Goal: Task Accomplishment & Management: Manage account settings

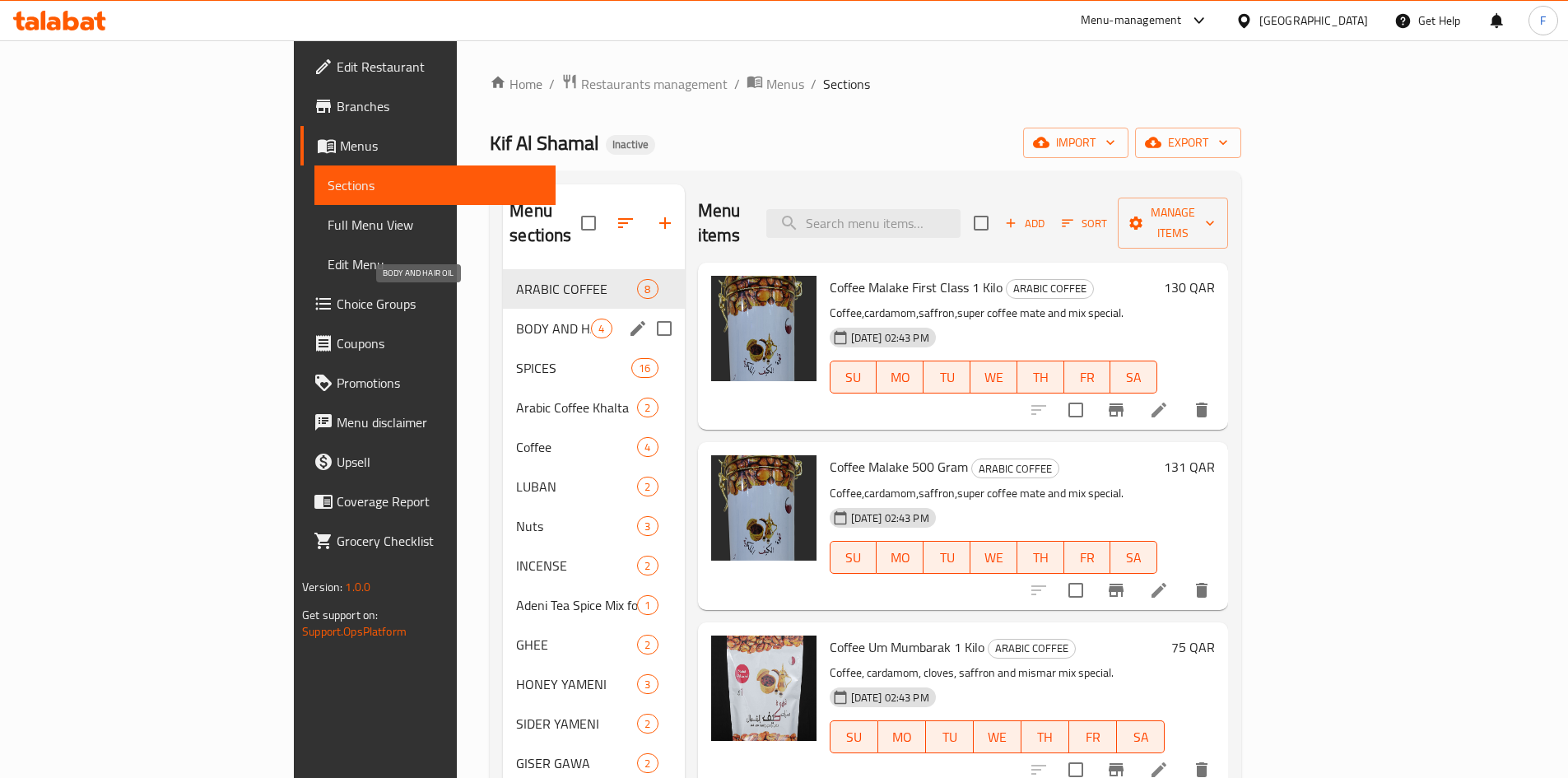
click at [516, 318] on span "BODY AND HAIR OIL" at bounding box center [553, 329] width 75 height 20
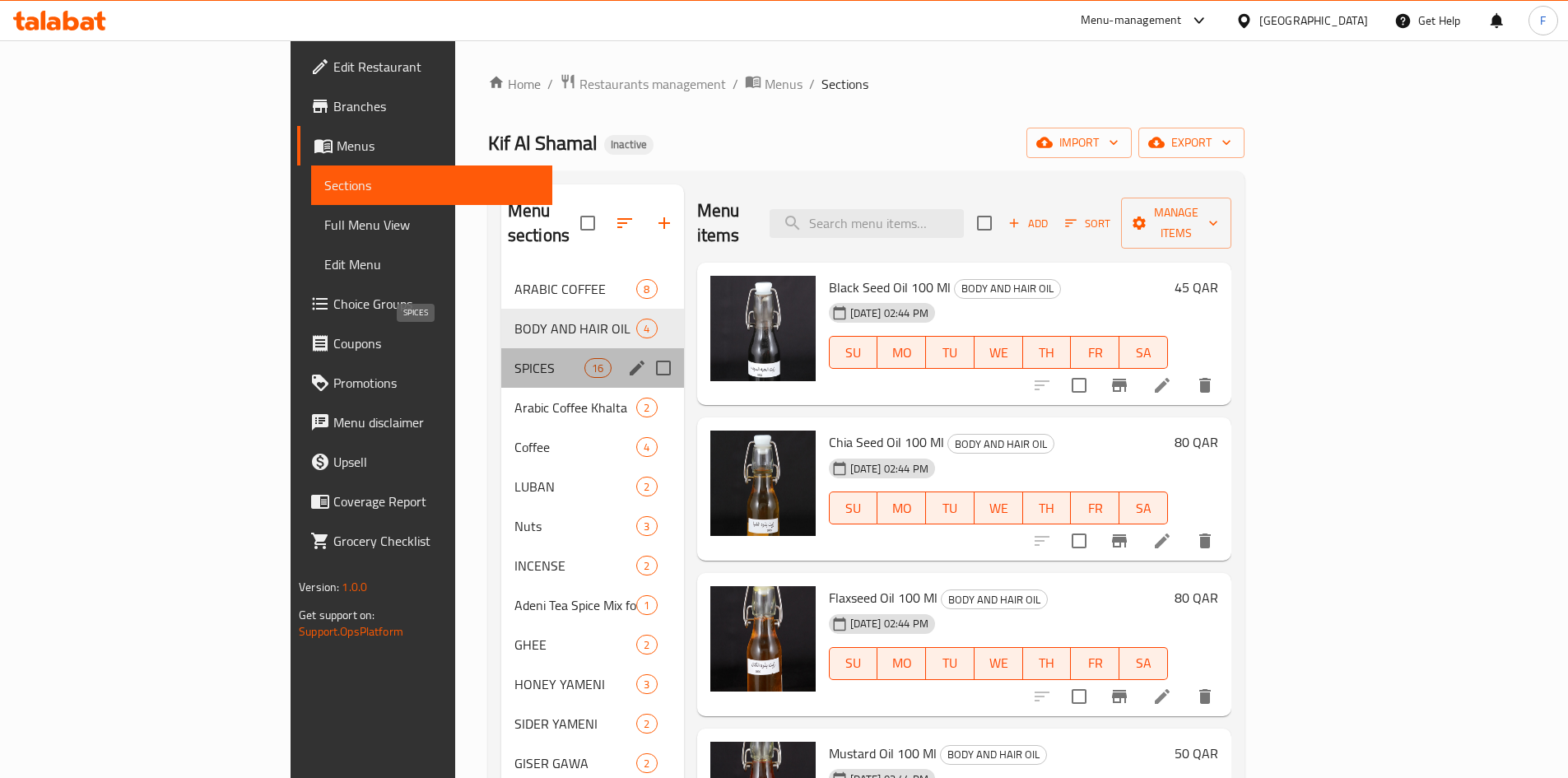
click at [514, 358] on span "SPICES" at bounding box center [549, 368] width 70 height 20
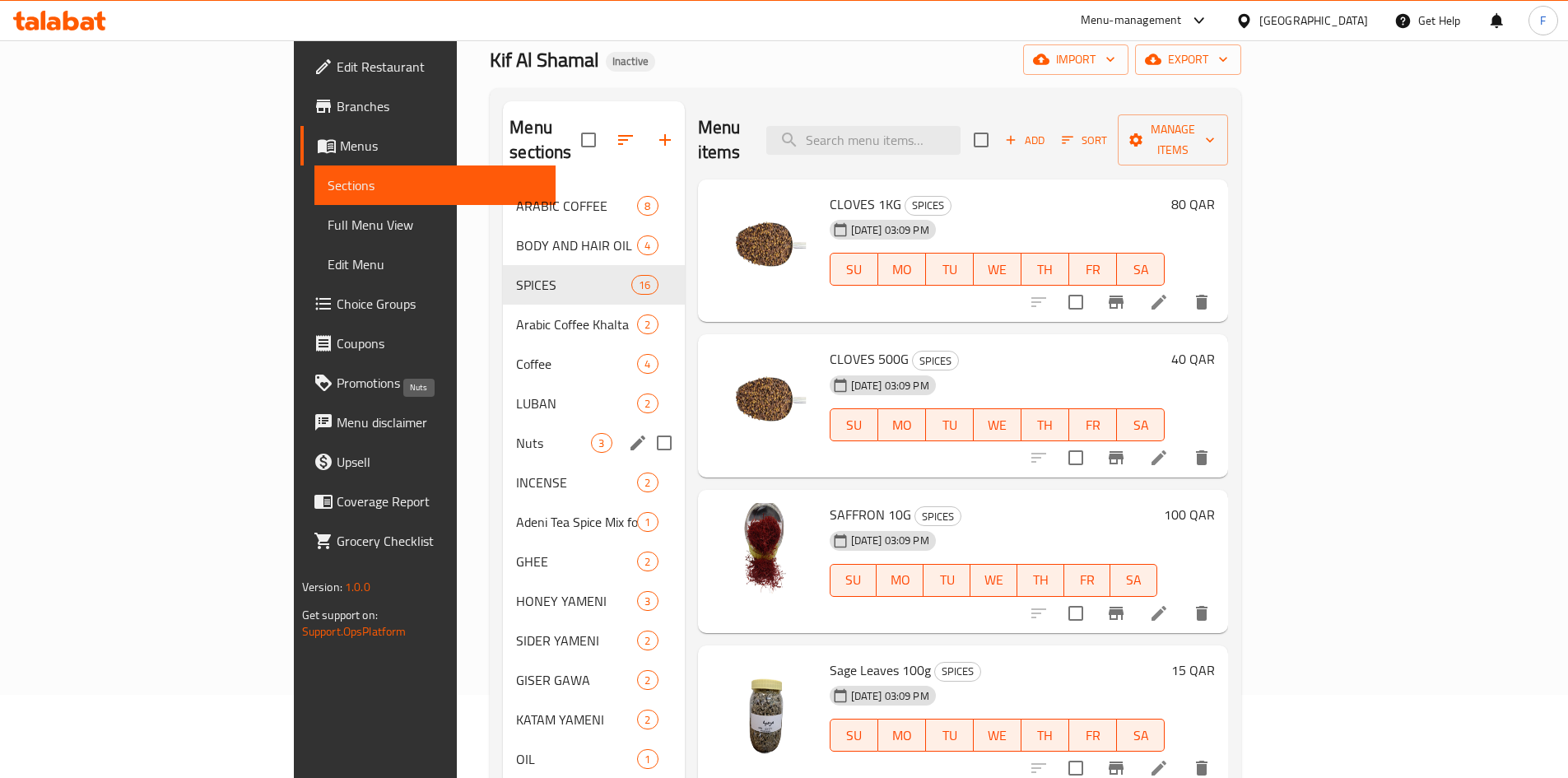
scroll to position [165, 0]
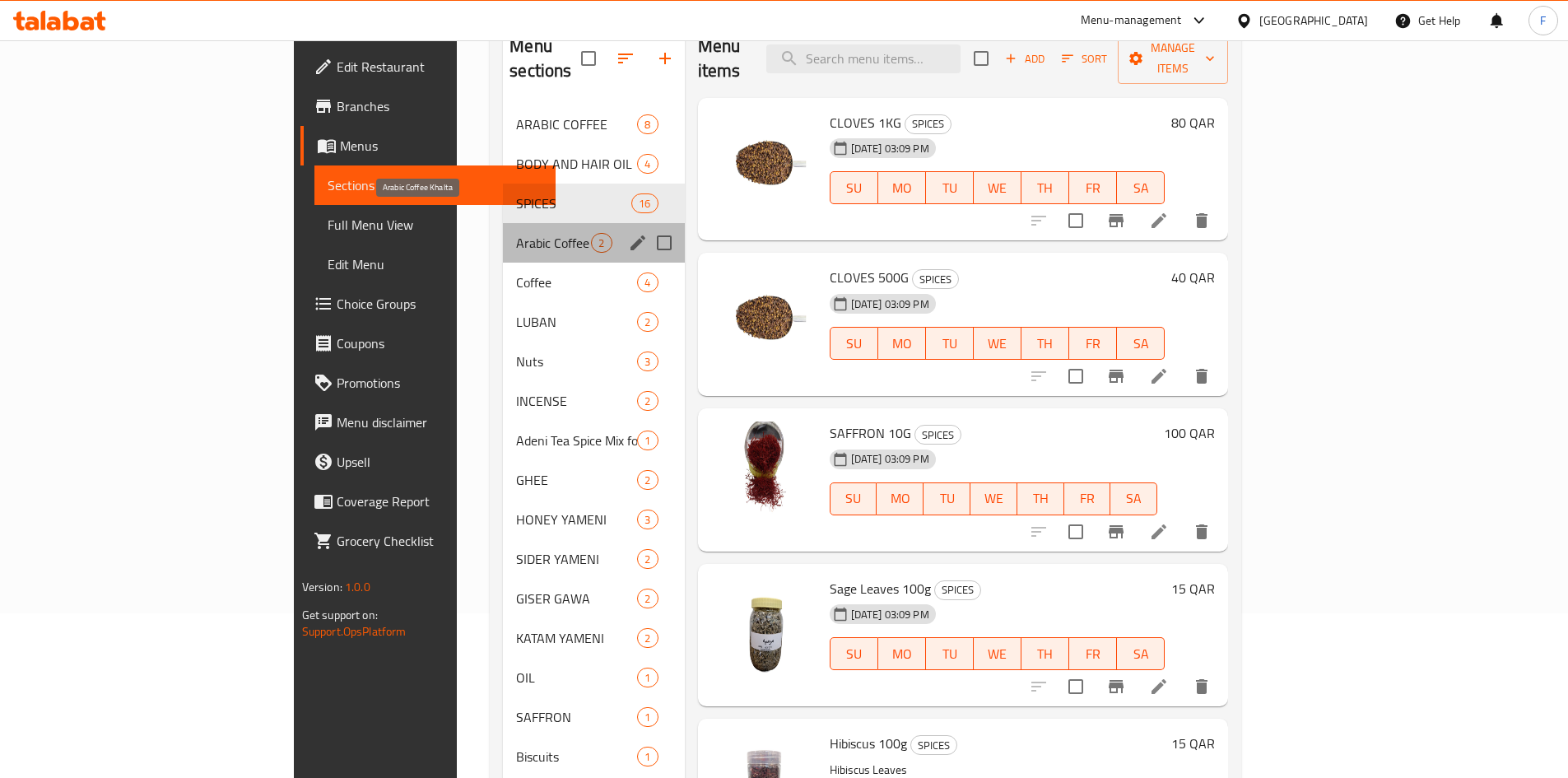
click at [516, 233] on span "Arabic Coffee Khalta" at bounding box center [553, 243] width 75 height 20
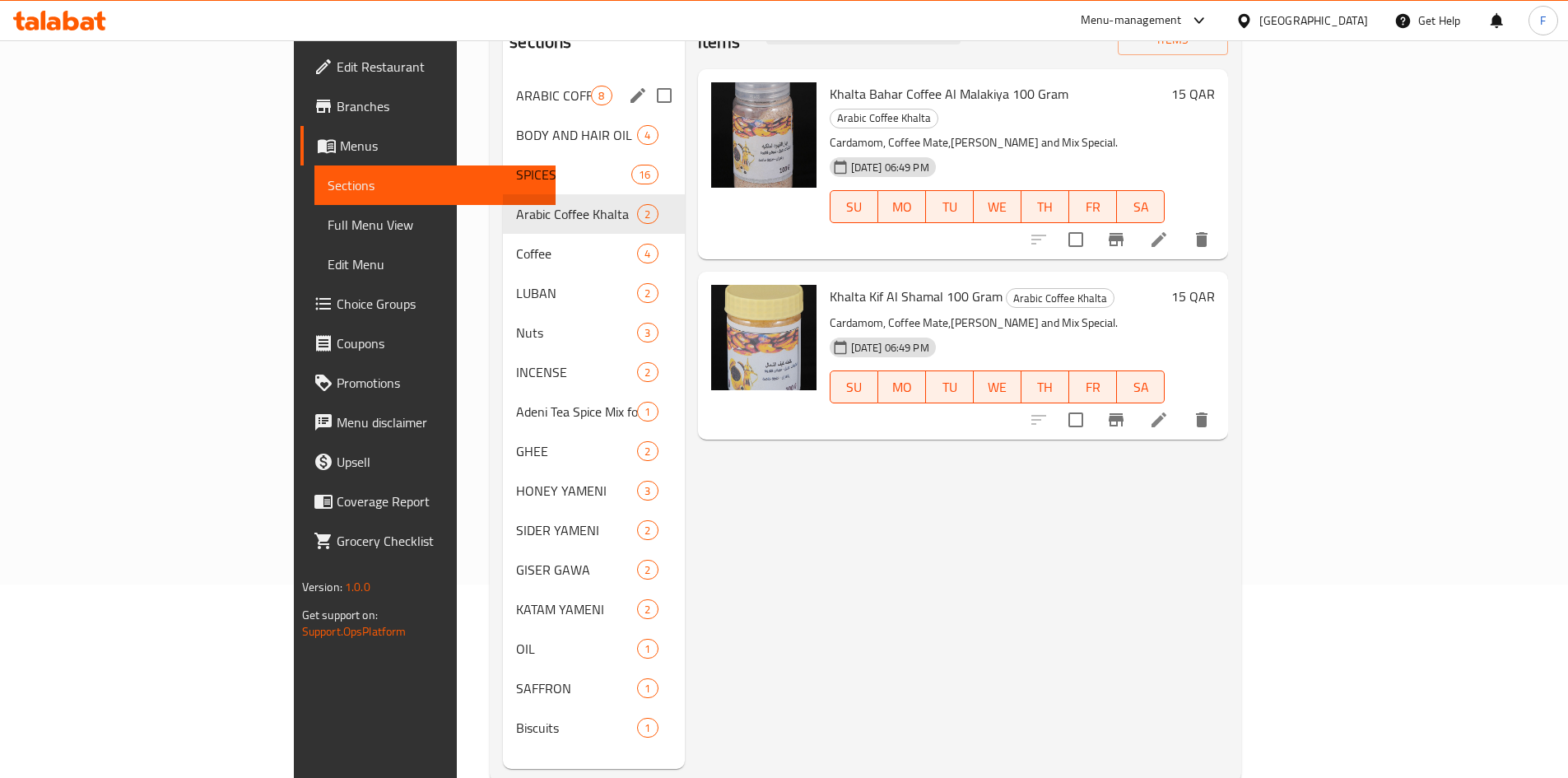
scroll to position [230, 0]
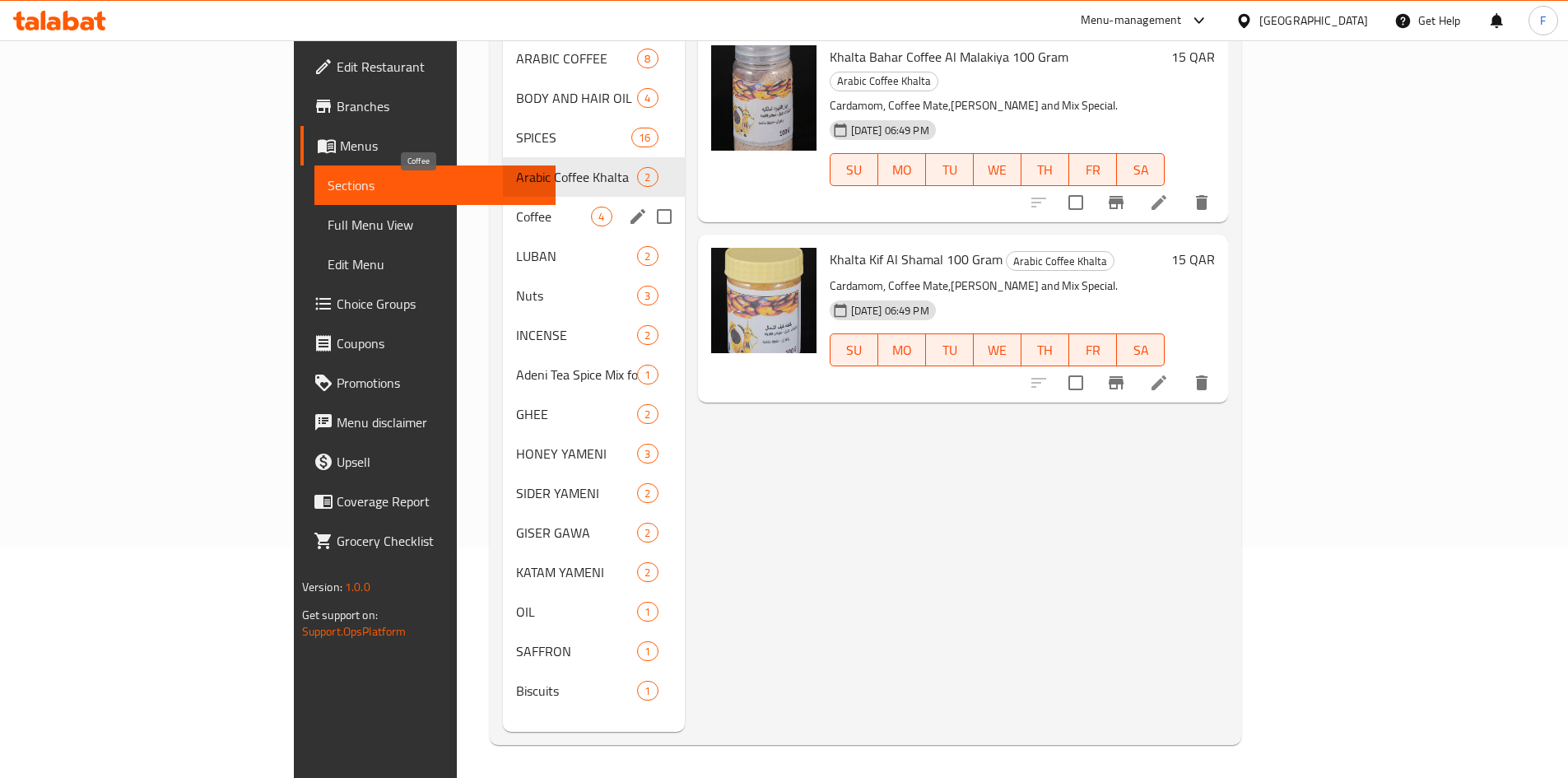
click at [516, 207] on span "Coffee" at bounding box center [553, 217] width 75 height 20
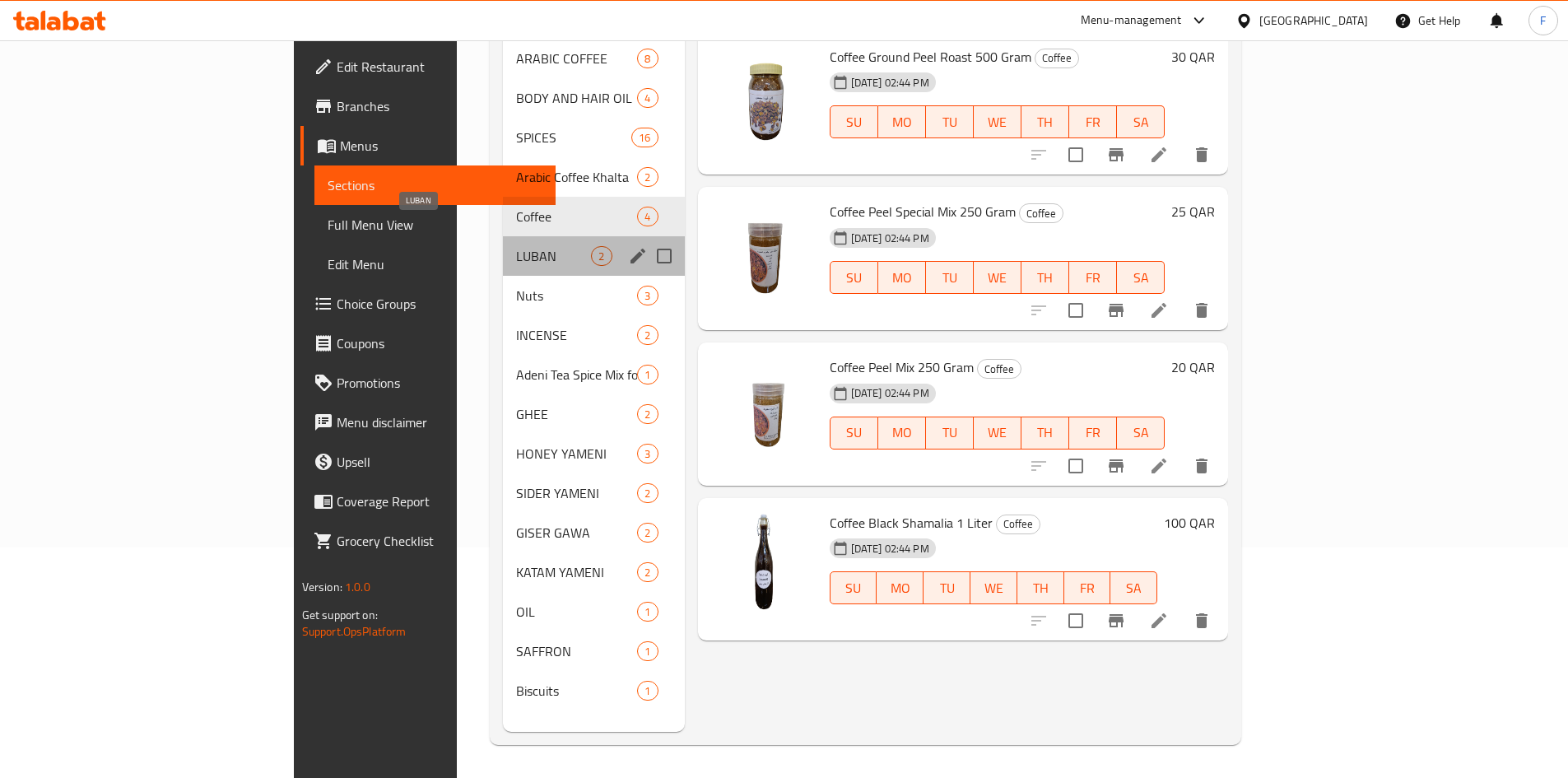
click at [516, 246] on span "LUBAN" at bounding box center [553, 256] width 75 height 20
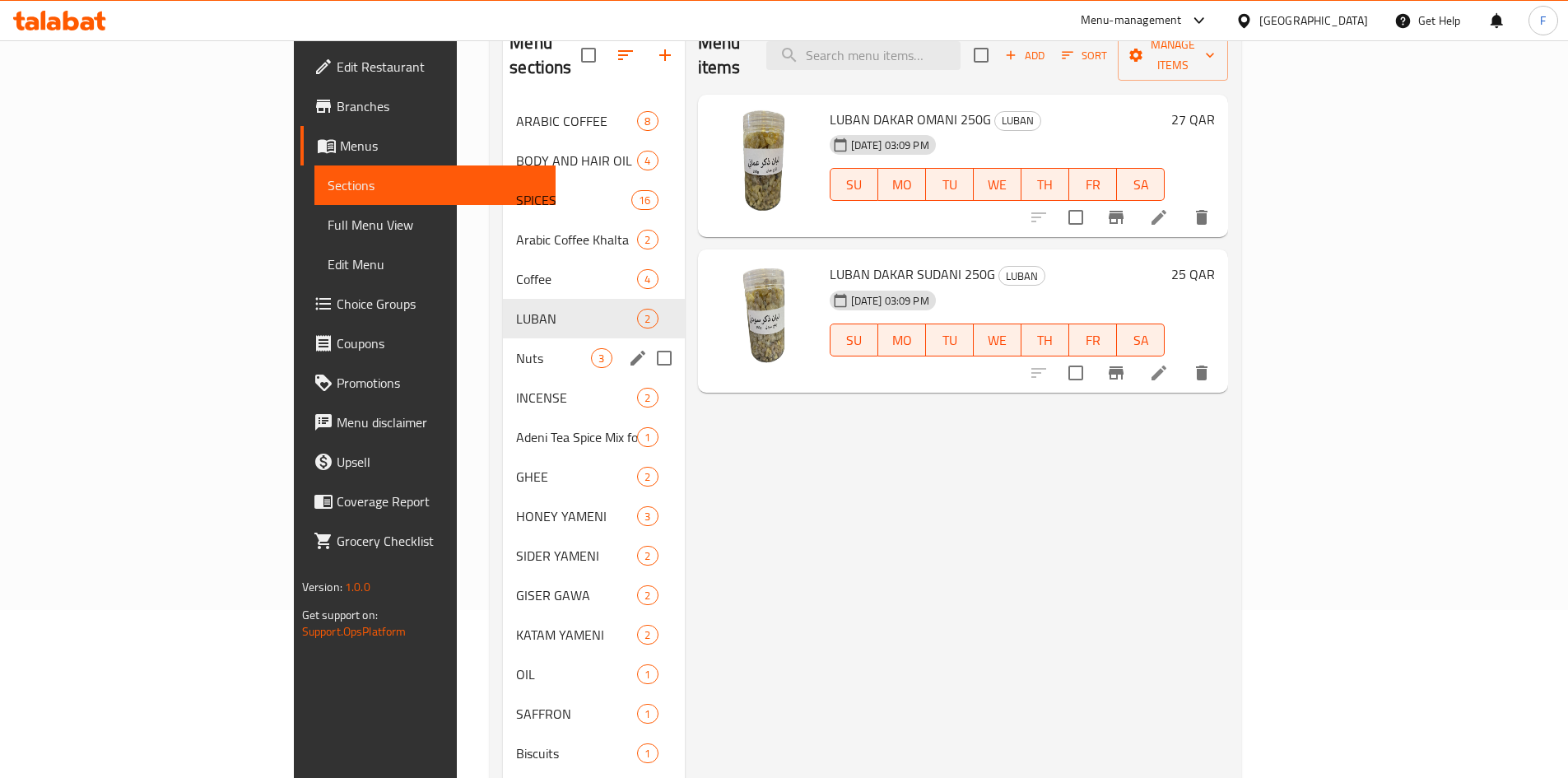
scroll to position [230, 0]
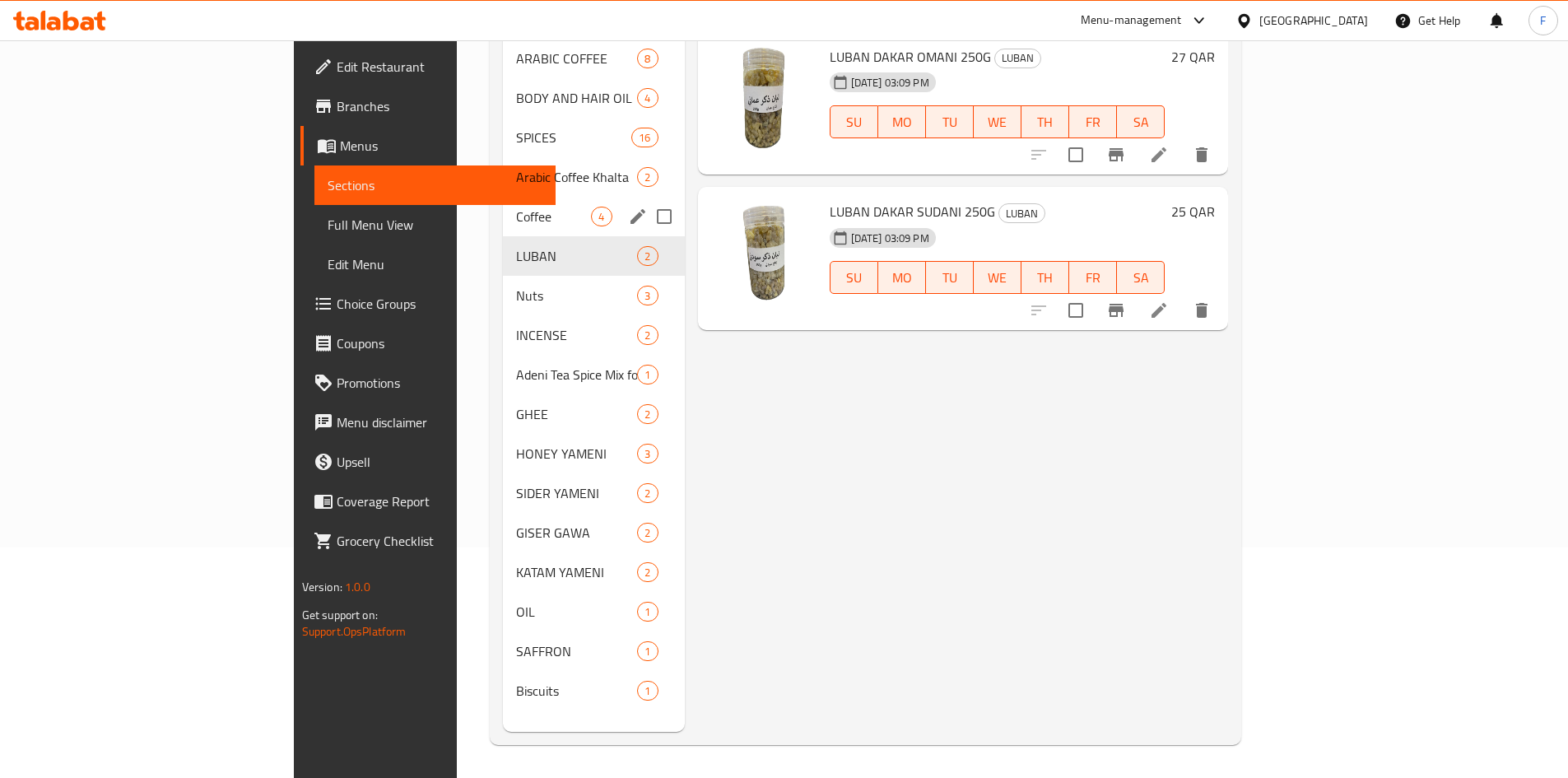
click at [503, 202] on div "Coffee 4" at bounding box center [594, 216] width 182 height 39
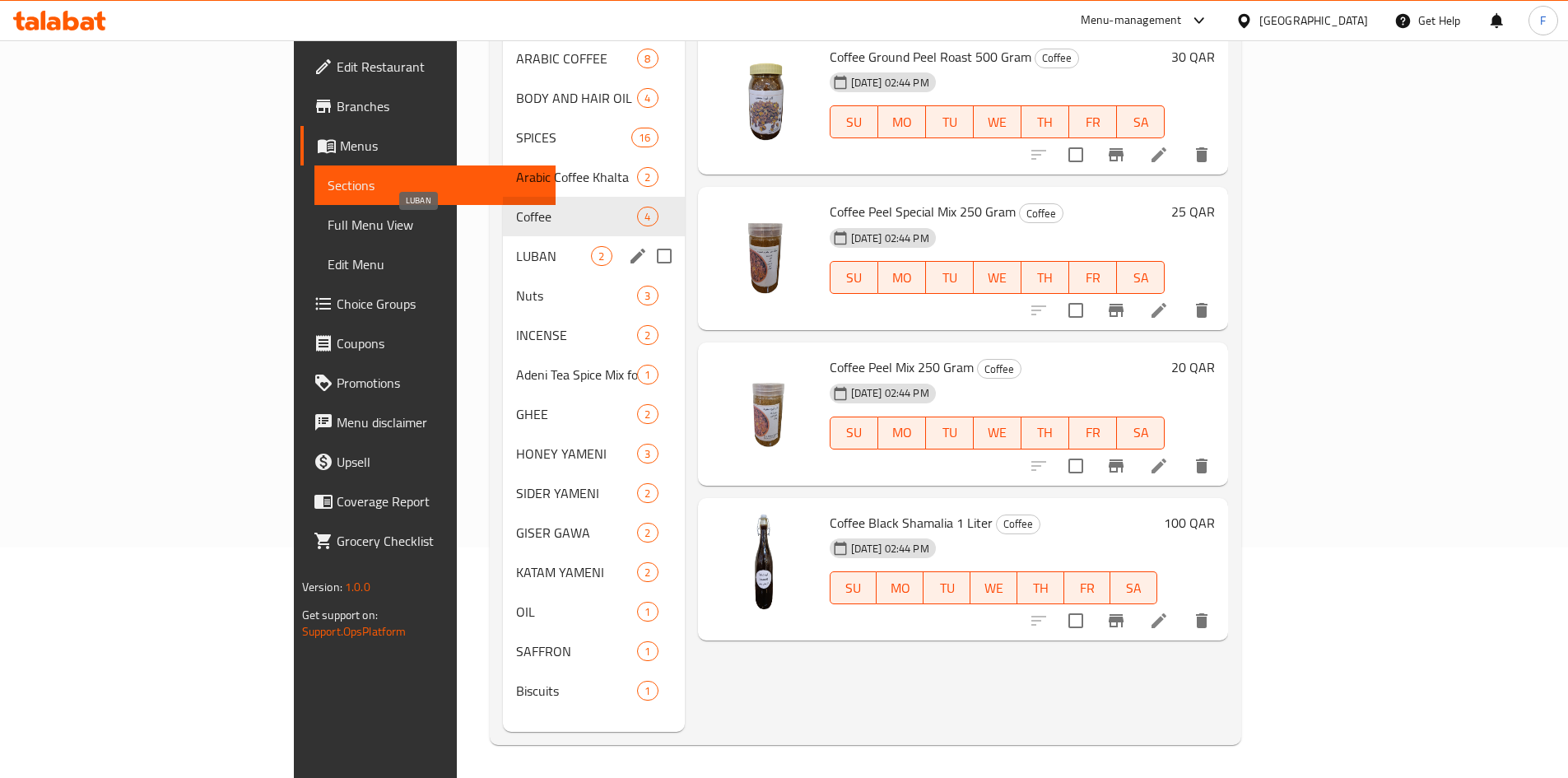
click at [516, 246] on span "LUBAN" at bounding box center [553, 256] width 75 height 20
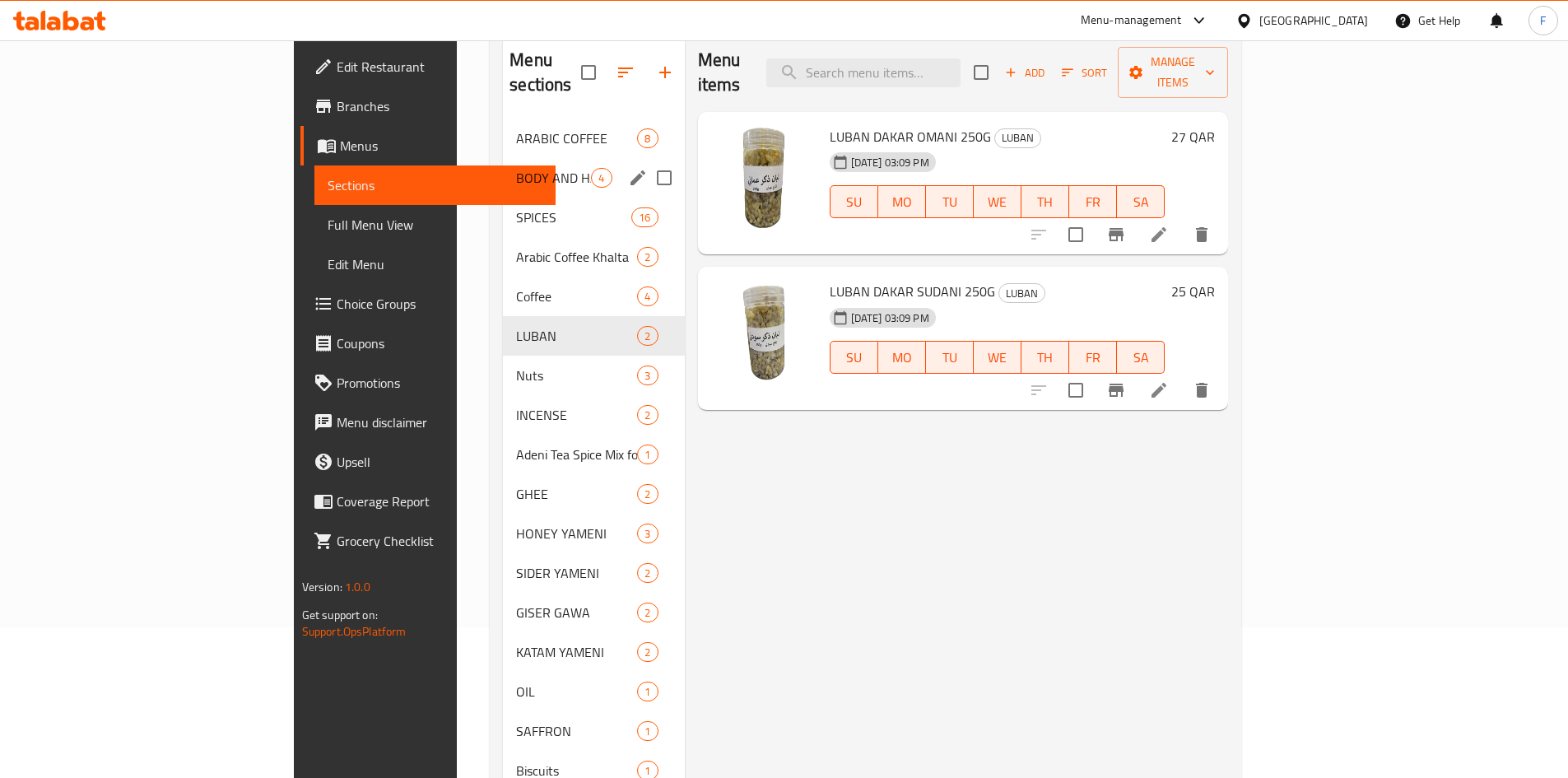
scroll to position [165, 0]
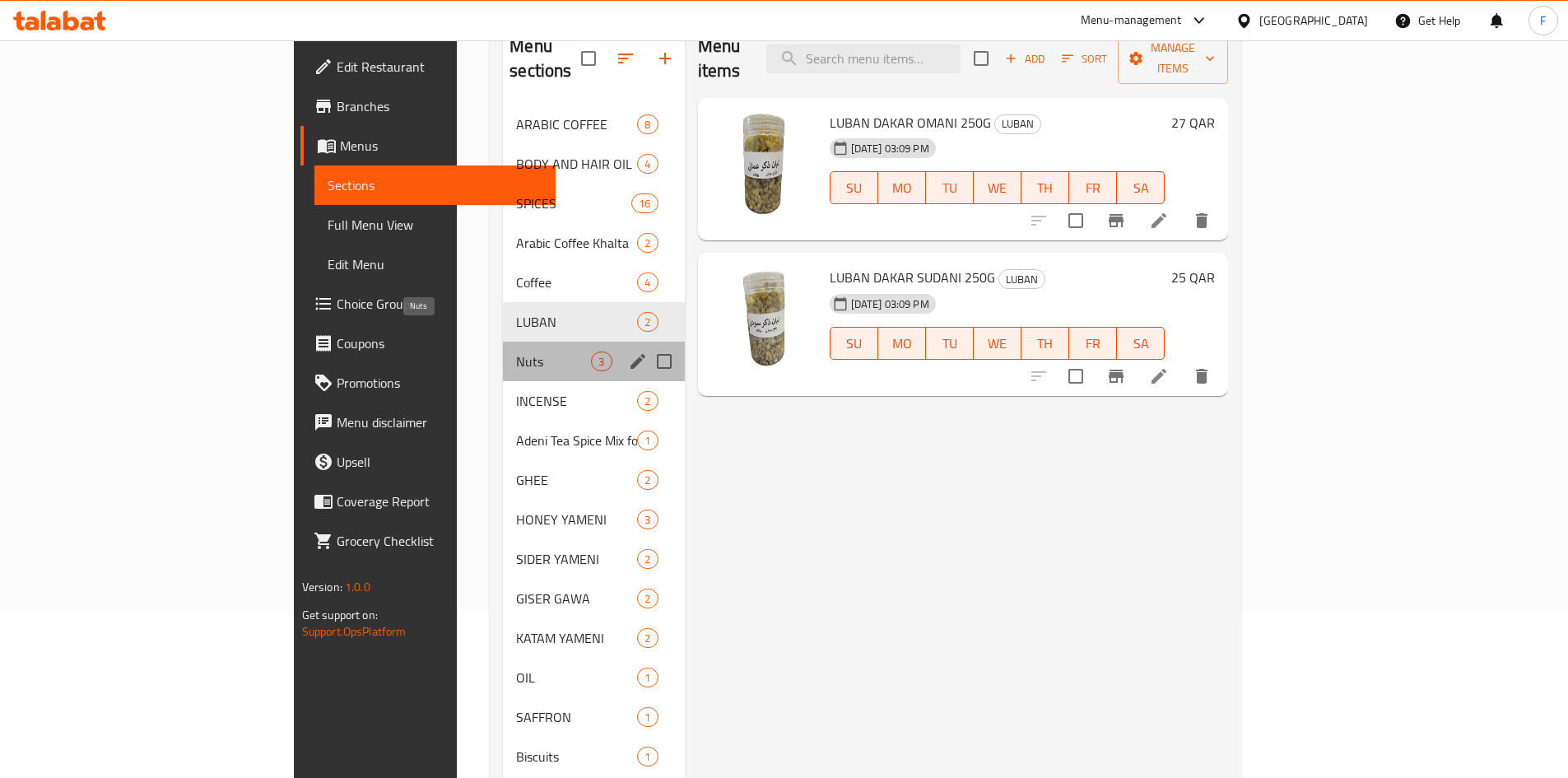
click at [516, 351] on span "Nuts" at bounding box center [553, 361] width 75 height 20
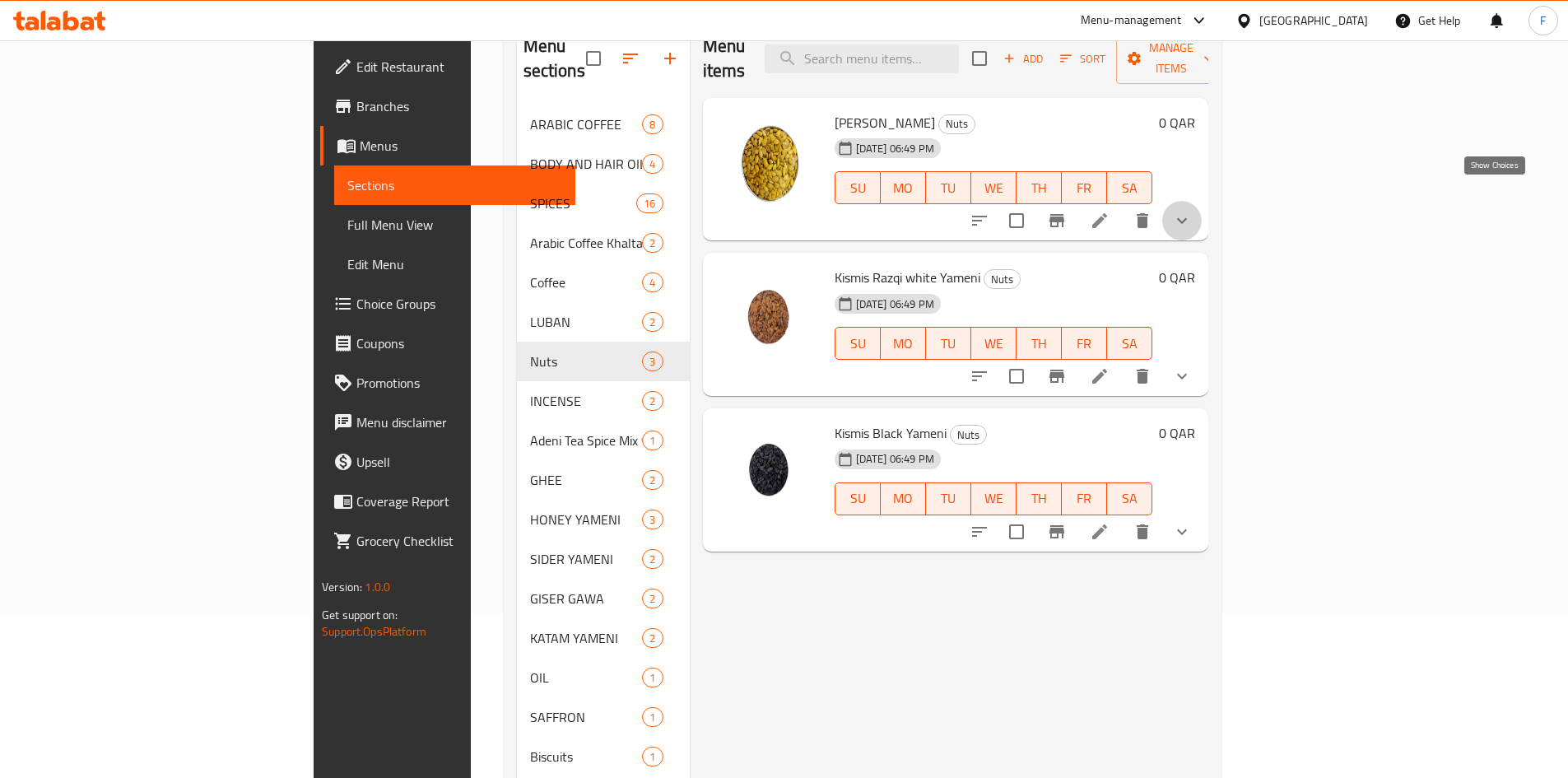
click at [1187, 218] on icon "show more" at bounding box center [1182, 221] width 10 height 6
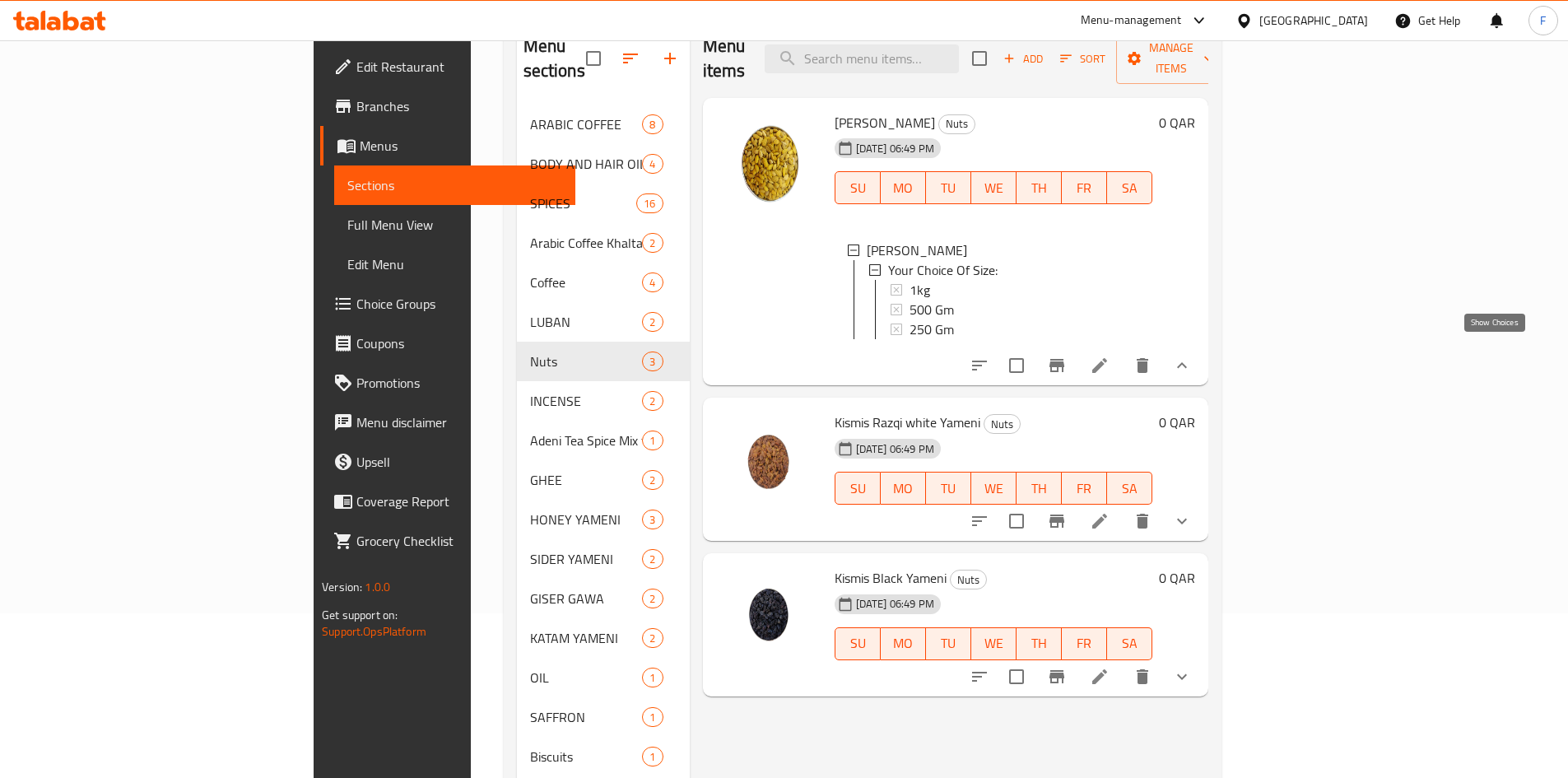
click at [1192, 355] on icon "show more" at bounding box center [1182, 365] width 20 height 20
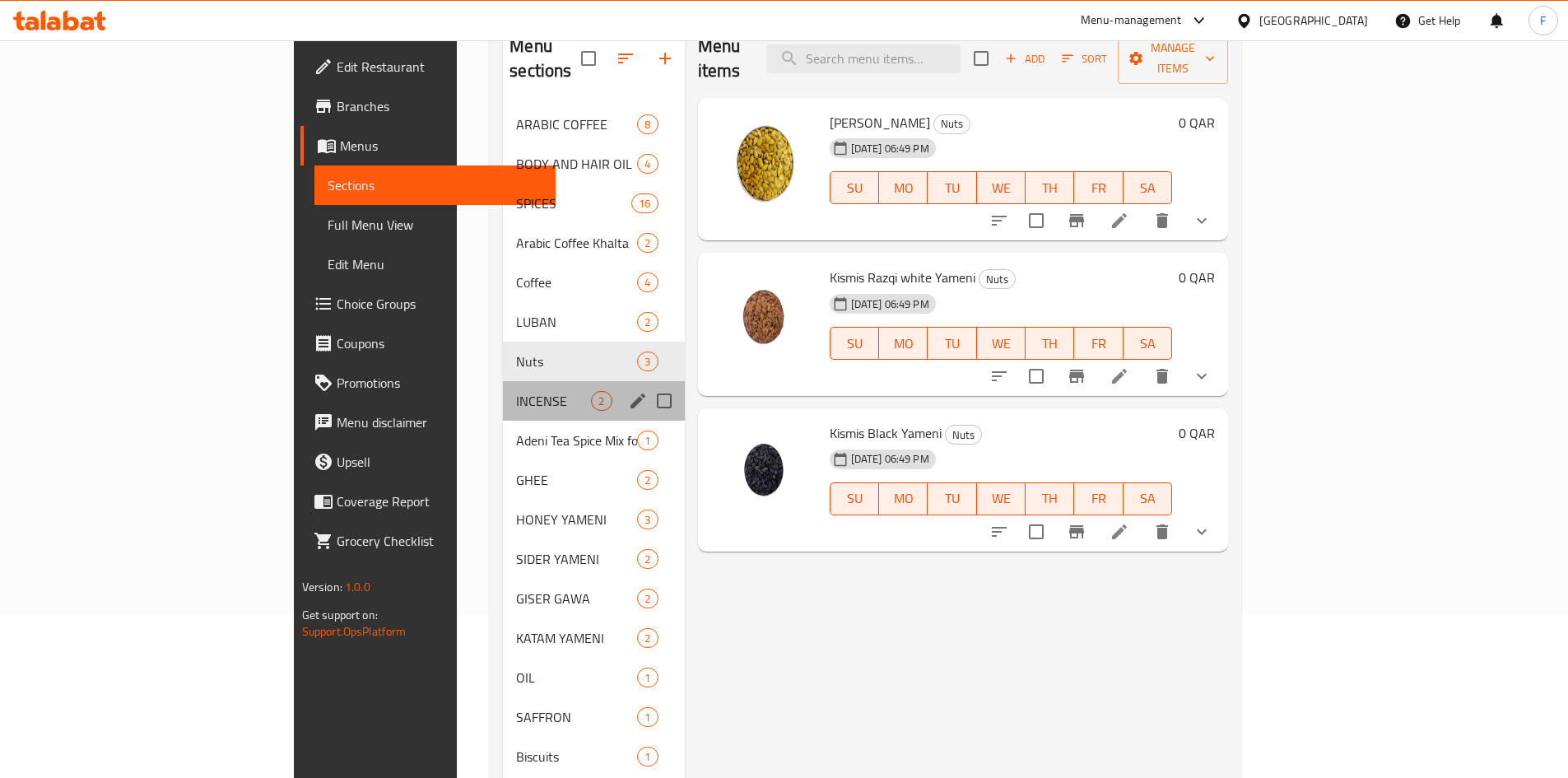
click at [503, 386] on div "INCENSE 2" at bounding box center [594, 401] width 182 height 39
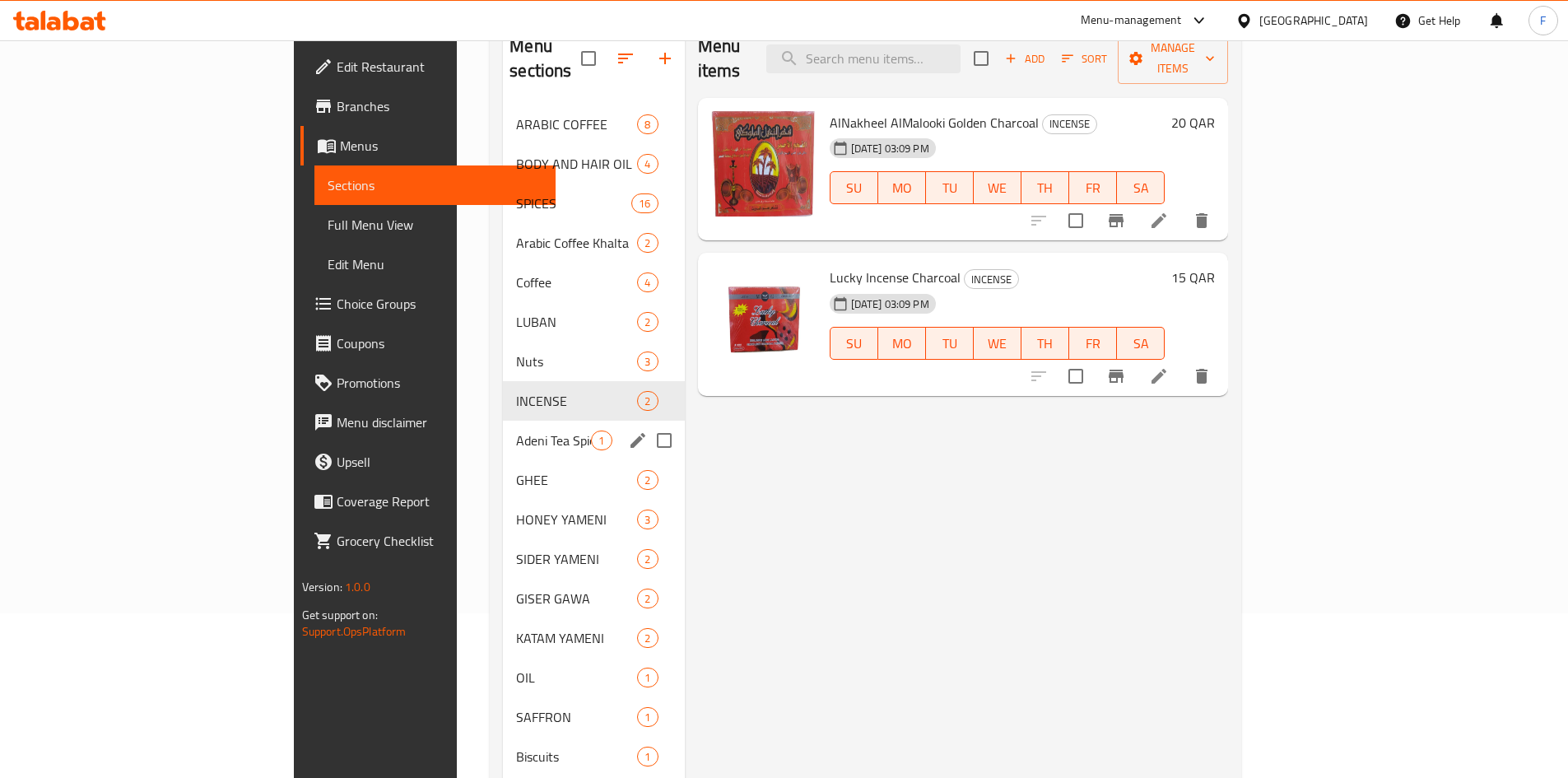
click at [503, 421] on div "Adeni Tea Spice Mix for Karak 1" at bounding box center [594, 440] width 182 height 39
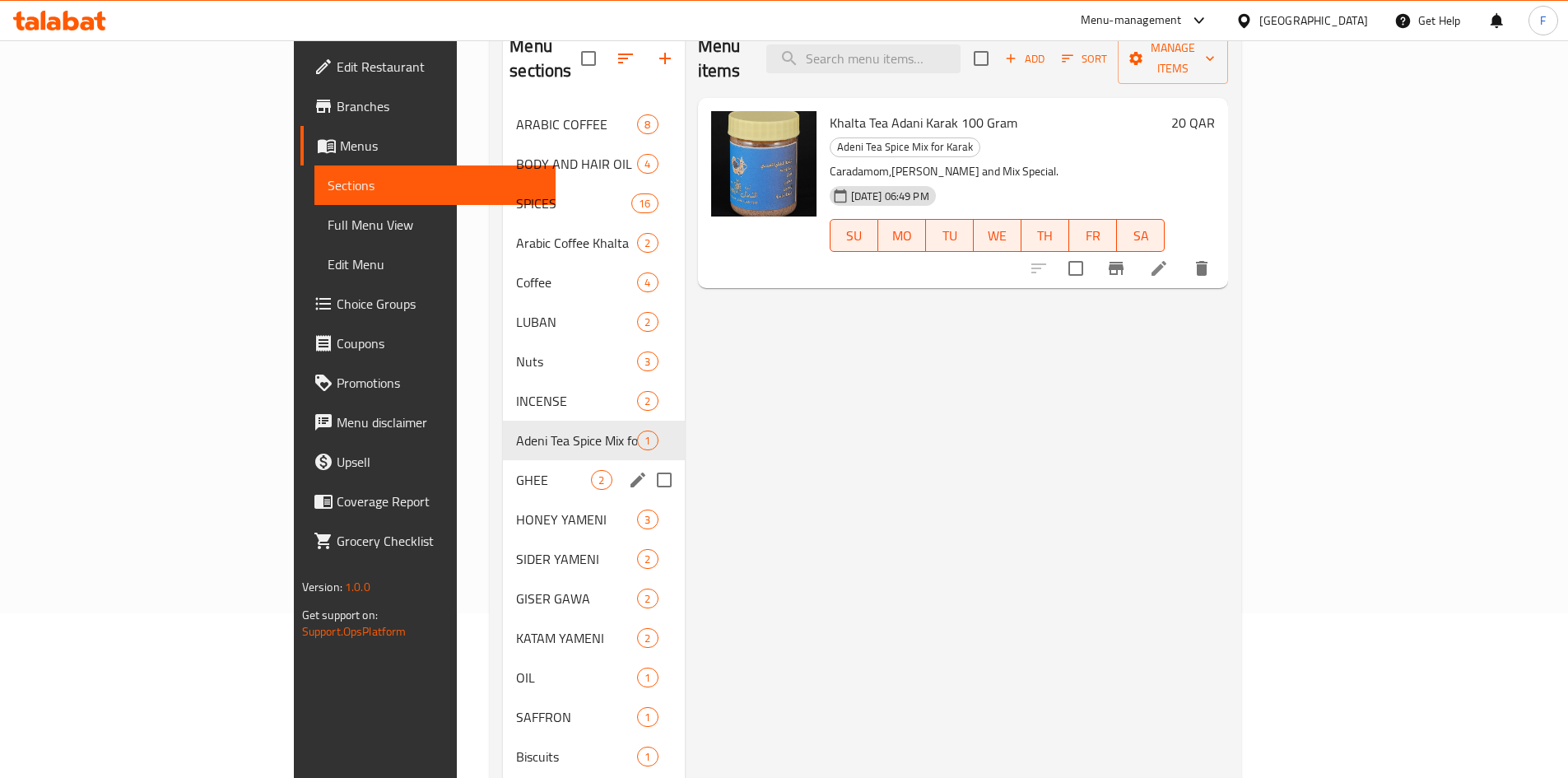
click at [503, 460] on div "GHEE 2" at bounding box center [594, 480] width 182 height 39
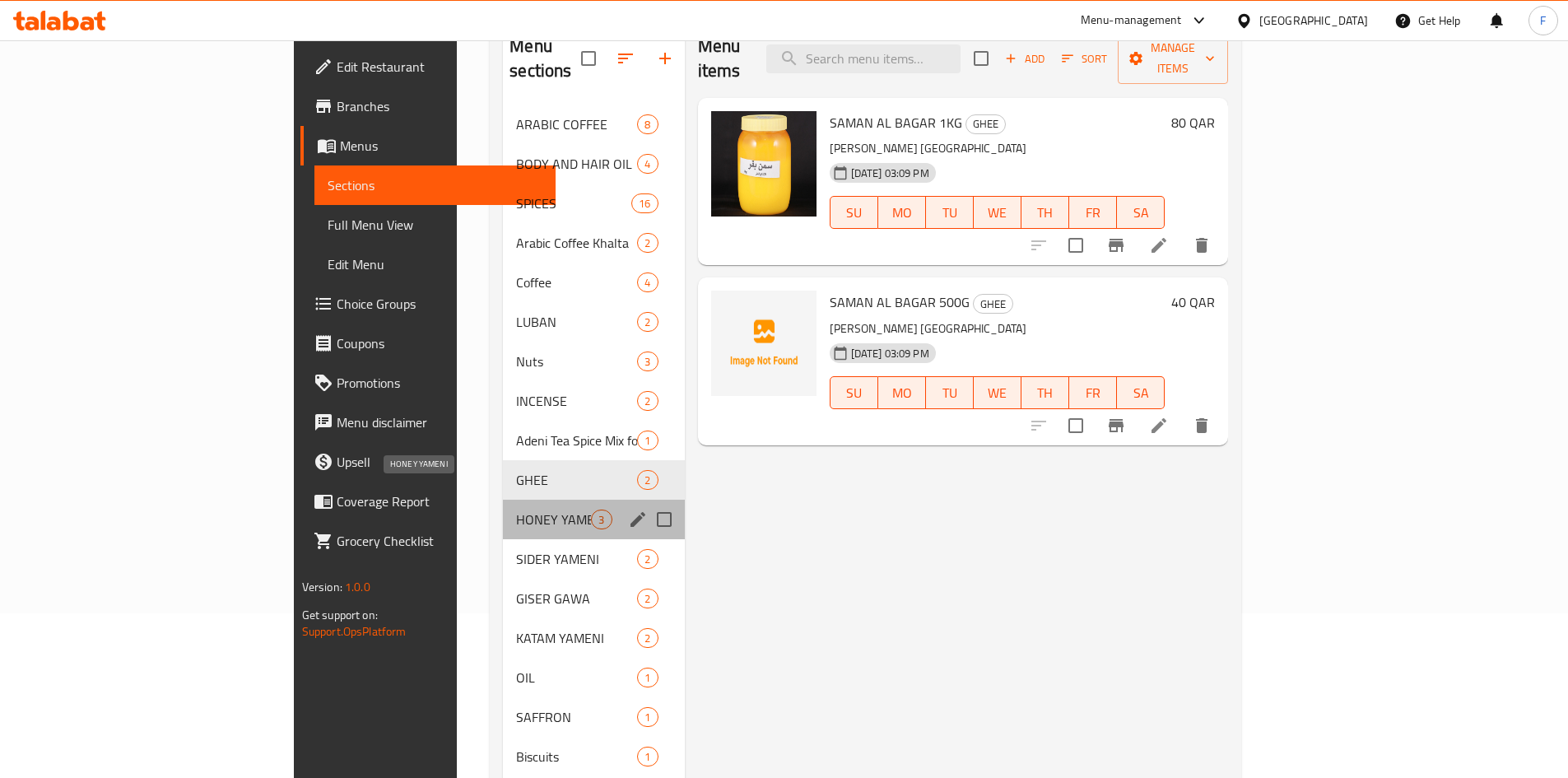
click at [516, 509] on span "HONEY YAMENI" at bounding box center [553, 519] width 75 height 20
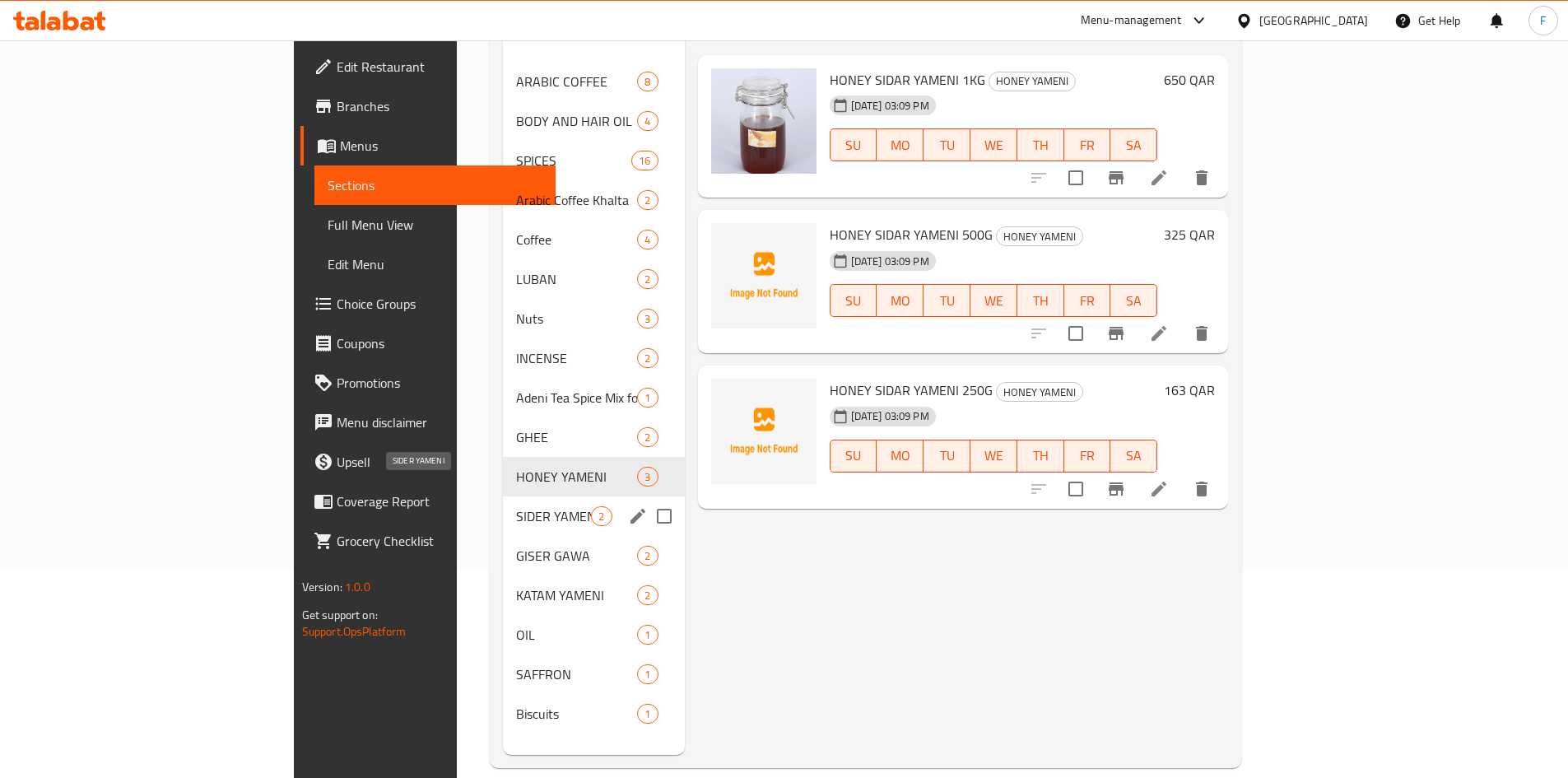
scroll to position [230, 0]
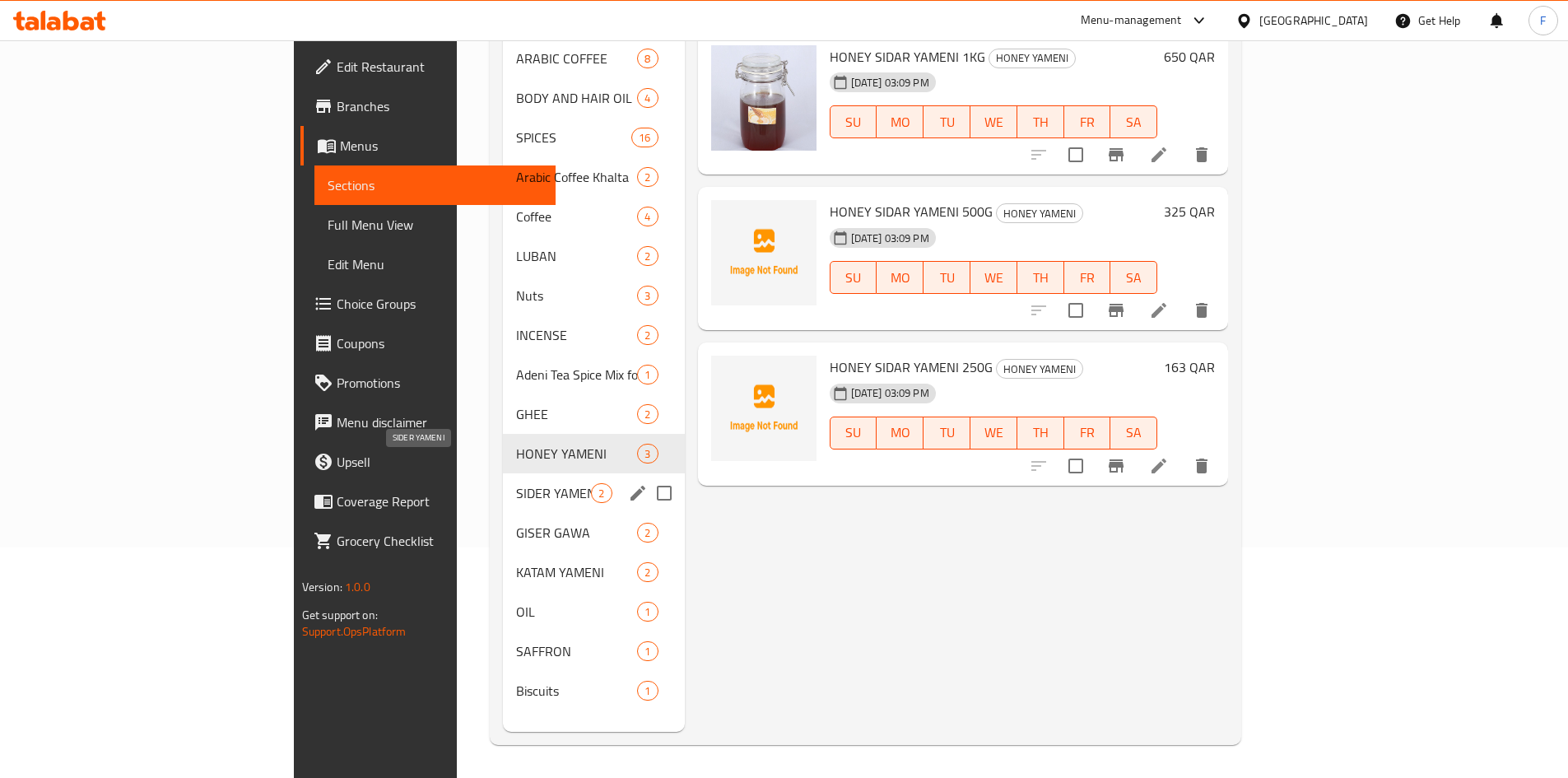
click at [516, 483] on span "SIDER YAMENI" at bounding box center [553, 493] width 75 height 20
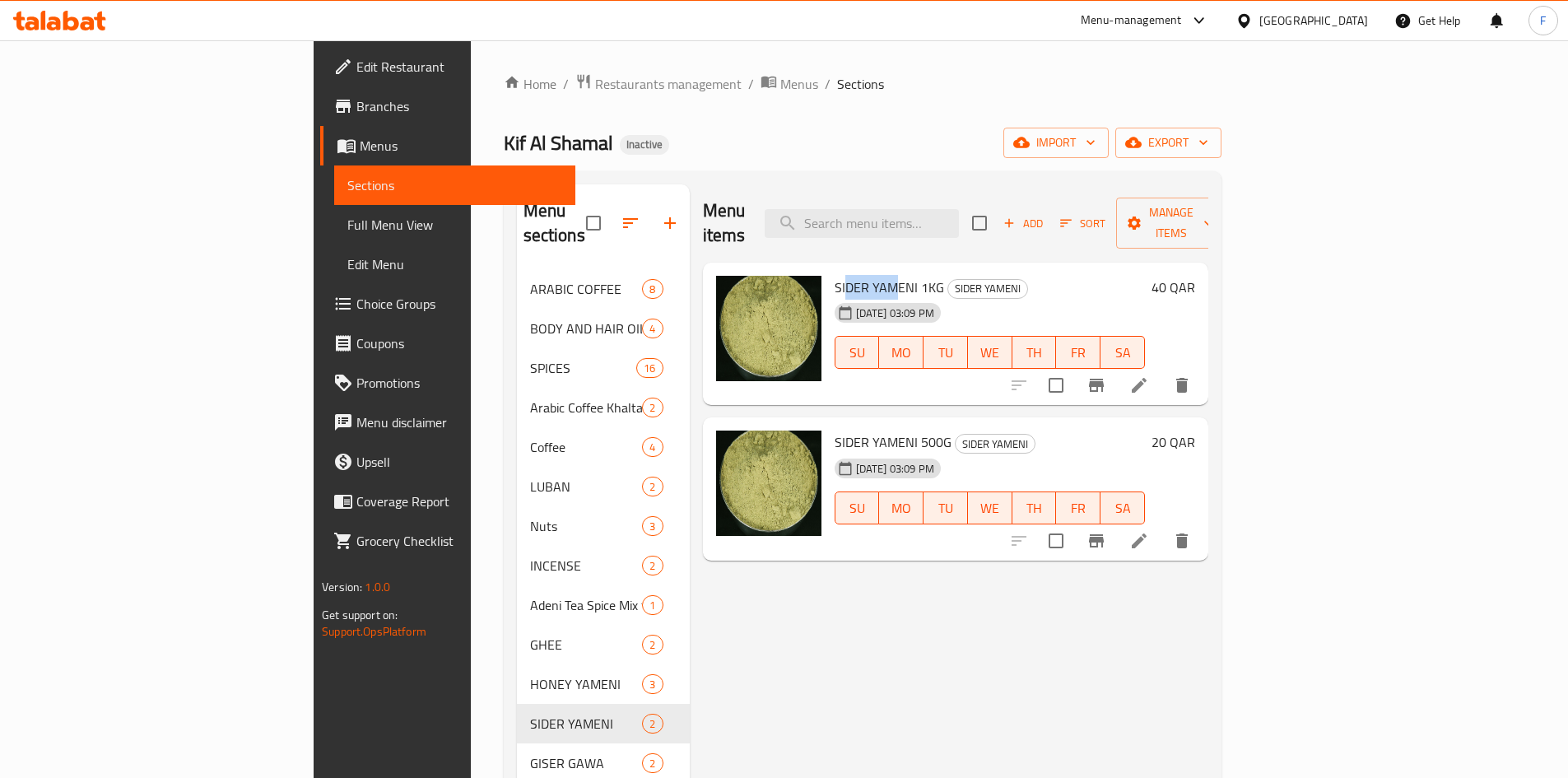
drag, startPoint x: 768, startPoint y: 259, endPoint x: 815, endPoint y: 259, distance: 47.0
click at [834, 275] on span "SIDER YAMENI 1KG" at bounding box center [889, 286] width 109 height 24
drag, startPoint x: 780, startPoint y: 408, endPoint x: 847, endPoint y: 413, distance: 67.2
click at [847, 429] on span "SIDER YAMENI 500G" at bounding box center [892, 441] width 117 height 24
click at [834, 429] on span "SIDER YAMENI 500G" at bounding box center [892, 441] width 117 height 24
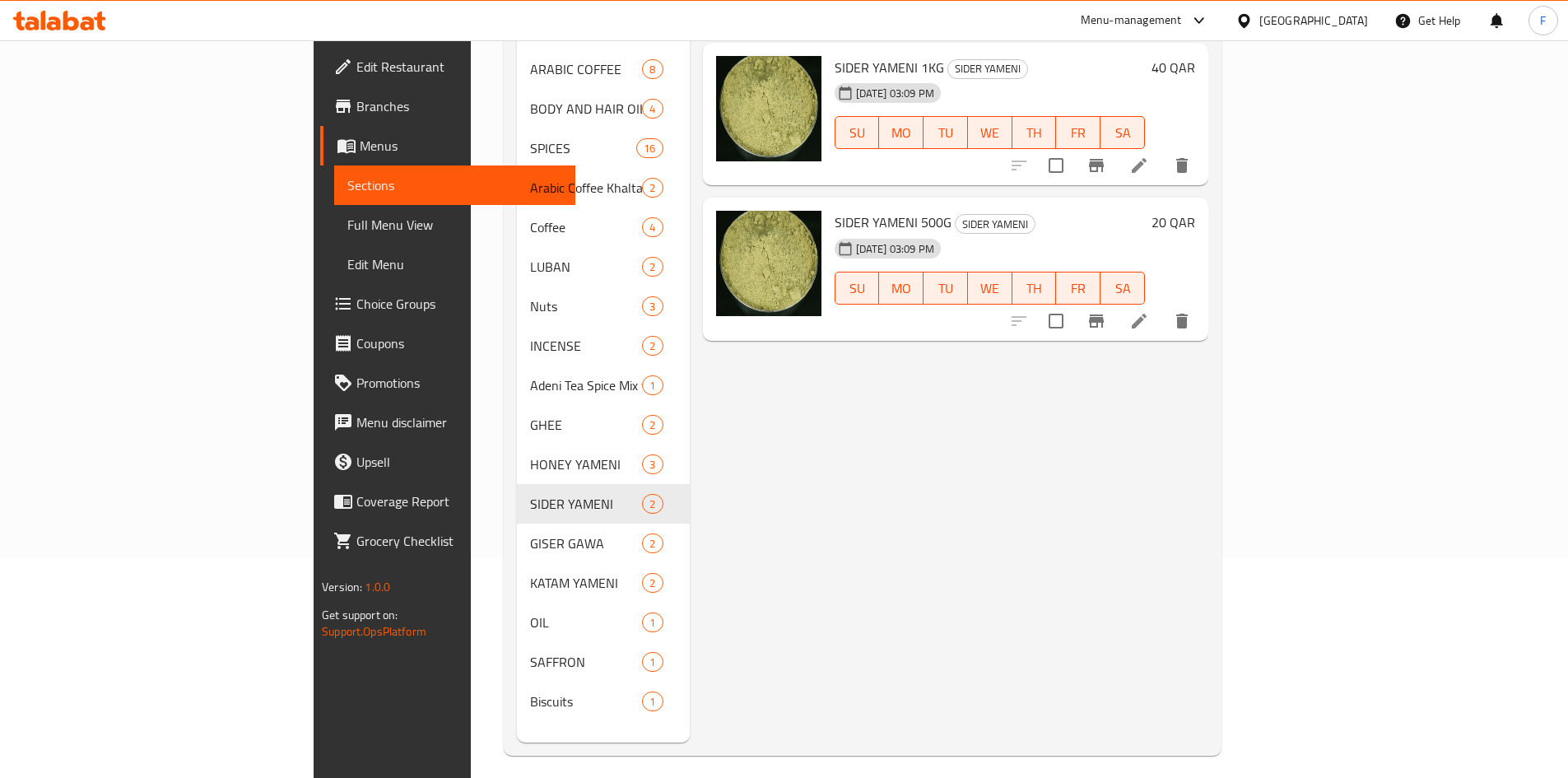
scroll to position [230, 0]
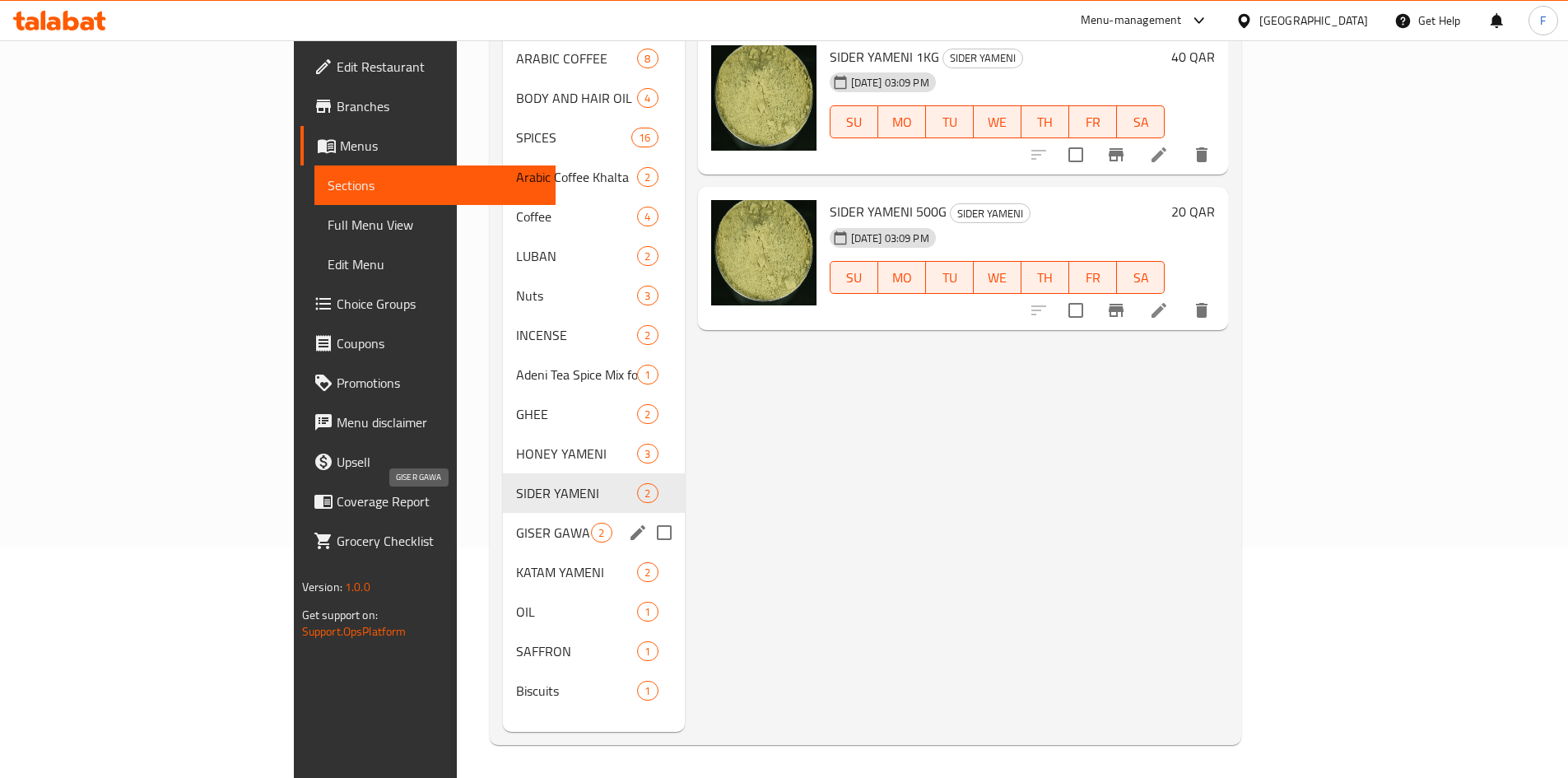
click at [516, 523] on span "GISER GAWA" at bounding box center [553, 533] width 75 height 20
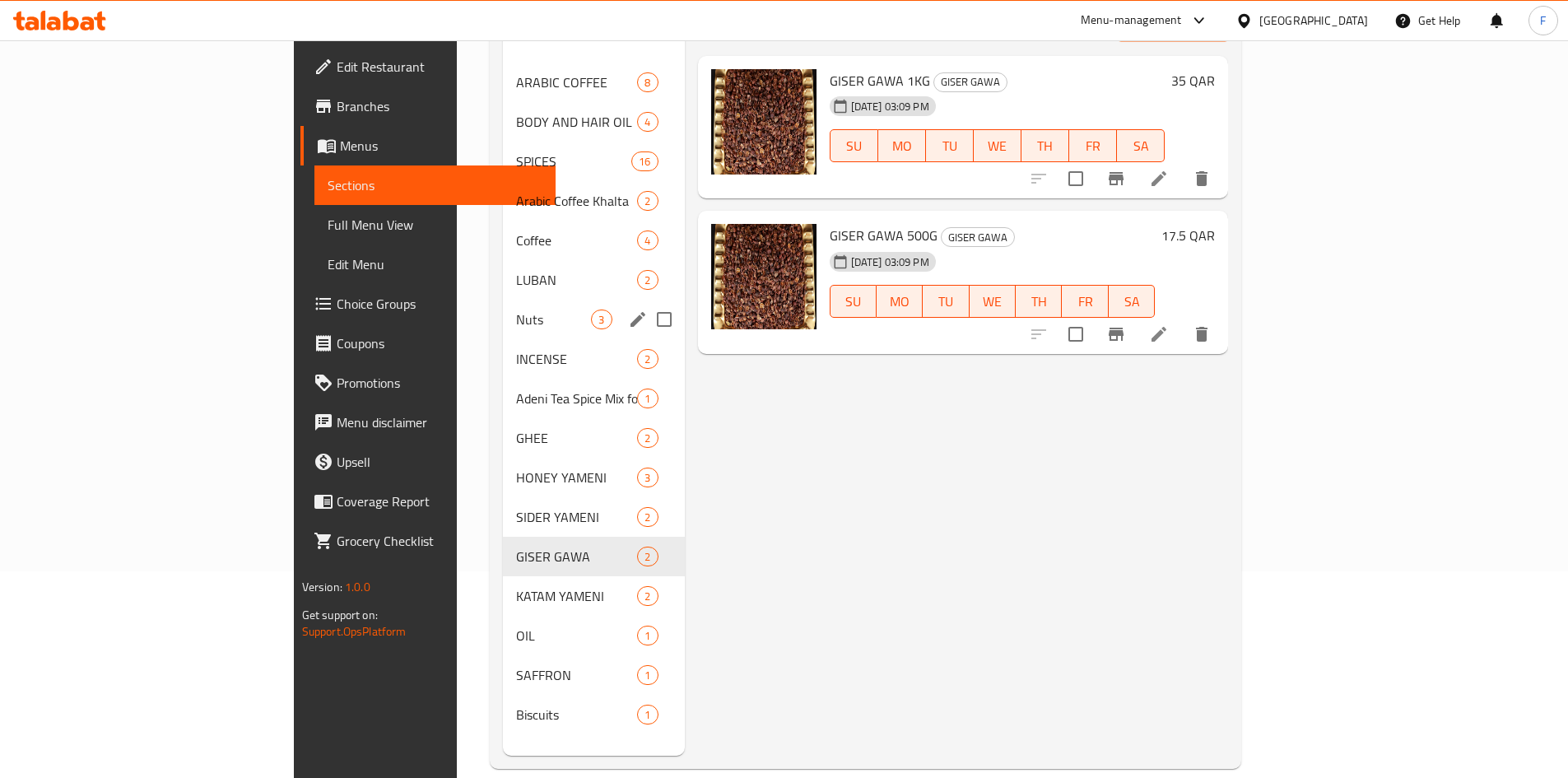
scroll to position [230, 0]
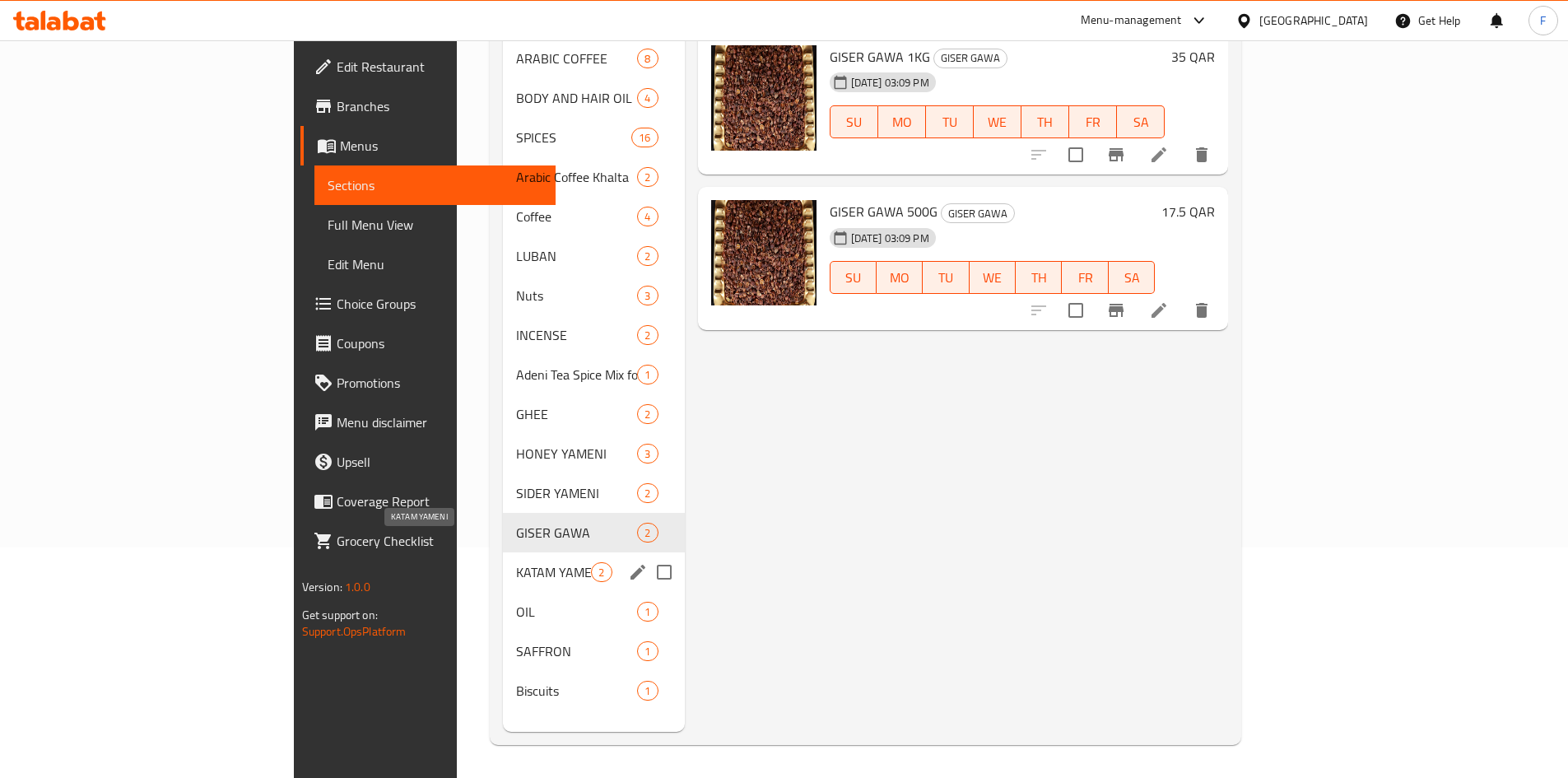
click at [516, 562] on span "KATAM YAMENI" at bounding box center [553, 572] width 75 height 20
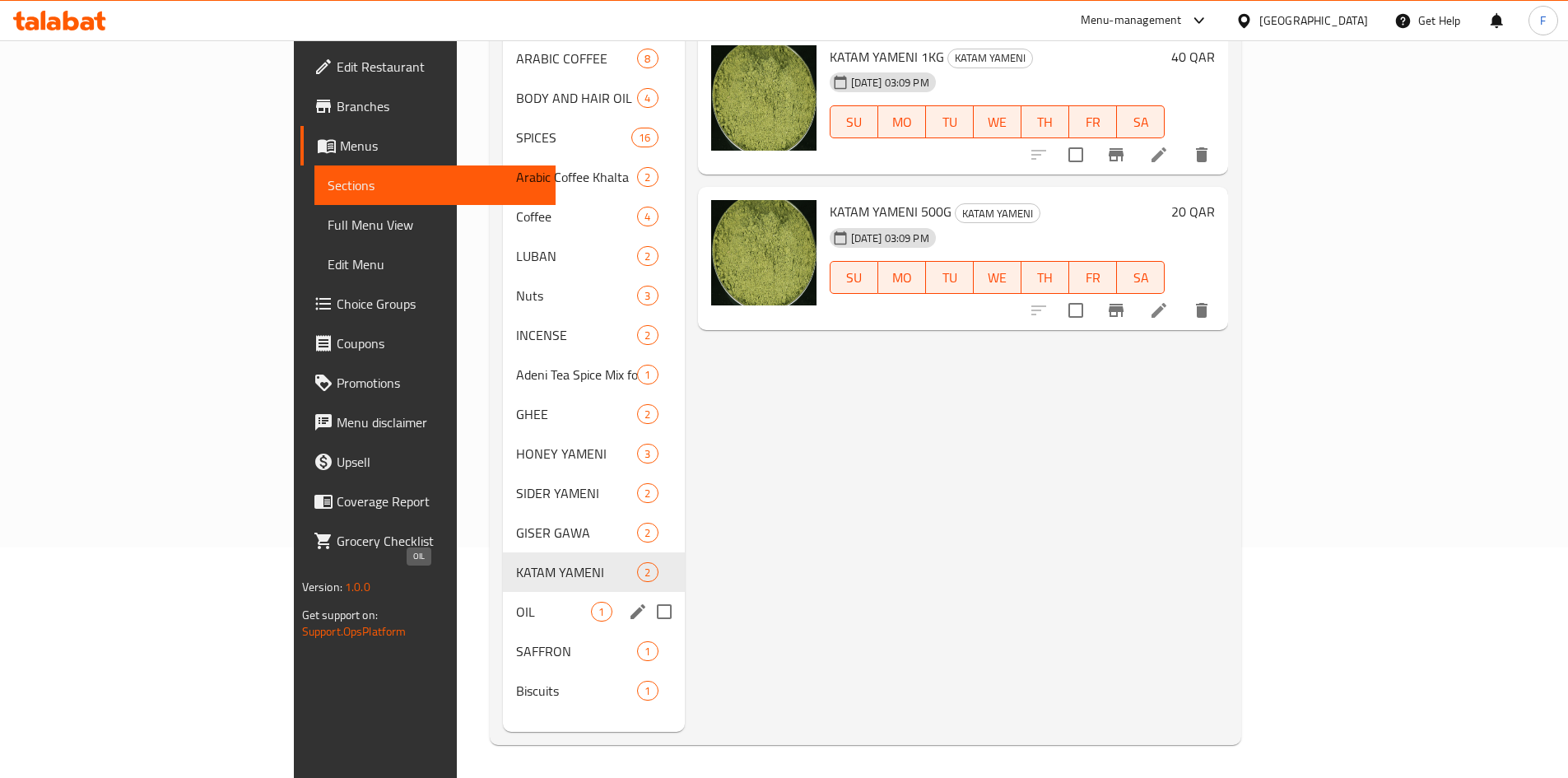
click at [516, 602] on span "OIL" at bounding box center [553, 612] width 75 height 20
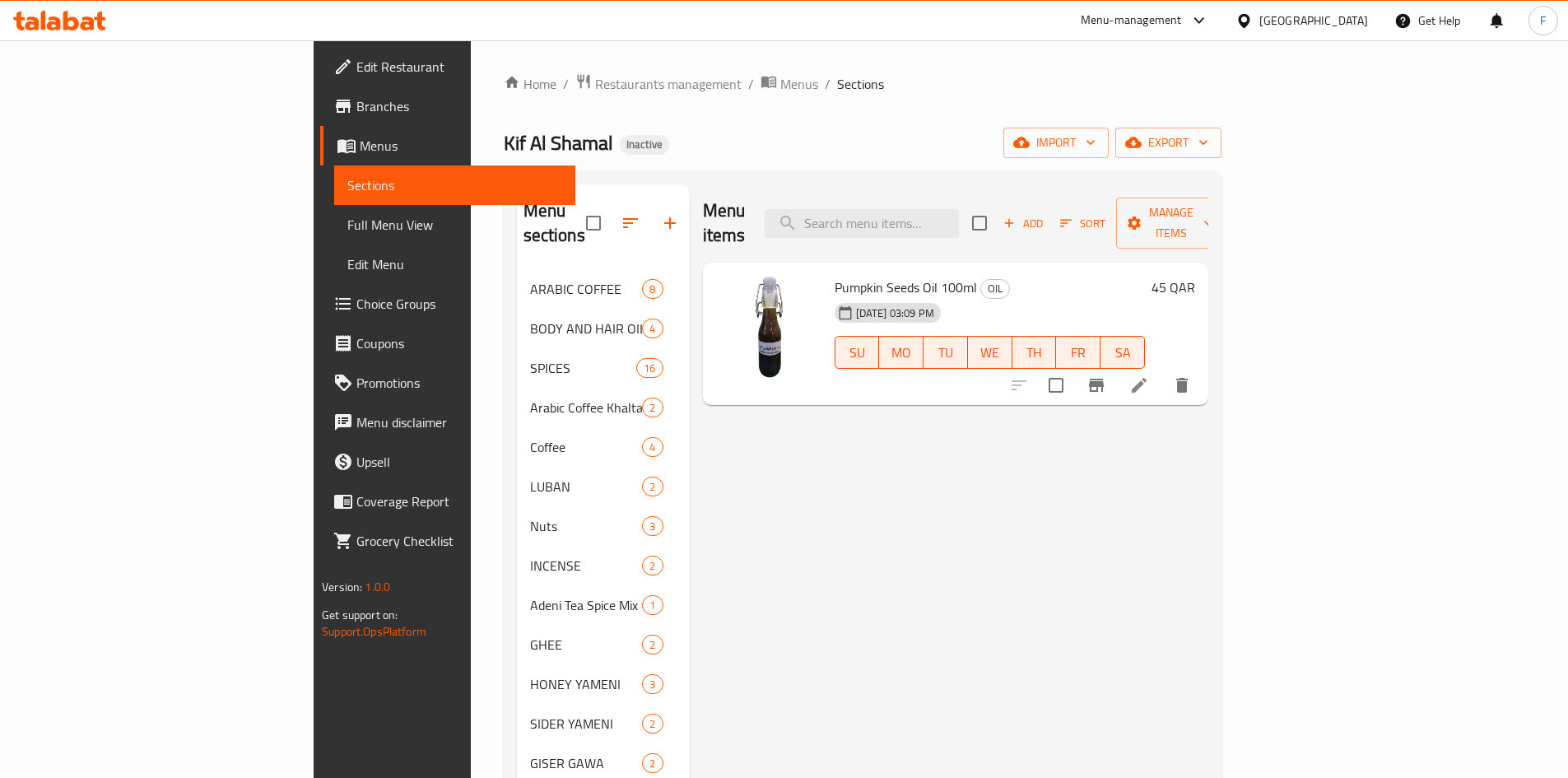
click at [834, 275] on span "Pumpkin Seeds Oil 100ml" at bounding box center [905, 286] width 142 height 24
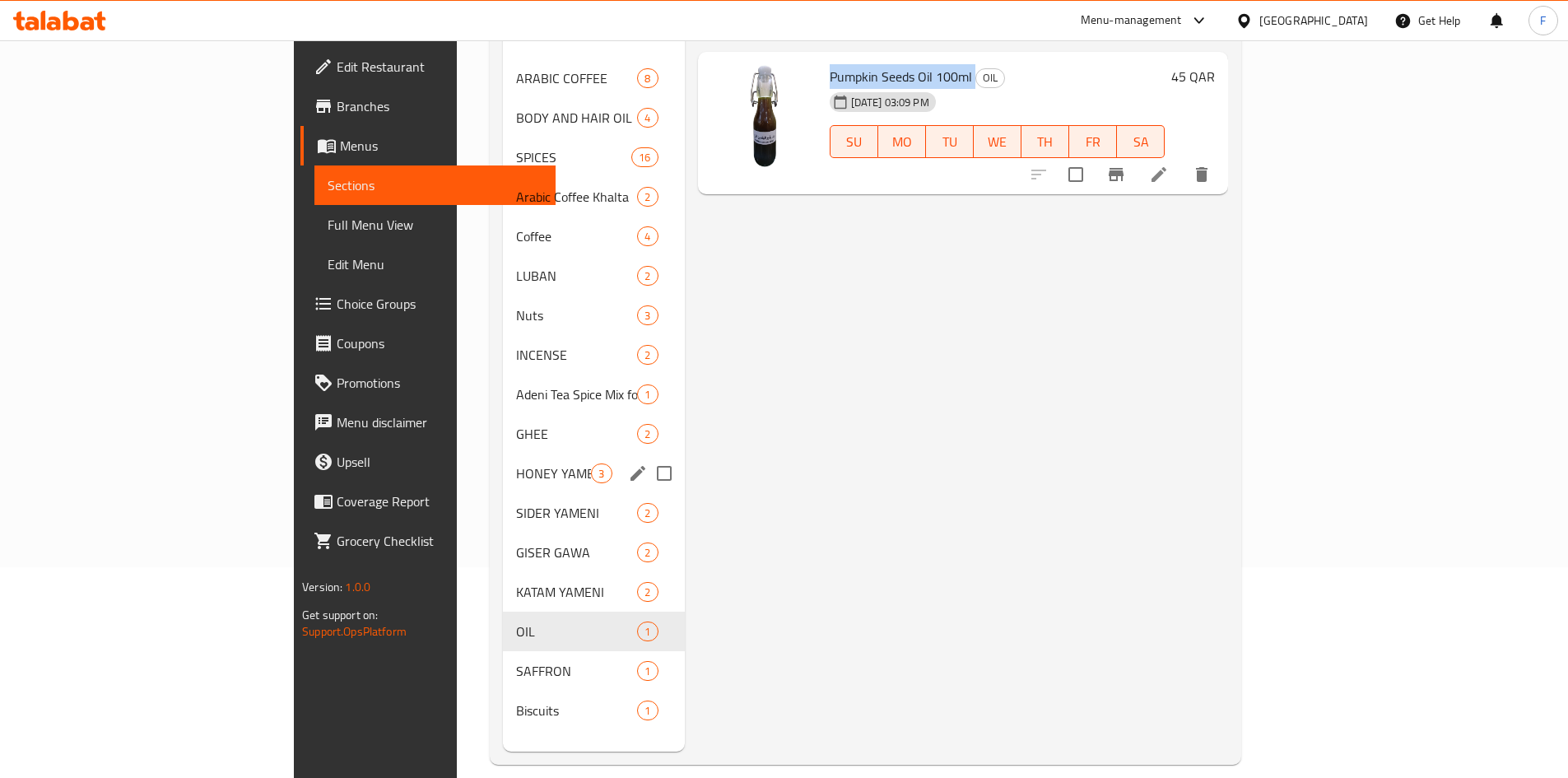
scroll to position [230, 0]
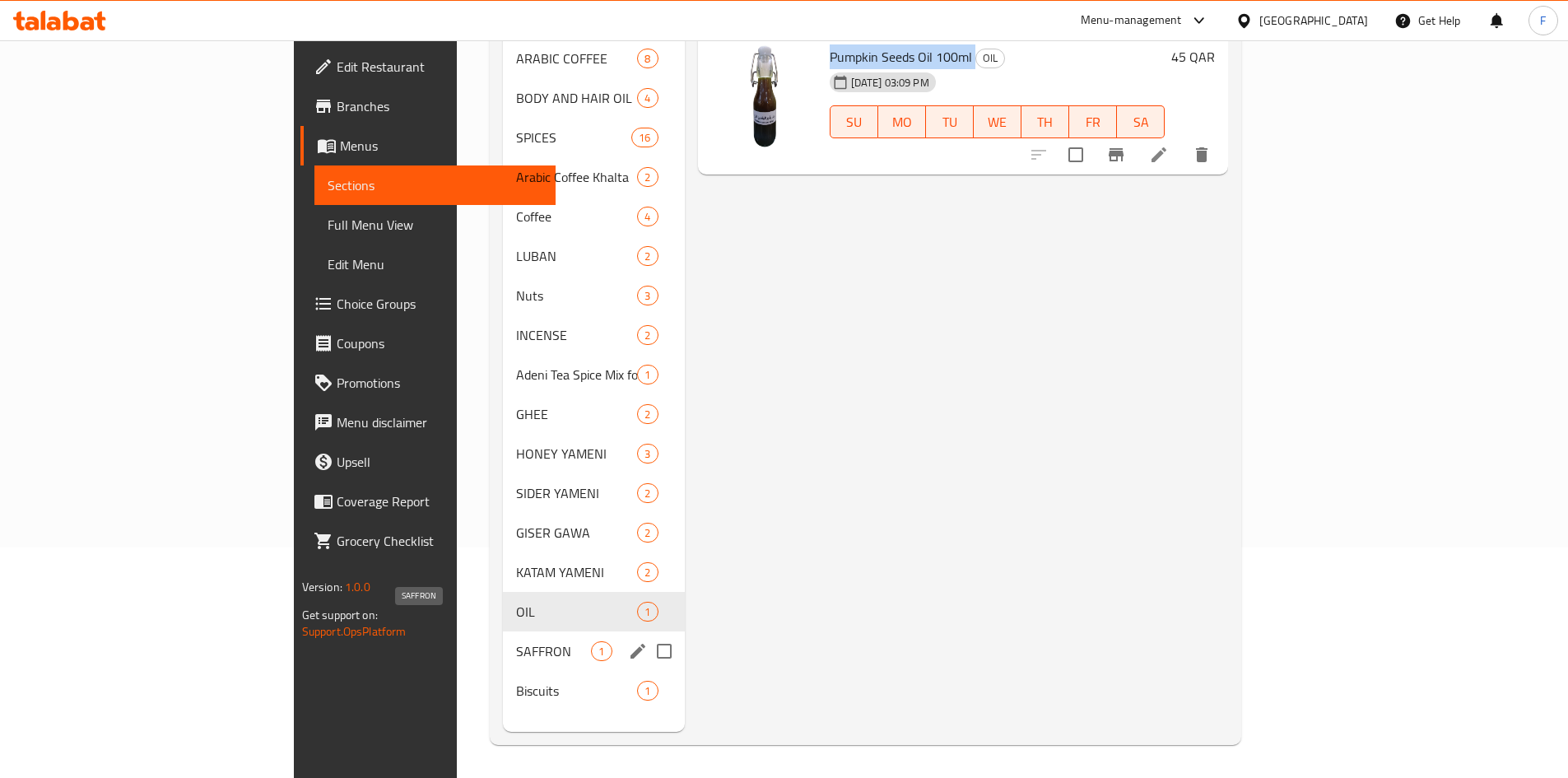
click at [516, 641] on span "SAFFRON" at bounding box center [553, 651] width 75 height 20
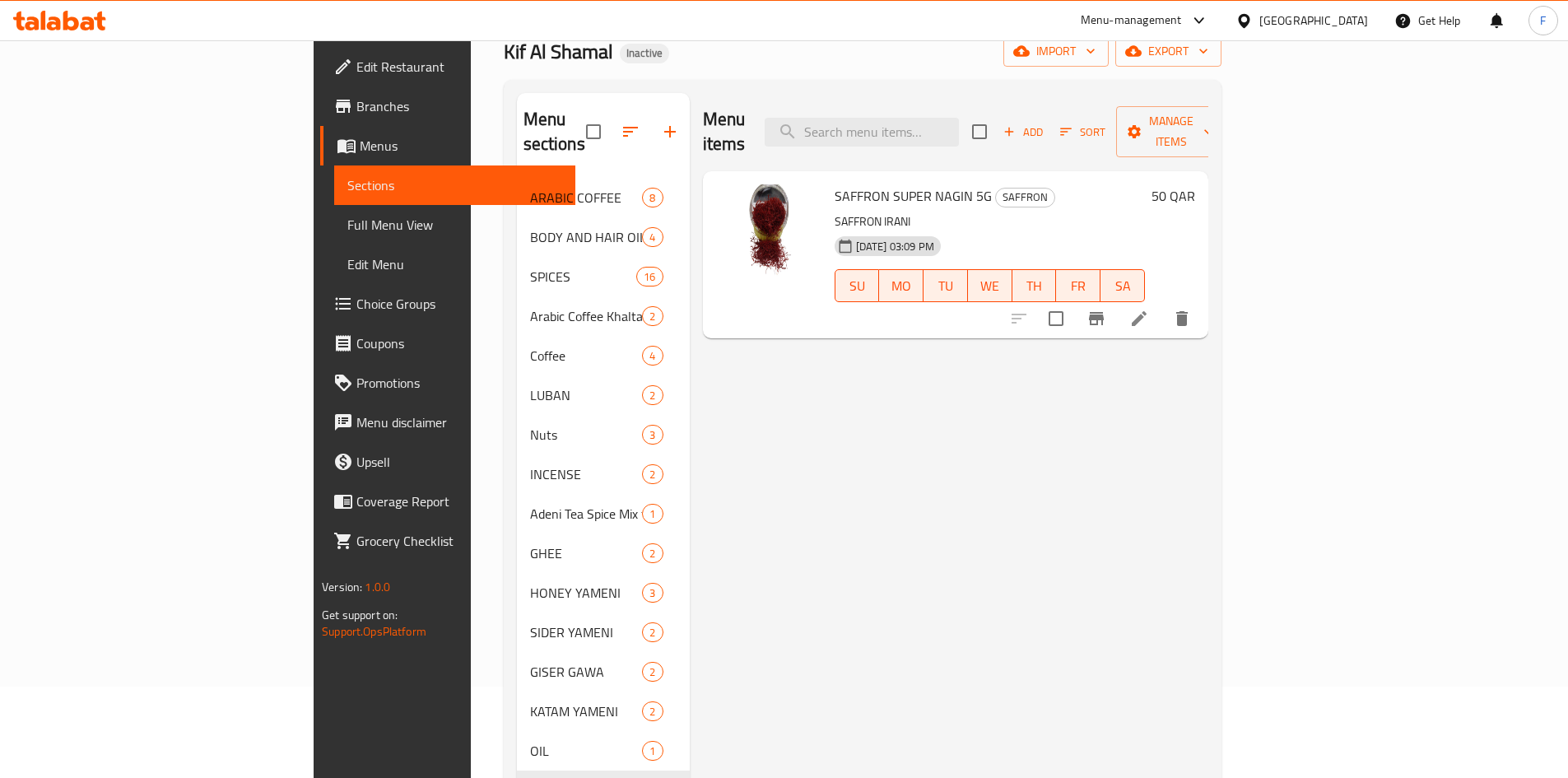
scroll to position [66, 0]
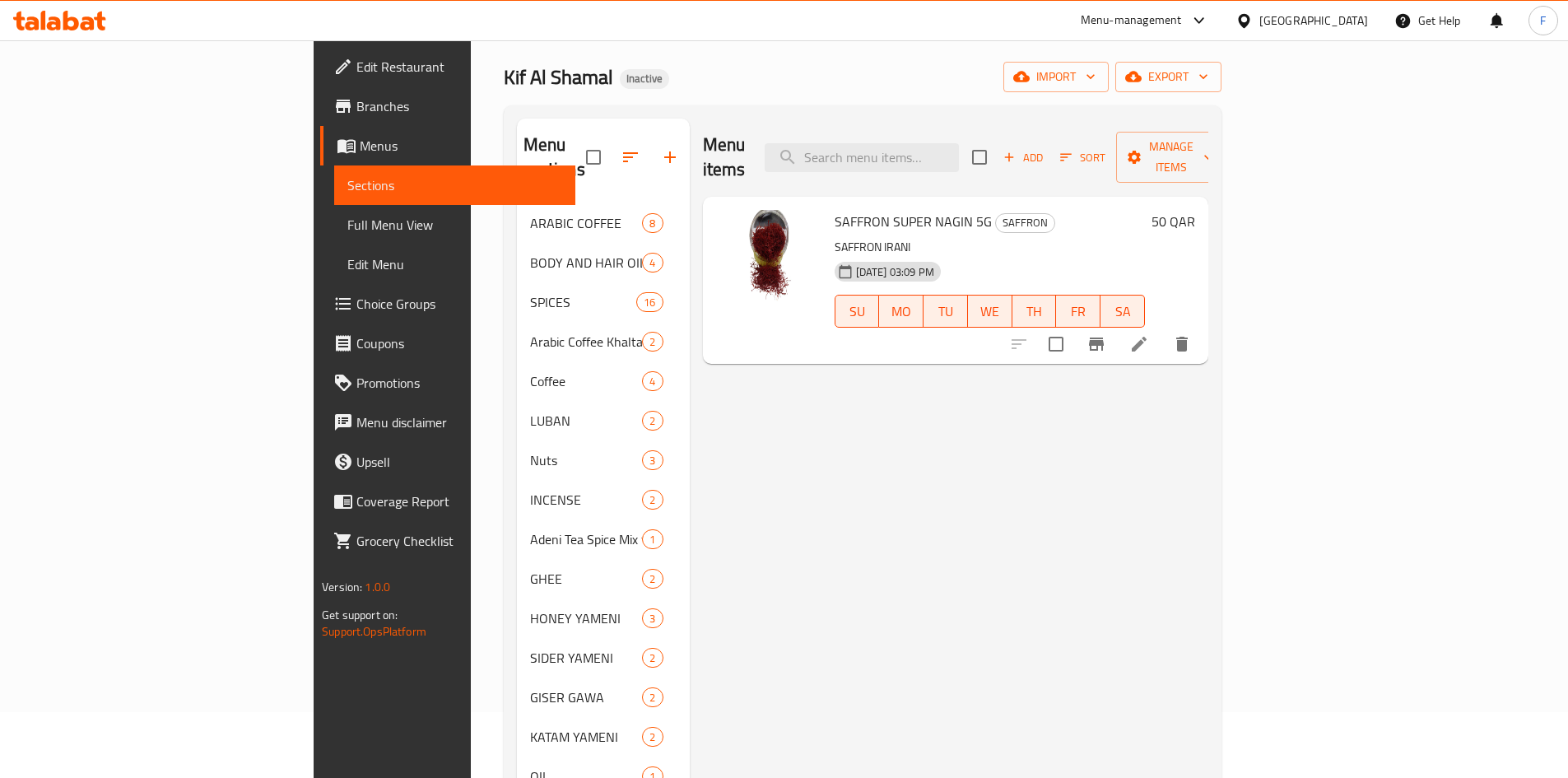
click at [834, 209] on span "SAFFRON SUPER NAGIN 5G" at bounding box center [913, 221] width 157 height 24
click at [845, 209] on span "SAFFRON SUPER NAGIN 5G" at bounding box center [913, 221] width 157 height 24
click at [876, 209] on span "SAFFRON SUPER NAGIN 5G" at bounding box center [913, 221] width 157 height 24
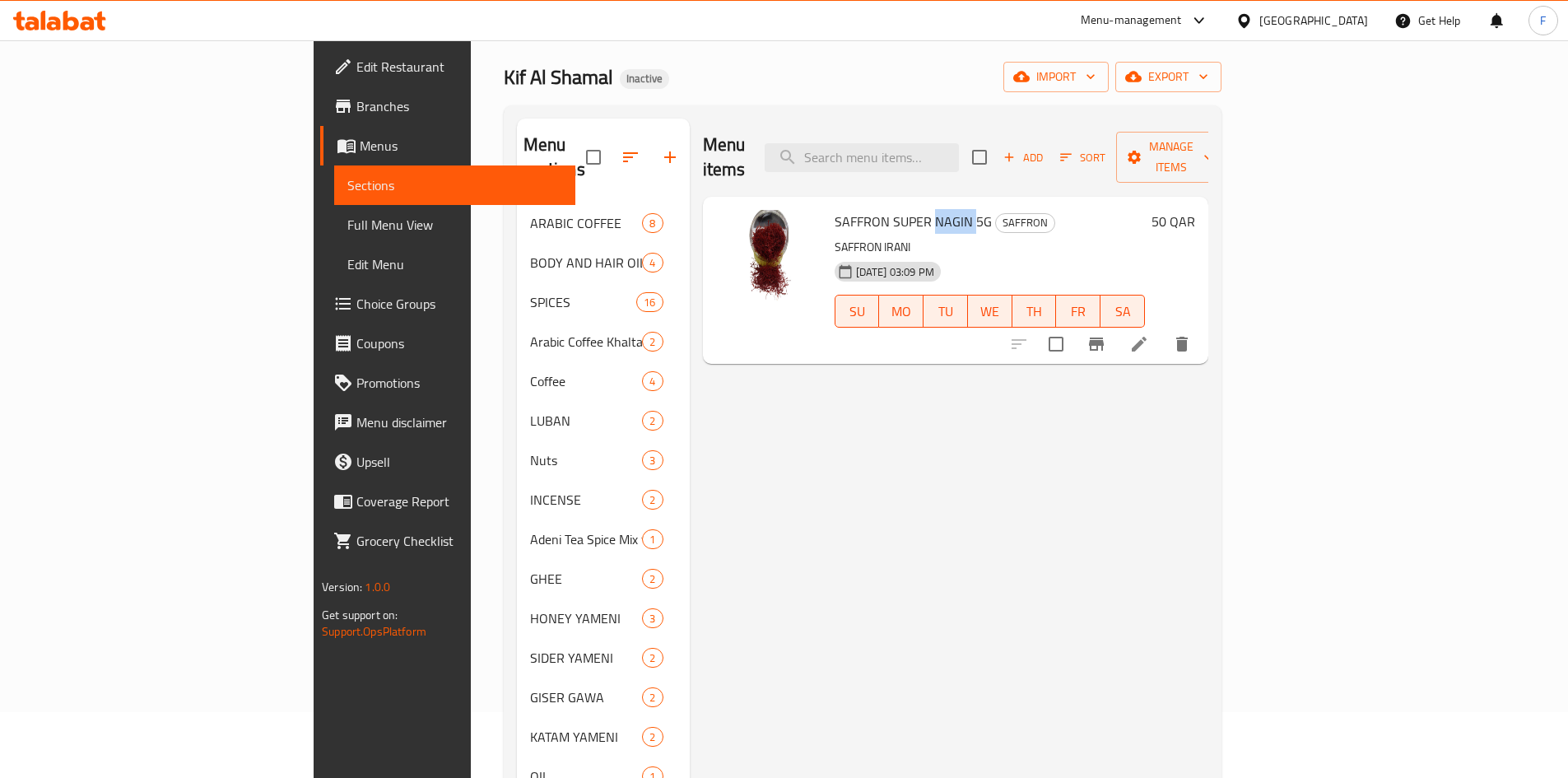
click at [876, 209] on span "SAFFRON SUPER NAGIN 5G" at bounding box center [913, 221] width 157 height 24
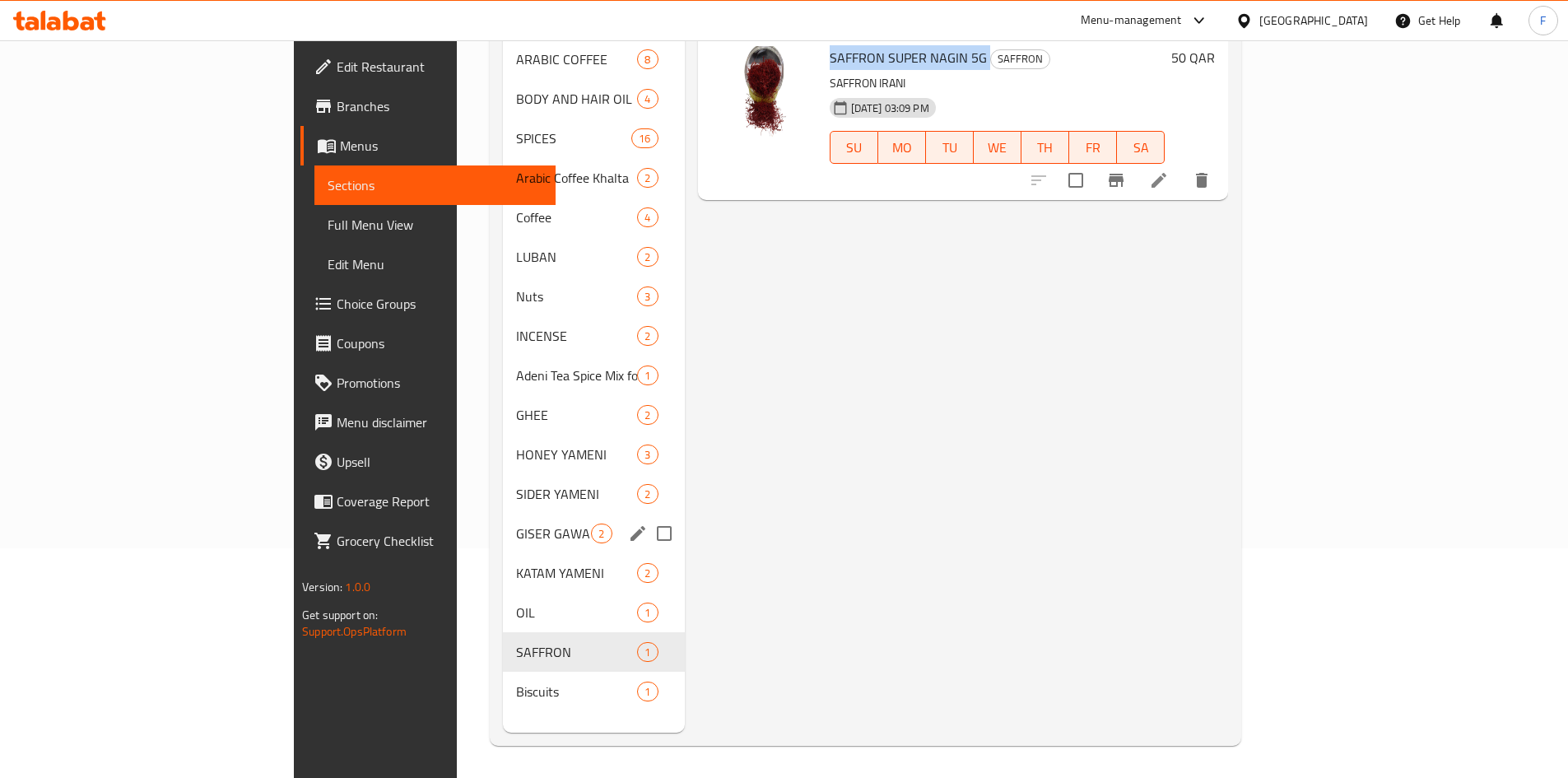
scroll to position [230, 0]
click at [516, 681] on span "Biscuits" at bounding box center [553, 691] width 75 height 20
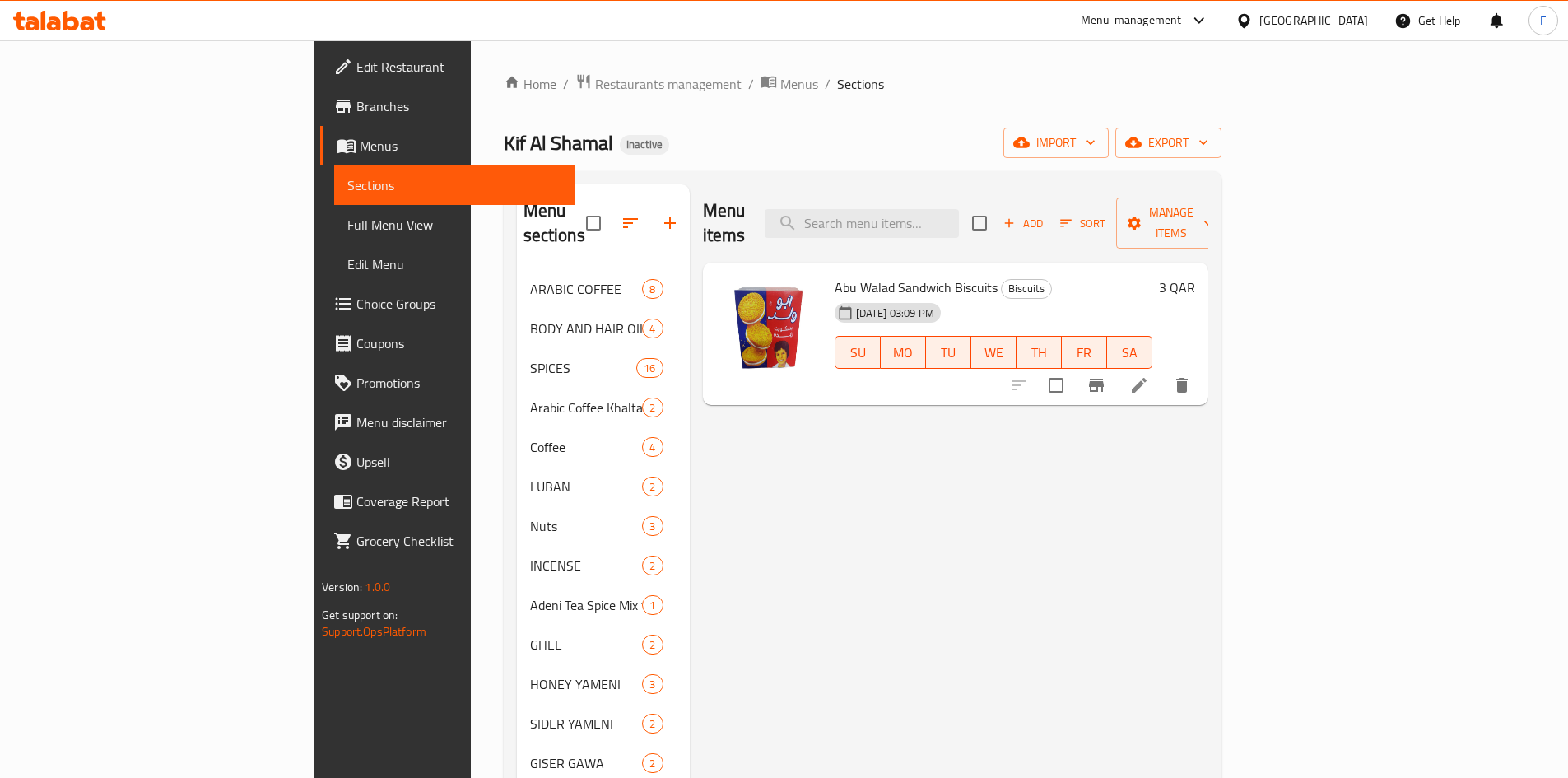
click at [837, 275] on span "Abu Walad Sandwich Biscuits" at bounding box center [916, 286] width 163 height 24
click at [957, 212] on input "search" at bounding box center [861, 223] width 194 height 29
paste input "Lucky Incense Charcoal"
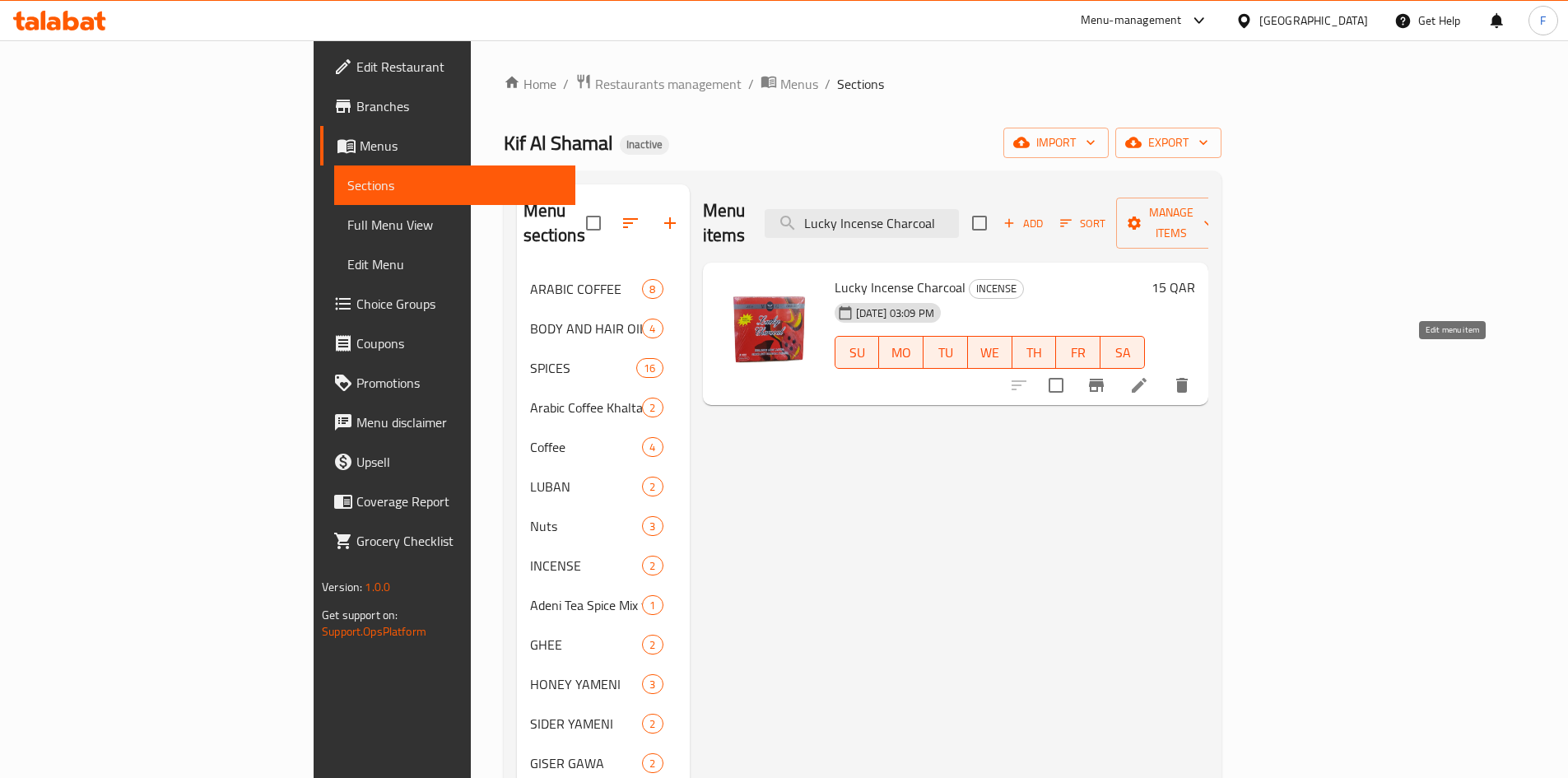
type input "Lucky Incense Charcoal"
click at [1150, 376] on icon at bounding box center [1139, 386] width 20 height 20
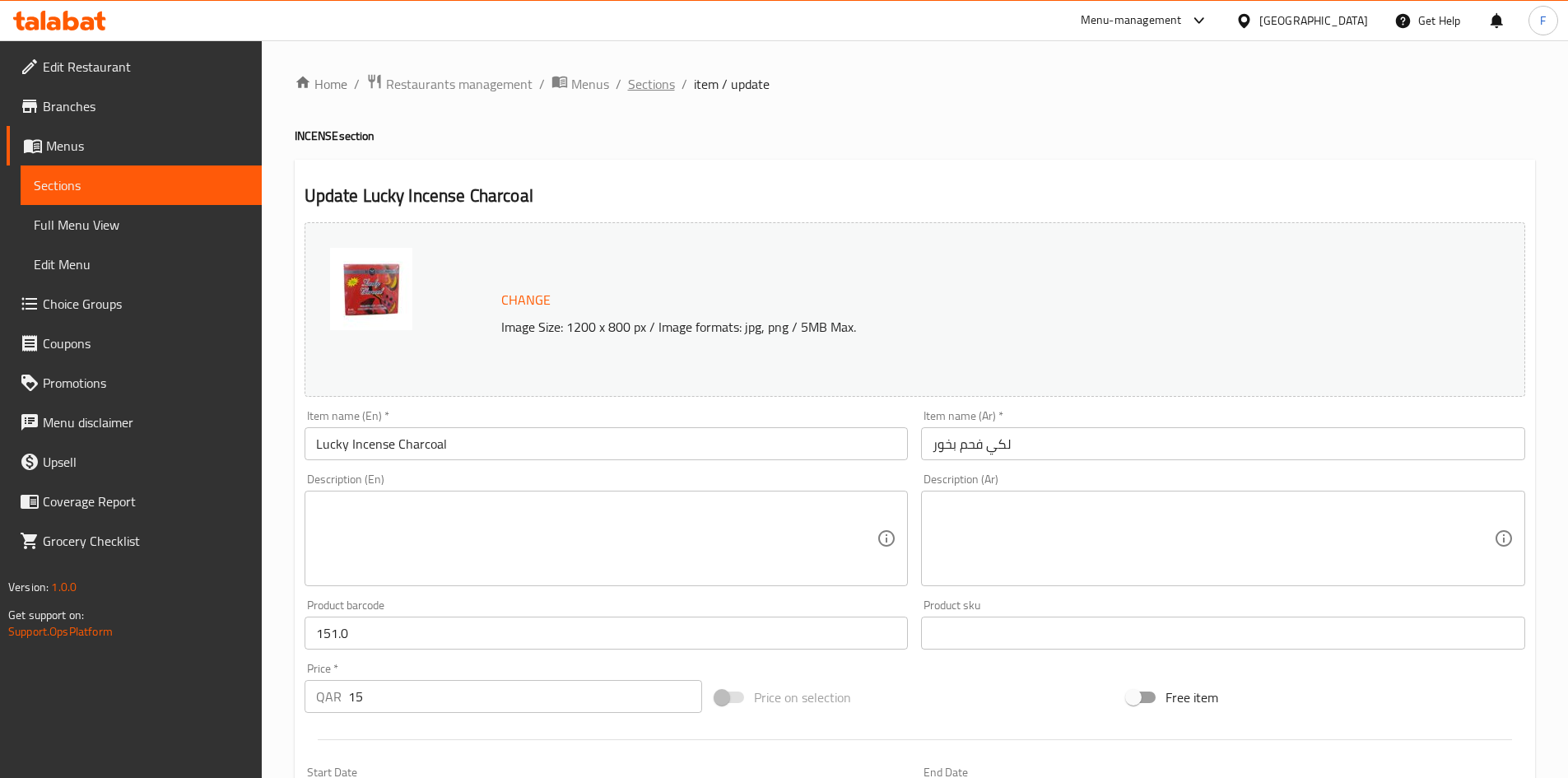
click at [648, 83] on span "Sections" at bounding box center [651, 84] width 47 height 20
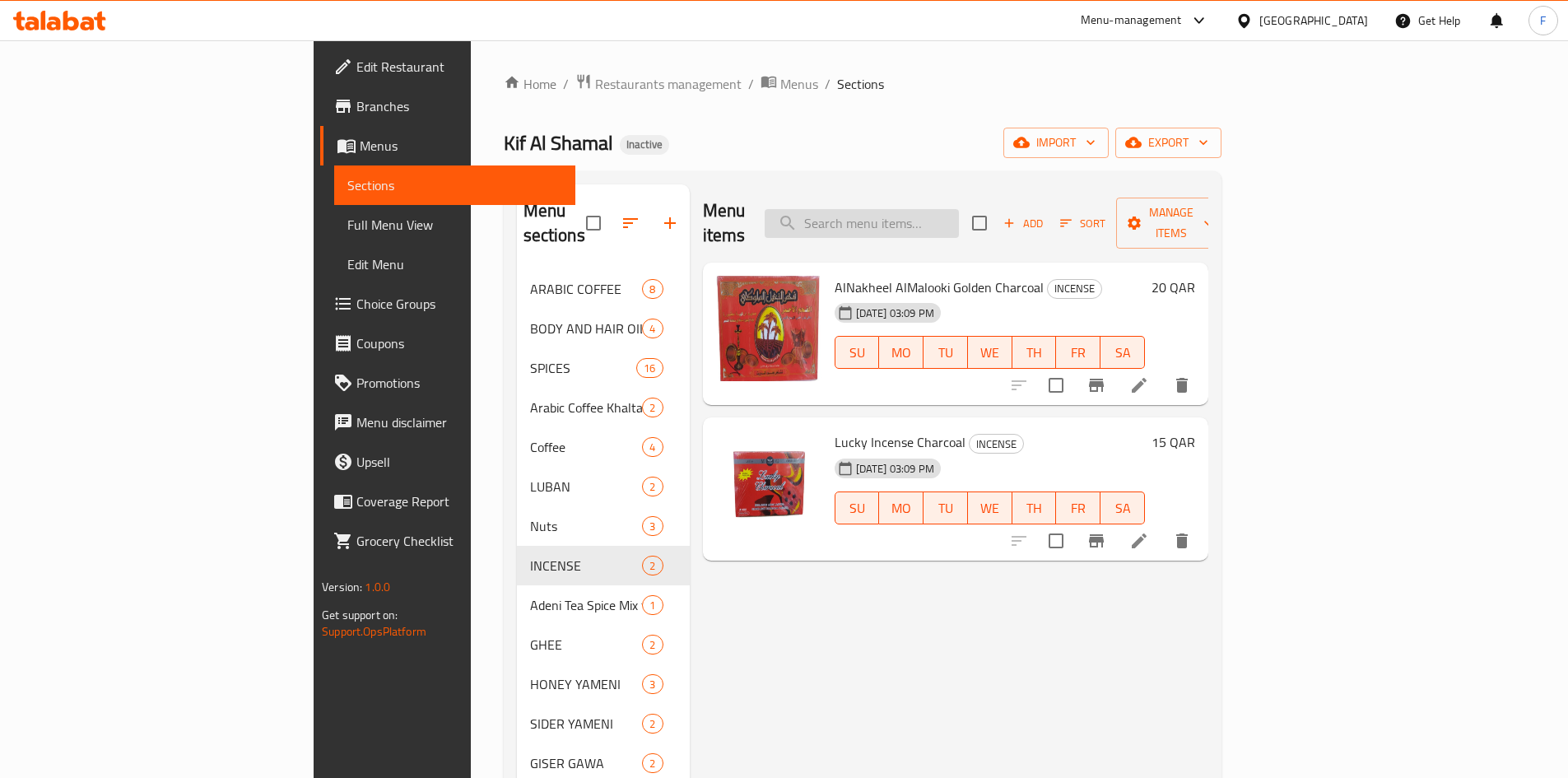
click at [923, 222] on input "search" at bounding box center [861, 223] width 194 height 29
click at [834, 429] on span "Lucky Incense Charcoal" at bounding box center [900, 441] width 131 height 24
click at [716, 465] on img at bounding box center [768, 482] width 105 height 105
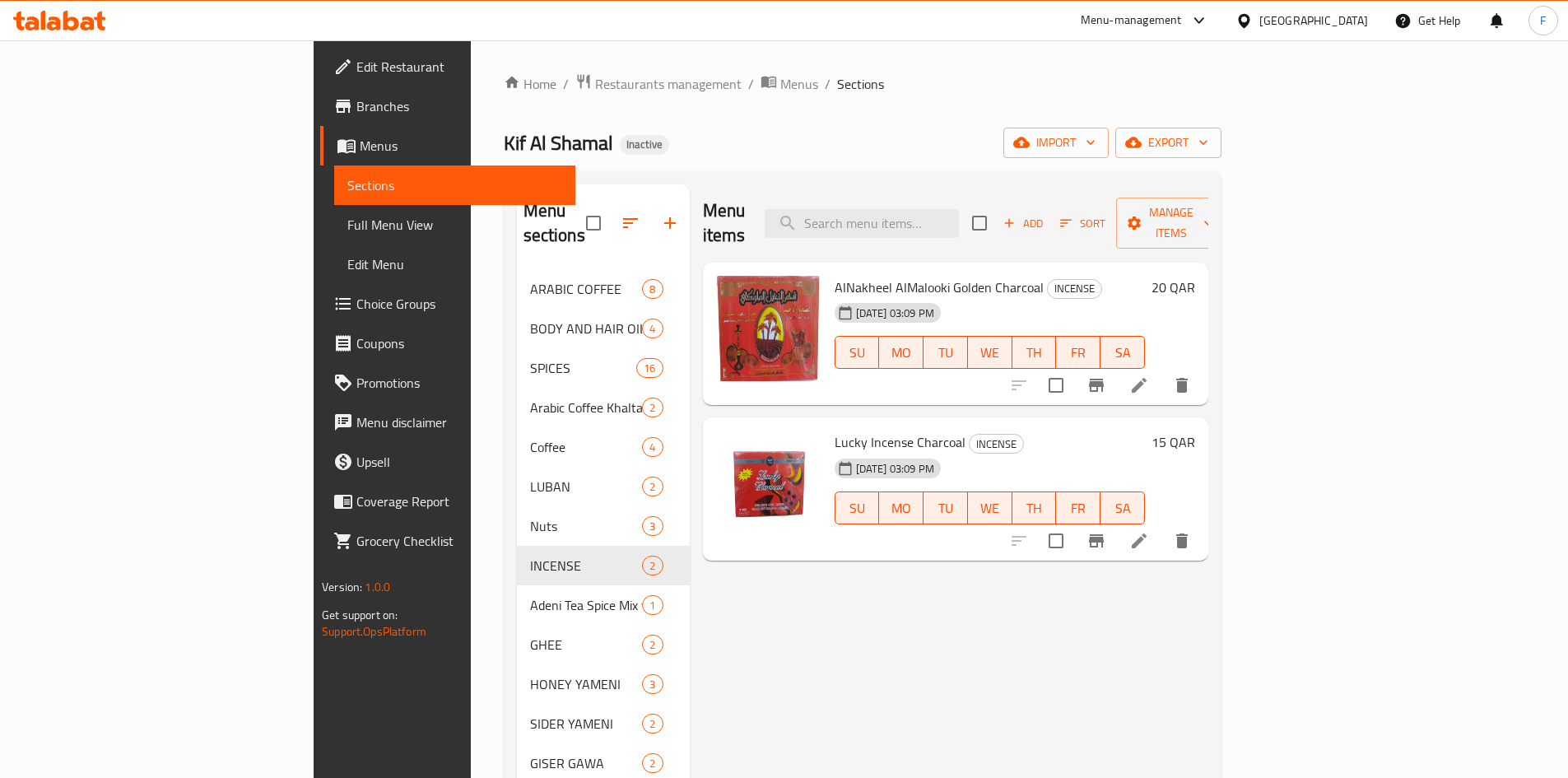
click at [998, 430] on h6 "Lucky Incense Charcoal INCENSE" at bounding box center [989, 441] width 310 height 23
drag, startPoint x: 951, startPoint y: 260, endPoint x: 770, endPoint y: 265, distance: 181.1
click at [834, 275] on span "AlNakheel AlMalooki Golden Charcoal" at bounding box center [939, 286] width 209 height 24
click at [835, 275] on span "AlNakheel AlMalooki Golden Charcoal" at bounding box center [939, 286] width 209 height 24
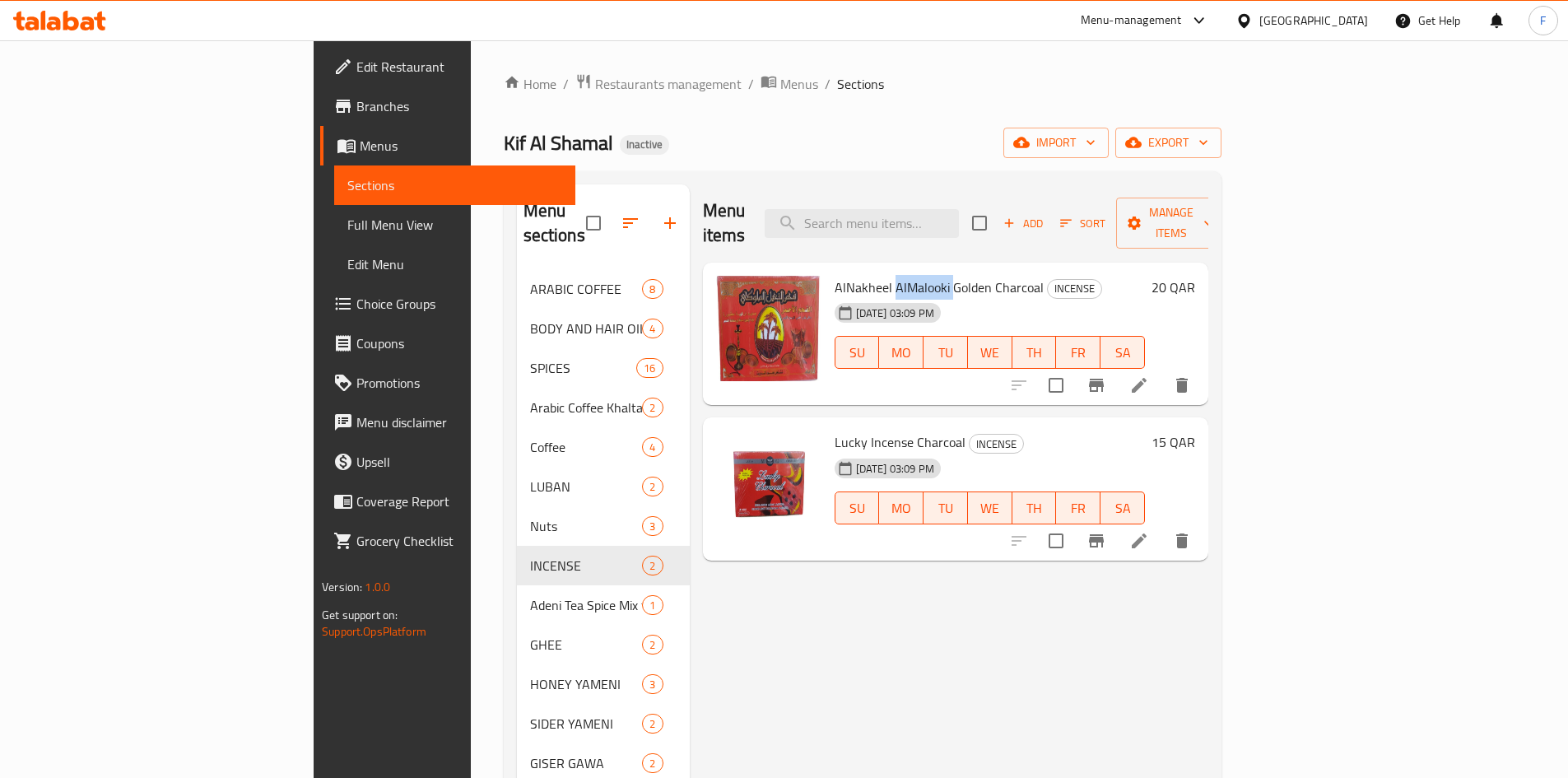
click at [835, 275] on span "AlNakheel AlMalooki Golden Charcoal" at bounding box center [939, 286] width 209 height 24
click at [1065, 130] on div "Kif Al Shamal Inactive import export" at bounding box center [863, 143] width 718 height 30
drag, startPoint x: 961, startPoint y: 260, endPoint x: 758, endPoint y: 260, distance: 203.0
click at [834, 276] on h6 "AlNakheel AlMalooki Golden Charcoal INCENSE" at bounding box center [989, 286] width 310 height 23
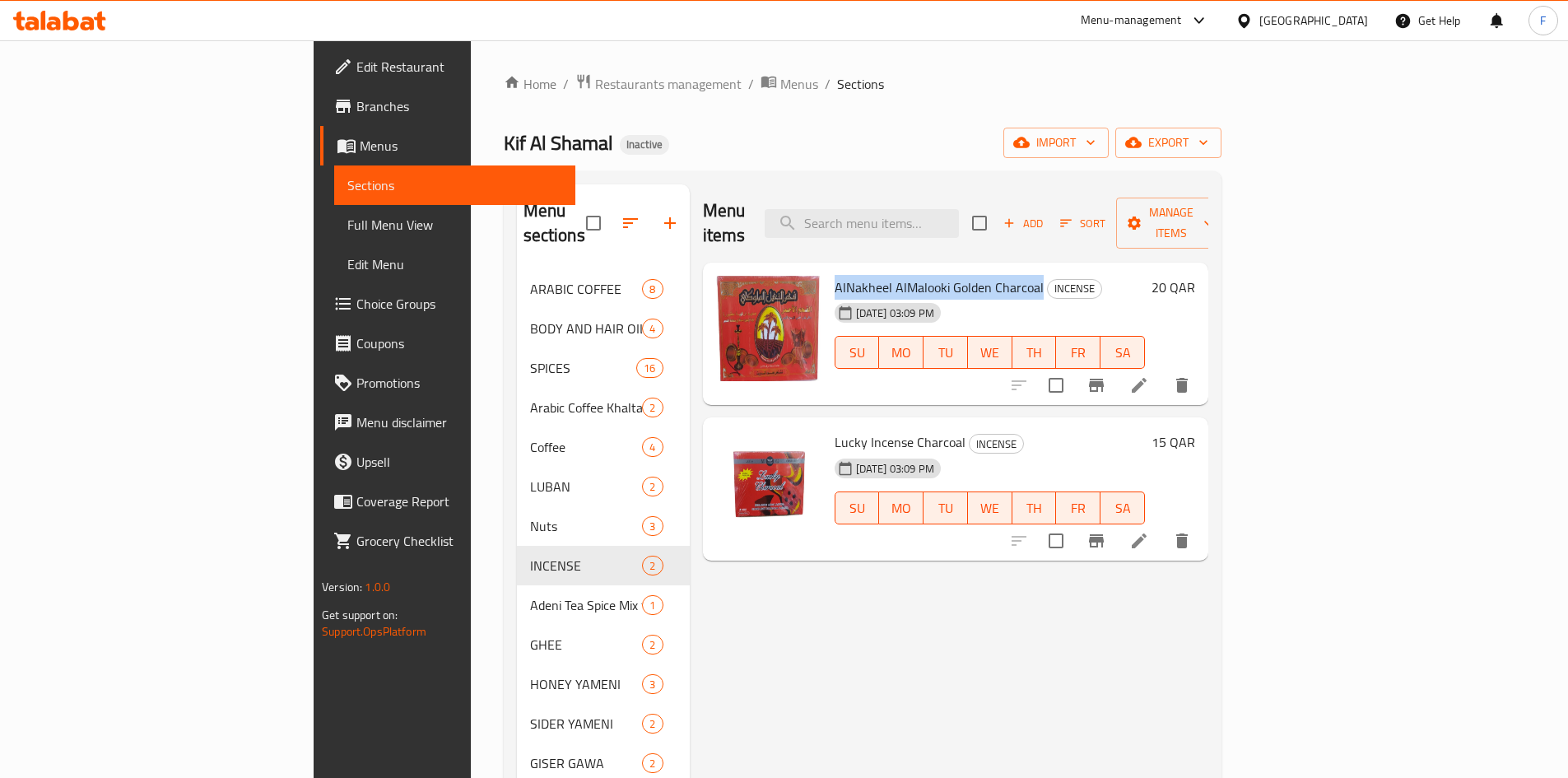
copy span "AlNakheel AlMalooki Golden Charcoal"
click at [853, 429] on span "Lucky Incense Charcoal" at bounding box center [900, 441] width 131 height 24
drag, startPoint x: 755, startPoint y: 418, endPoint x: 882, endPoint y: 418, distance: 127.0
click at [882, 424] on div "Lucky Incense Charcoal INCENSE 16-09-2025 03:09 PM SU MO TU WE TH FR SA" at bounding box center [989, 489] width 324 height 130
copy span "Lucky Incense Charcoal"
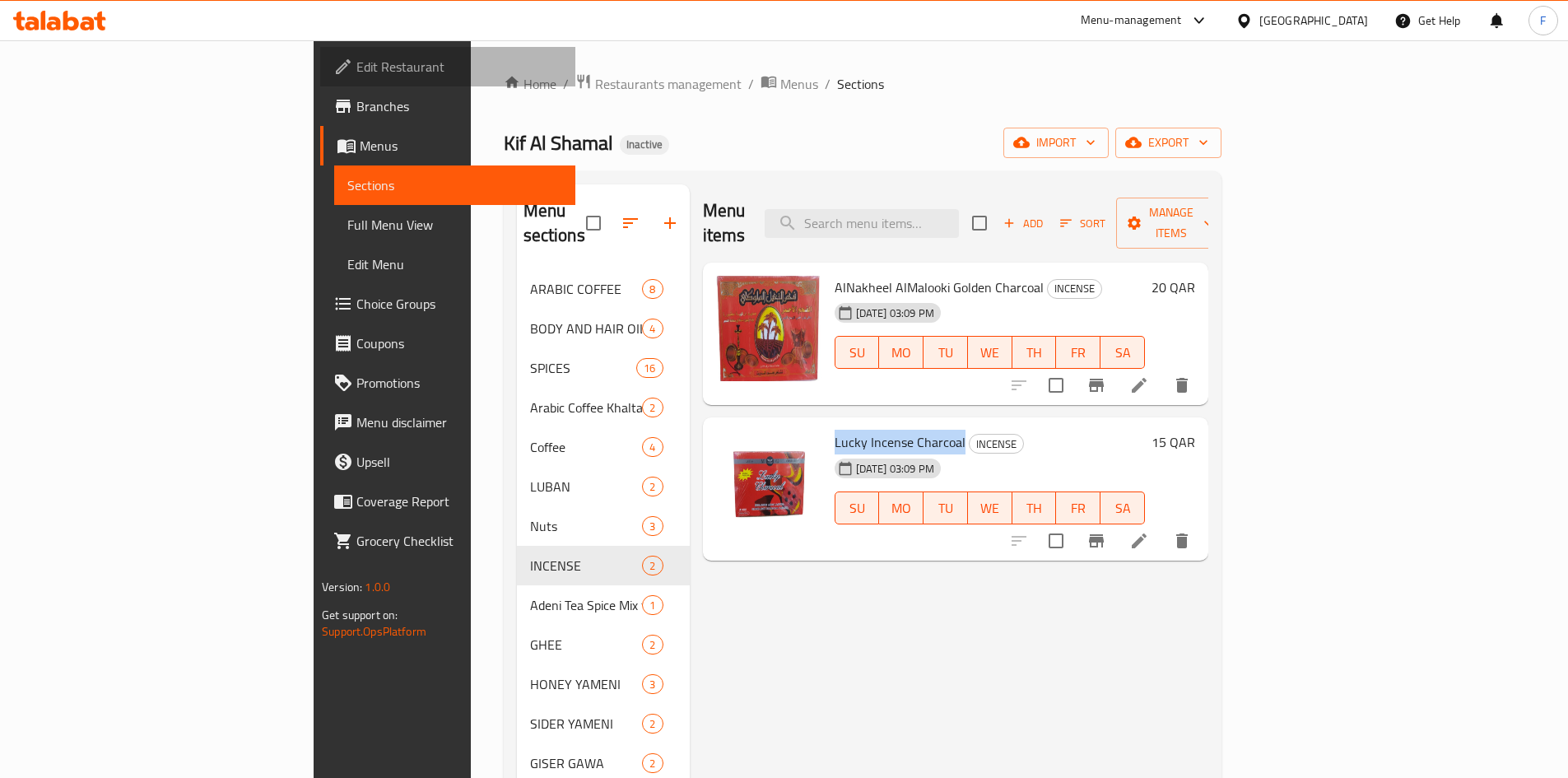
click at [356, 71] on span "Edit Restaurant" at bounding box center [459, 67] width 206 height 20
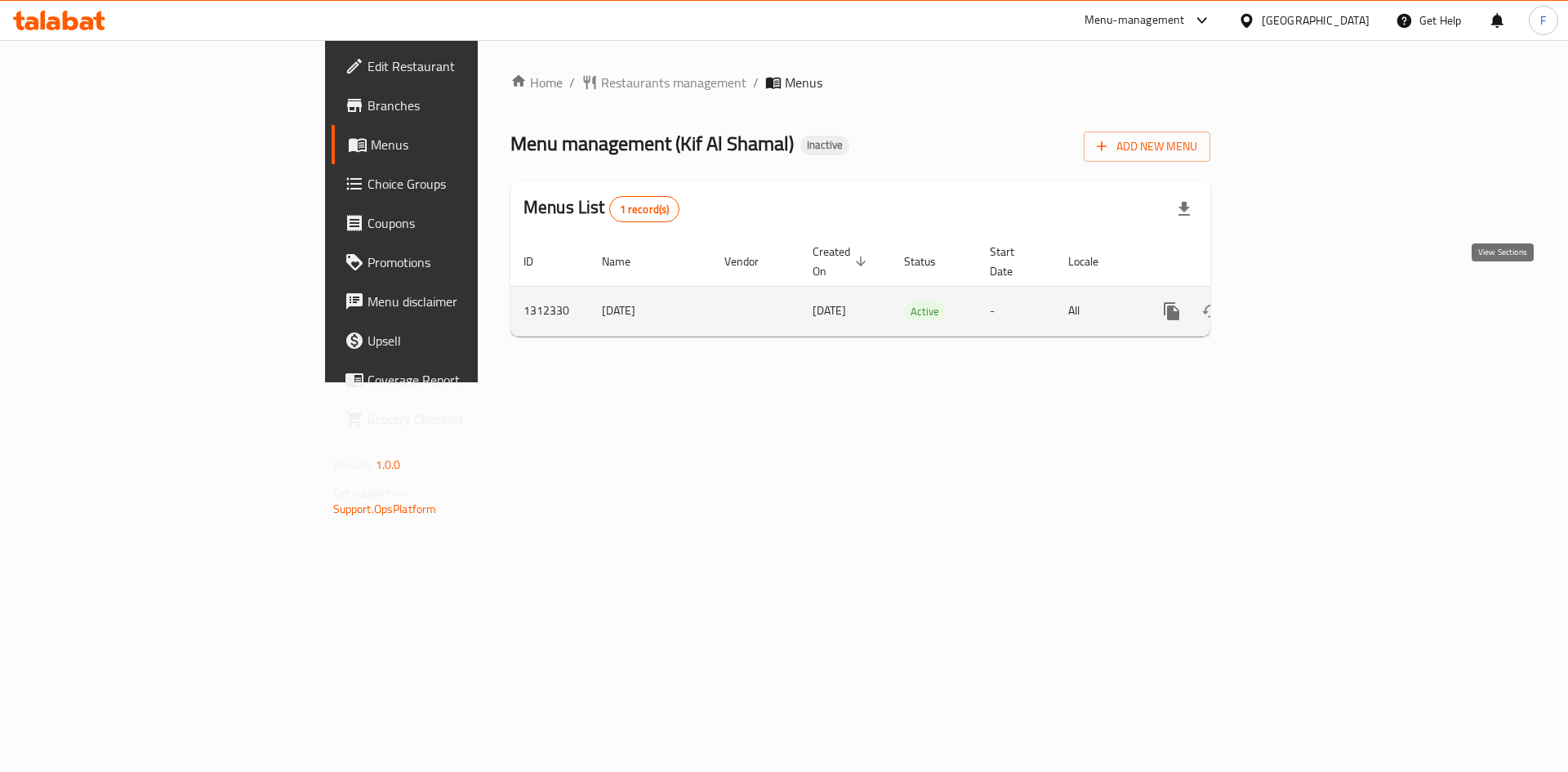
click at [1300, 301] on icon "enhanced table" at bounding box center [1290, 311] width 20 height 20
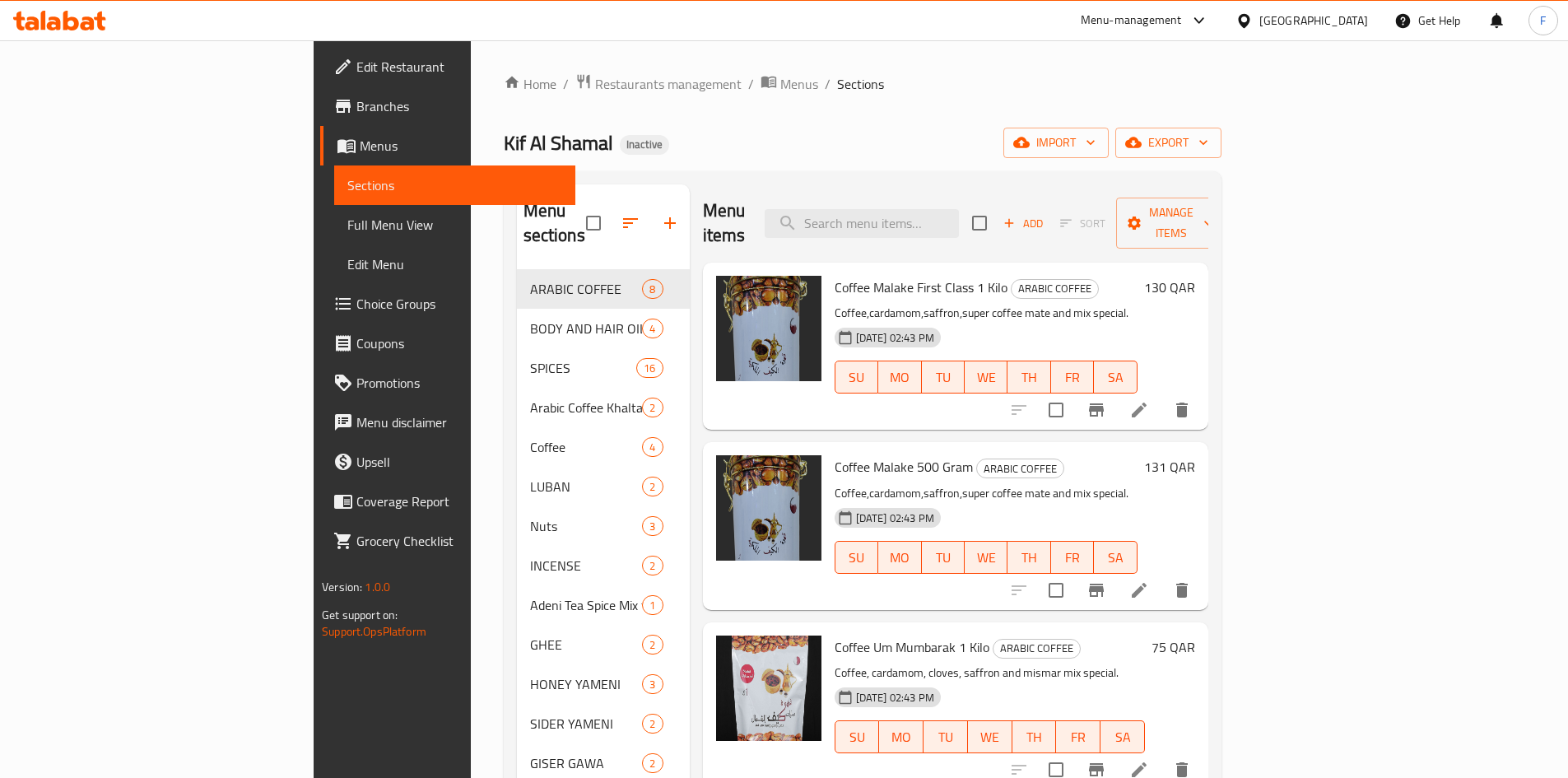
click at [347, 225] on span "Full Menu View" at bounding box center [455, 225] width 215 height 20
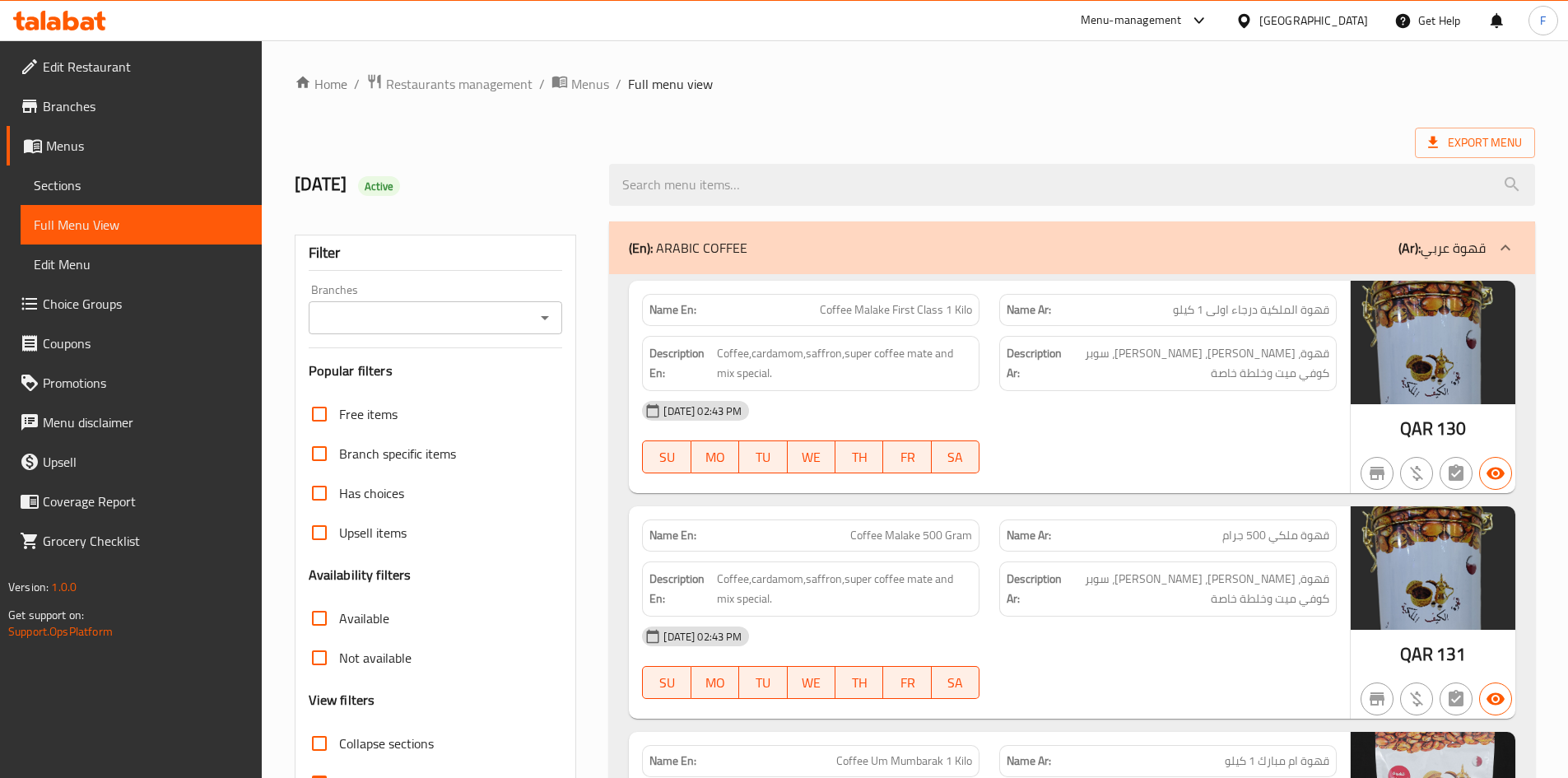
click at [71, 144] on span "Menus" at bounding box center [147, 146] width 203 height 20
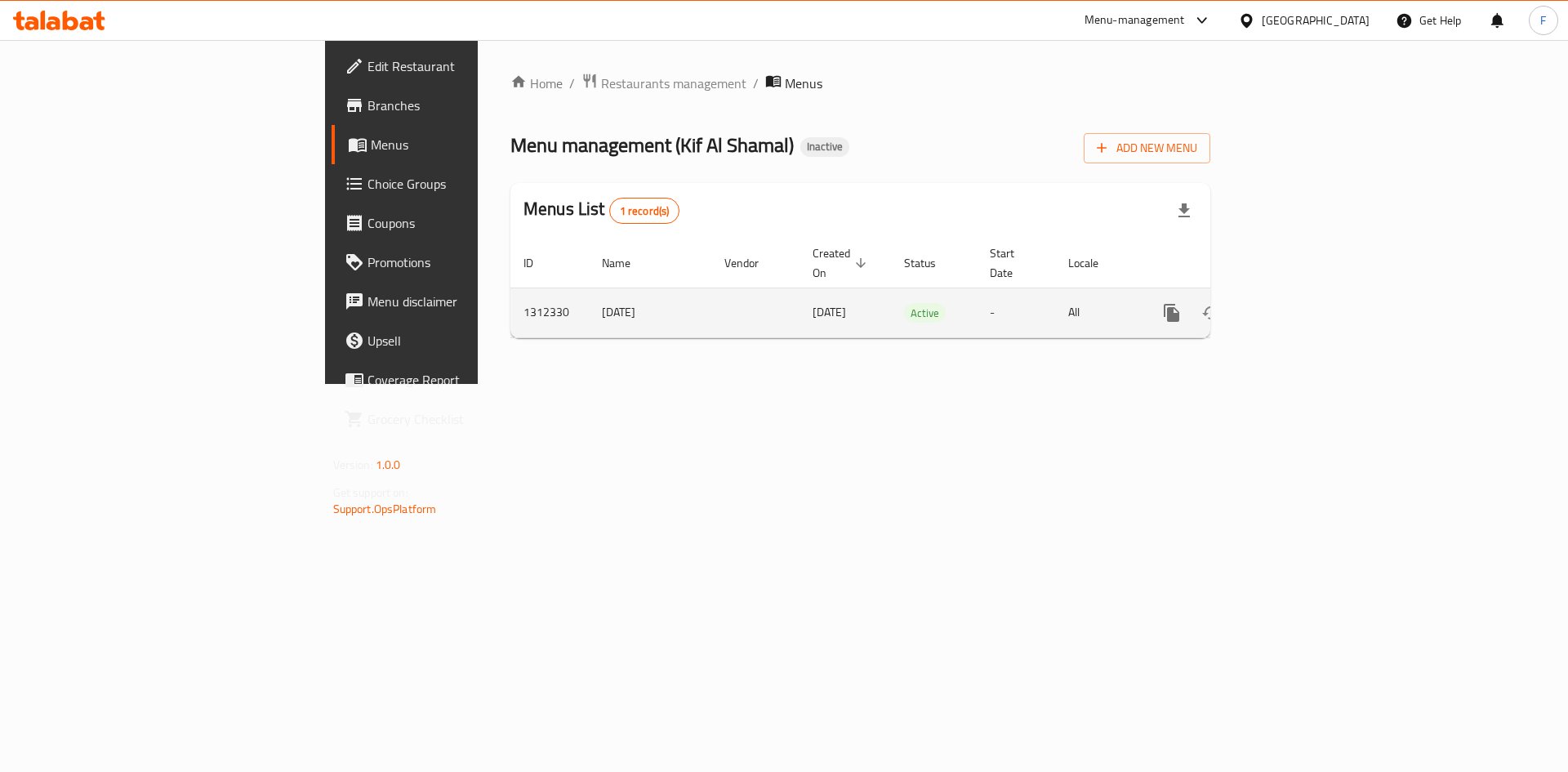
drag, startPoint x: 456, startPoint y: 293, endPoint x: 376, endPoint y: 289, distance: 80.1
click at [589, 289] on td "[DATE]" at bounding box center [649, 313] width 123 height 50
copy td "[DATE]"
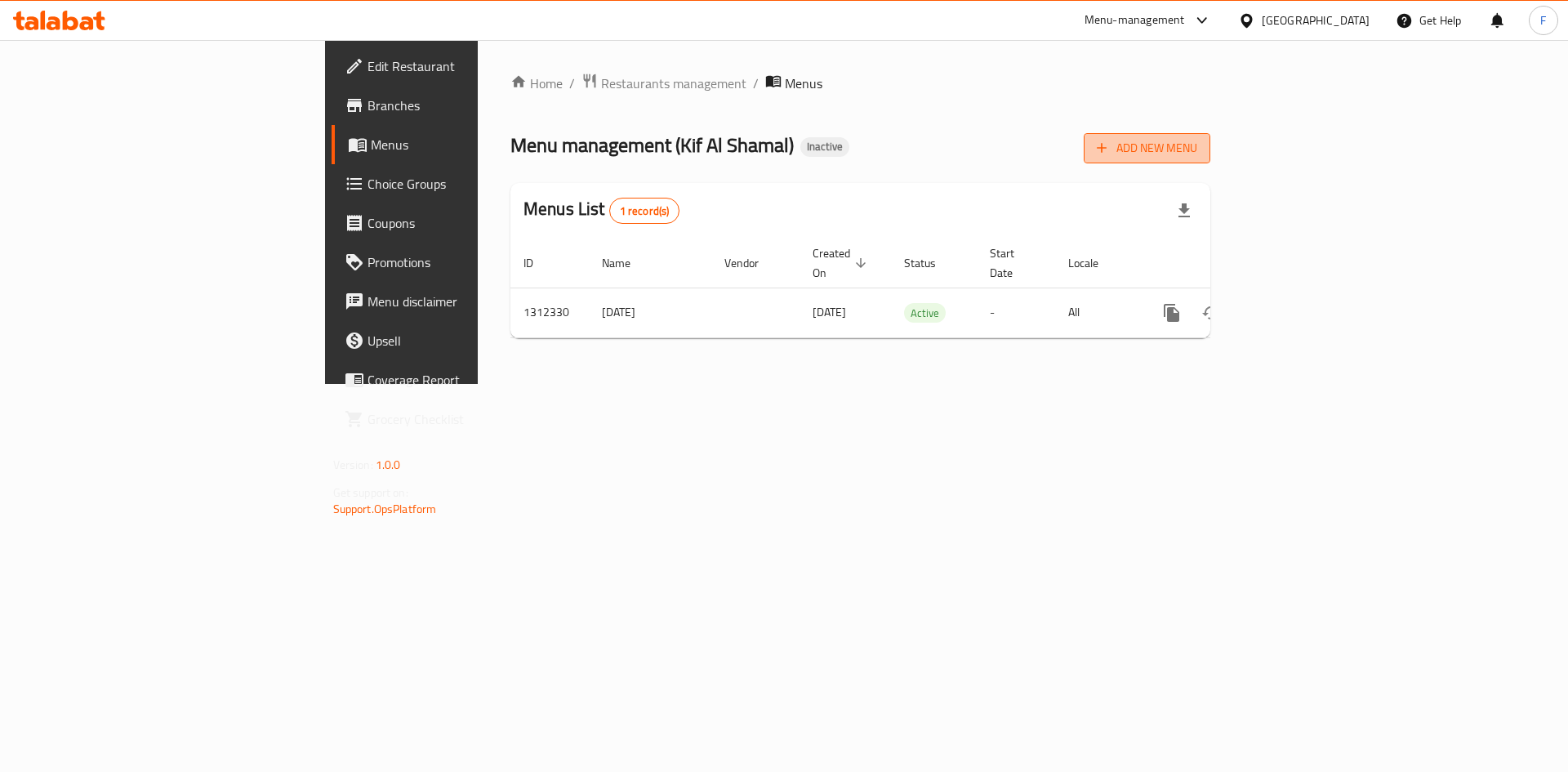
click at [1197, 151] on span "Add New Menu" at bounding box center [1147, 148] width 100 height 20
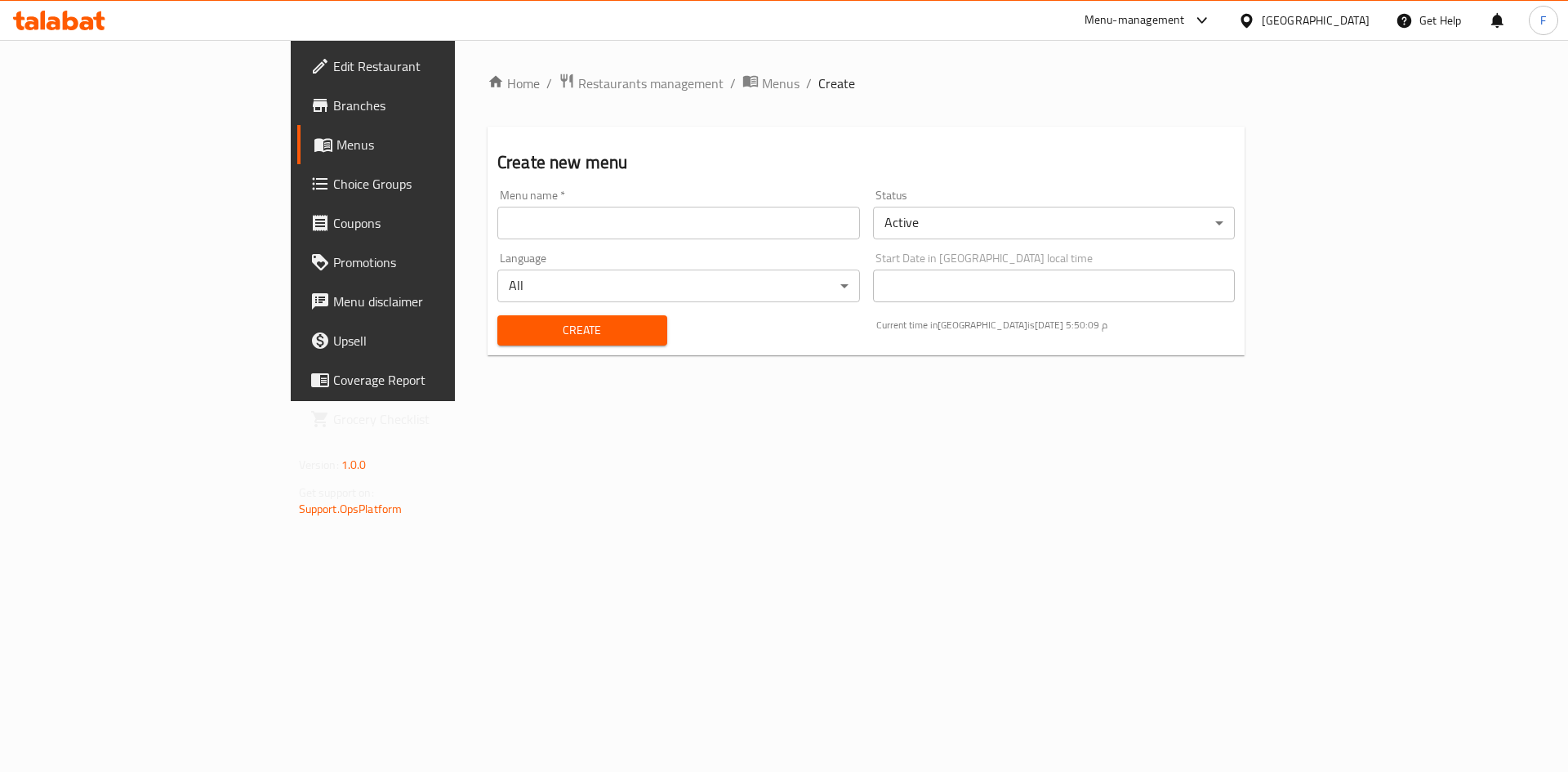
click at [498, 223] on input "text" at bounding box center [679, 223] width 363 height 33
paste input "[DATE]"
type input "[DATE]"
click at [510, 328] on span "Create" at bounding box center [582, 330] width 143 height 20
click at [337, 144] on span "Menus" at bounding box center [438, 145] width 203 height 20
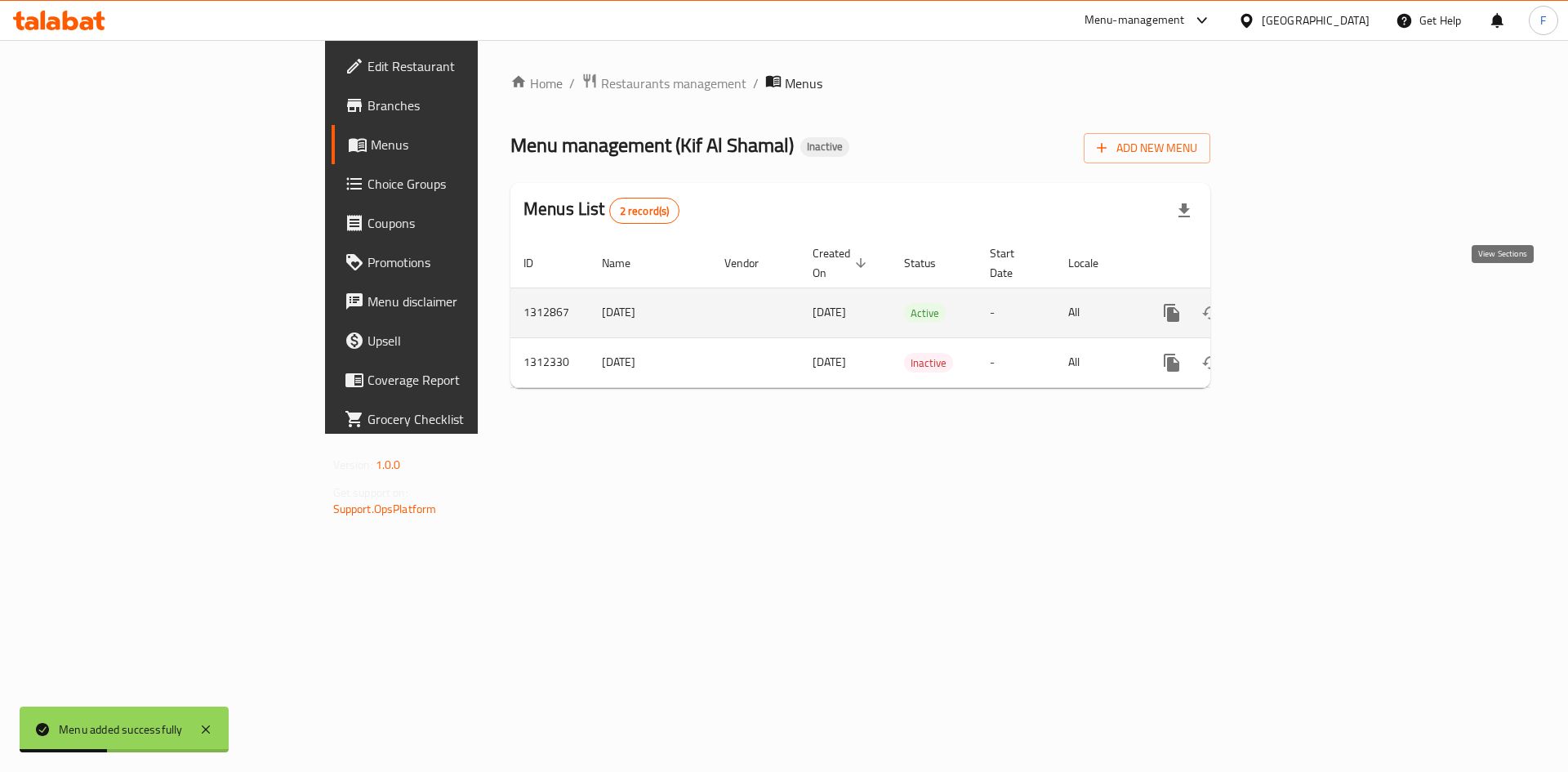
click at [1297, 305] on icon "enhanced table" at bounding box center [1290, 313] width 15 height 15
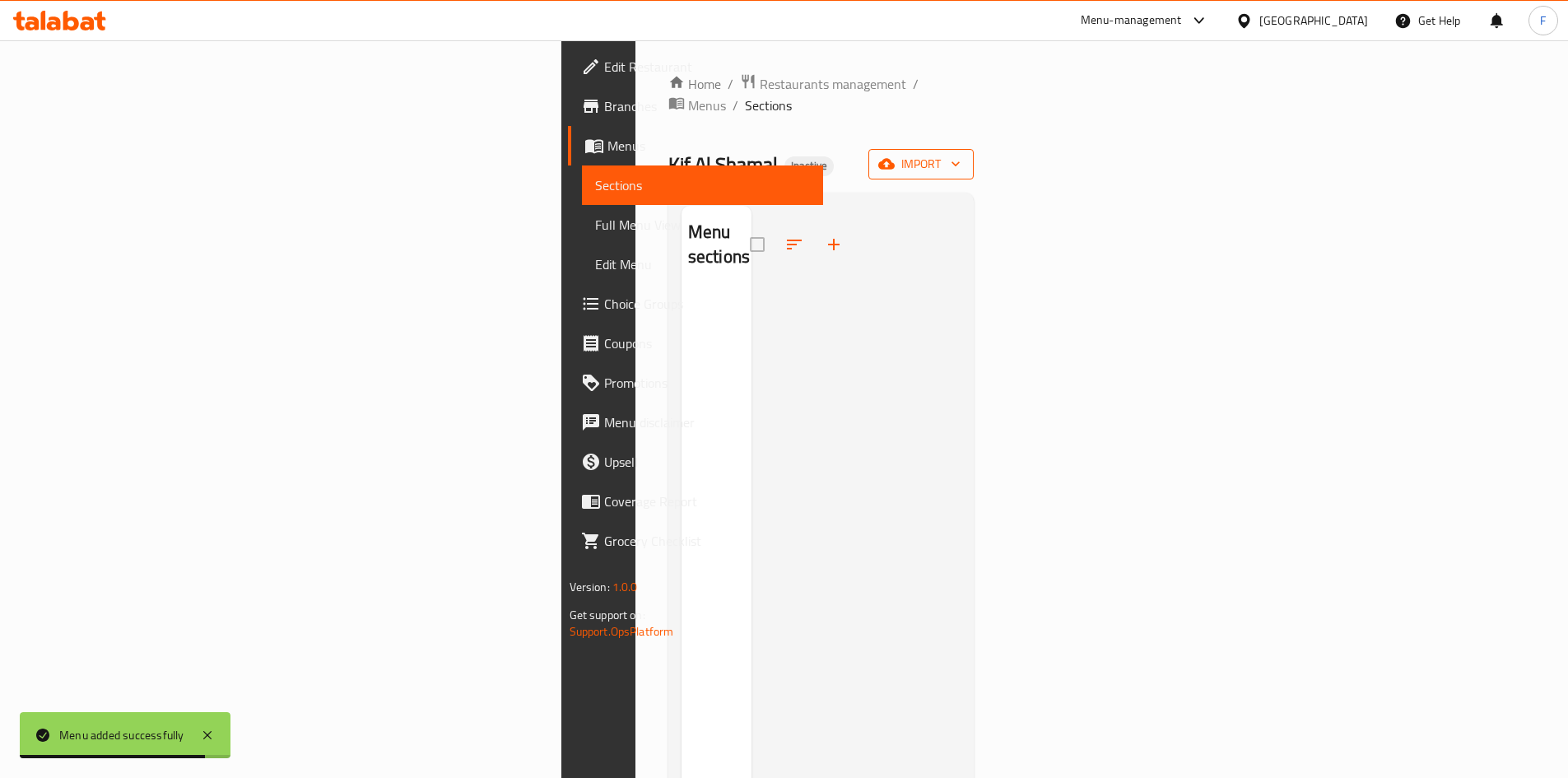
click at [960, 154] on span "import" at bounding box center [921, 164] width 79 height 20
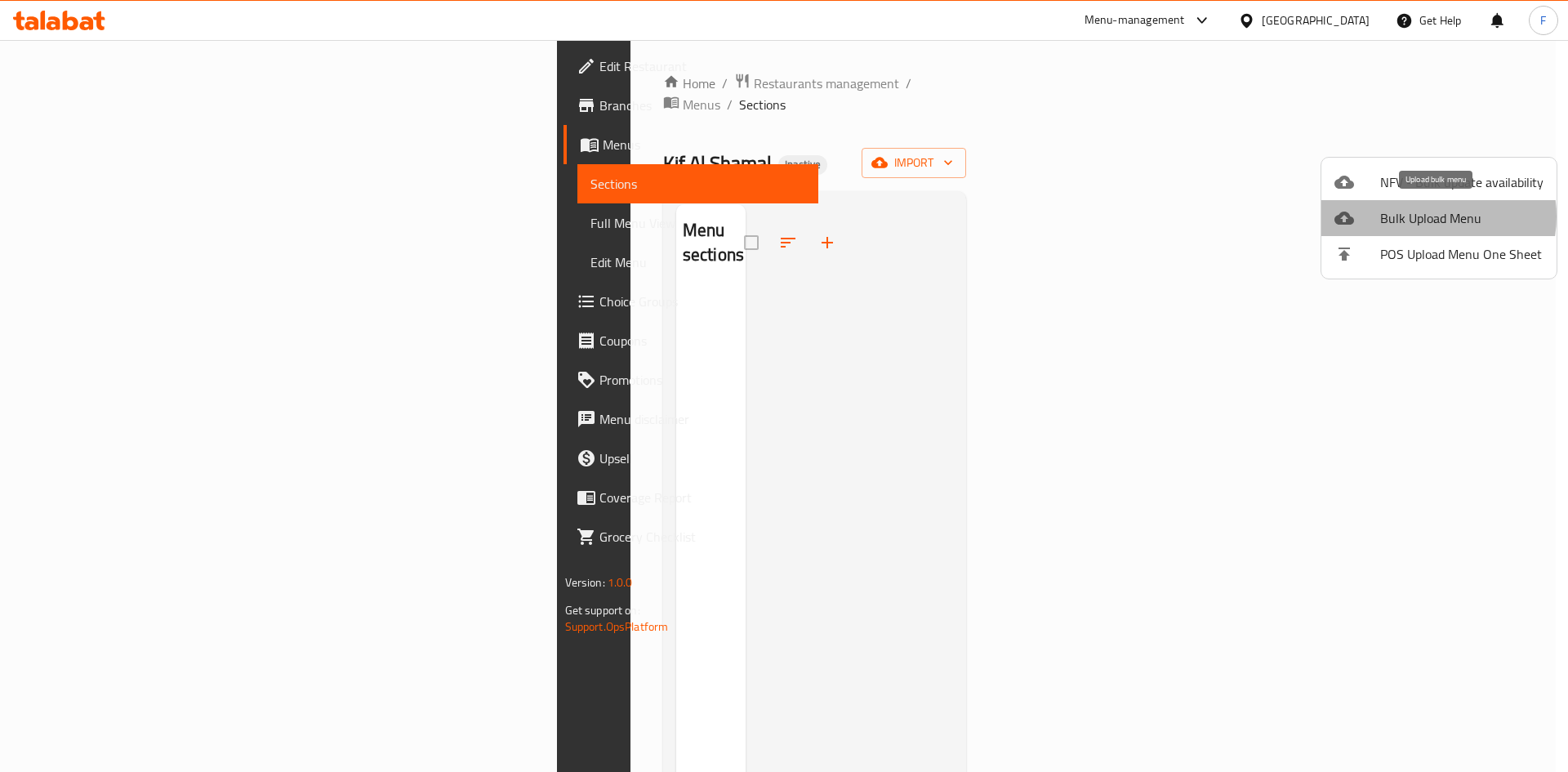
click at [1425, 217] on span "Bulk Upload Menu" at bounding box center [1462, 218] width 163 height 20
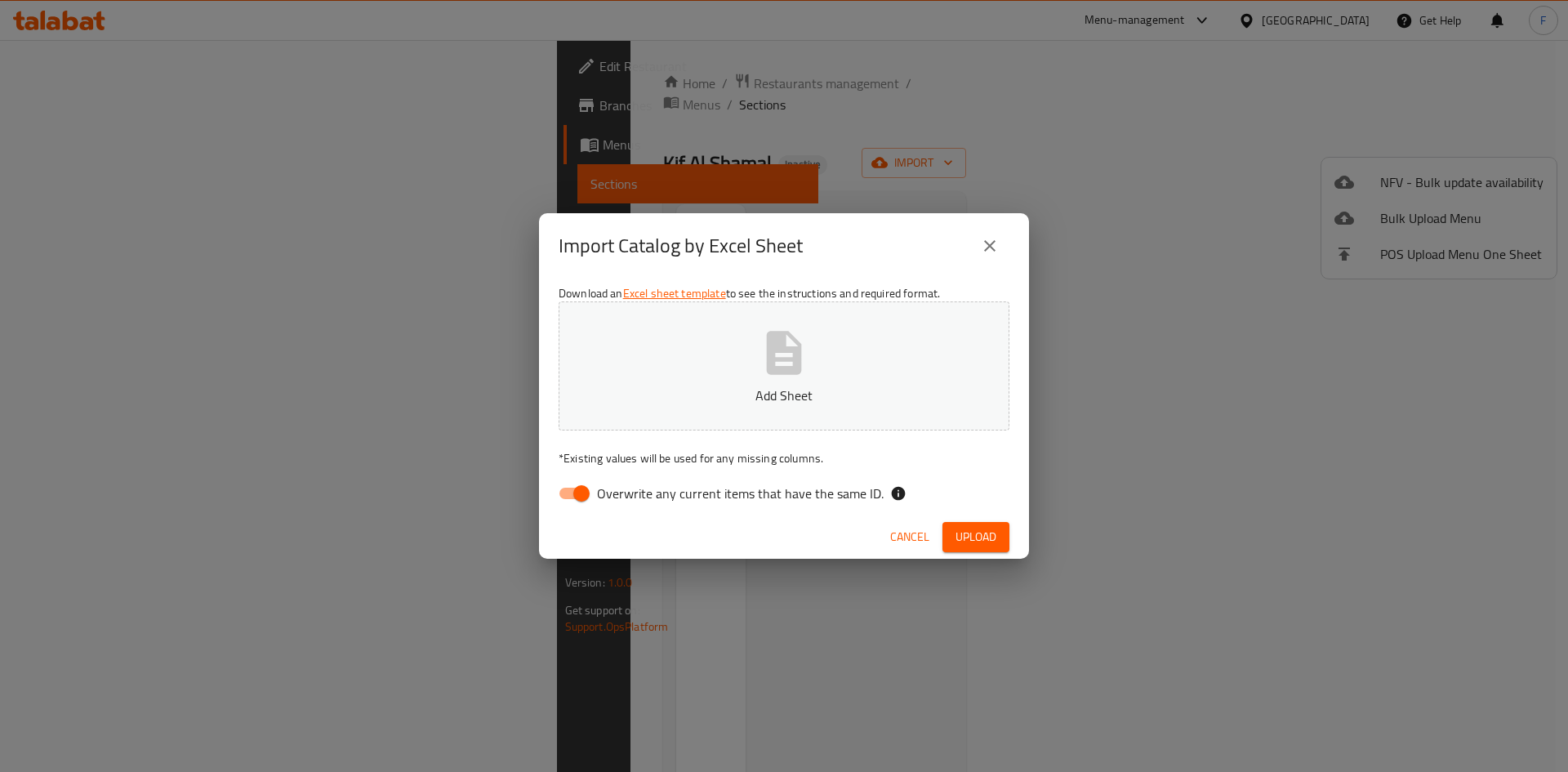
click at [572, 500] on input "Overwrite any current items that have the same ID." at bounding box center [582, 493] width 93 height 31
checkbox input "false"
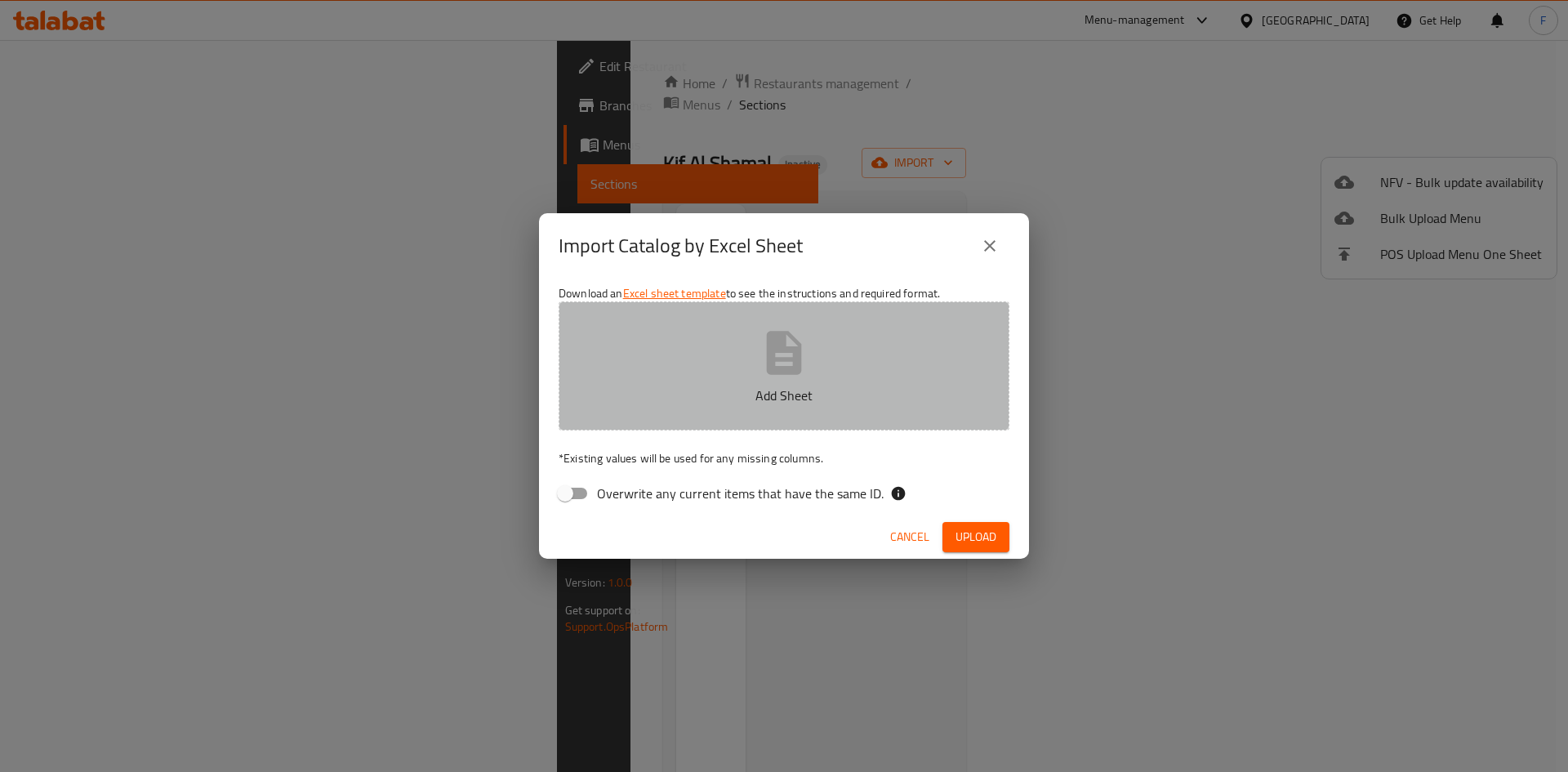
click at [789, 362] on icon "button" at bounding box center [784, 353] width 53 height 53
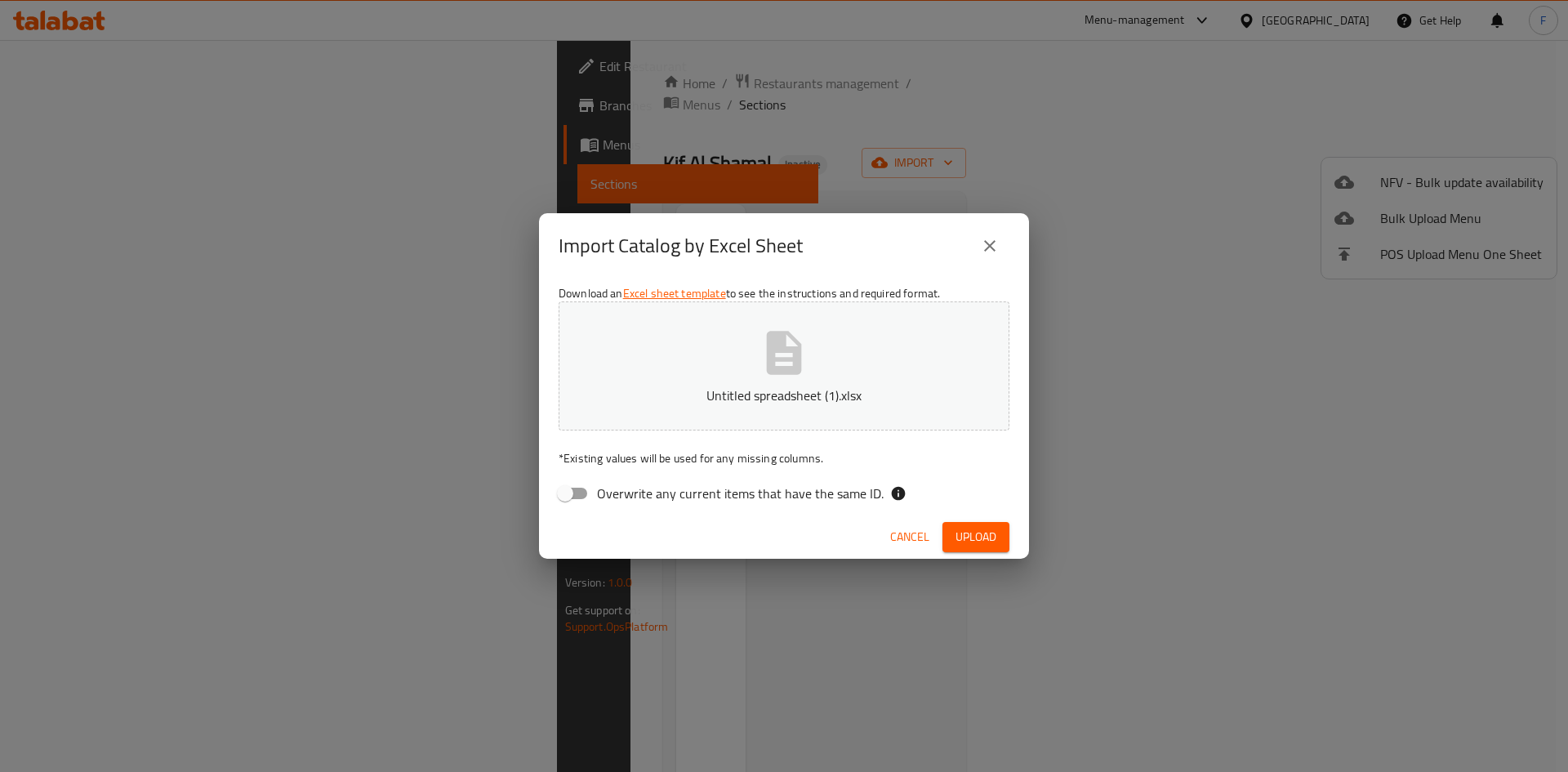
click at [974, 528] on span "Upload" at bounding box center [975, 537] width 41 height 20
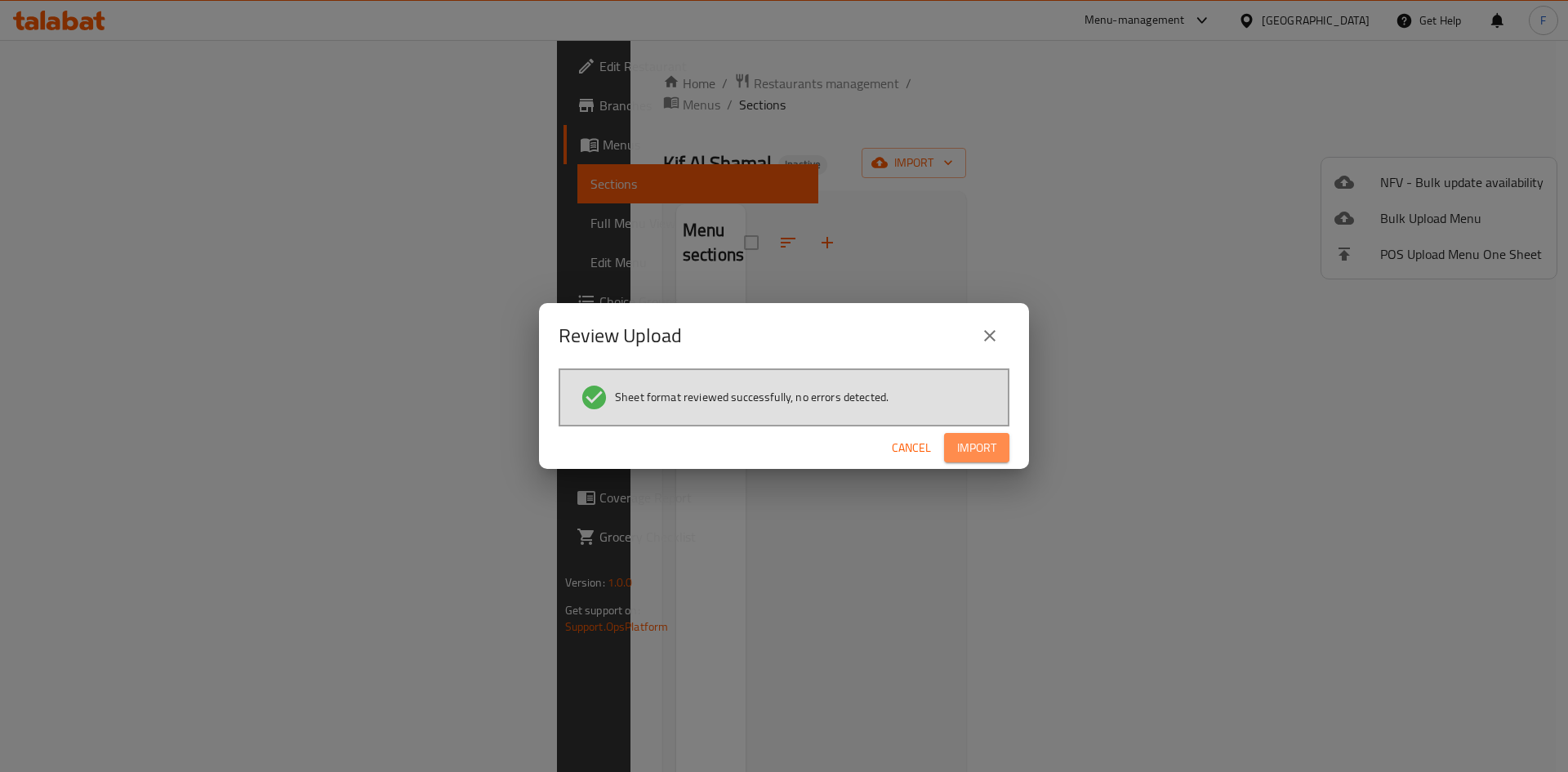
click at [980, 456] on span "Import" at bounding box center [976, 448] width 39 height 20
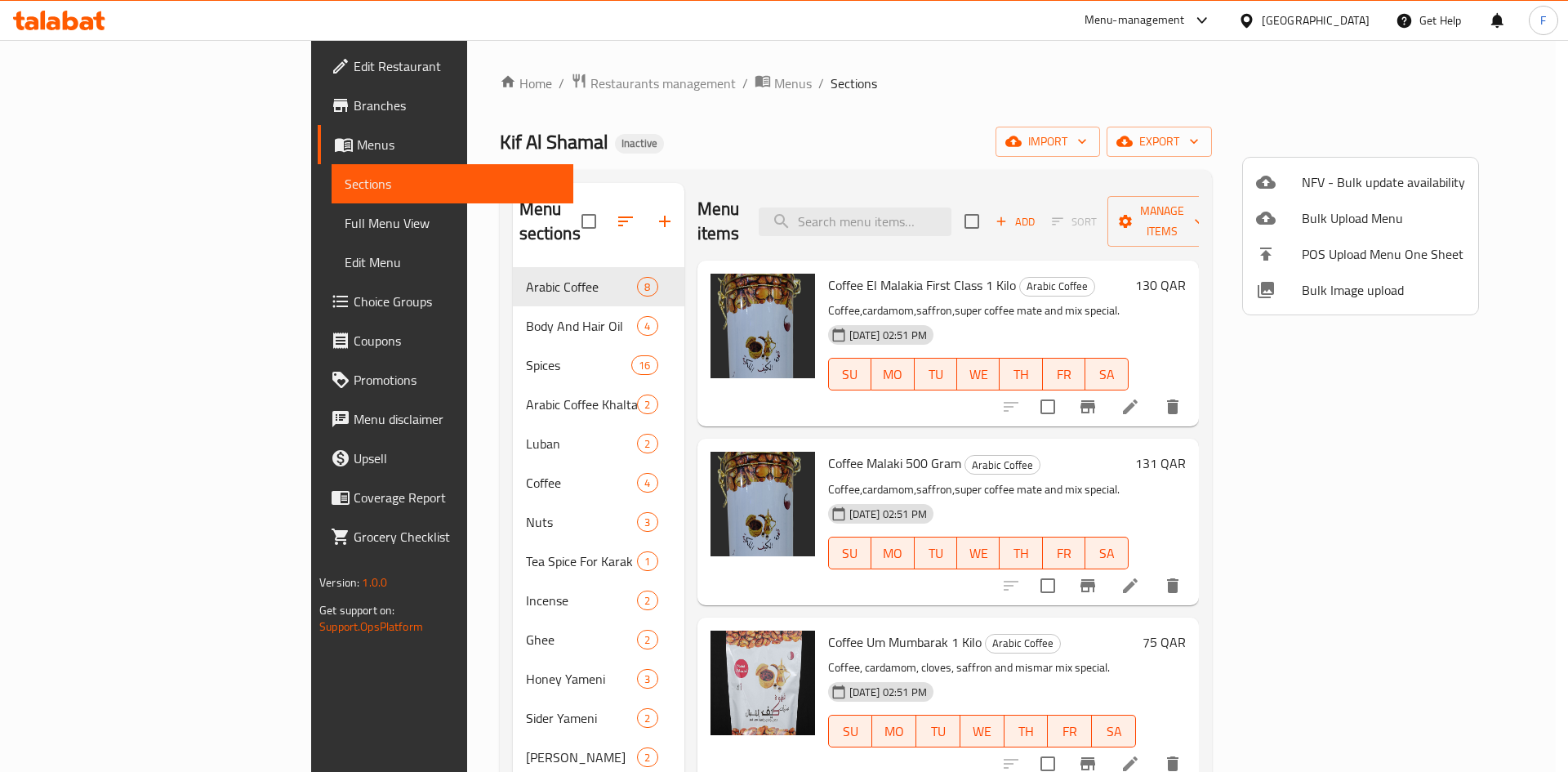
click at [828, 263] on div at bounding box center [784, 386] width 1568 height 772
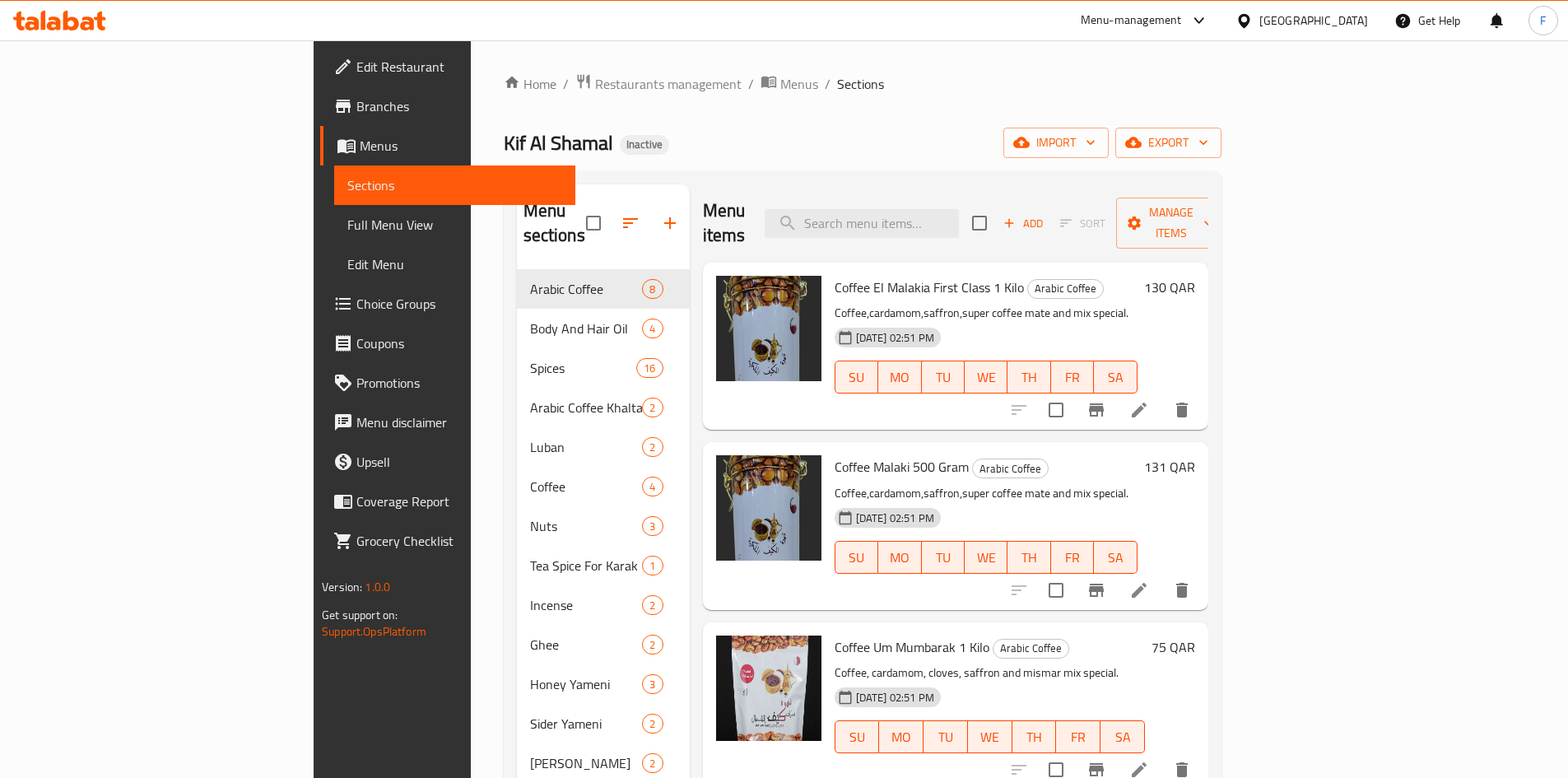
click at [868, 275] on span "Coffee El Malakia First Class 1 Kilo" at bounding box center [929, 286] width 189 height 24
click at [871, 275] on span "Coffee El Malakia First Class 1 Kilo" at bounding box center [929, 286] width 189 height 24
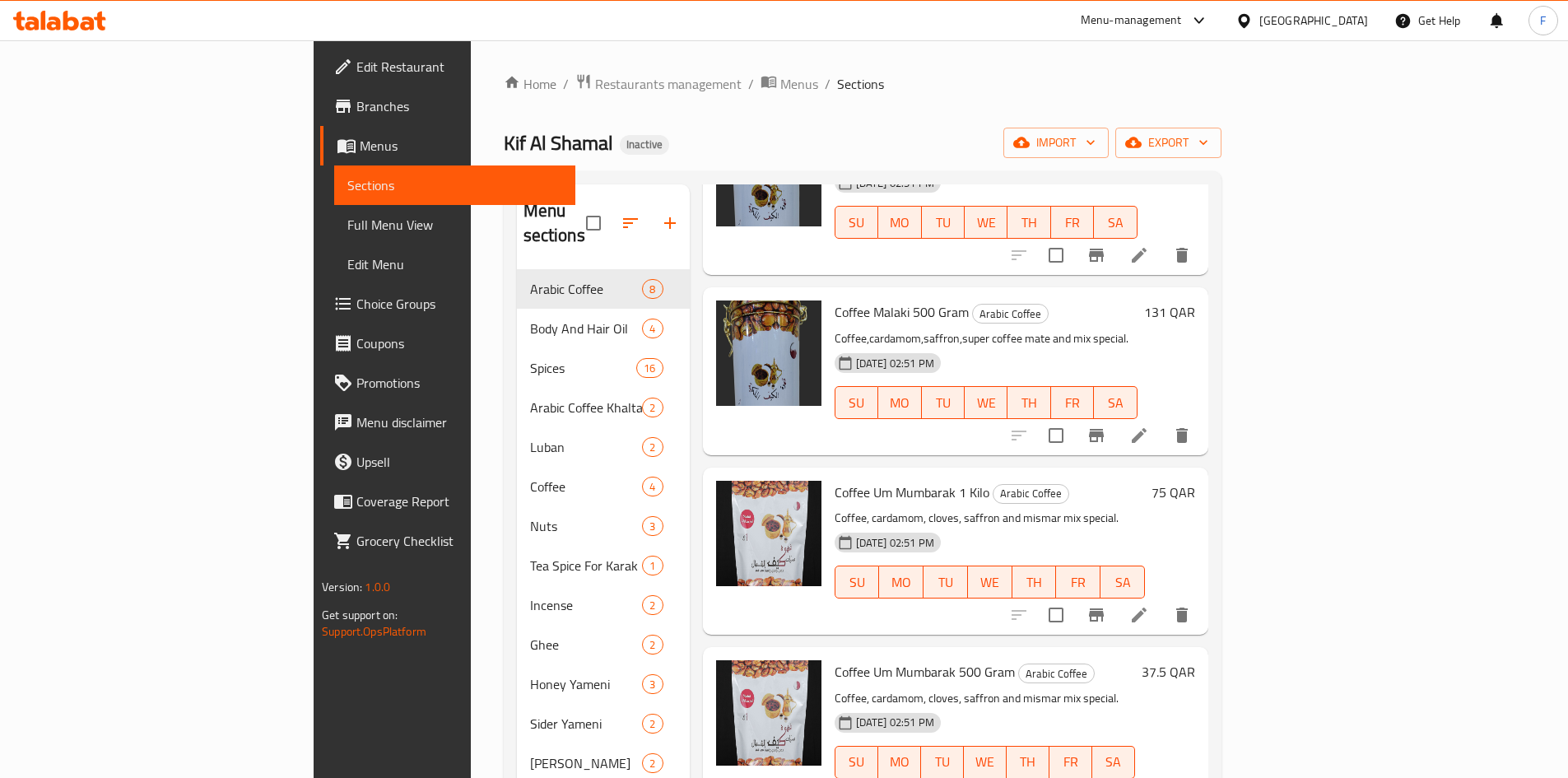
scroll to position [165, 0]
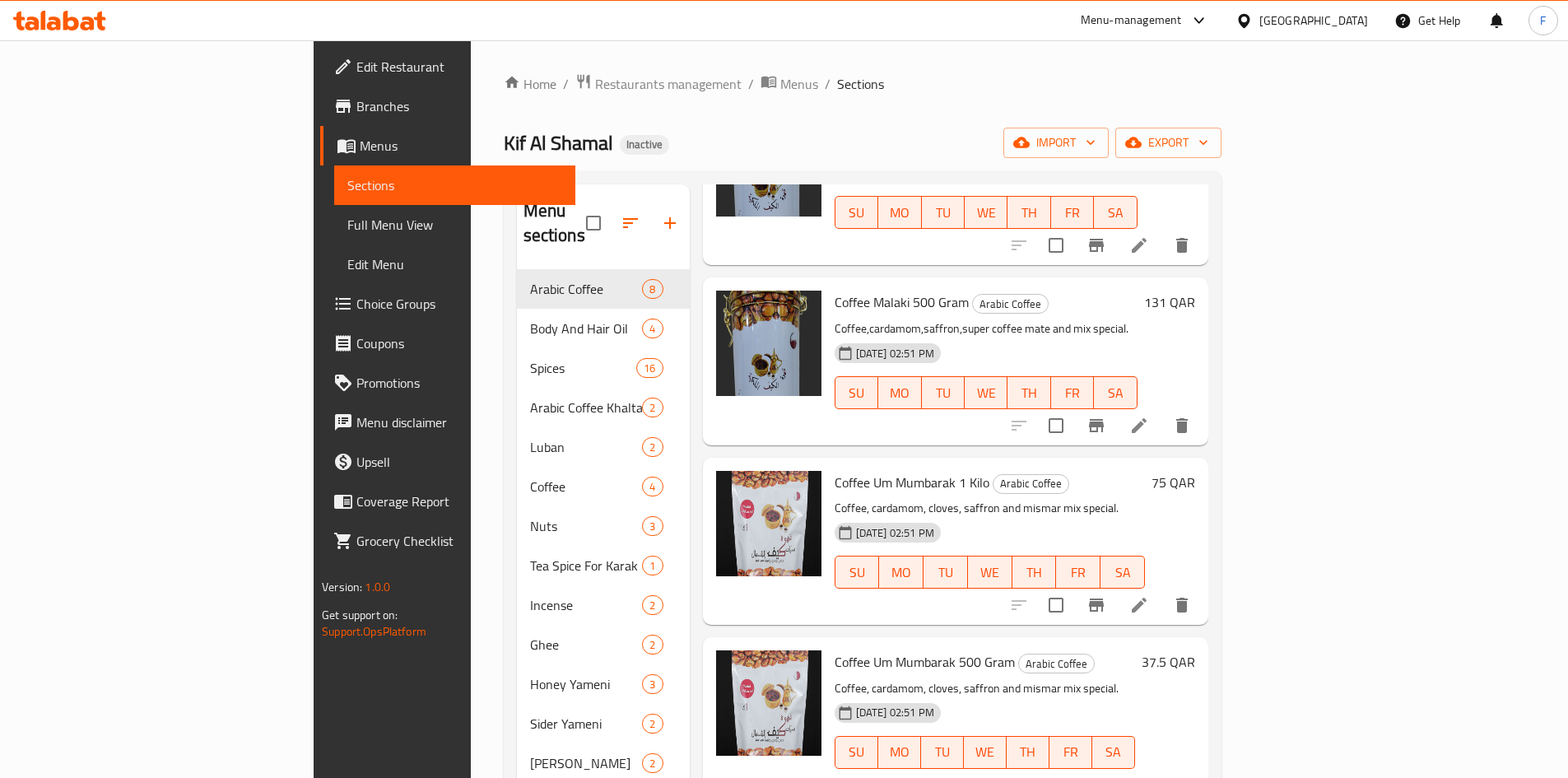
click at [834, 290] on span "Coffee Malaki 500 Gram" at bounding box center [902, 302] width 134 height 24
click at [858, 290] on span "Coffee Malaki 500 Gram" at bounding box center [902, 302] width 134 height 24
click at [834, 290] on span "Coffee Malaki 500 Gram" at bounding box center [902, 302] width 134 height 24
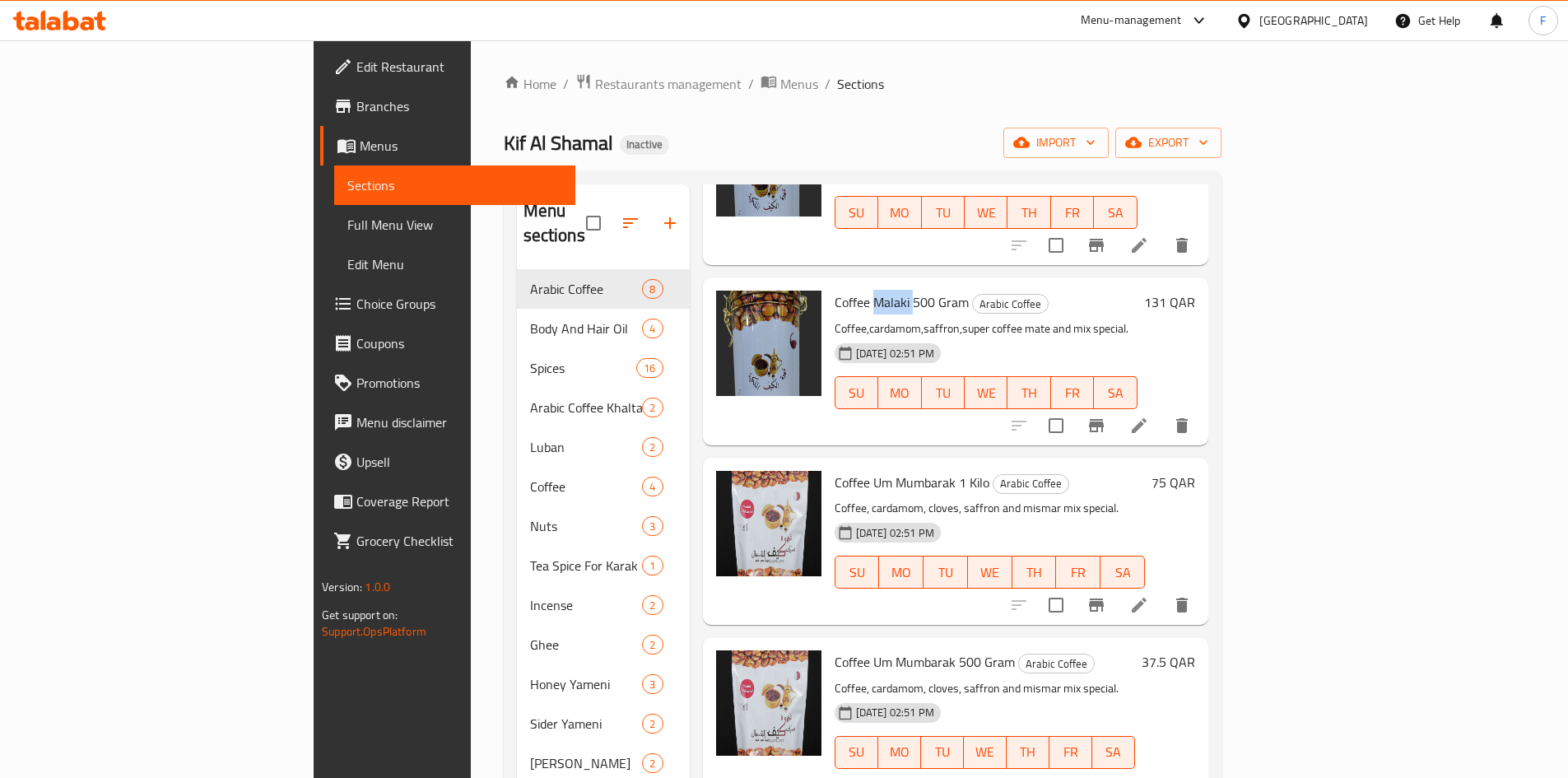
click at [834, 290] on span "Coffee Malaki 500 Gram" at bounding box center [902, 302] width 134 height 24
click at [837, 290] on span "Coffee Malaki 500 Gram" at bounding box center [902, 302] width 134 height 24
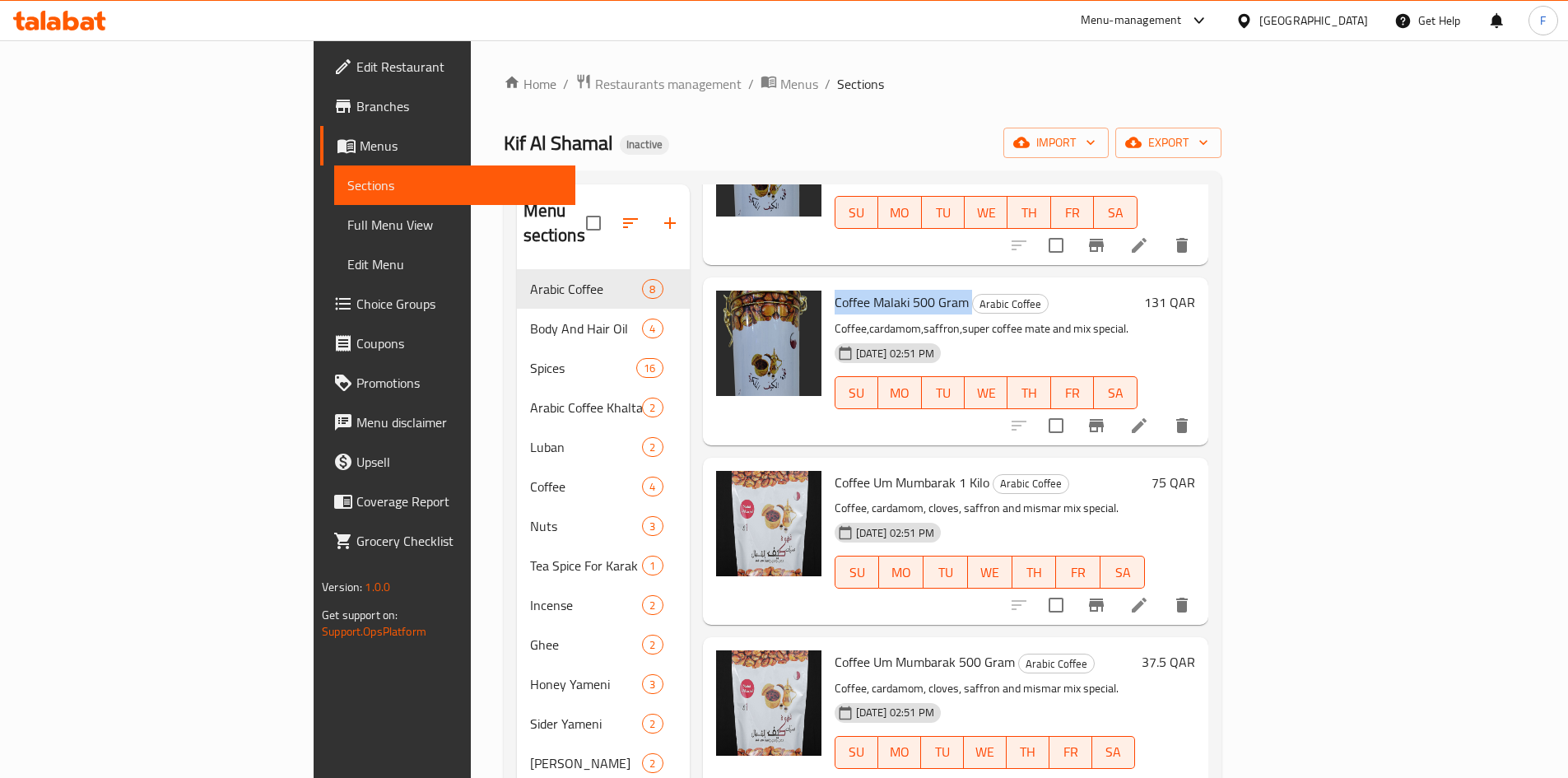
click at [837, 290] on span "Coffee Malaki 500 Gram" at bounding box center [902, 302] width 134 height 24
click at [834, 290] on span "Coffee Malaki 500 Gram" at bounding box center [902, 302] width 134 height 24
click at [834, 470] on span "Coffee Um Mumbarak 1 Kilo" at bounding box center [912, 481] width 155 height 24
click at [864, 470] on span "Coffee Um Mumbarak 1 Kilo" at bounding box center [912, 481] width 155 height 24
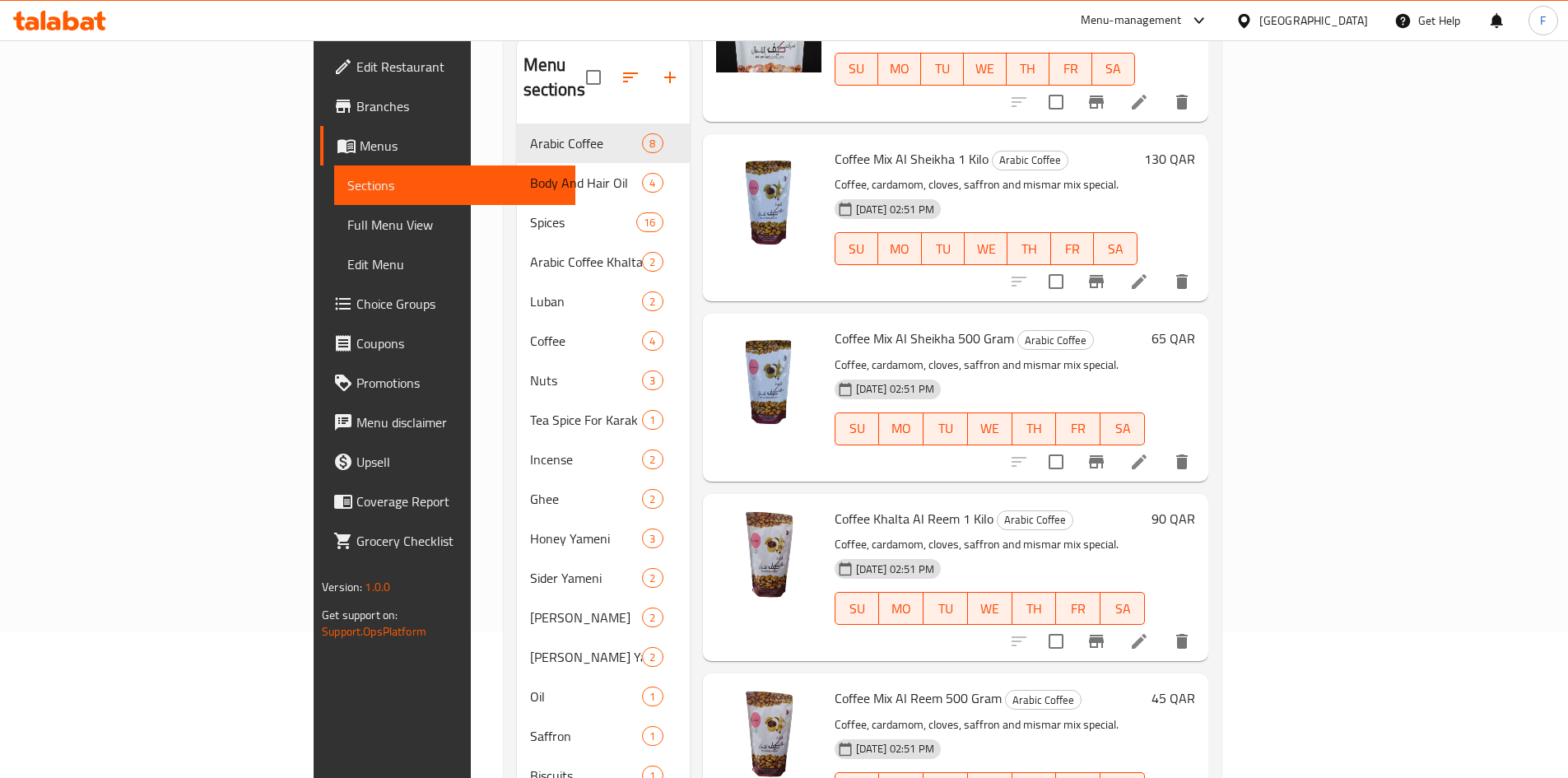
scroll to position [230, 0]
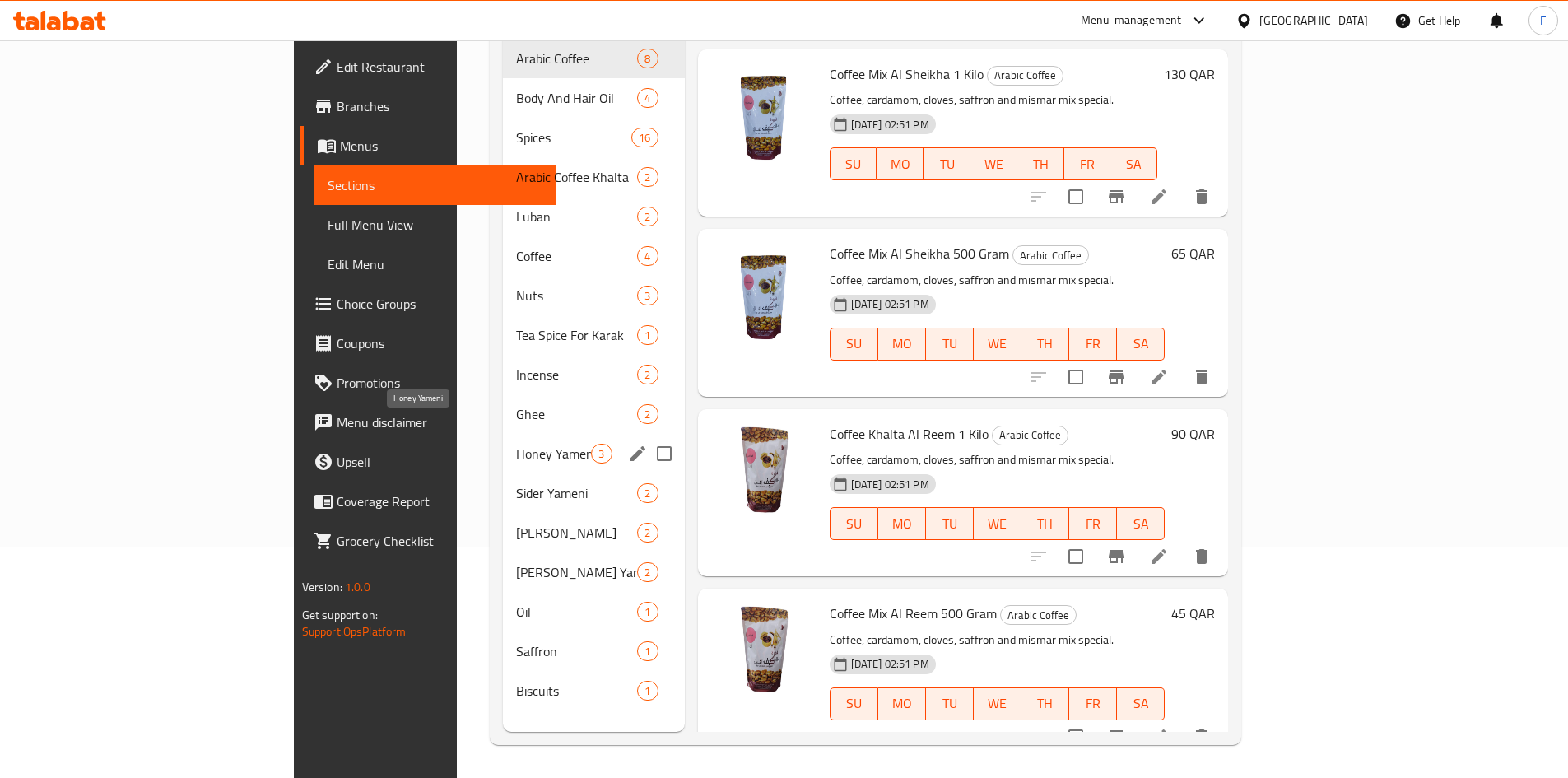
click at [516, 444] on span "Honey Yameni" at bounding box center [553, 454] width 75 height 20
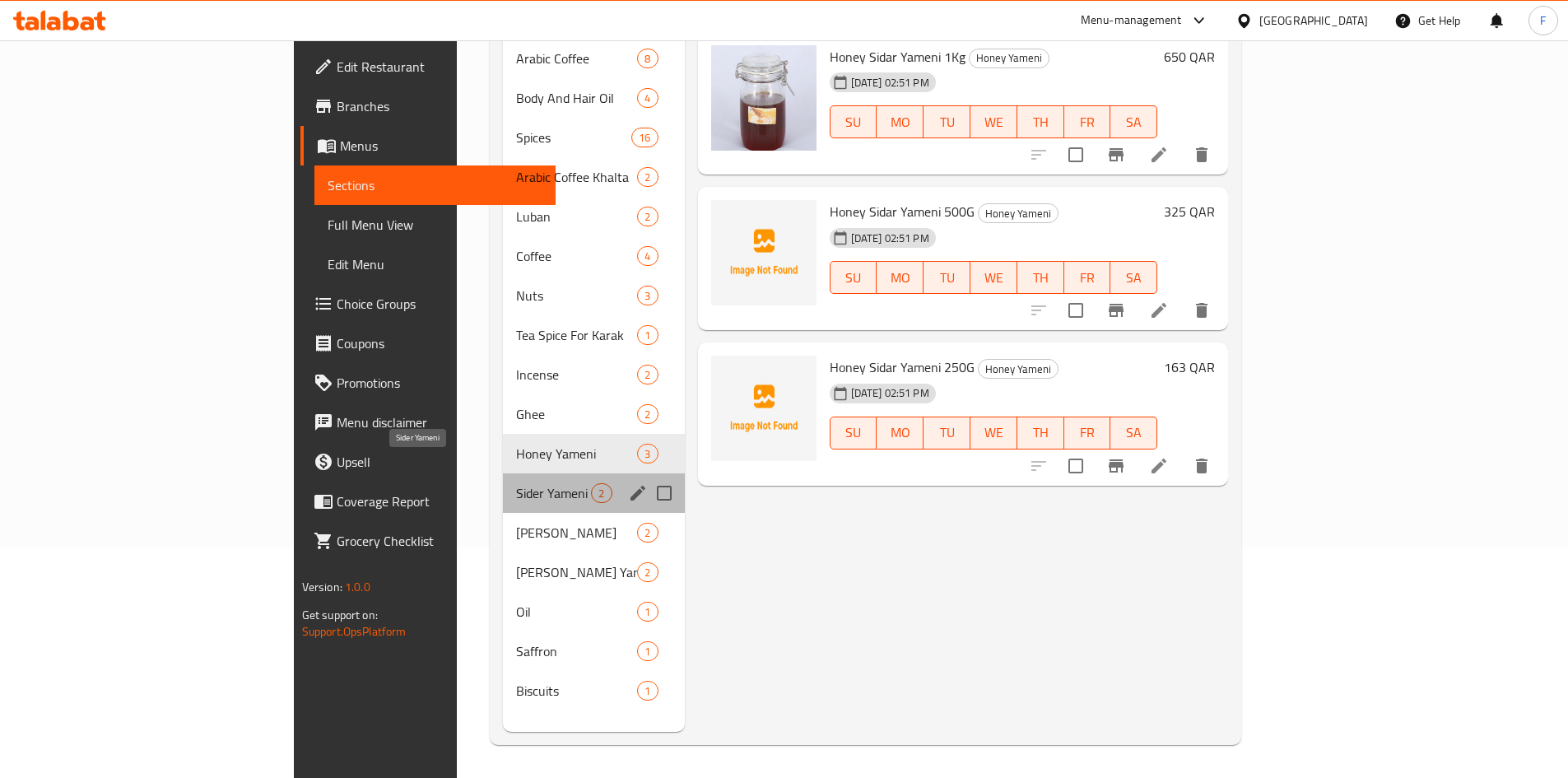
click at [516, 483] on span "Sider Yameni" at bounding box center [553, 493] width 75 height 20
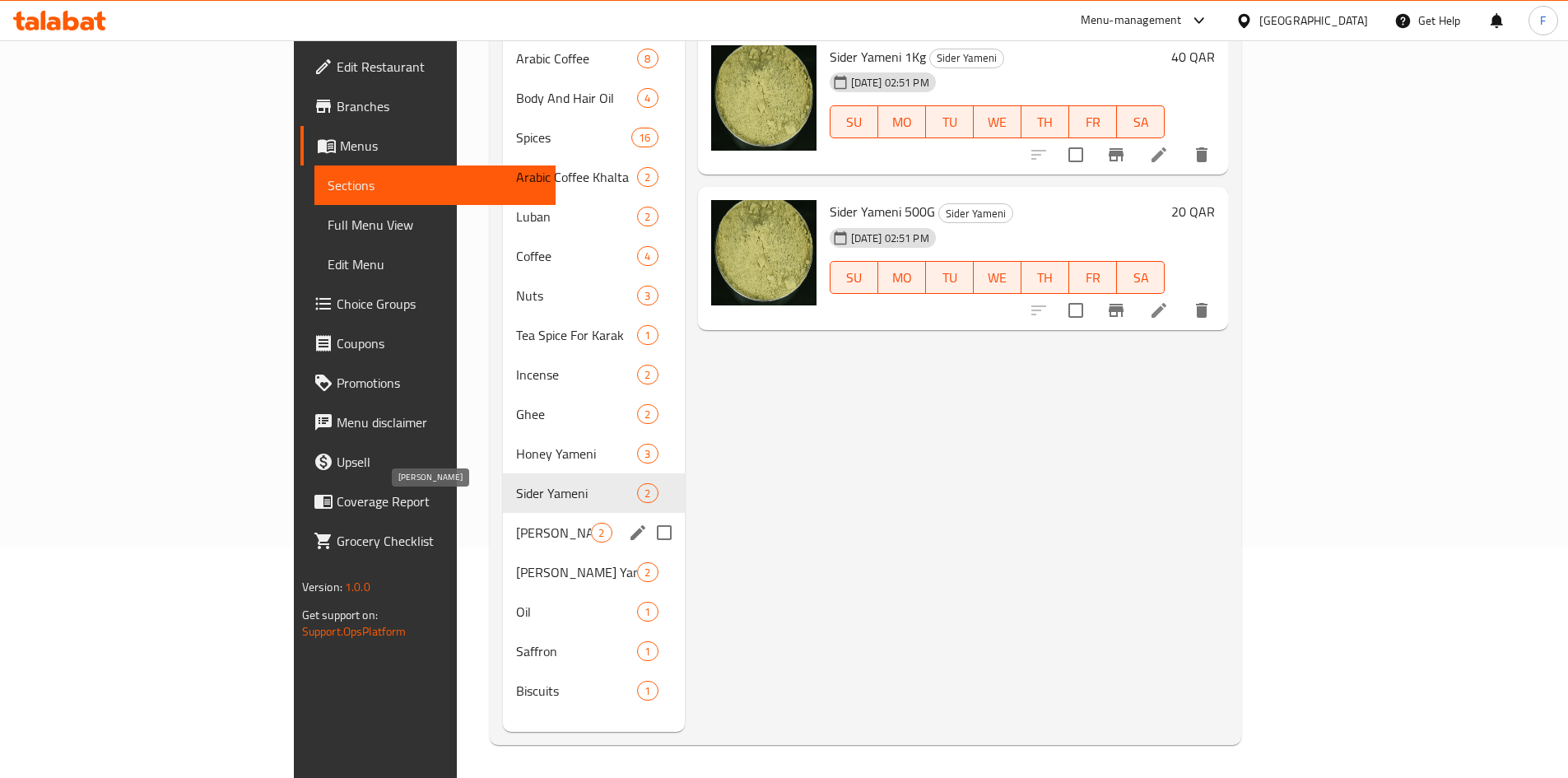
click at [516, 523] on span "[PERSON_NAME]" at bounding box center [553, 533] width 75 height 20
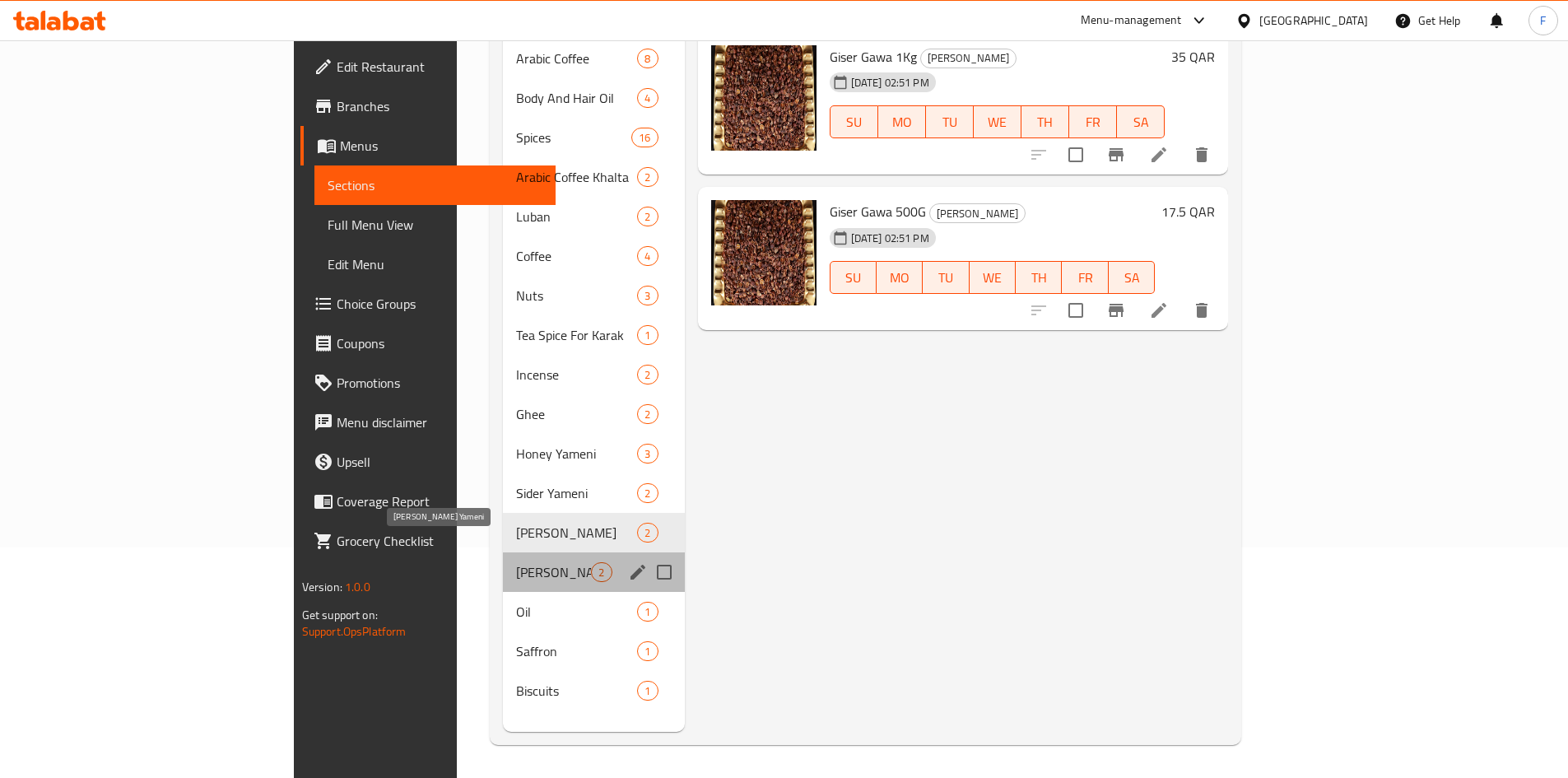
click at [516, 562] on span "[PERSON_NAME] Yameni" at bounding box center [553, 572] width 75 height 20
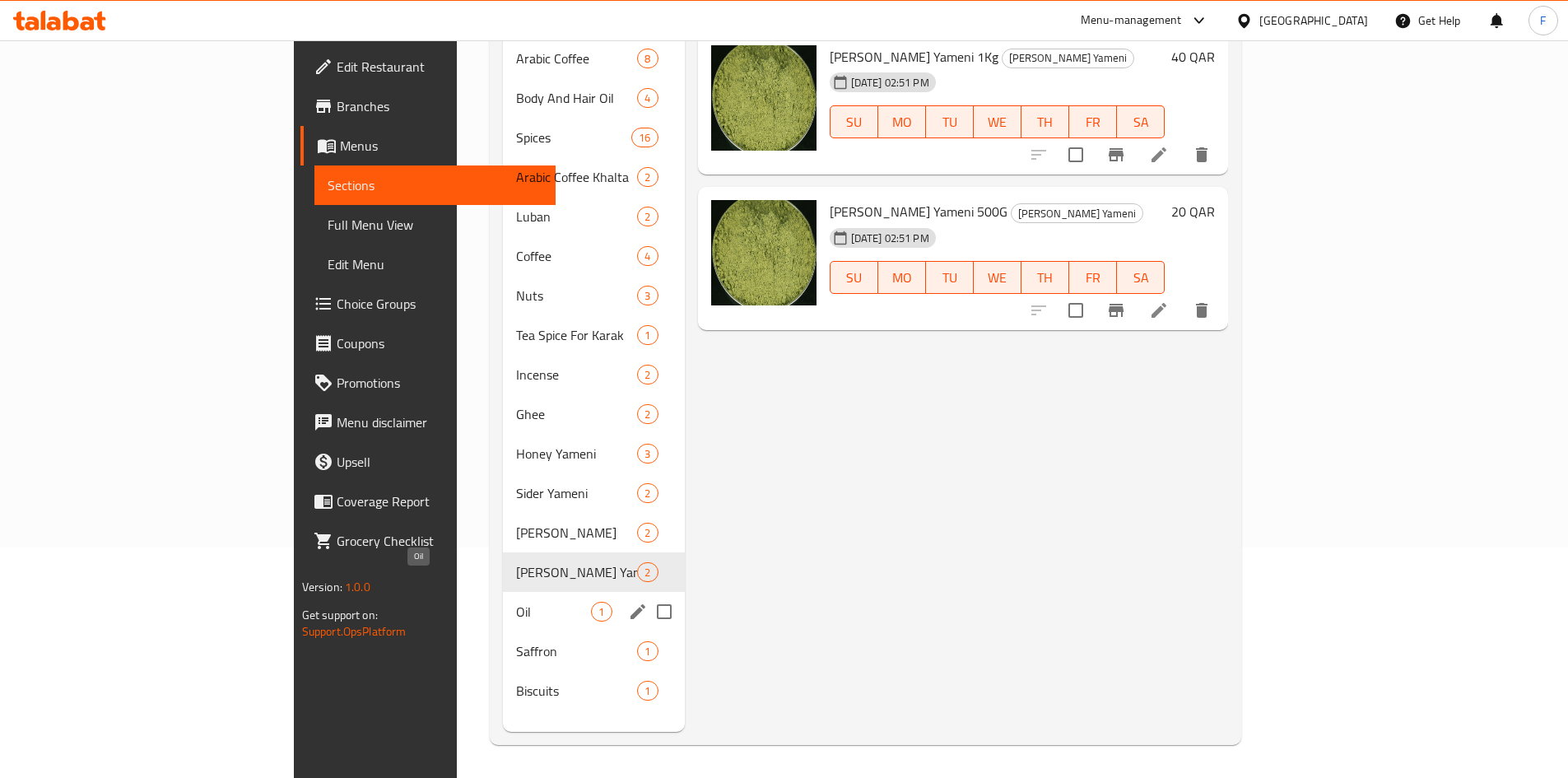
click at [516, 602] on span "Oil" at bounding box center [553, 612] width 75 height 20
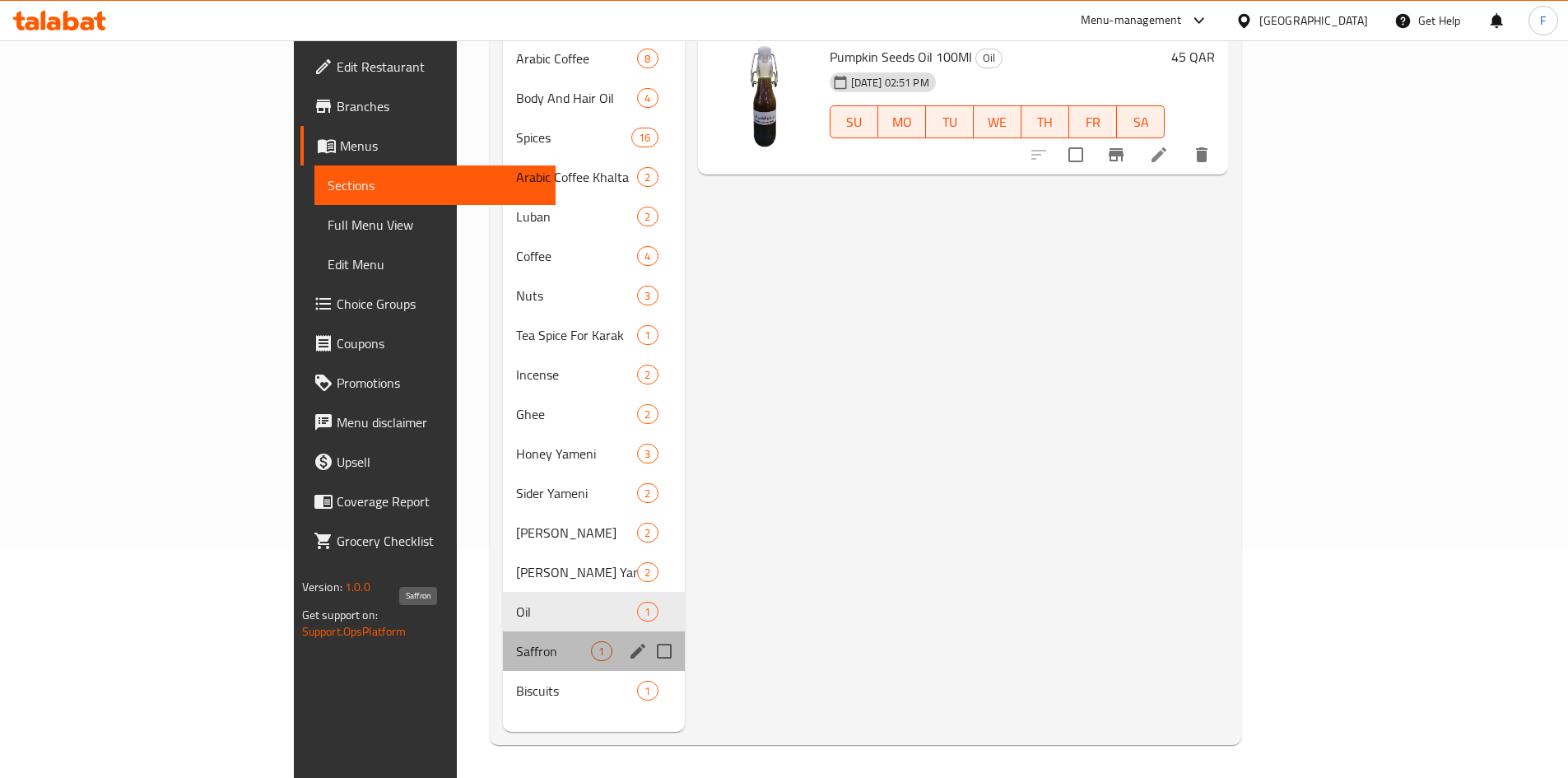
click at [516, 641] on span "Saffron" at bounding box center [553, 651] width 75 height 20
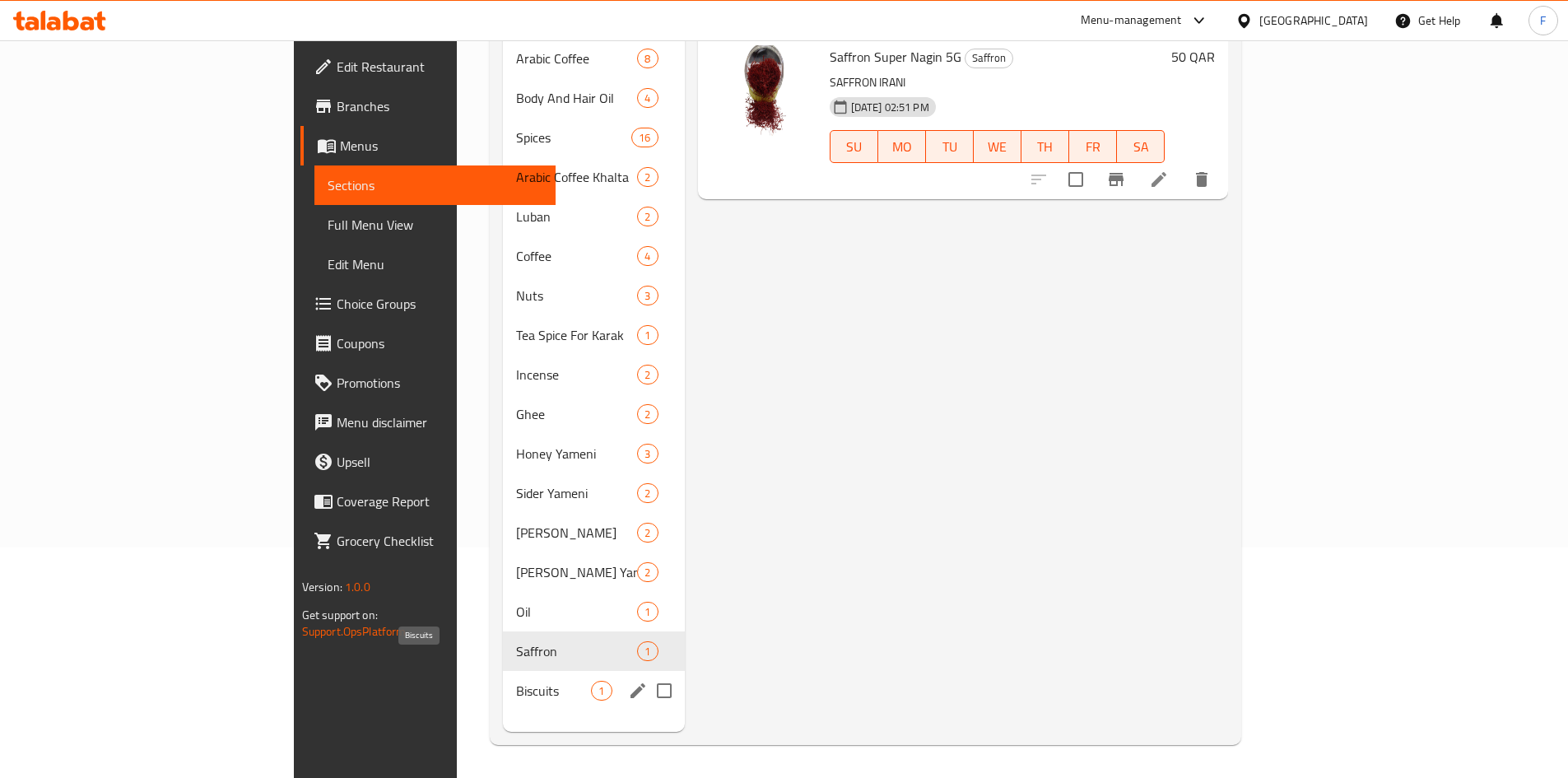
click at [516, 681] on span "Biscuits" at bounding box center [553, 691] width 75 height 20
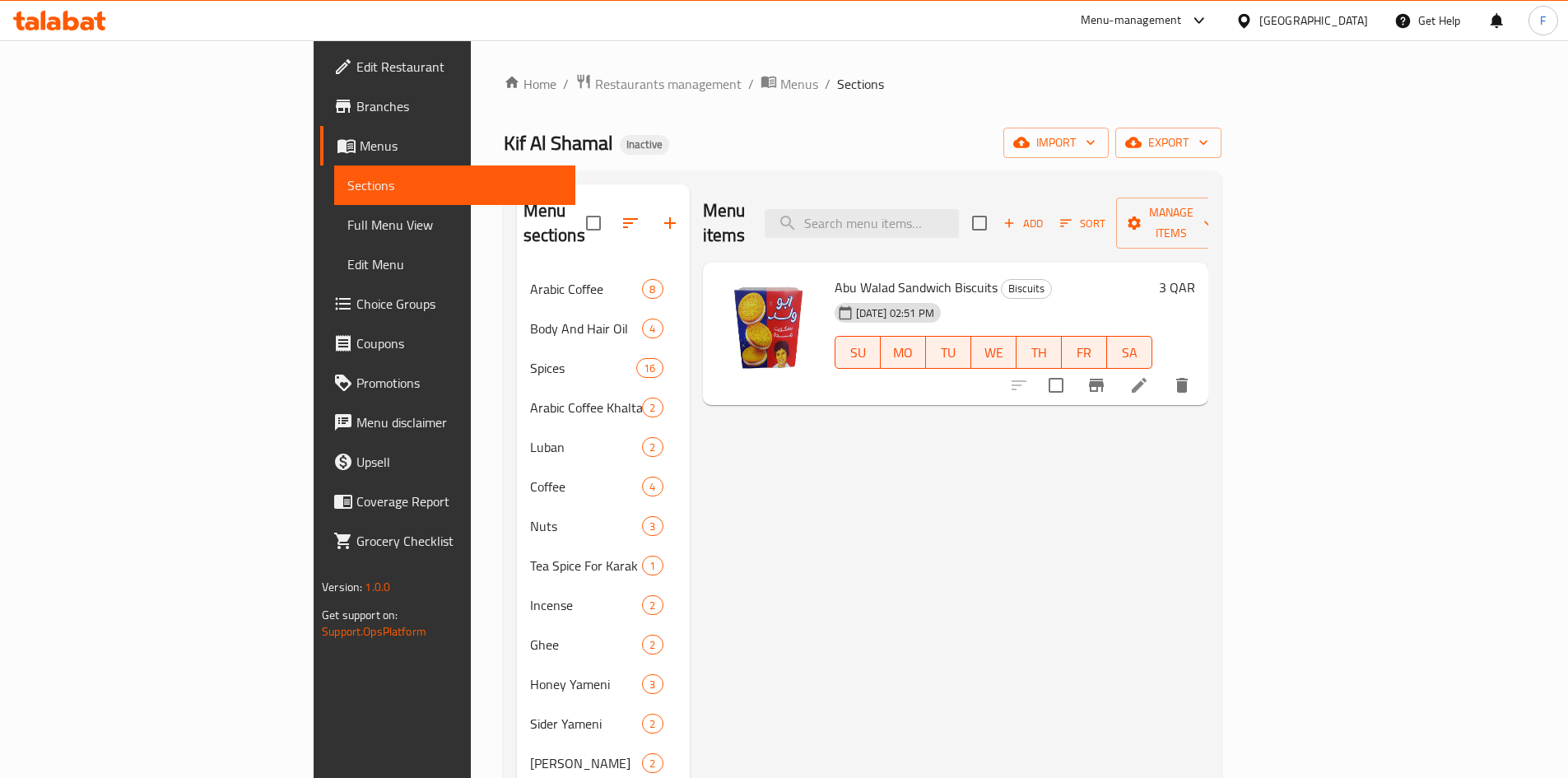
click at [834, 275] on span "Abu Walad Sandwich Biscuits" at bounding box center [916, 286] width 163 height 24
click at [852, 426] on div "Menu items Add Sort Manage items Abu Walad Sandwich Biscuits Biscuits [DATE] 02…" at bounding box center [949, 573] width 518 height 778
click at [834, 275] on span "Abu Walad Sandwich Biscuits" at bounding box center [916, 286] width 163 height 24
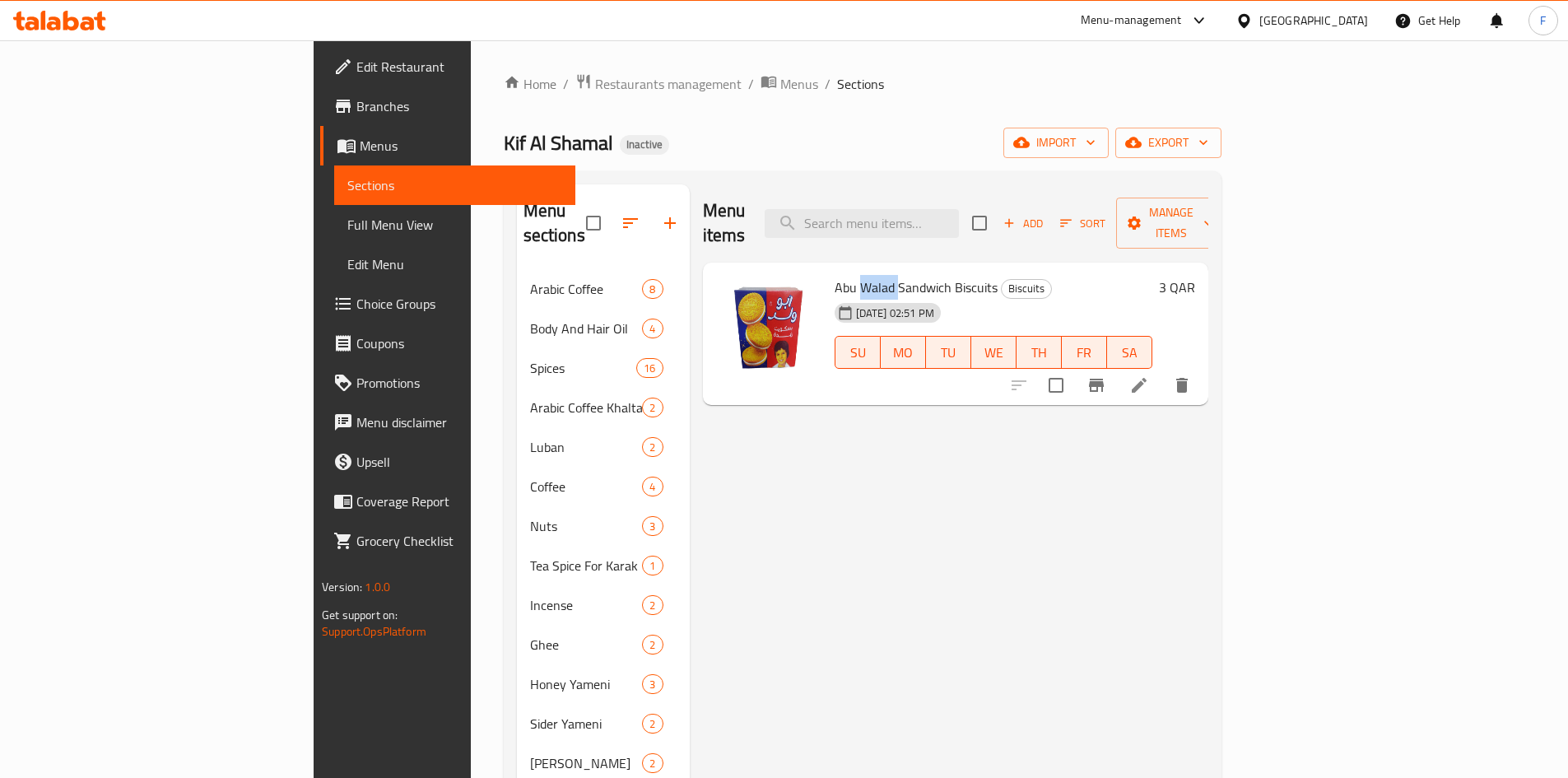
click at [834, 275] on span "Abu Walad Sandwich Biscuits" at bounding box center [916, 286] width 163 height 24
click at [871, 472] on div "Menu items Add Sort Manage items Abu Walad Sandwich Biscuits Biscuits [DATE] 02…" at bounding box center [949, 573] width 518 height 778
click at [847, 275] on span "Abu Walad Sandwich Biscuits" at bounding box center [916, 286] width 163 height 24
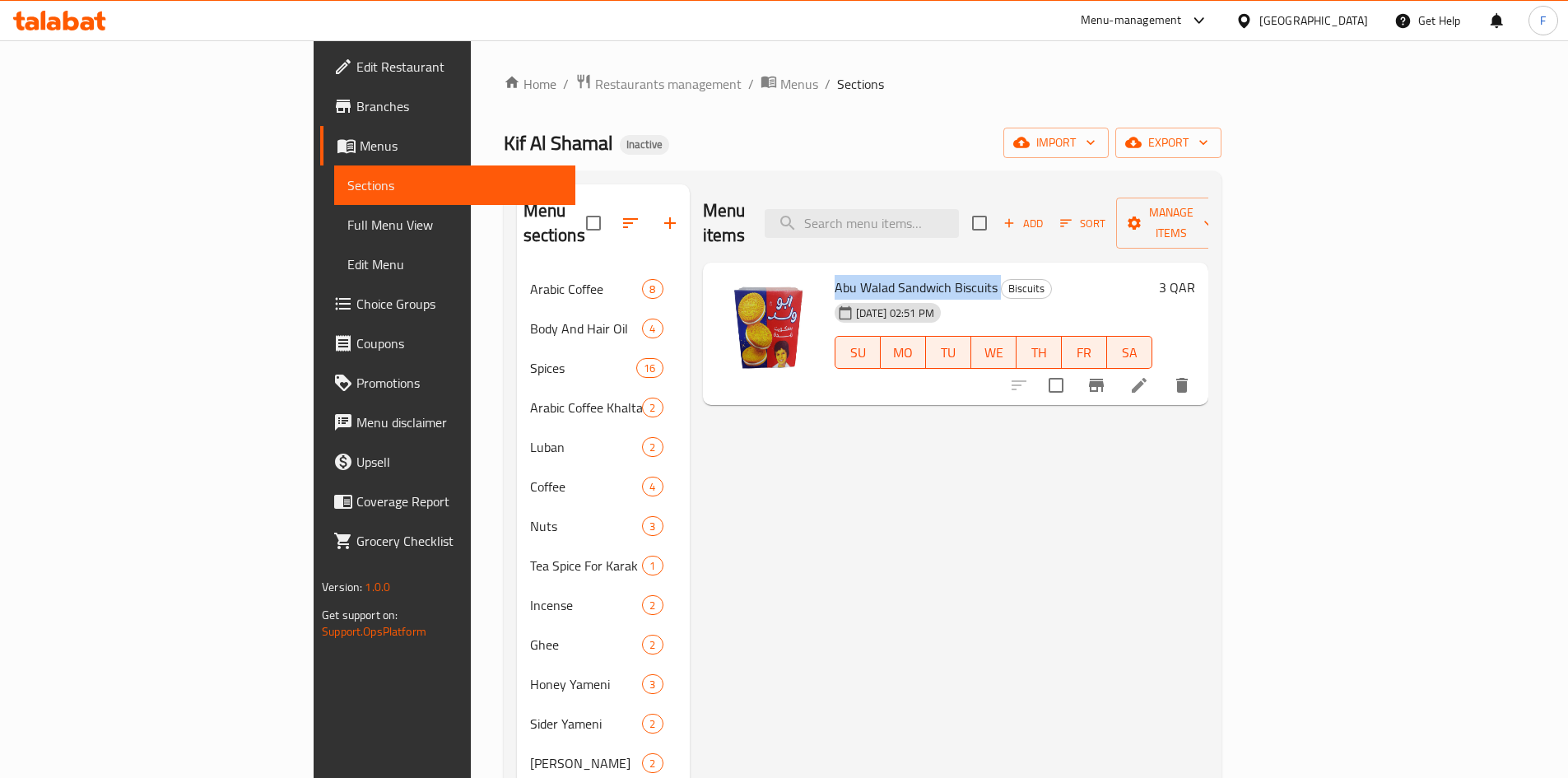
click at [847, 275] on span "Abu Walad Sandwich Biscuits" at bounding box center [916, 286] width 163 height 24
click at [347, 229] on span "Full Menu View" at bounding box center [455, 225] width 215 height 20
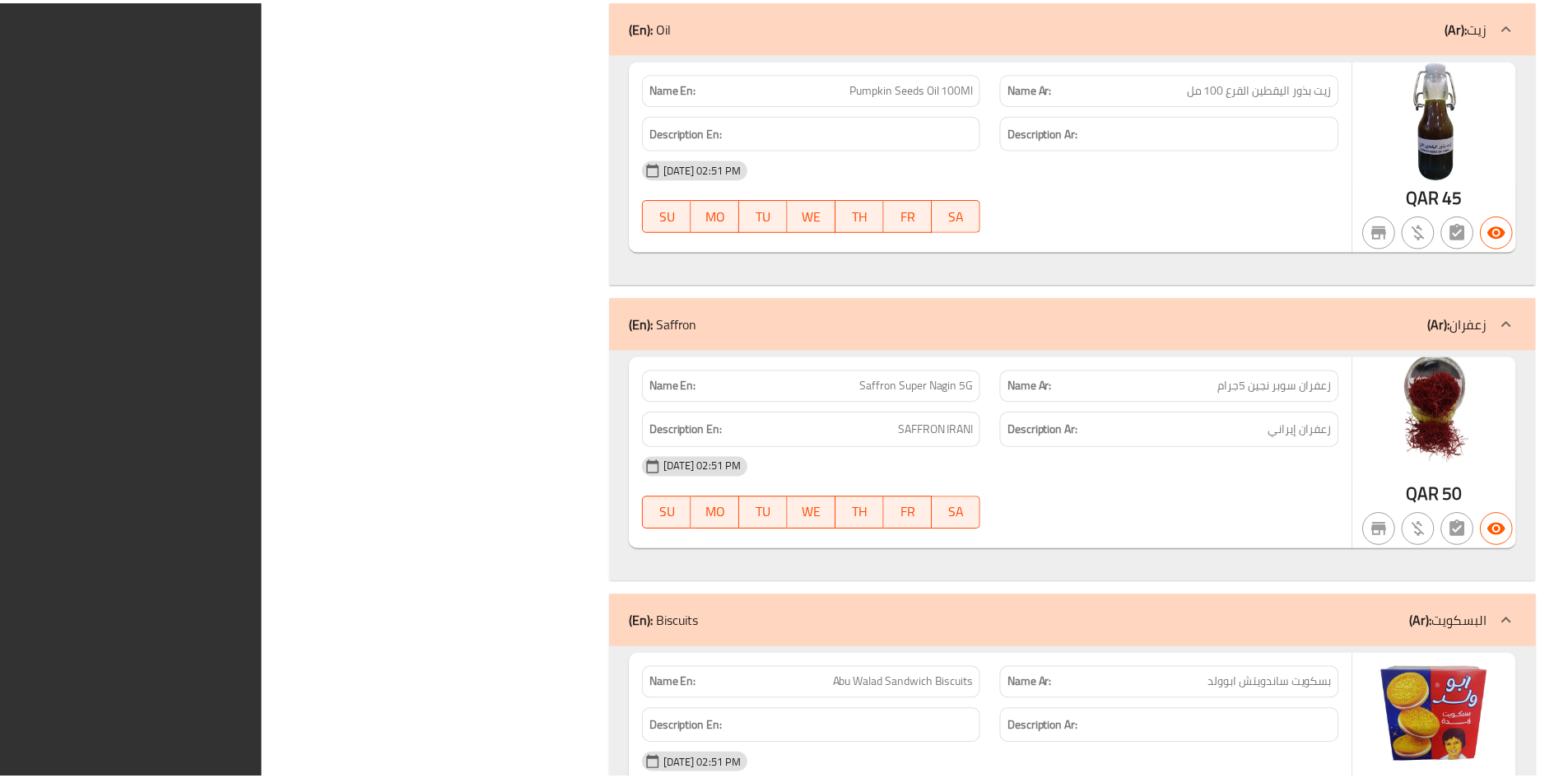
scroll to position [12953, 0]
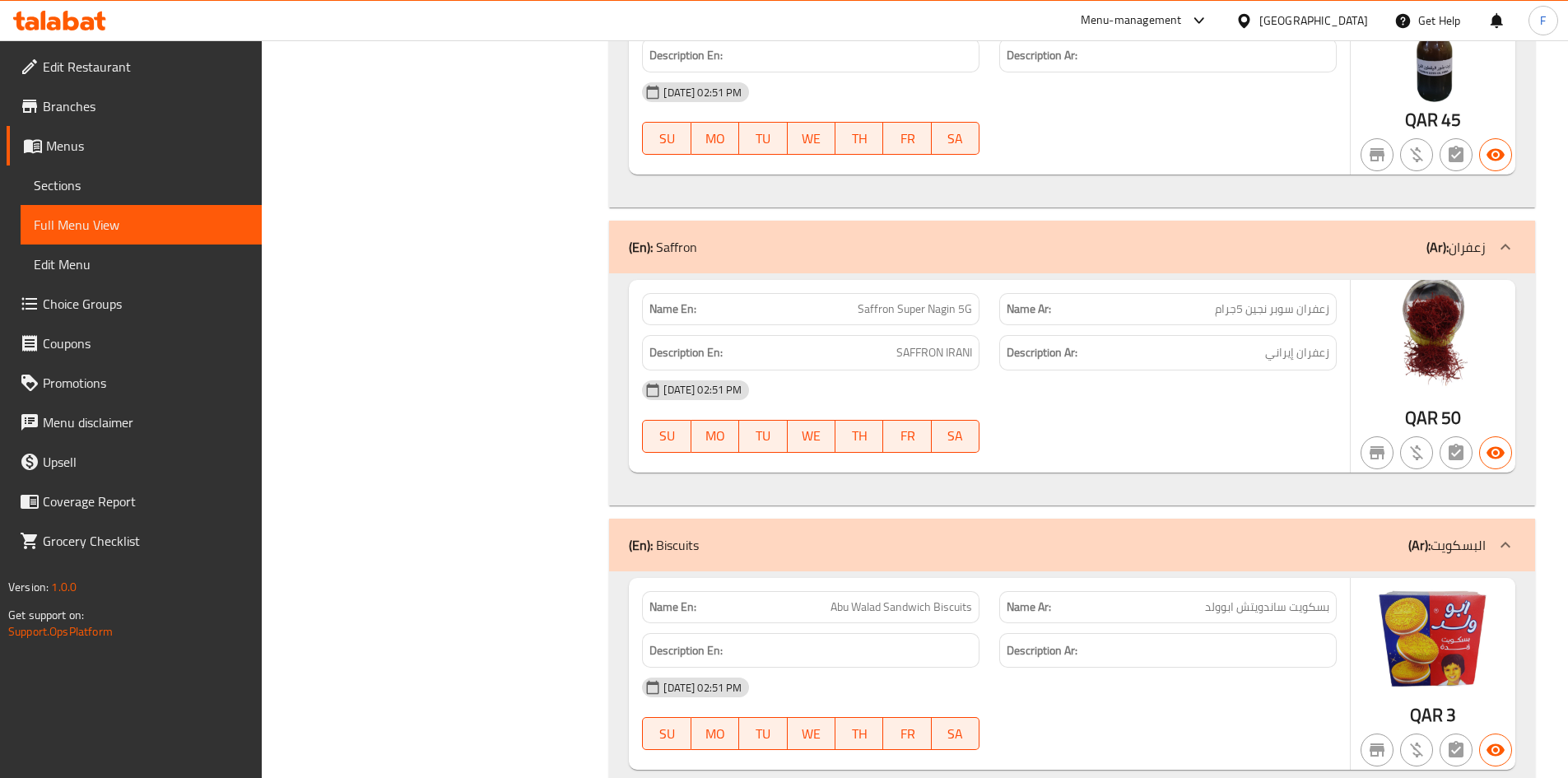
click at [1263, 301] on span "زعفران سوبر نجين 5جرام" at bounding box center [1272, 309] width 114 height 18
click at [937, 301] on span "Saffron Super Nagin 5G" at bounding box center [915, 309] width 114 height 18
drag, startPoint x: 1315, startPoint y: 297, endPoint x: 1229, endPoint y: 296, distance: 86.0
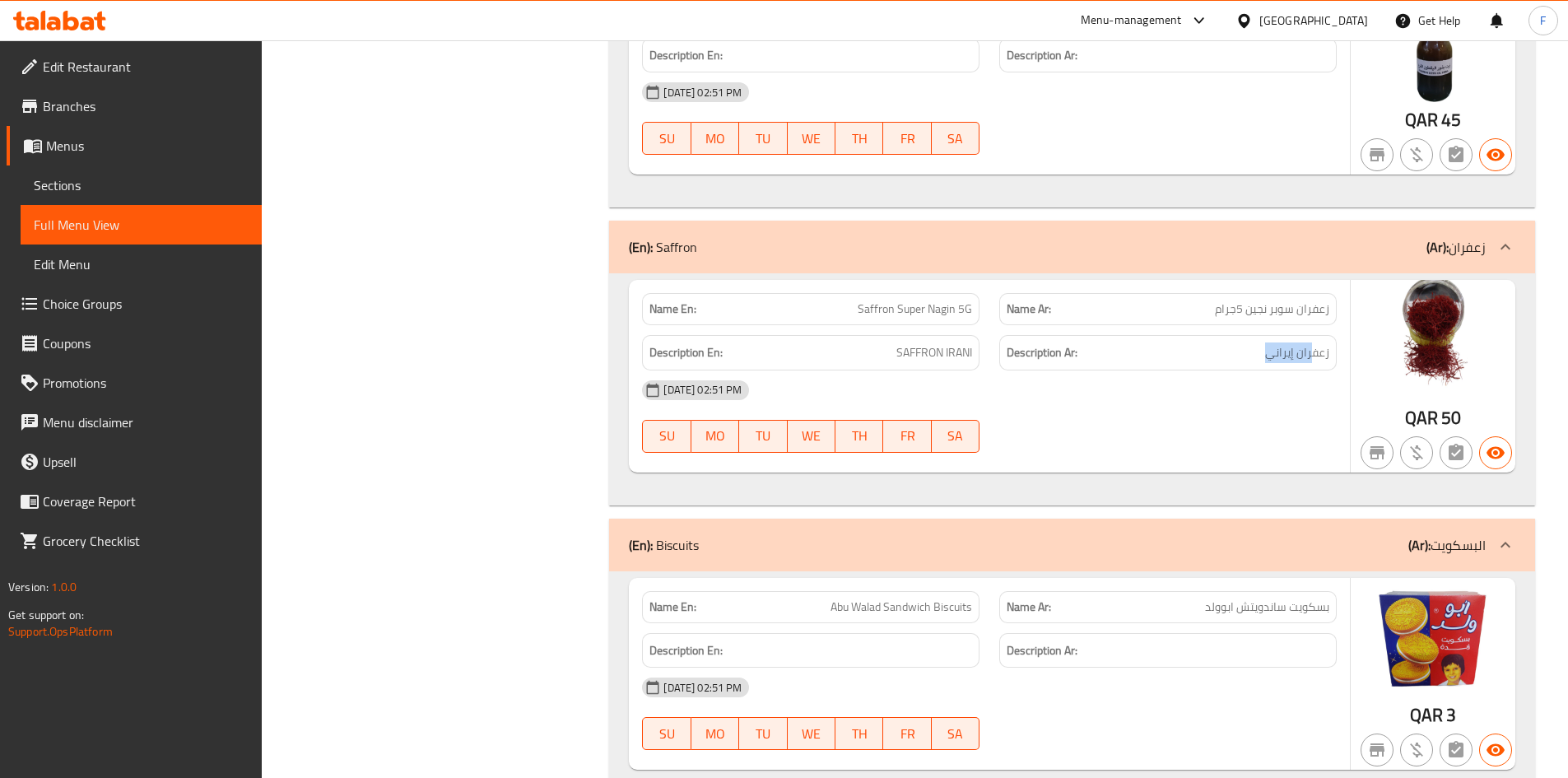
click at [1247, 343] on h6 "Description Ar: زعفران [DEMOGRAPHIC_DATA]" at bounding box center [1168, 353] width 323 height 20
drag, startPoint x: 962, startPoint y: 294, endPoint x: 891, endPoint y: 294, distance: 71.0
click at [891, 343] on h6 "Description En: SAFFRON IRANI" at bounding box center [811, 353] width 323 height 20
click at [1236, 591] on div "Name Ar: [PERSON_NAME]" at bounding box center [1168, 607] width 338 height 32
click at [1234, 598] on span "بسكويت ساندويتش ابوولد" at bounding box center [1267, 607] width 124 height 18
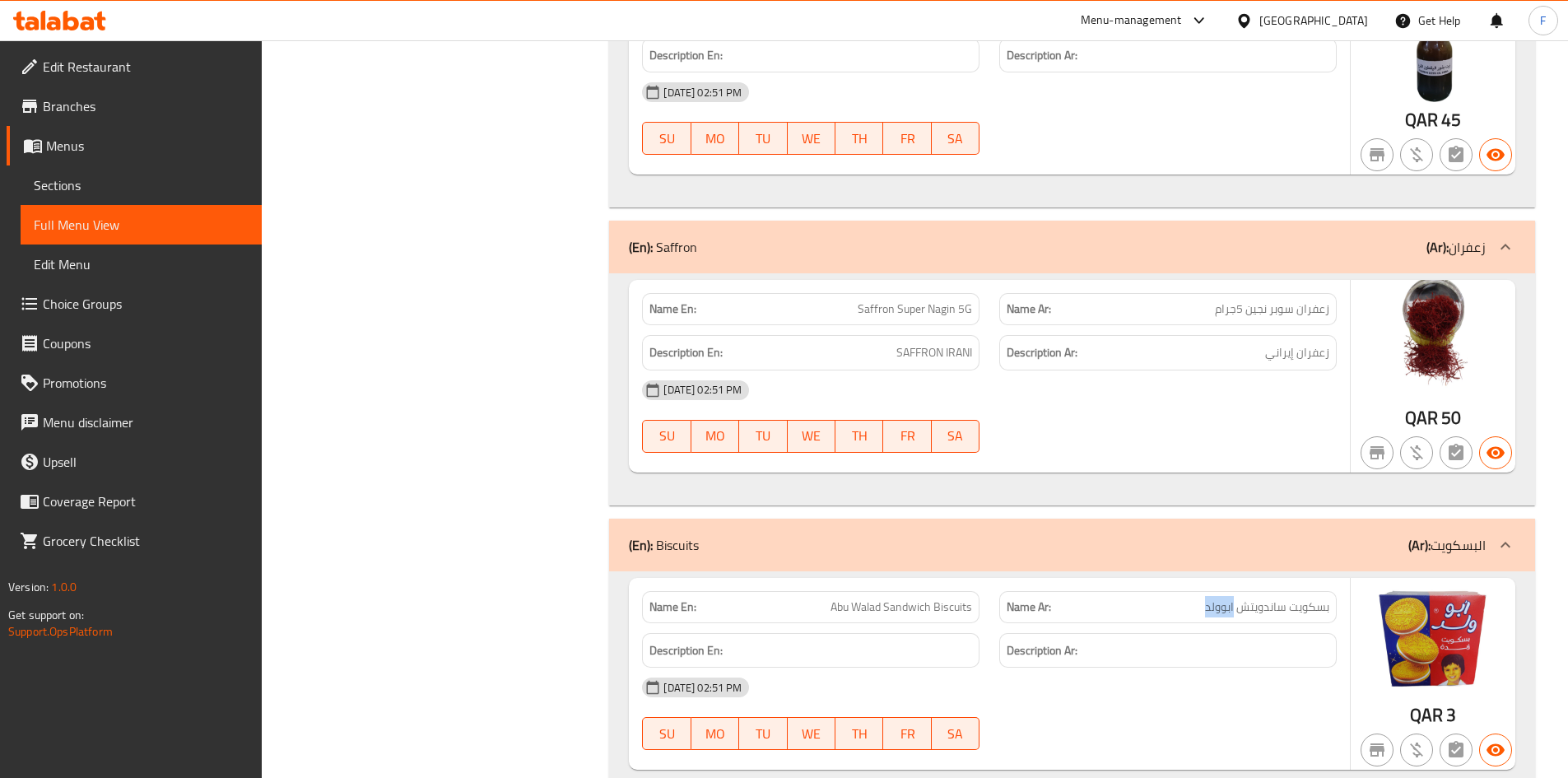
click at [1234, 598] on span "بسكويت ساندويتش ابوولد" at bounding box center [1267, 607] width 124 height 18
click at [846, 598] on span "Abu Walad Sandwich Biscuits" at bounding box center [901, 607] width 141 height 18
click at [871, 598] on span "Abu Walad Sandwich Biscuits" at bounding box center [901, 607] width 141 height 18
click at [906, 598] on span "Abu Walad Sandwich Biscuits" at bounding box center [901, 607] width 141 height 18
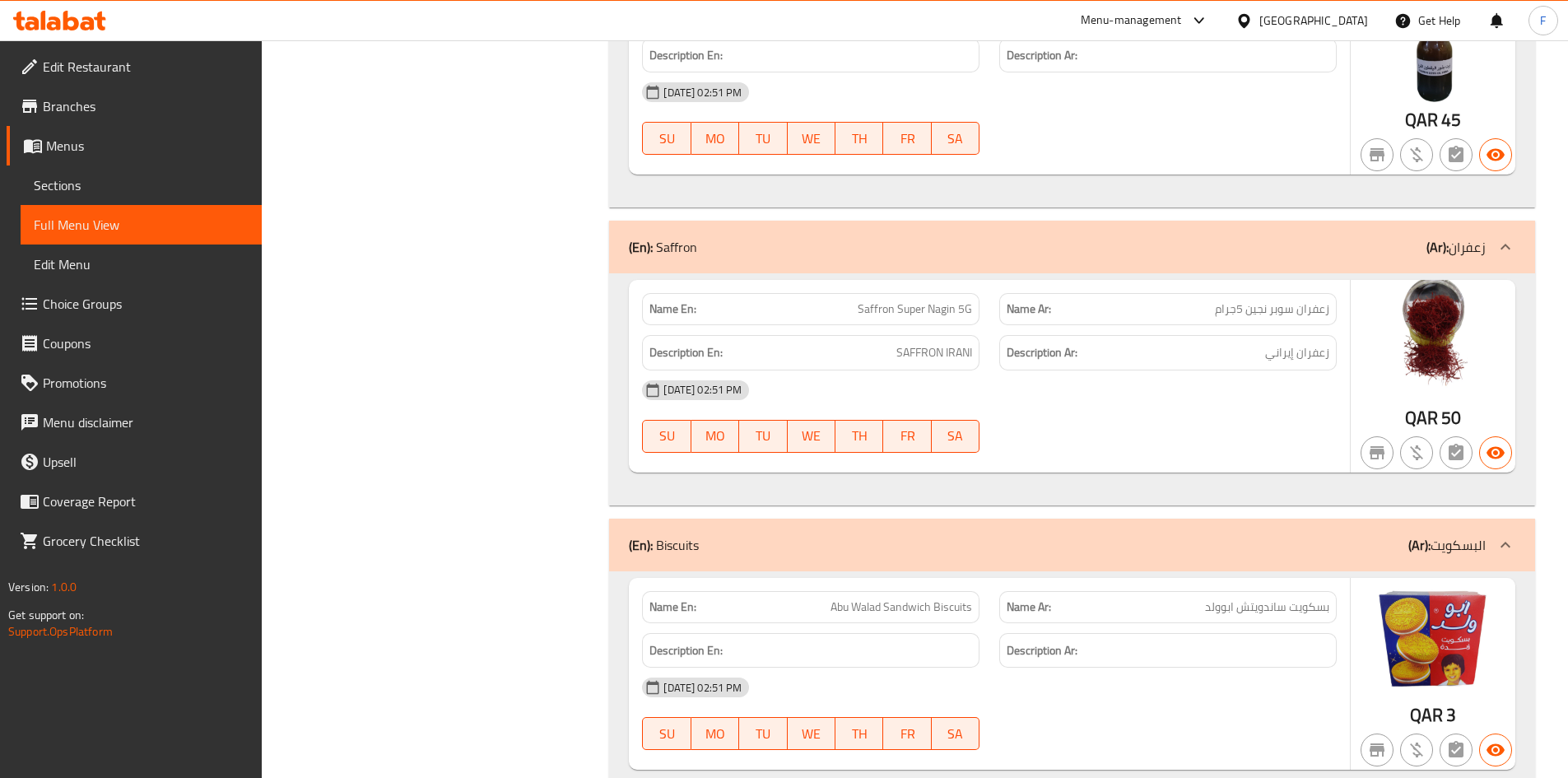
click at [943, 598] on span "Abu Walad Sandwich Biscuits" at bounding box center [901, 607] width 141 height 18
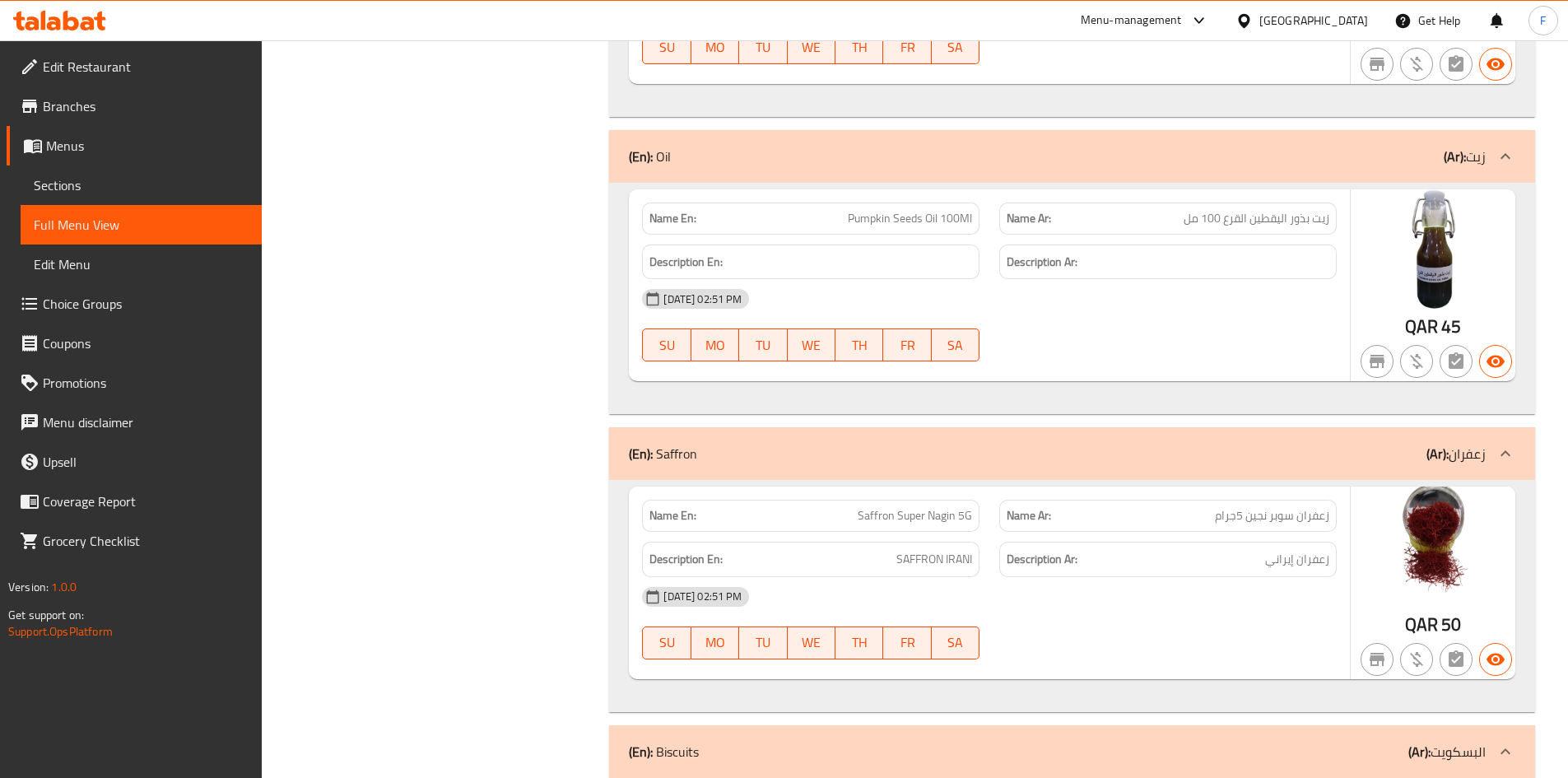
scroll to position [12706, 0]
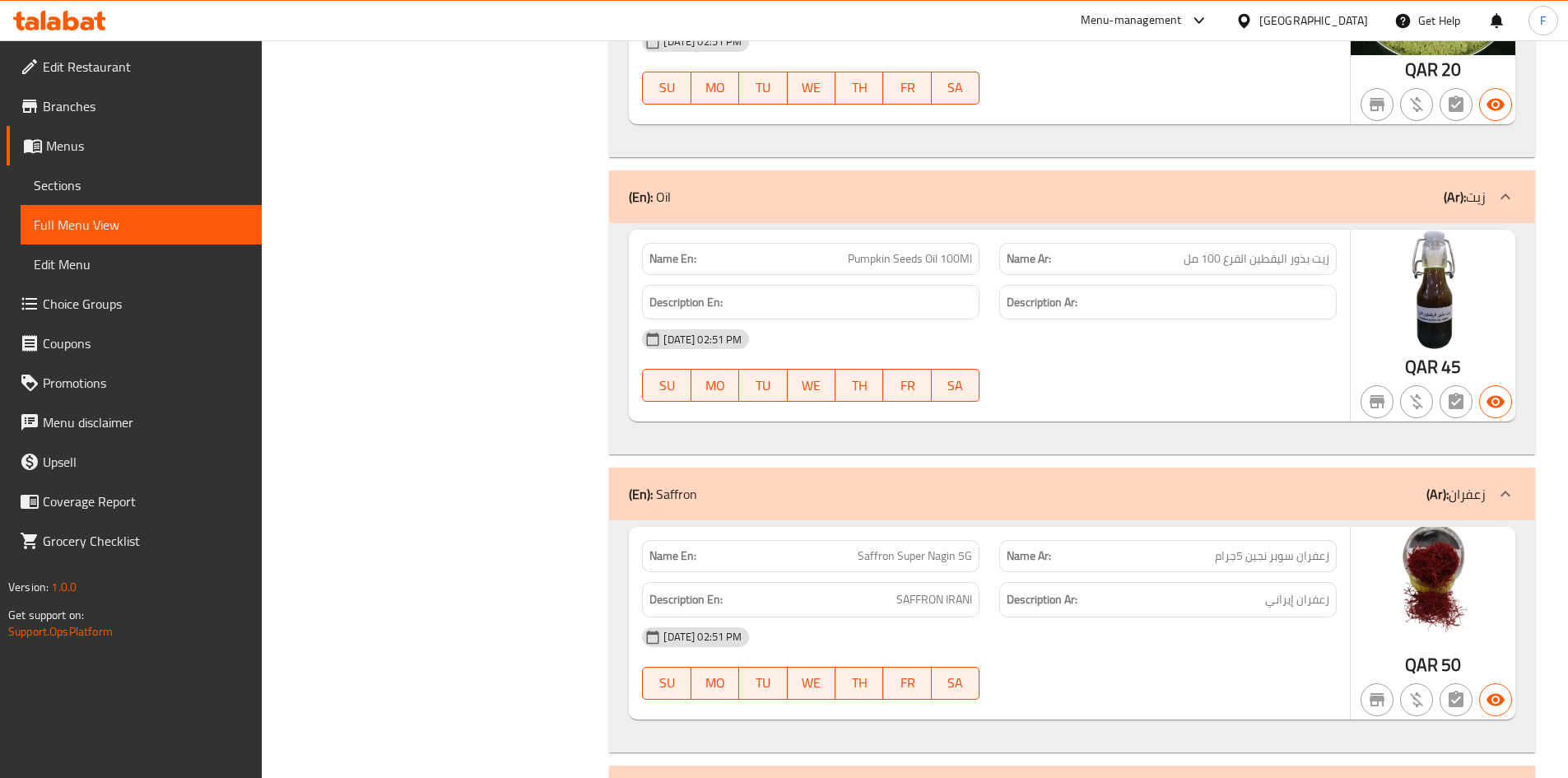
click at [1308, 250] on span "زيت بذور اليقطين القرع 100 مل" at bounding box center [1256, 259] width 145 height 18
click at [1270, 250] on span "زيت بذور اليقطين القرع 100 مل" at bounding box center [1256, 259] width 145 height 18
click at [1232, 250] on span "زيت بذور اليقطين القرع 100 مل" at bounding box center [1256, 259] width 145 height 18
click at [884, 250] on span "Pumpkin Seeds Oil 100Ml" at bounding box center [910, 259] width 124 height 18
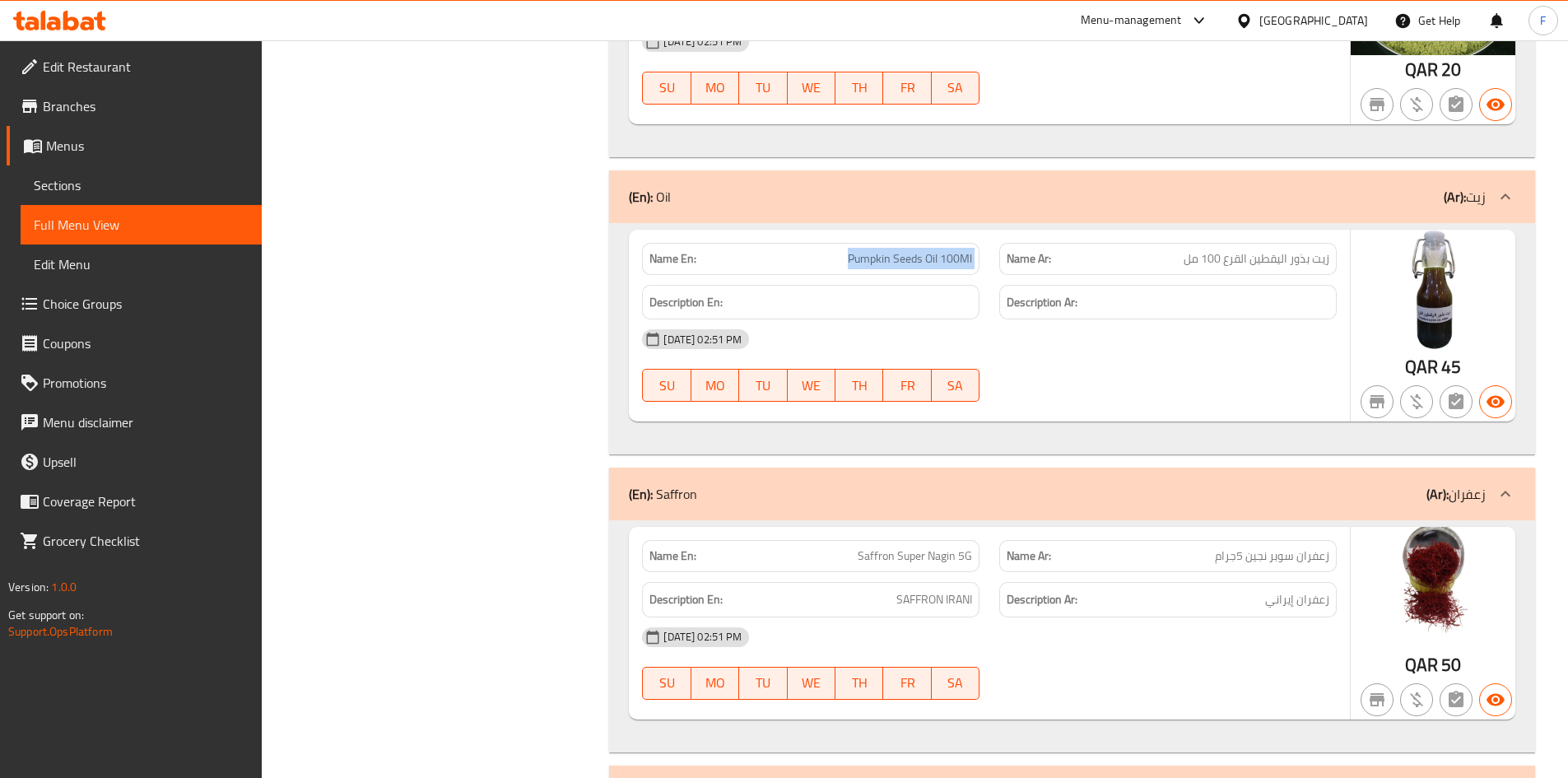
click at [884, 250] on span "Pumpkin Seeds Oil 100Ml" at bounding box center [910, 259] width 124 height 18
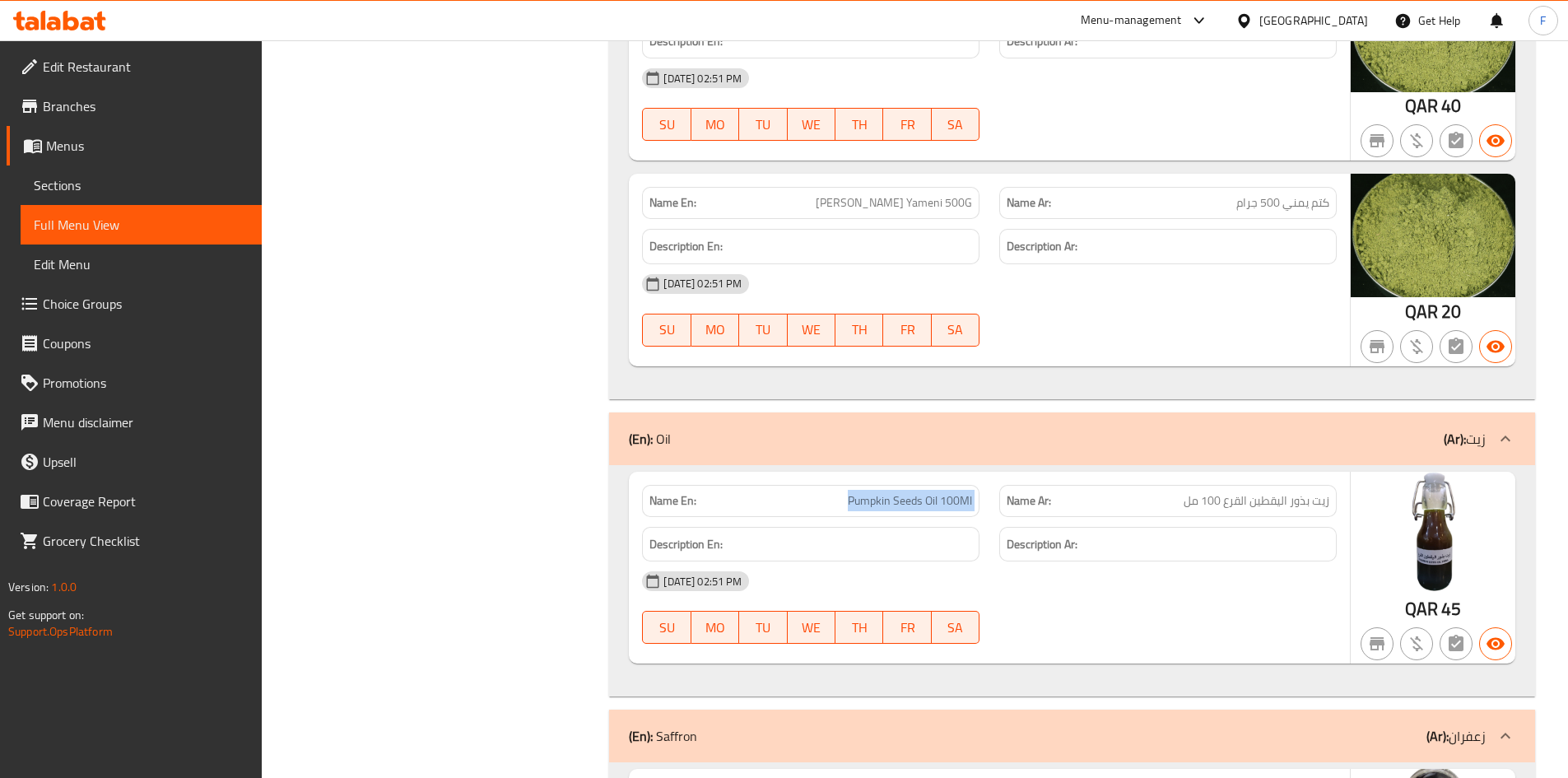
scroll to position [12459, 0]
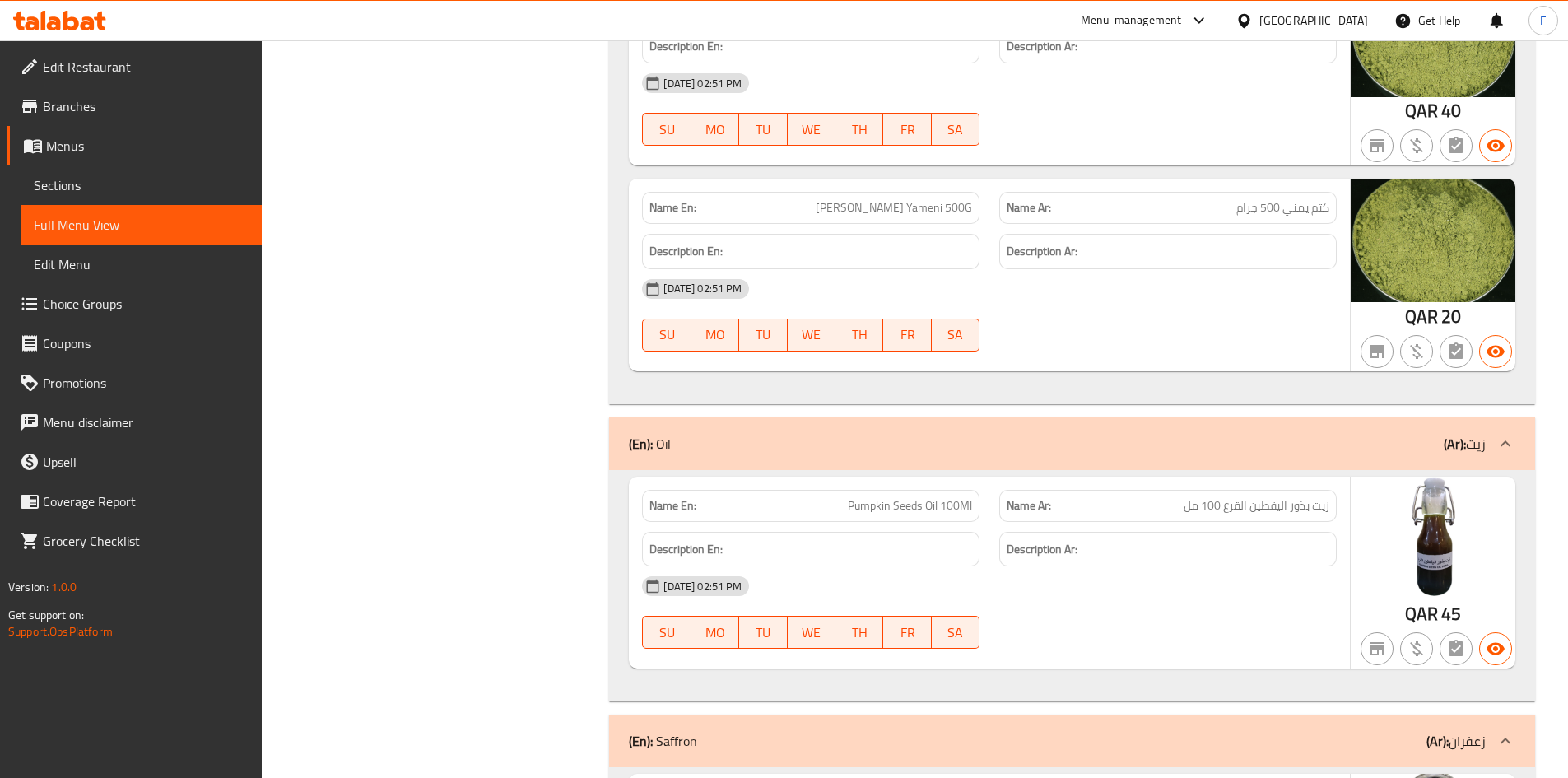
click at [1302, 199] on span "كتم يمني 500 جرام" at bounding box center [1282, 208] width 93 height 18
click at [914, 199] on span "[PERSON_NAME] Yameni 500G" at bounding box center [894, 208] width 156 height 18
click at [915, 199] on span "[PERSON_NAME] Yameni 500G" at bounding box center [894, 208] width 156 height 18
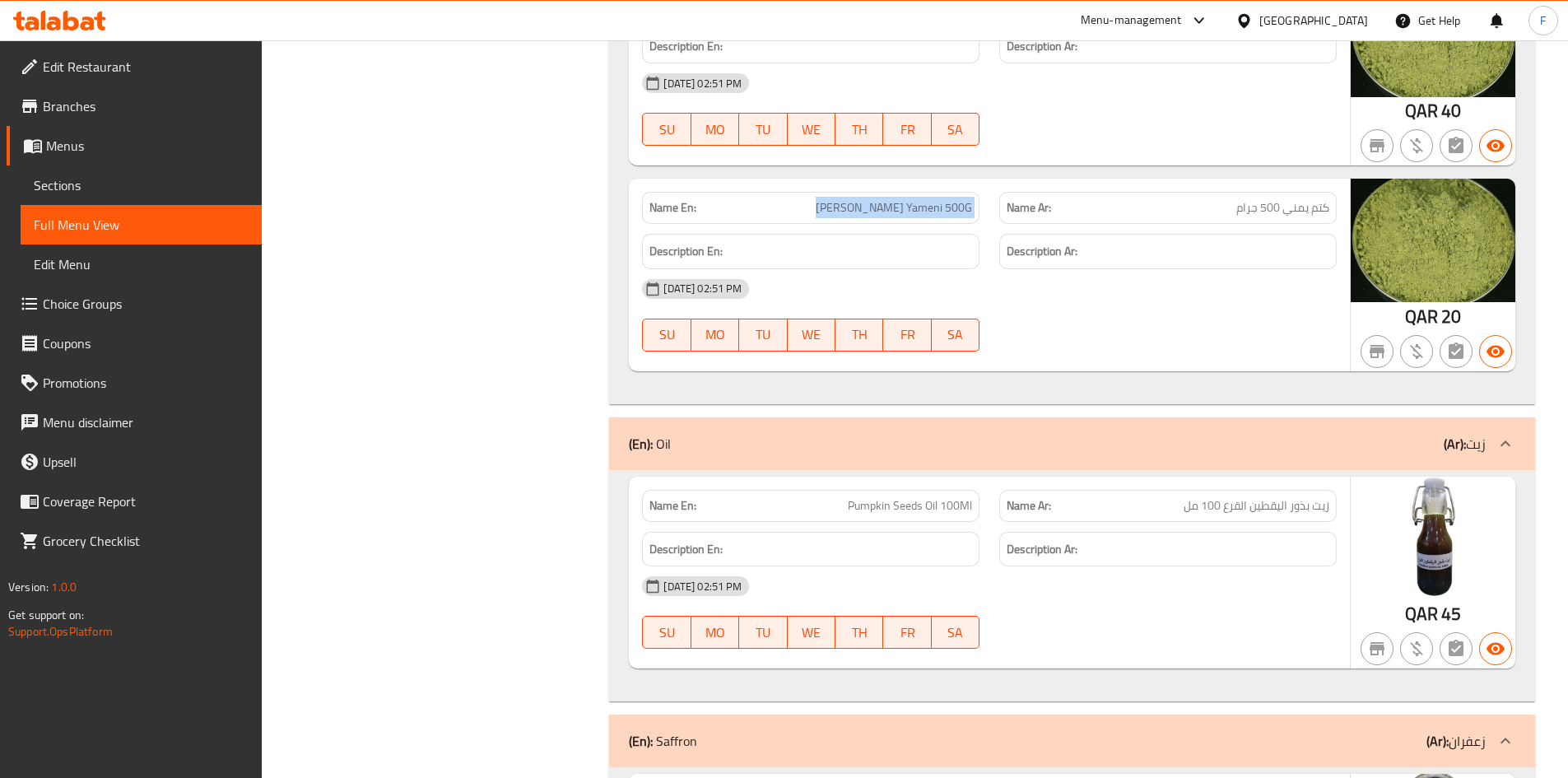
click at [915, 199] on span "[PERSON_NAME] Yameni 500G" at bounding box center [894, 208] width 156 height 18
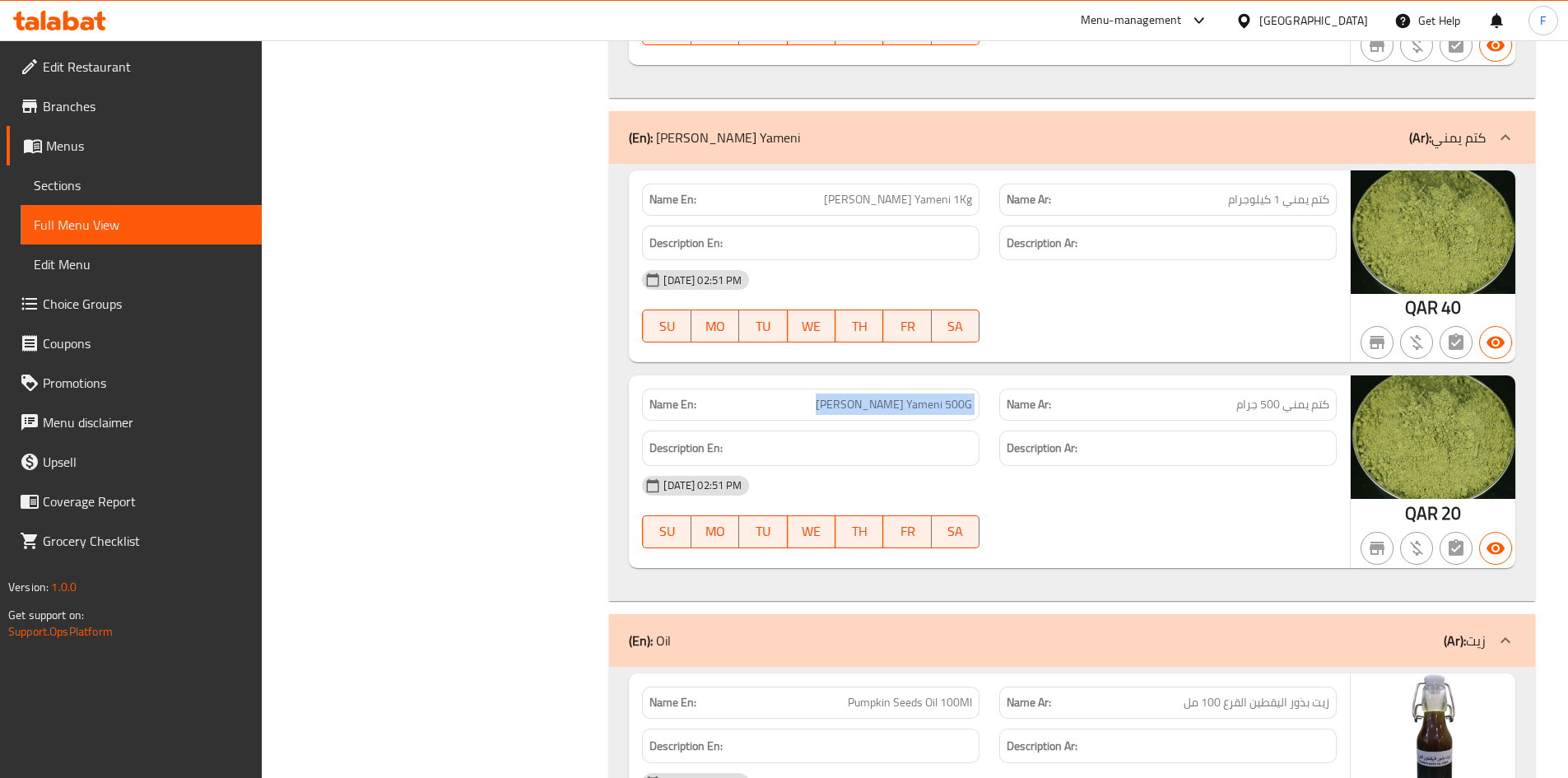
scroll to position [12213, 0]
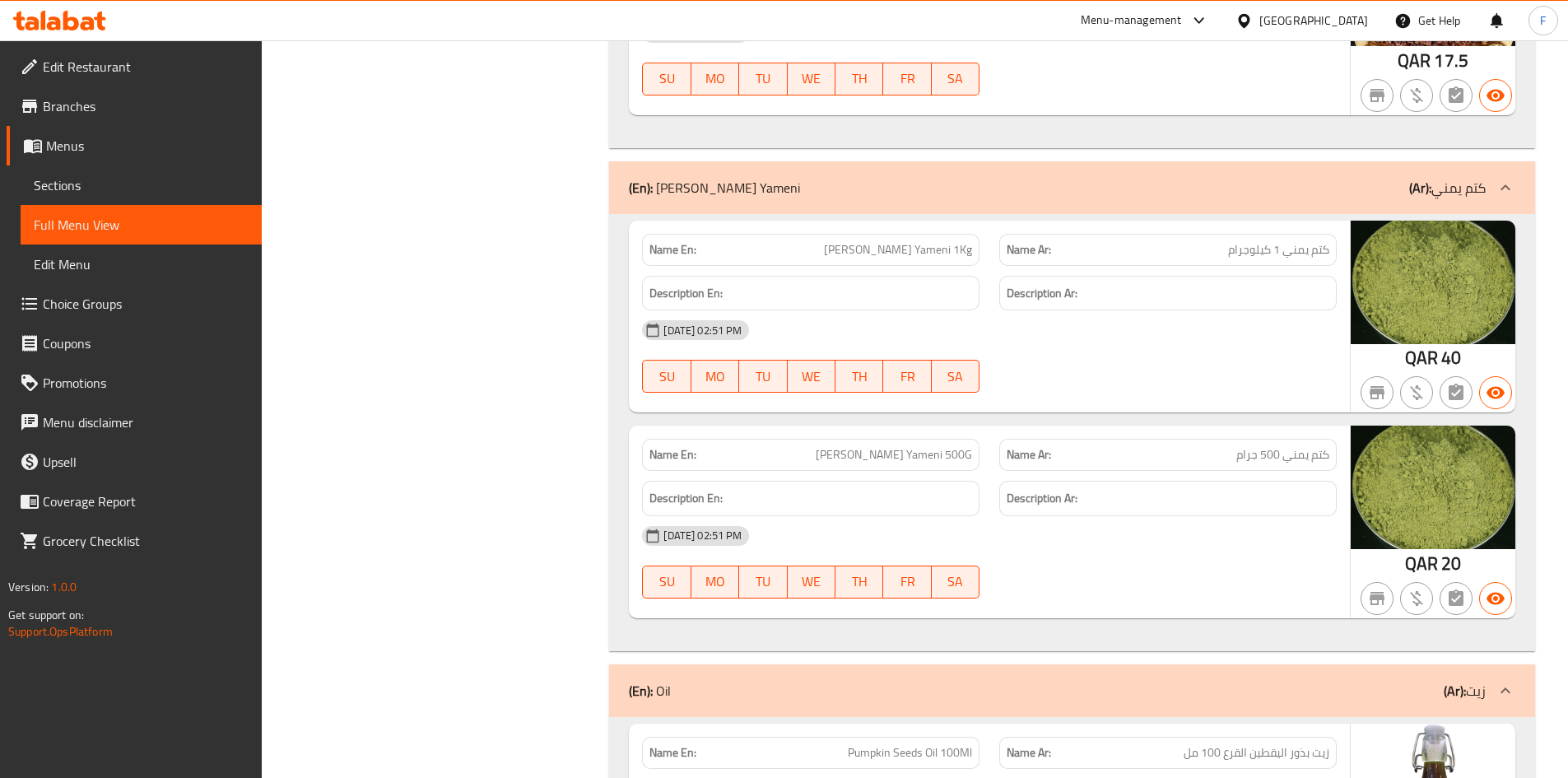
click at [1255, 241] on span "كتم يمني 1 كيلوجرام" at bounding box center [1279, 250] width 101 height 18
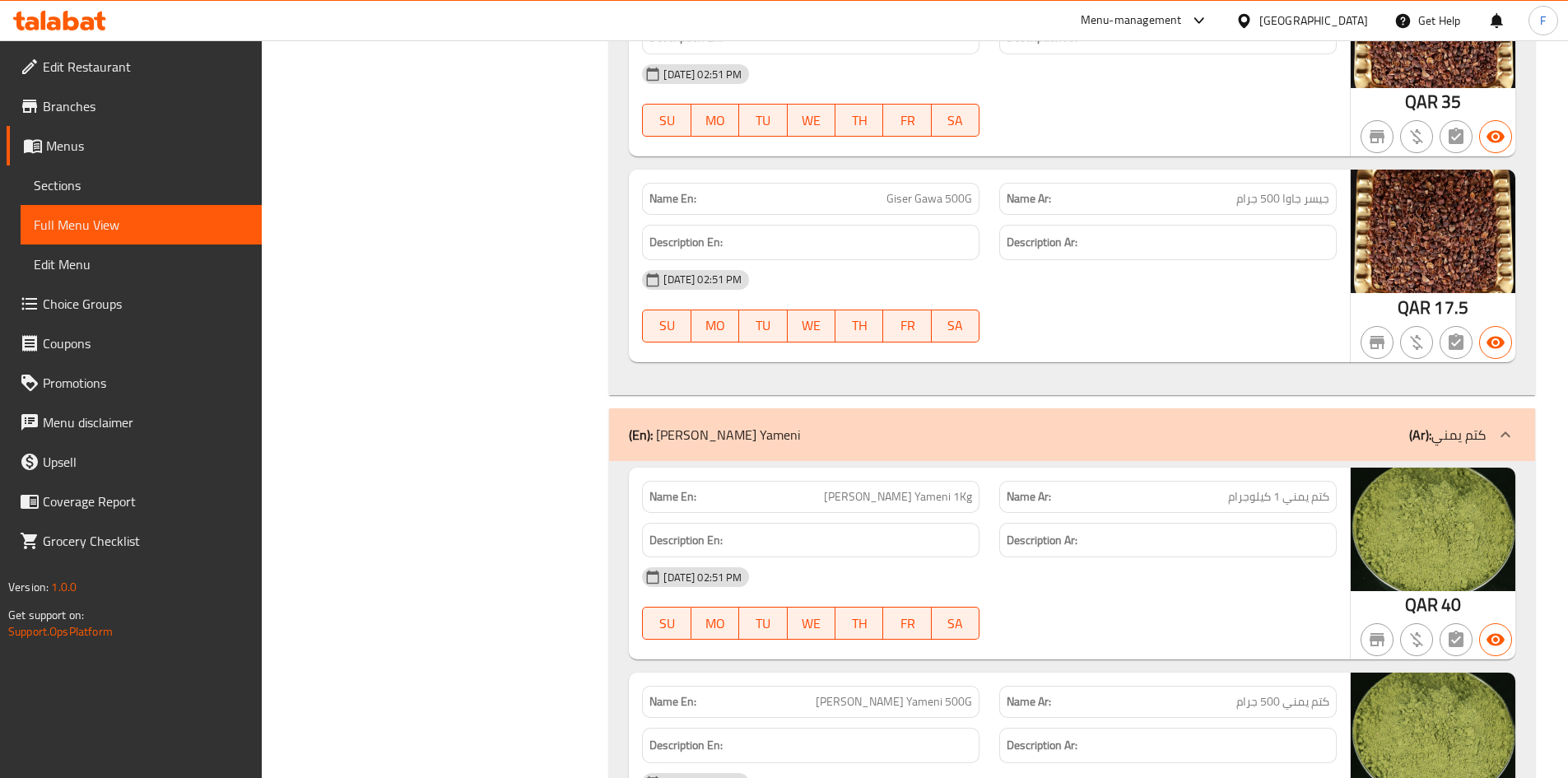
click at [1257, 190] on span "جيسر جاوا 500 جرام" at bounding box center [1282, 198] width 93 height 18
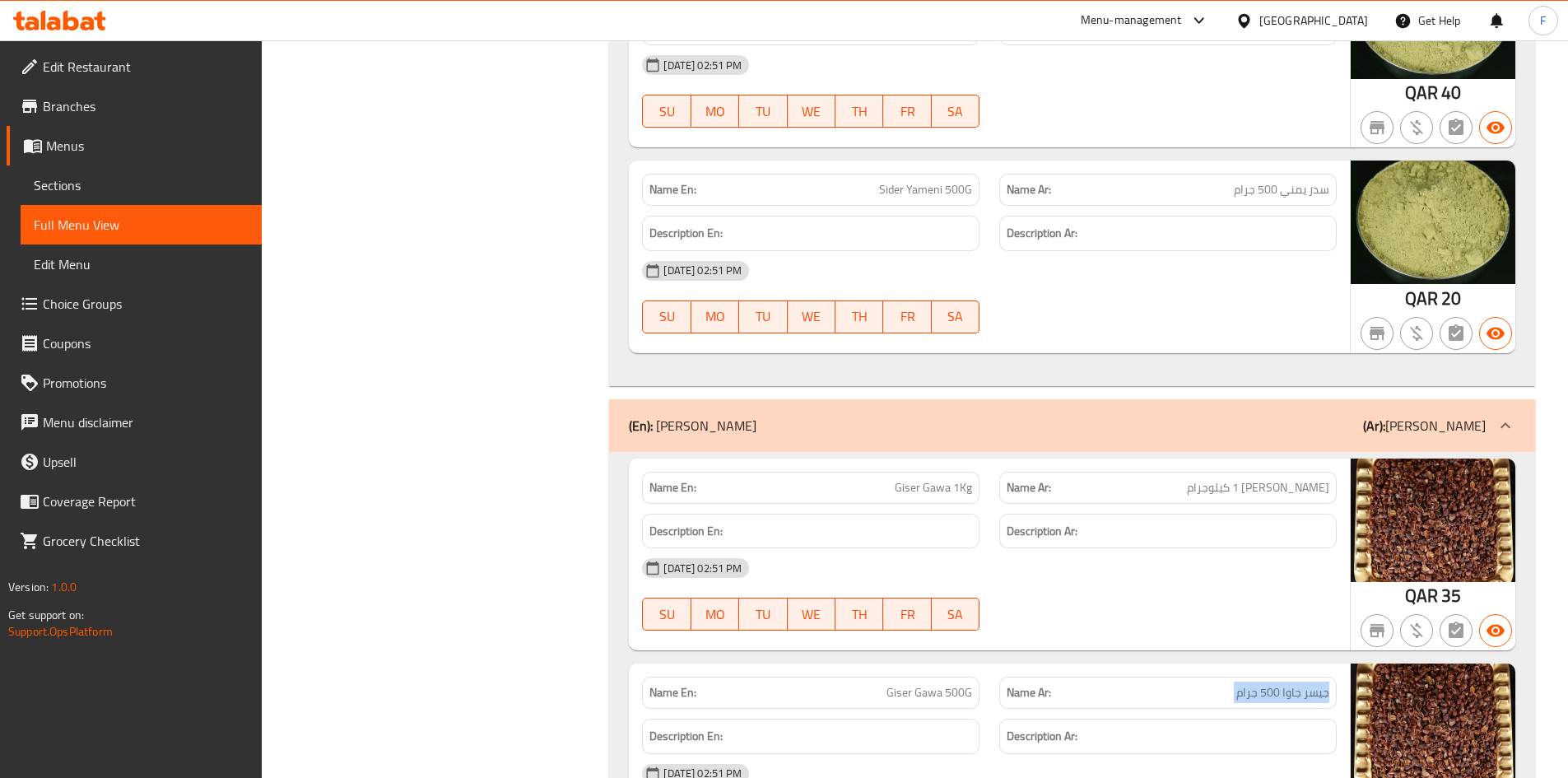
scroll to position [11389, 0]
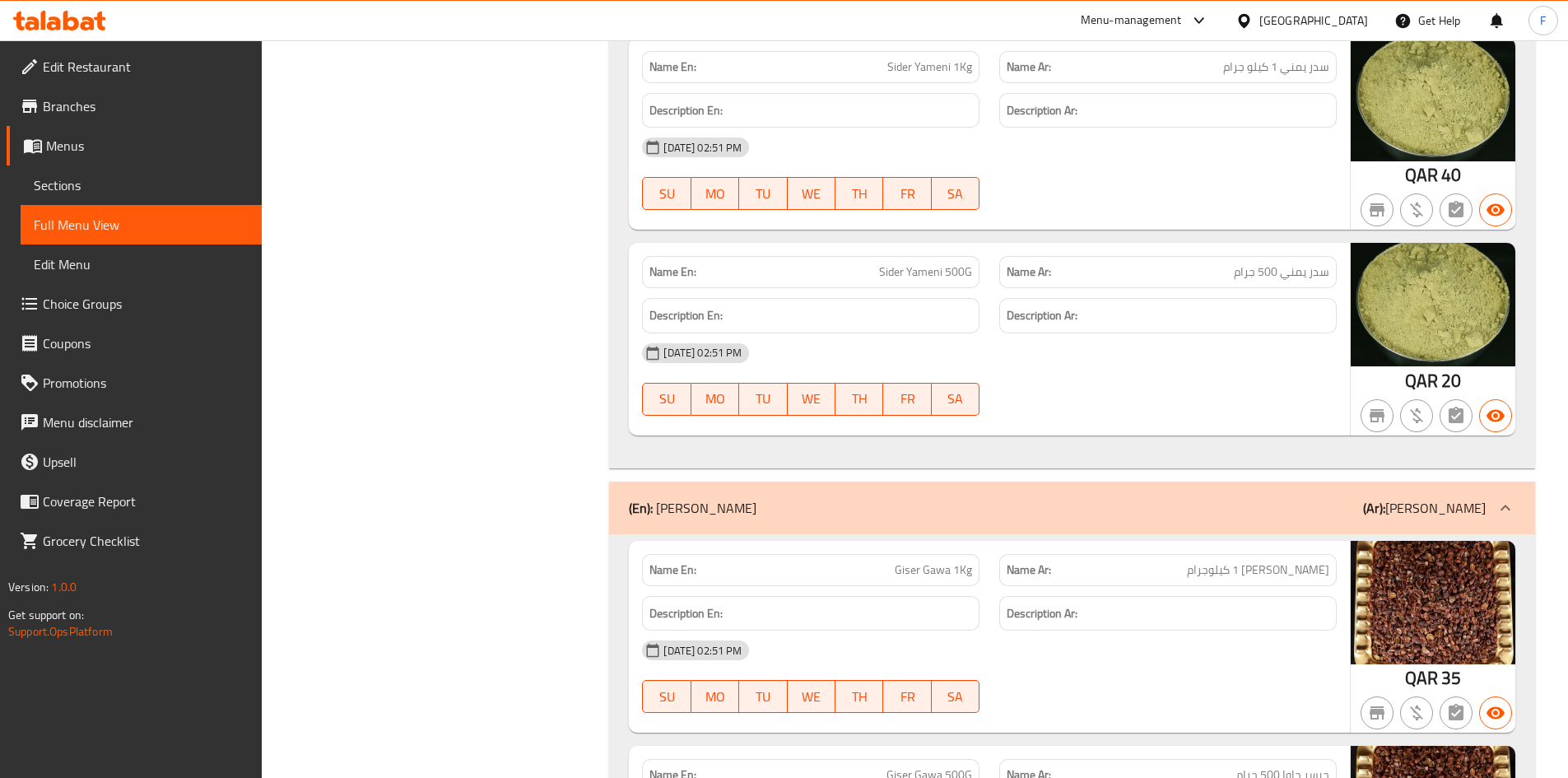
click at [1213, 263] on p "Name Ar: سدر يمني 500 جرام" at bounding box center [1168, 271] width 323 height 18
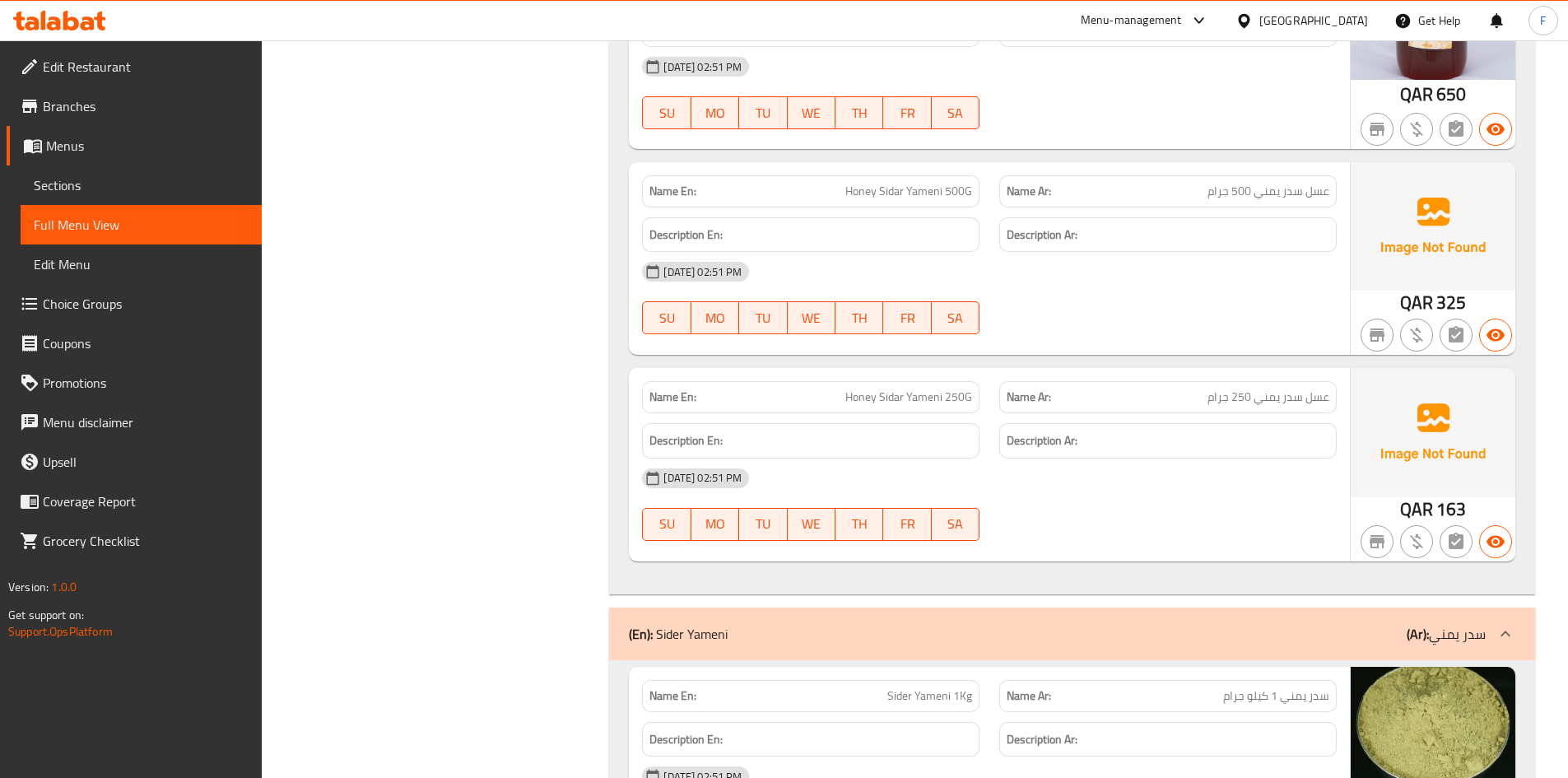
scroll to position [10731, 0]
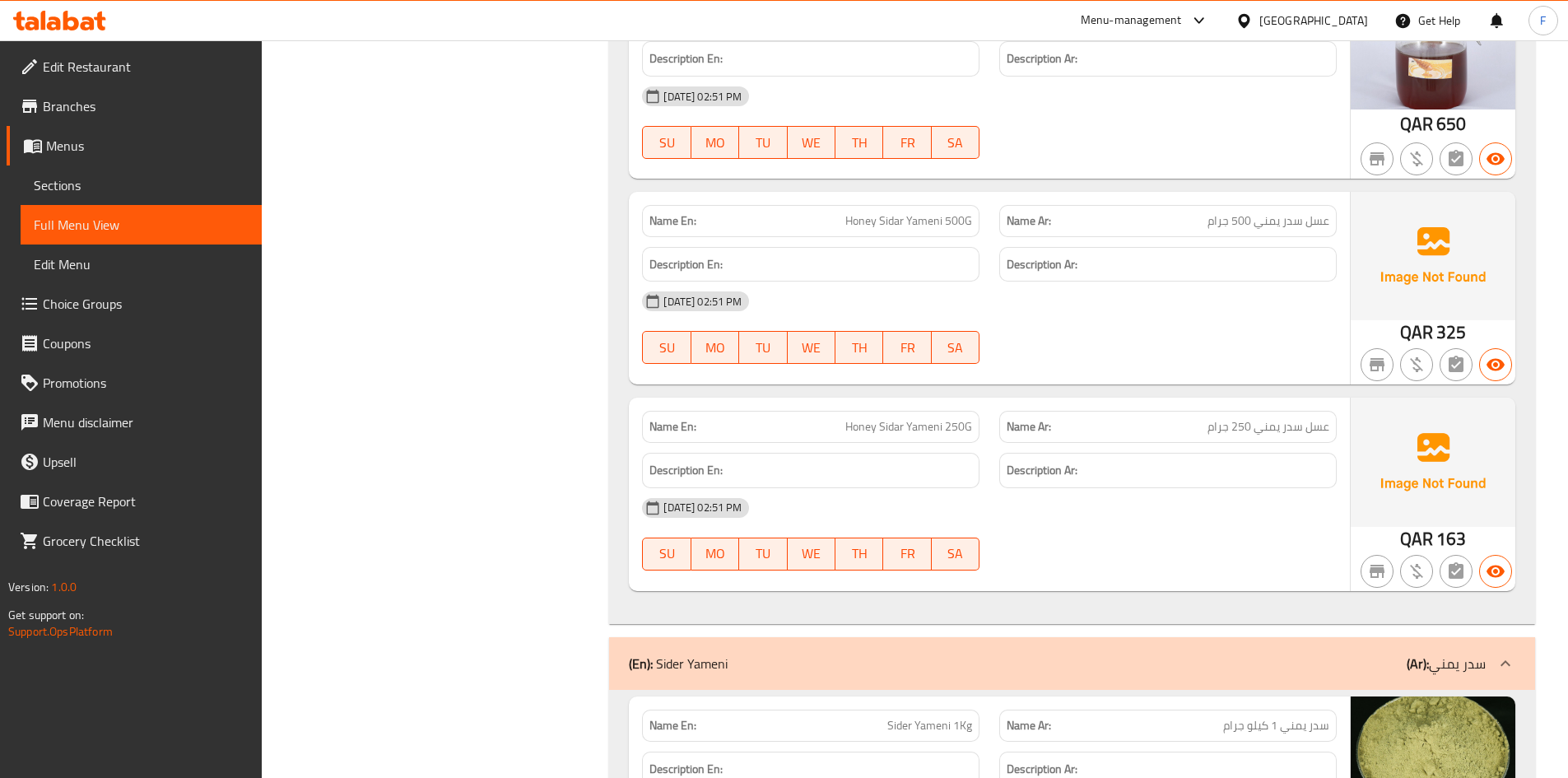
click at [1238, 213] on span "عسل سدر يمني 500 جرام" at bounding box center [1268, 221] width 122 height 18
click at [895, 205] on div "Name En: Honey Sidar Yameni 500G" at bounding box center [811, 221] width 338 height 32
click at [895, 213] on span "Honey Sidar Yameni 500G" at bounding box center [908, 221] width 127 height 18
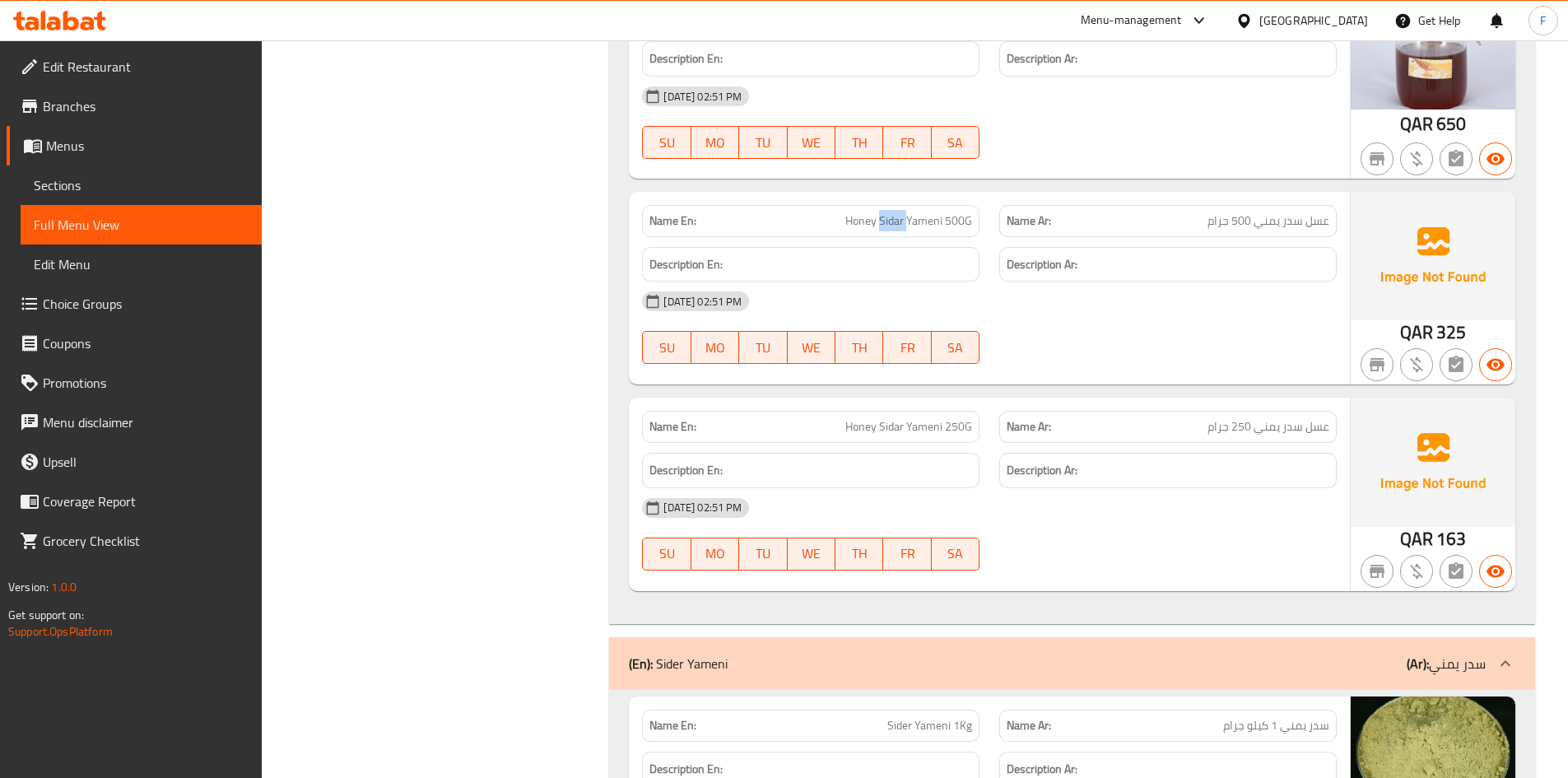
click at [895, 213] on span "Honey Sidar Yameni 500G" at bounding box center [908, 221] width 127 height 18
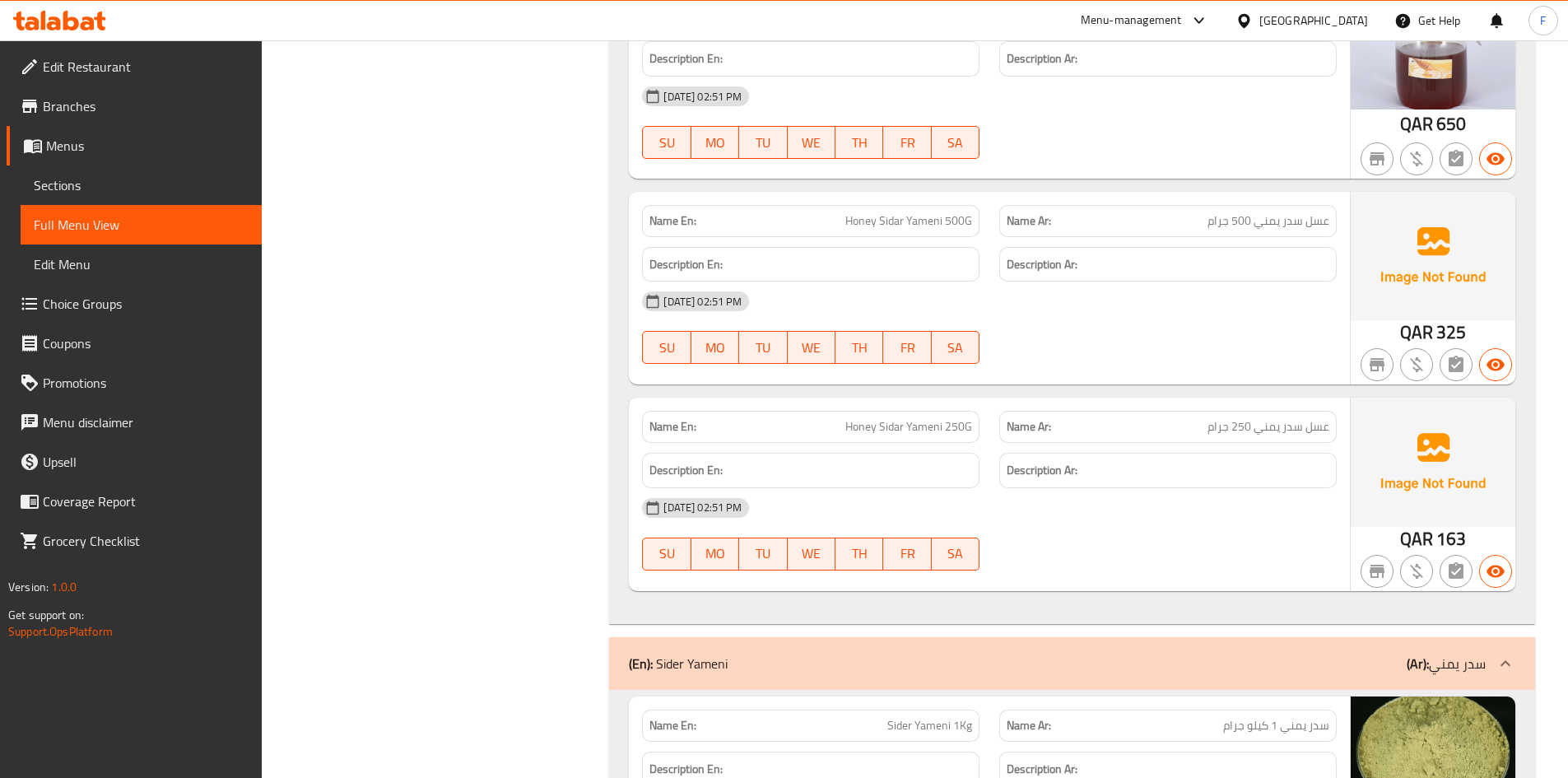
click at [897, 418] on span "Honey Sidar Yameni 250G" at bounding box center [908, 427] width 127 height 18
click at [879, 411] on div "Name En: Honey [PERSON_NAME] 250G" at bounding box center [811, 427] width 338 height 32
drag, startPoint x: 887, startPoint y: 370, endPoint x: 962, endPoint y: 370, distance: 75.0
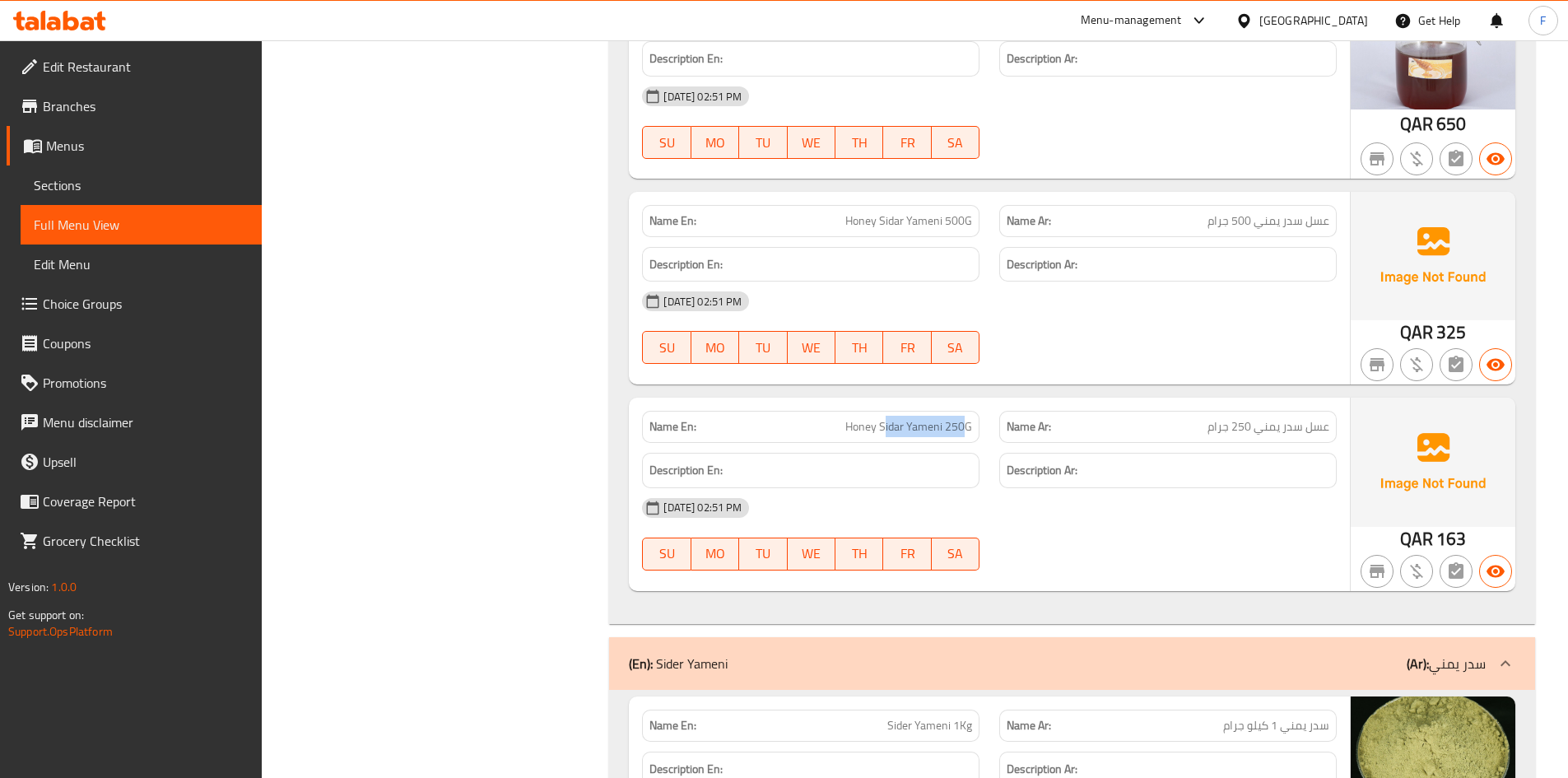
click at [962, 418] on span "Honey Sidar Yameni 250G" at bounding box center [908, 427] width 127 height 18
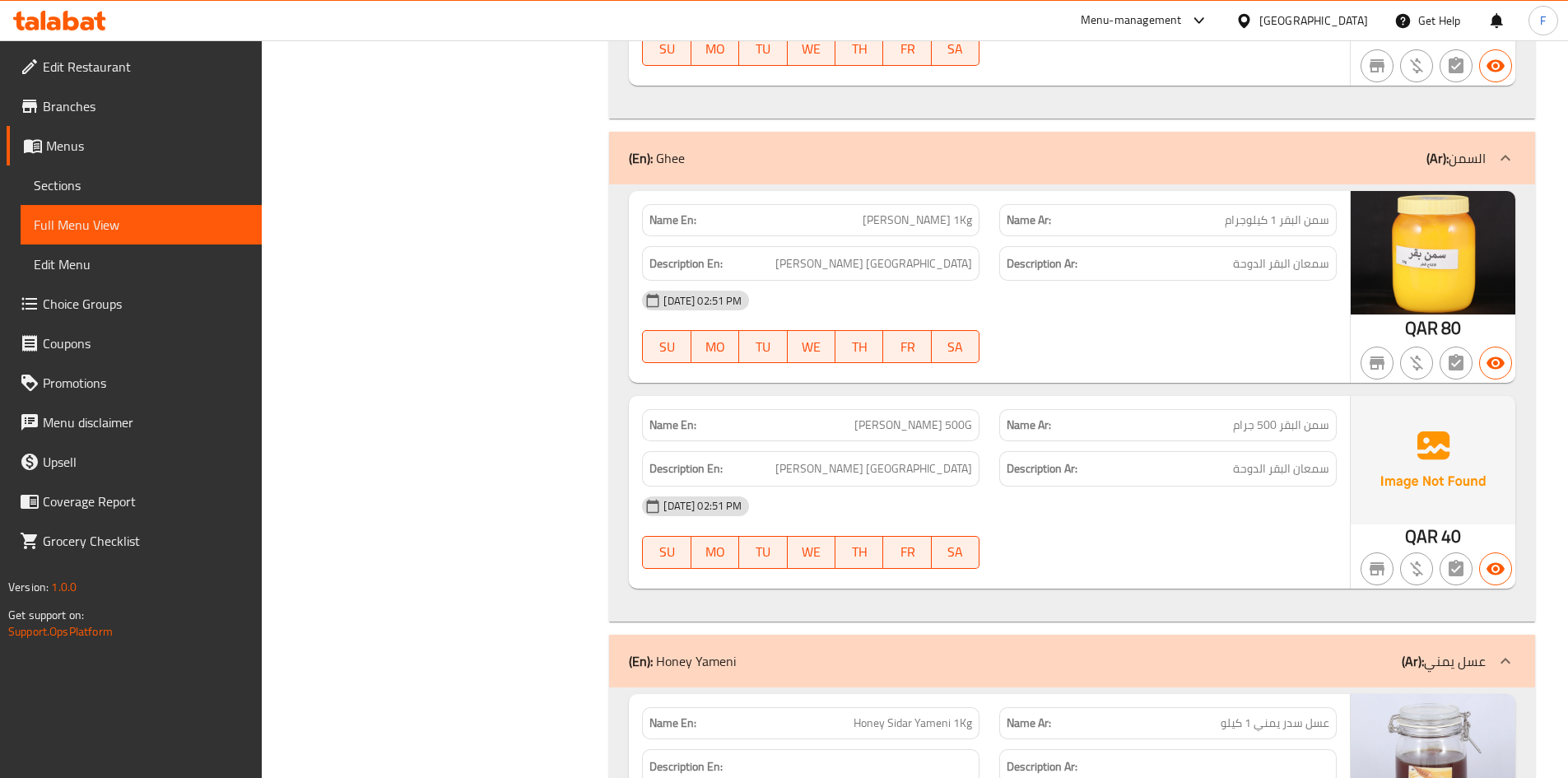
scroll to position [9990, 0]
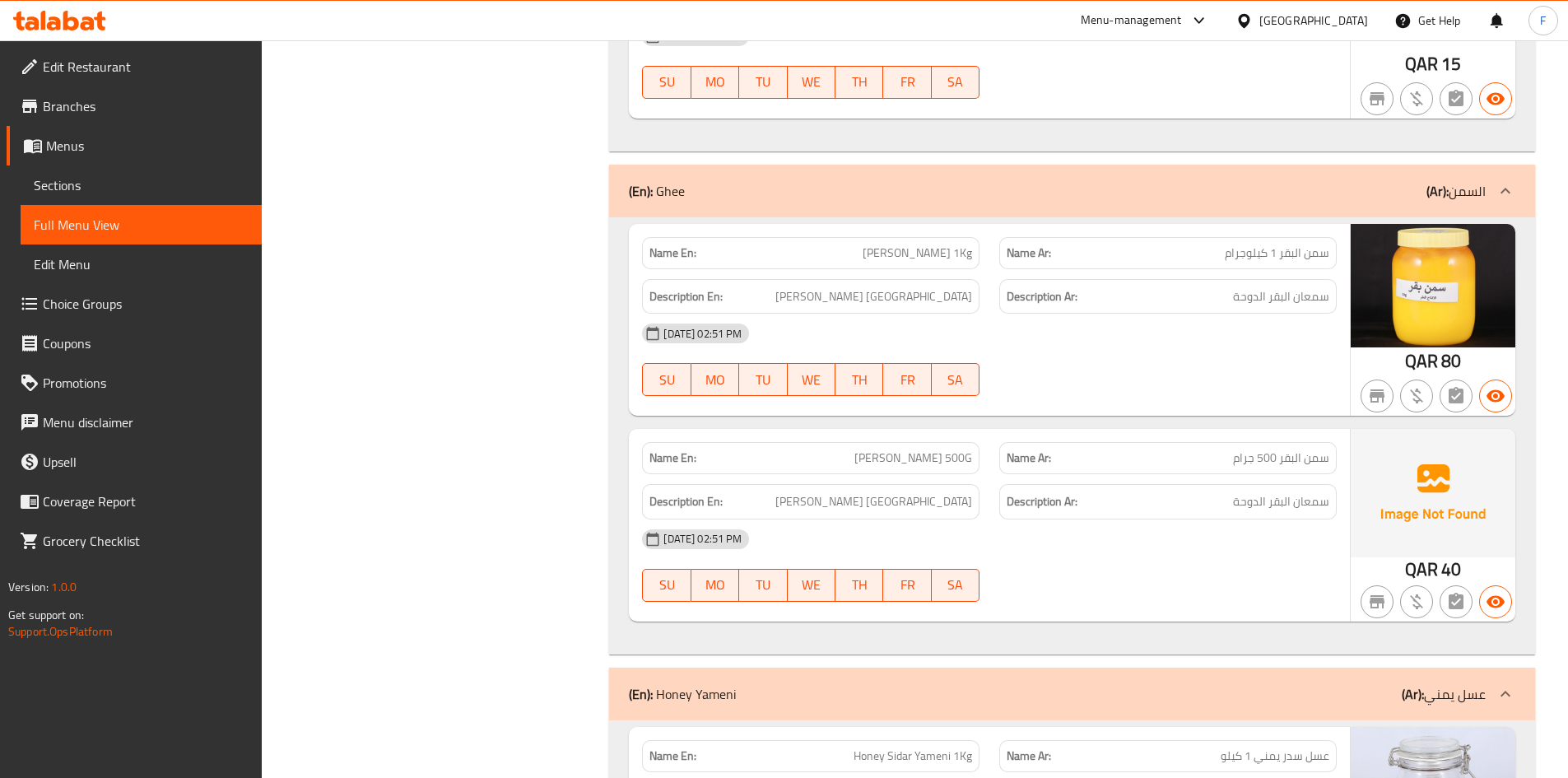
click at [1259, 449] on span "سمن البقر 500 جرام" at bounding box center [1281, 458] width 97 height 18
click at [897, 449] on span "[PERSON_NAME] 500G" at bounding box center [913, 458] width 118 height 18
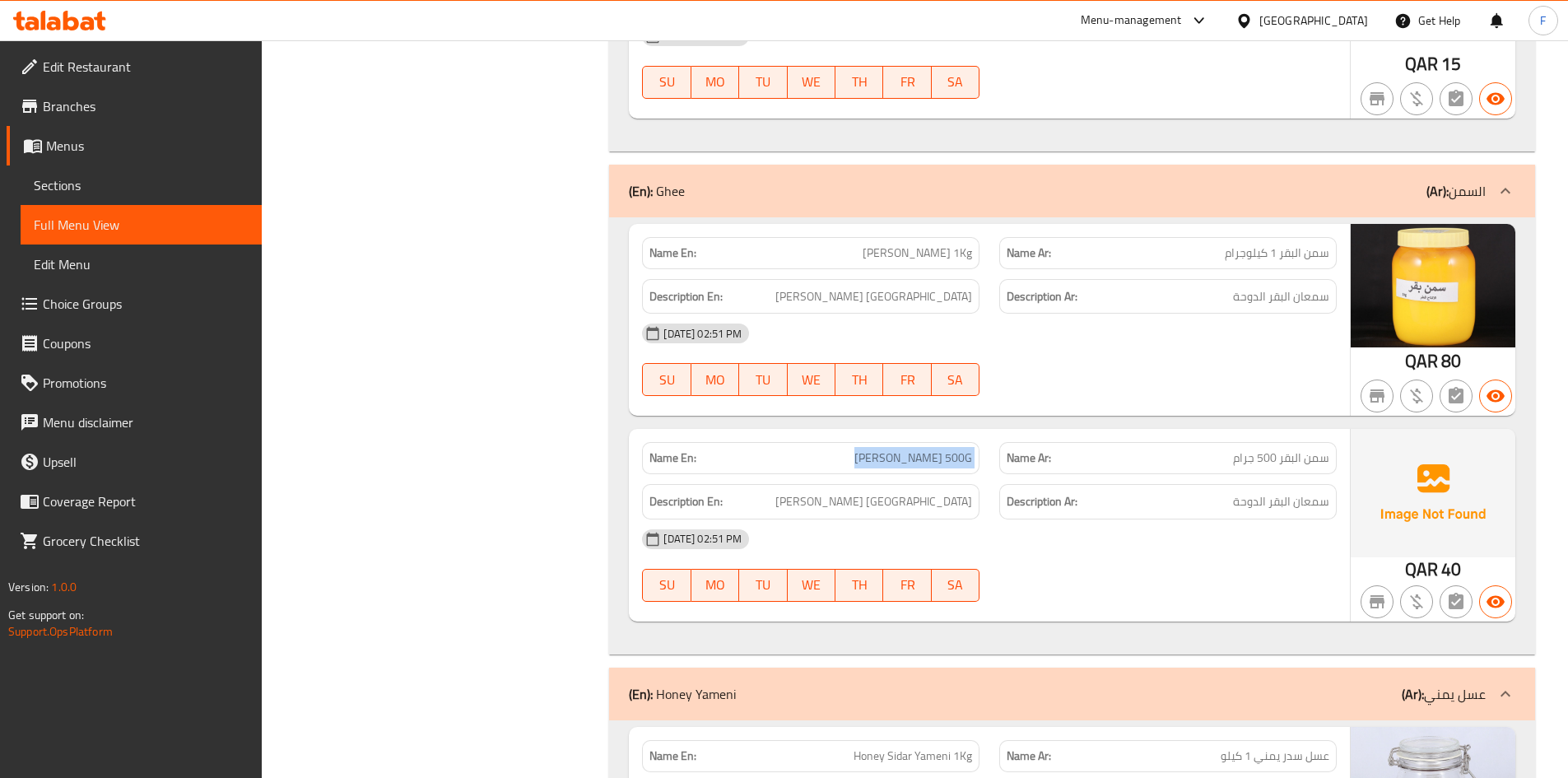
click at [897, 449] on span "[PERSON_NAME] 500G" at bounding box center [913, 458] width 118 height 18
click at [923, 449] on span "[PERSON_NAME] 500G" at bounding box center [913, 458] width 118 height 18
drag, startPoint x: 860, startPoint y: 397, endPoint x: 978, endPoint y: 396, distance: 118.0
click at [978, 442] on div "Name En: [PERSON_NAME] 500G" at bounding box center [811, 458] width 338 height 32
click at [908, 244] on span "[PERSON_NAME] 1Kg" at bounding box center [918, 253] width 109 height 18
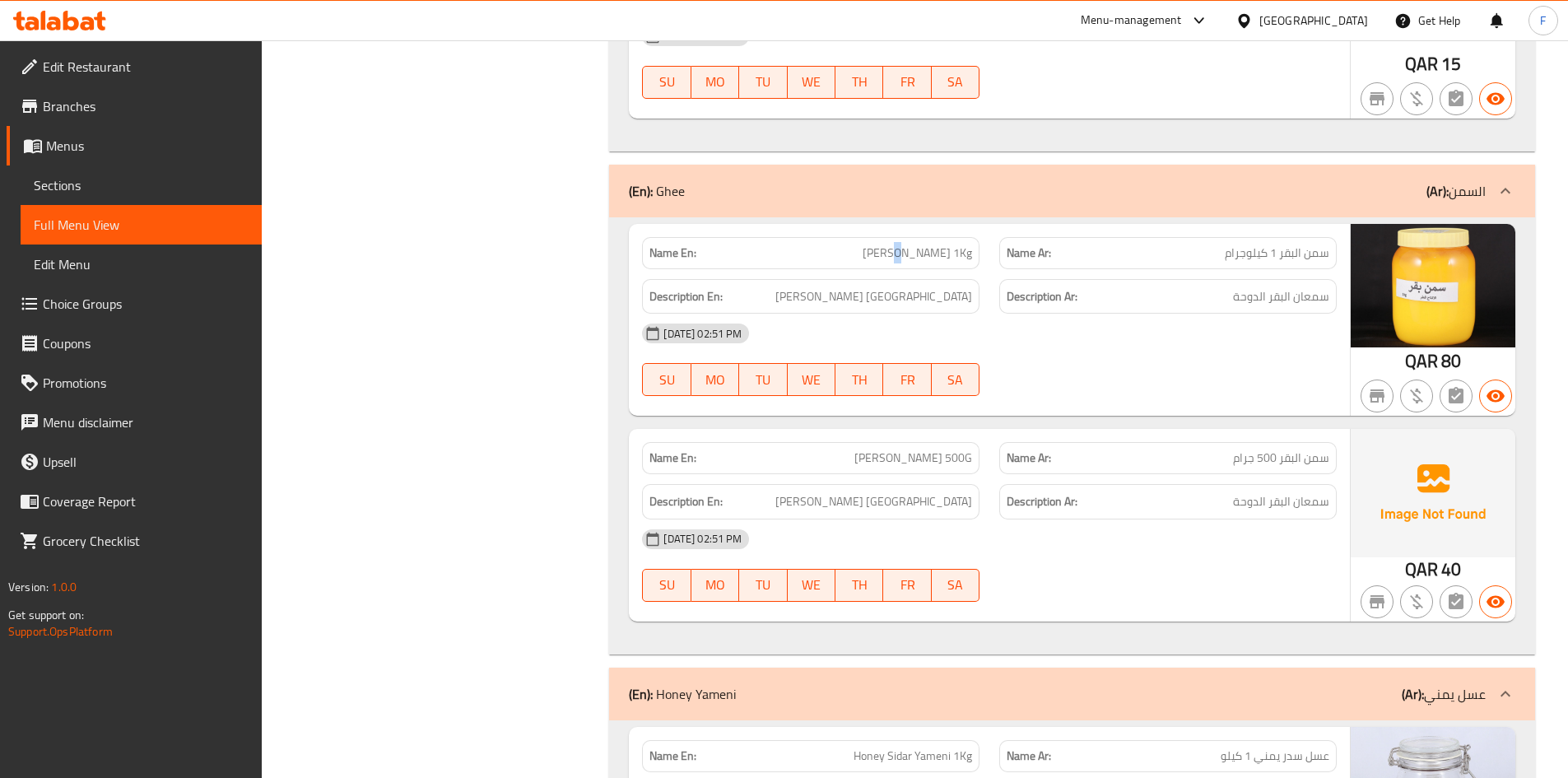
click at [908, 244] on span "[PERSON_NAME] 1Kg" at bounding box center [918, 253] width 109 height 18
click at [921, 244] on span "[PERSON_NAME] 1Kg" at bounding box center [918, 253] width 109 height 18
click at [1241, 244] on span "سمن البقر 1 كيلوجرام" at bounding box center [1277, 253] width 104 height 18
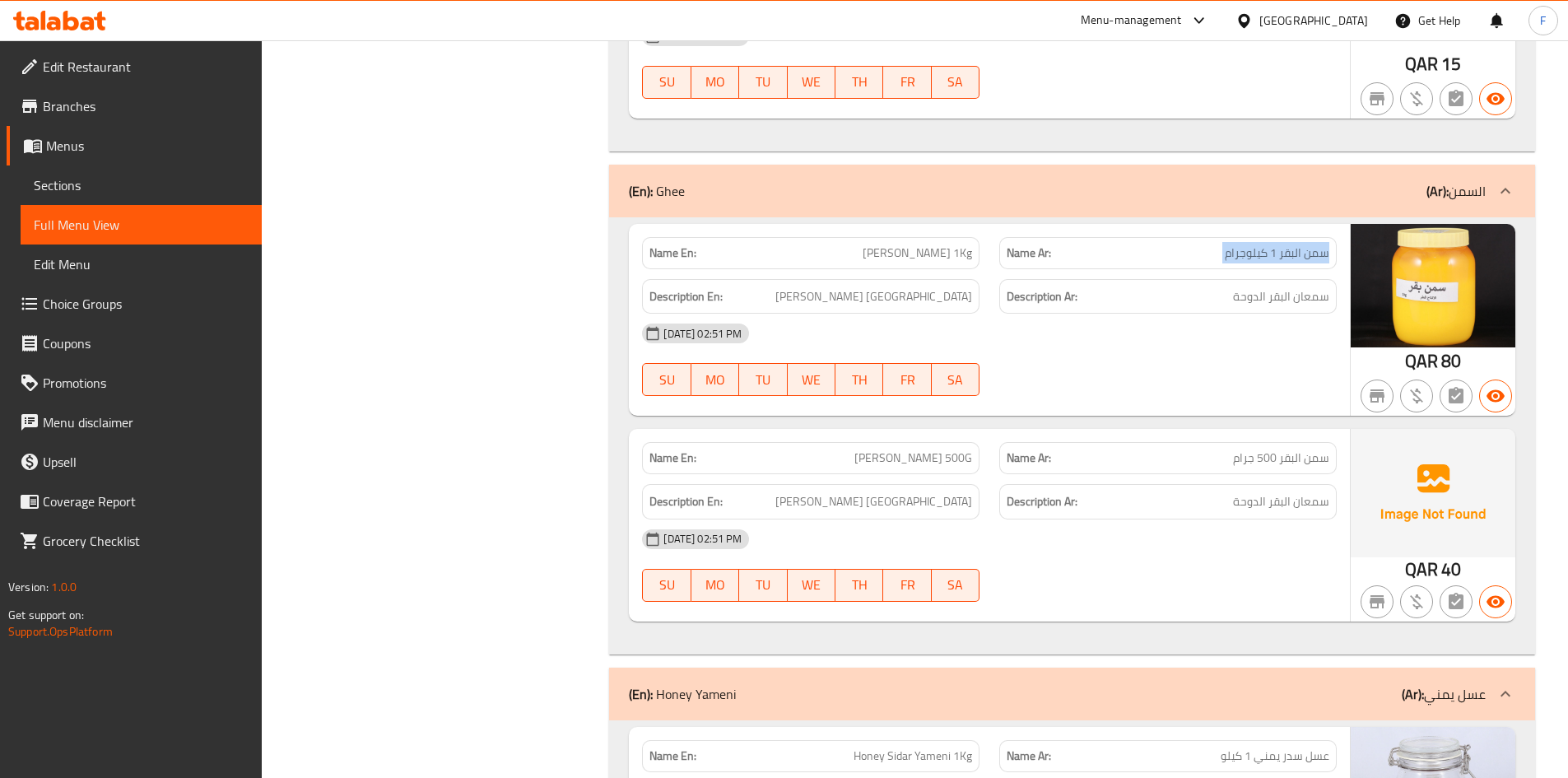
click at [1241, 244] on span "سمن البقر 1 كيلوجرام" at bounding box center [1277, 253] width 104 height 18
click at [929, 244] on span "[PERSON_NAME] 1Kg" at bounding box center [918, 253] width 109 height 18
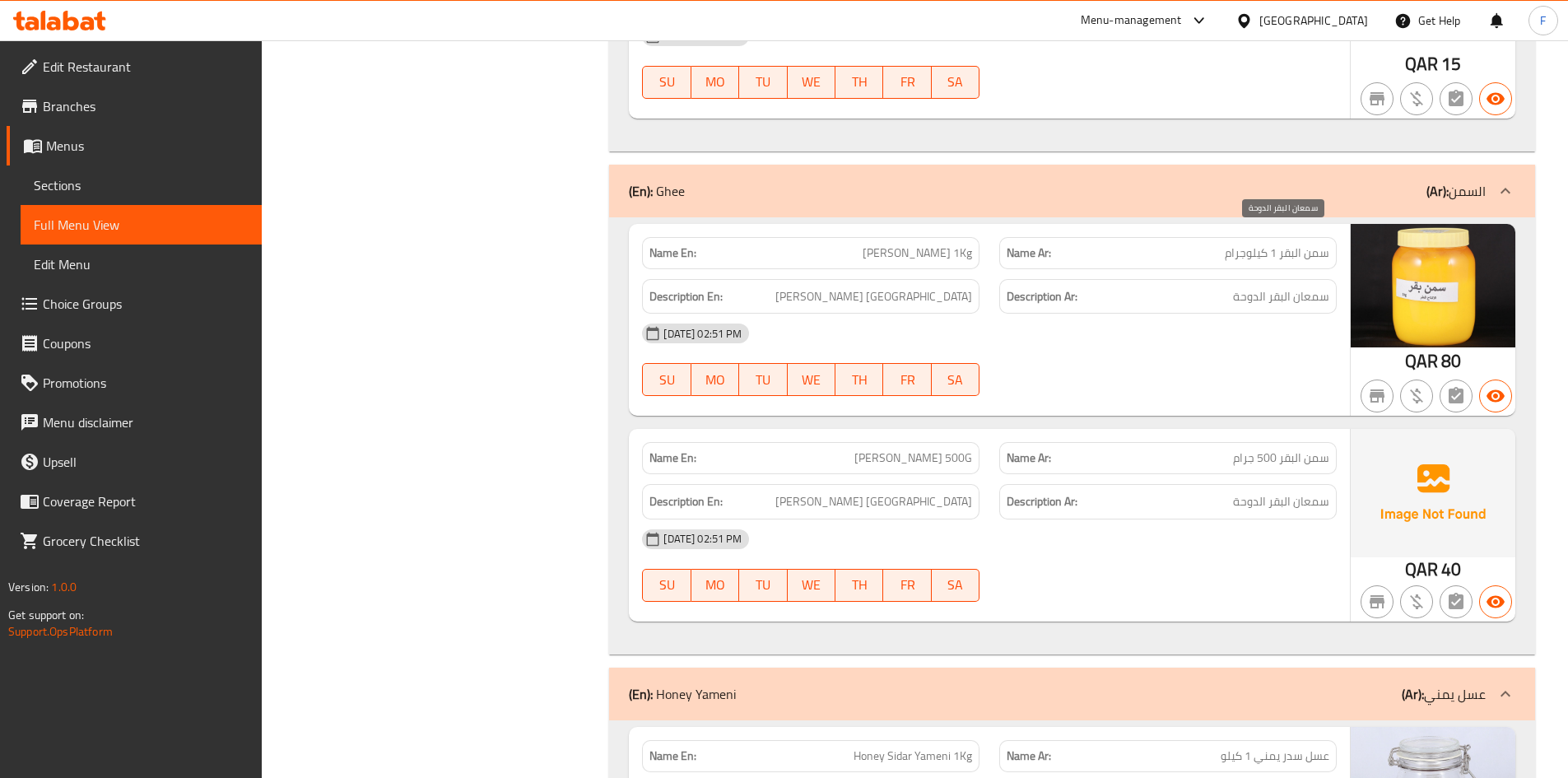
click at [1282, 286] on span "سمعان البقر الدوحة" at bounding box center [1281, 297] width 97 height 20
click at [929, 286] on span "[PERSON_NAME] [GEOGRAPHIC_DATA]" at bounding box center [874, 297] width 197 height 20
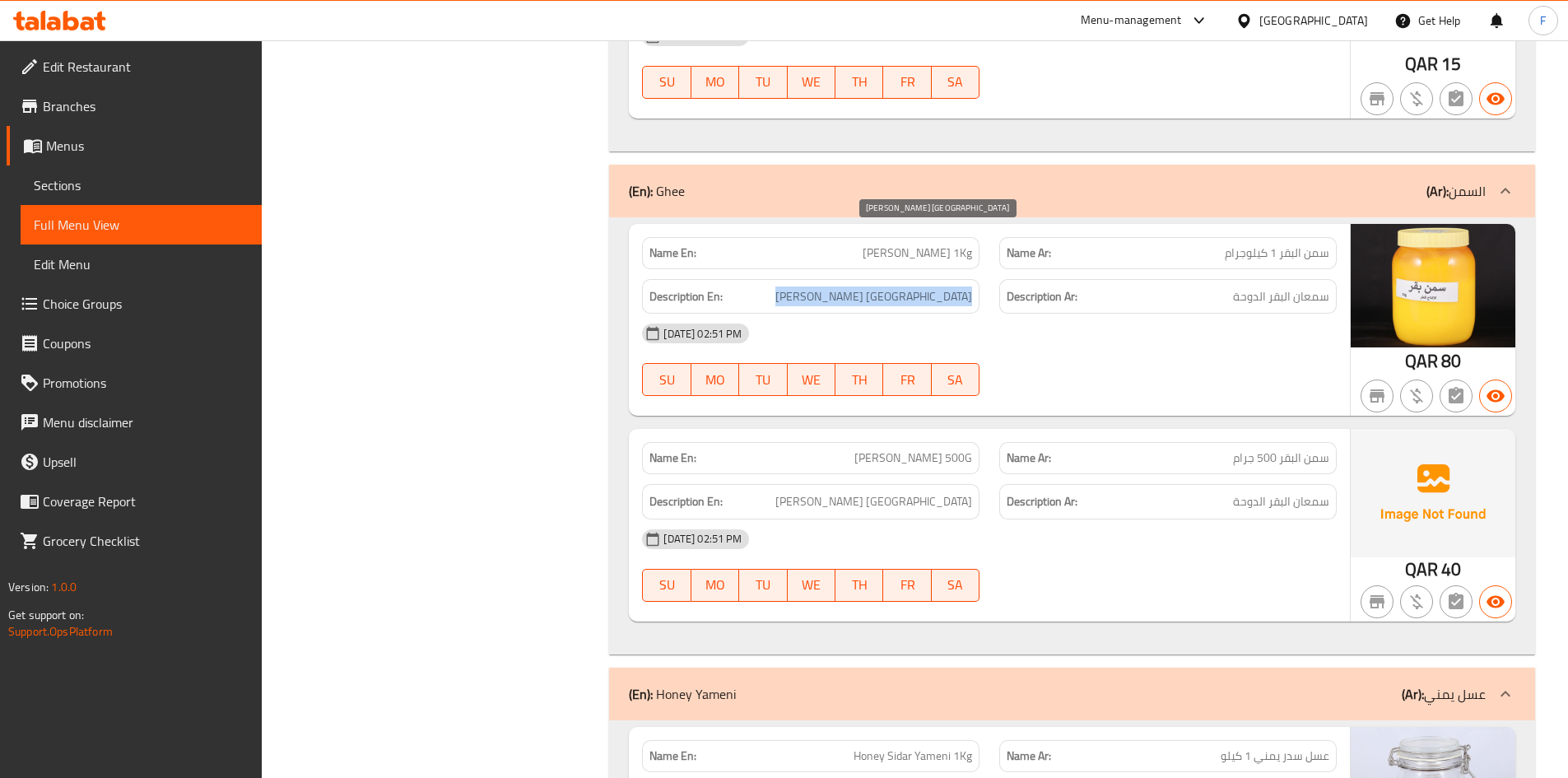
click at [929, 286] on span "[PERSON_NAME] [GEOGRAPHIC_DATA]" at bounding box center [874, 297] width 197 height 20
click at [916, 279] on div "Description En: [PERSON_NAME] [GEOGRAPHIC_DATA]" at bounding box center [811, 297] width 338 height 35
click at [1427, 259] on img at bounding box center [1434, 285] width 165 height 124
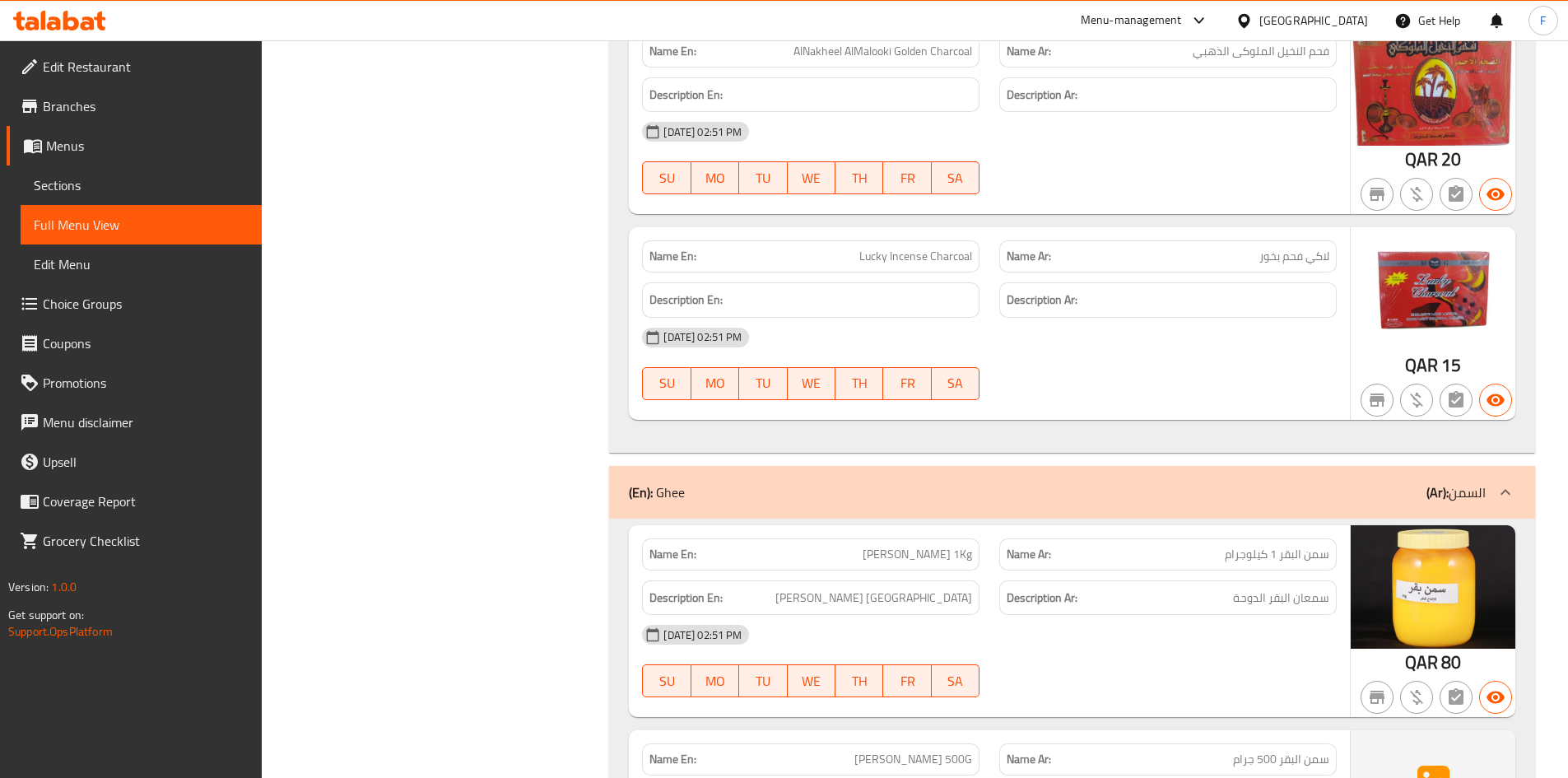
scroll to position [9661, 0]
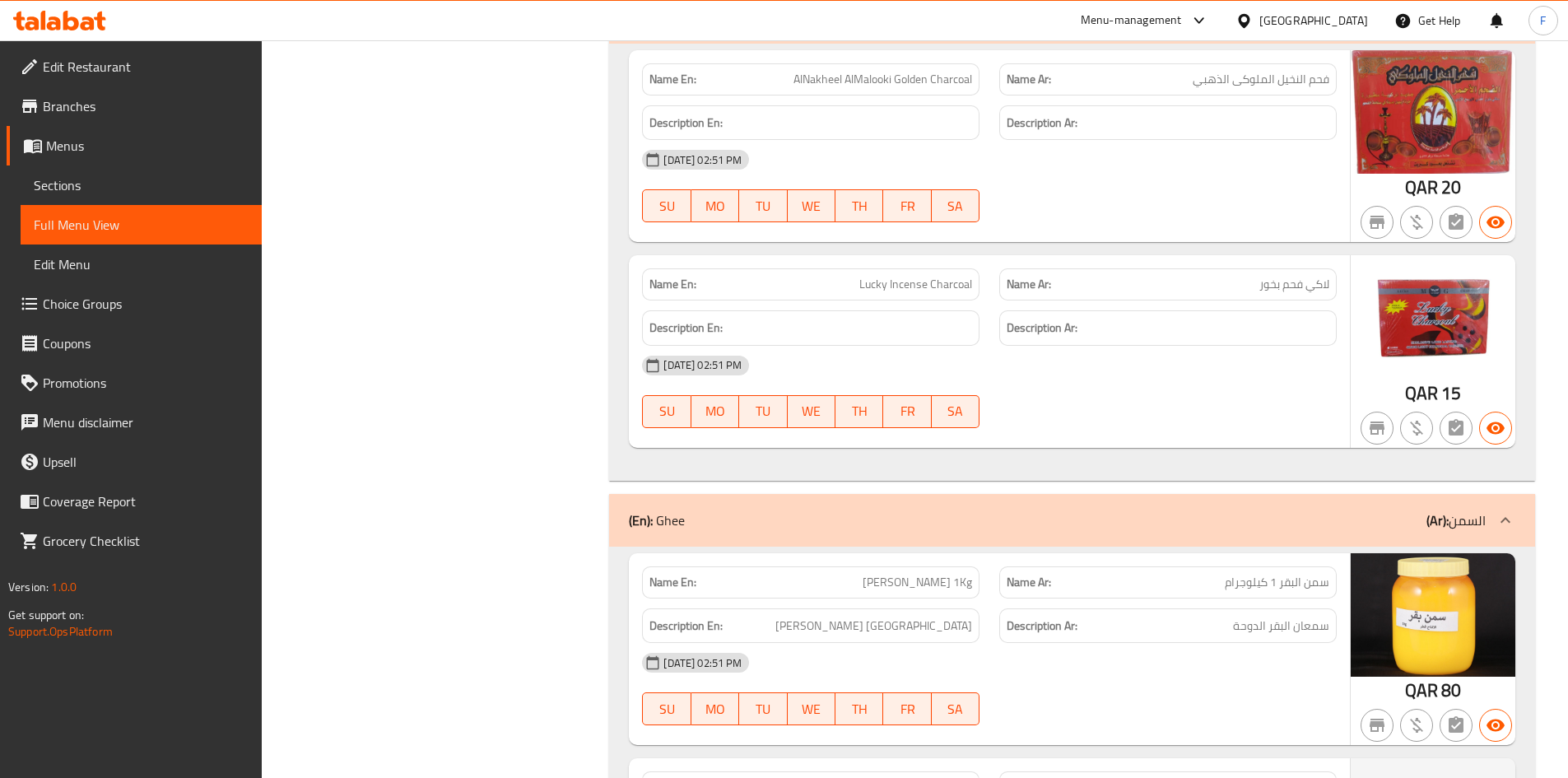
click at [1286, 574] on span "سمن البقر 1 كيلوجرام" at bounding box center [1277, 582] width 104 height 18
copy span "سمن البقر 1 كيلوجرام"
click at [934, 574] on span "[PERSON_NAME] 1Kg" at bounding box center [918, 582] width 109 height 18
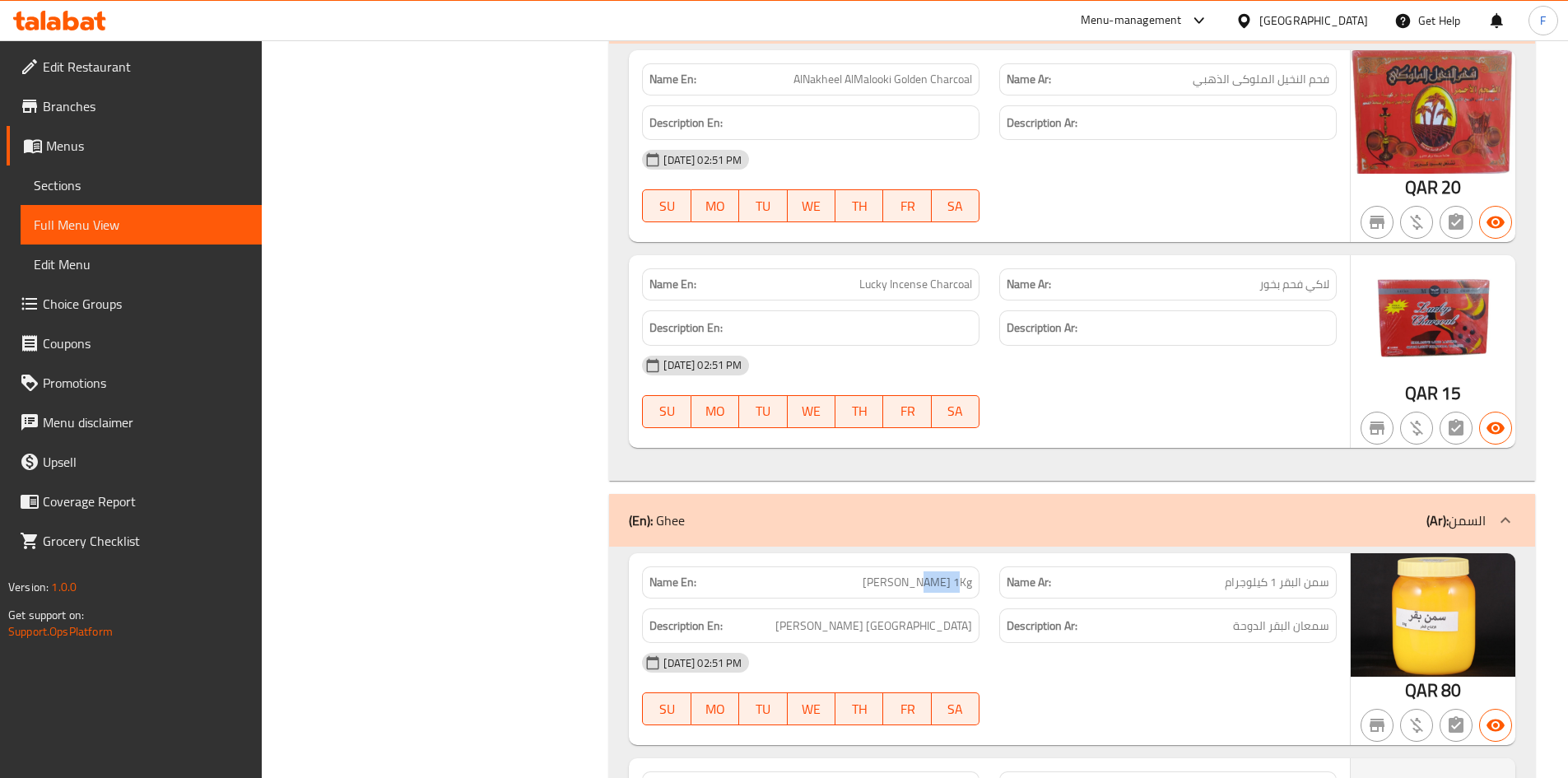
click at [934, 574] on span "[PERSON_NAME] 1Kg" at bounding box center [918, 582] width 109 height 18
drag, startPoint x: 933, startPoint y: 522, endPoint x: 913, endPoint y: 530, distance: 21.5
click at [913, 574] on span "[PERSON_NAME] 1Kg" at bounding box center [918, 582] width 109 height 18
drag, startPoint x: 976, startPoint y: 521, endPoint x: 873, endPoint y: 520, distance: 103.0
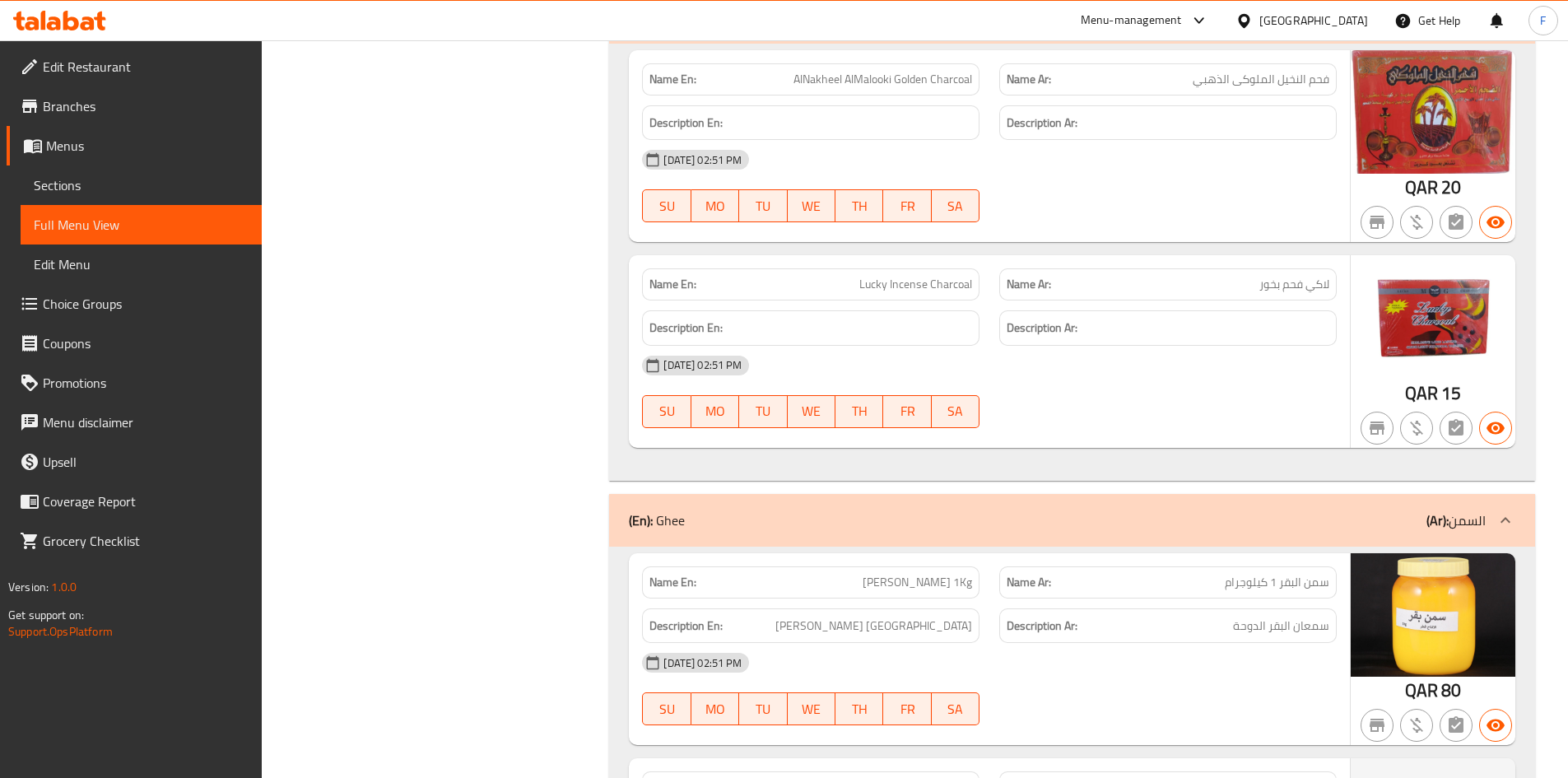
click at [872, 566] on div "Name En: [PERSON_NAME] 1Kg" at bounding box center [811, 582] width 338 height 32
copy span "[PERSON_NAME] 1Kg"
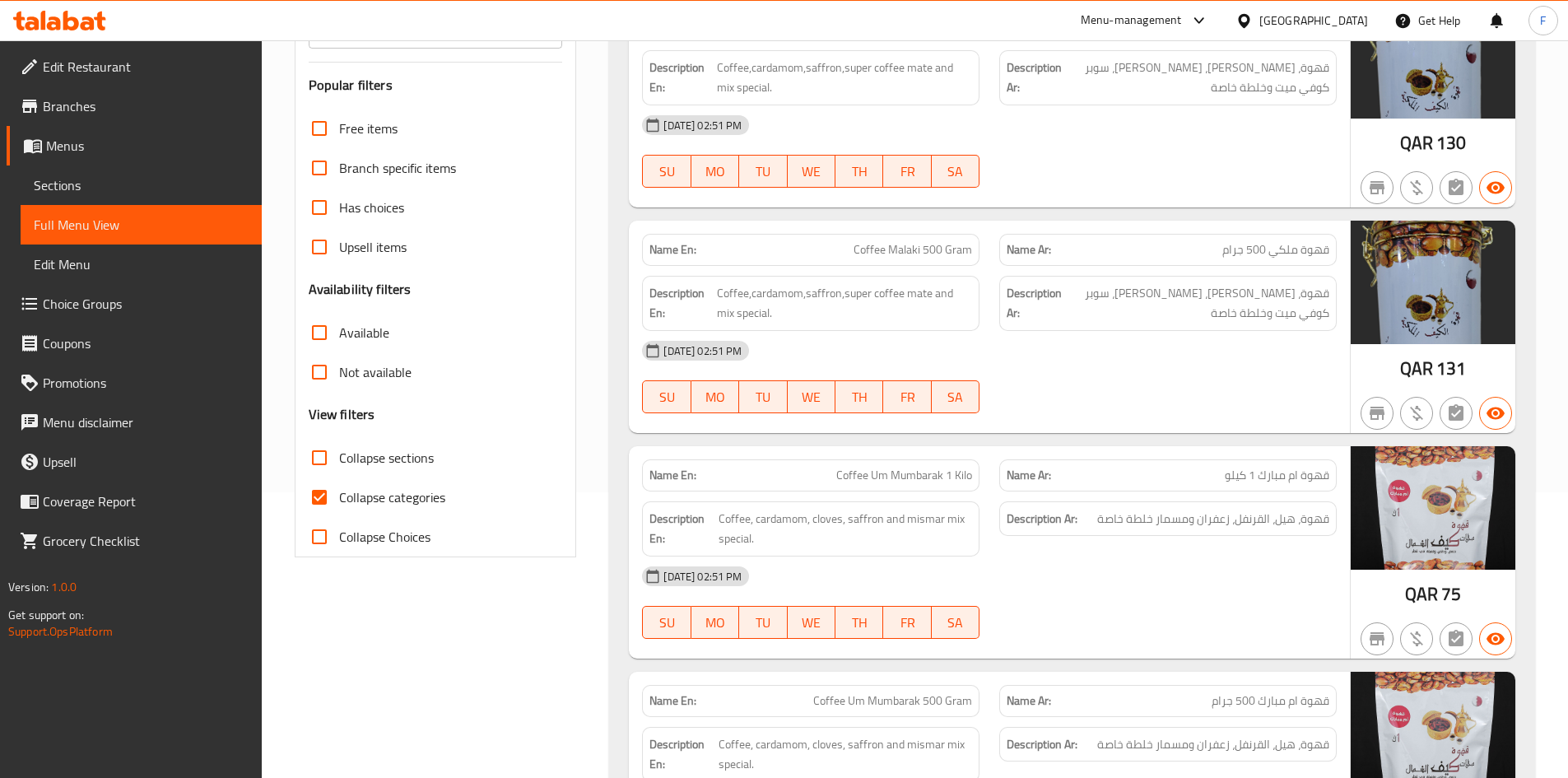
scroll to position [0, 0]
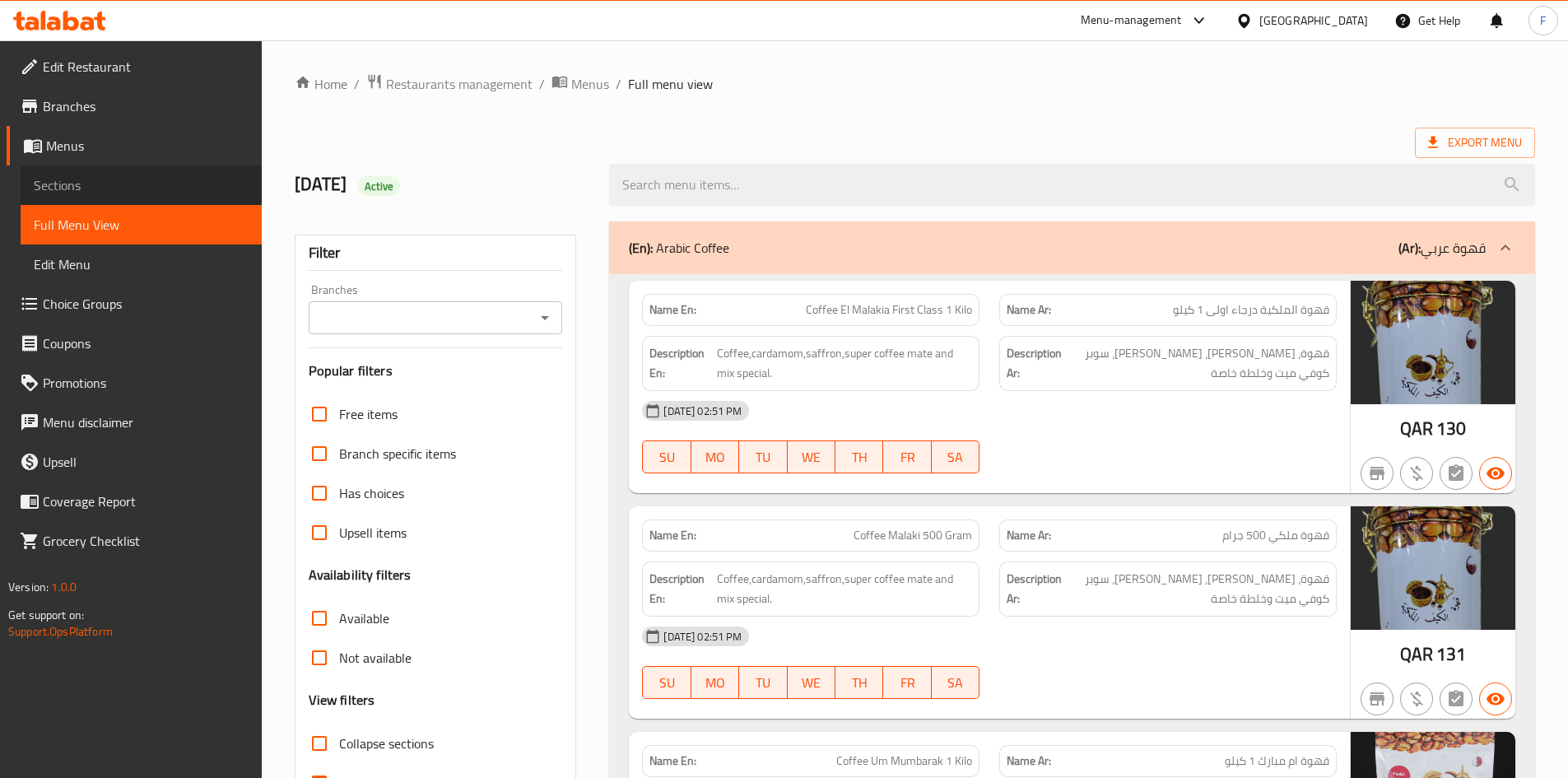
click at [83, 191] on span "Sections" at bounding box center [141, 186] width 215 height 20
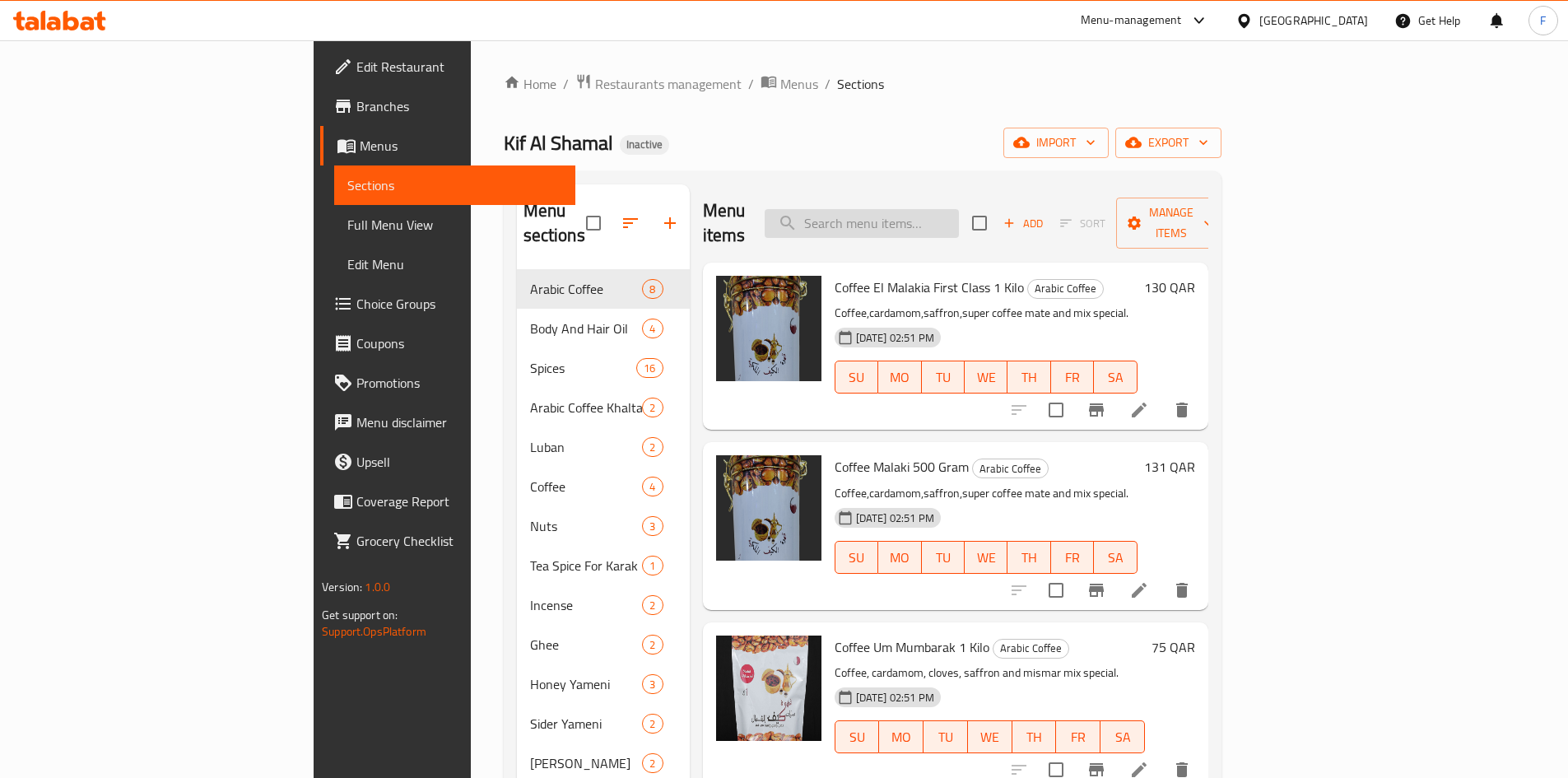
click at [959, 211] on input "search" at bounding box center [861, 223] width 194 height 29
paste input "[PERSON_NAME] 1Kg"
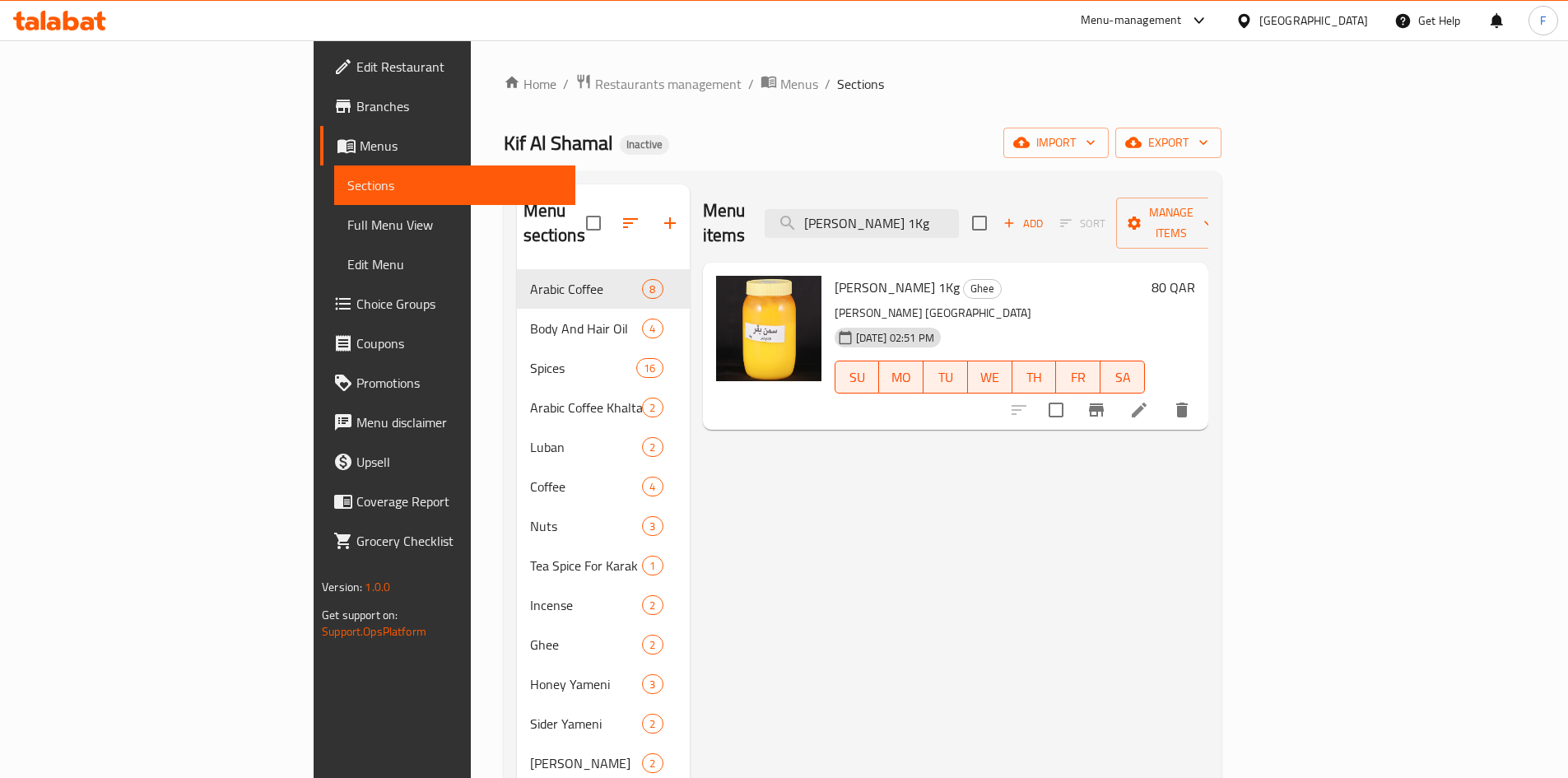
type input "[PERSON_NAME] 1Kg"
click at [834, 275] on span "[PERSON_NAME] 1Kg" at bounding box center [897, 286] width 125 height 24
click at [835, 275] on span "[PERSON_NAME] 1Kg" at bounding box center [897, 286] width 125 height 24
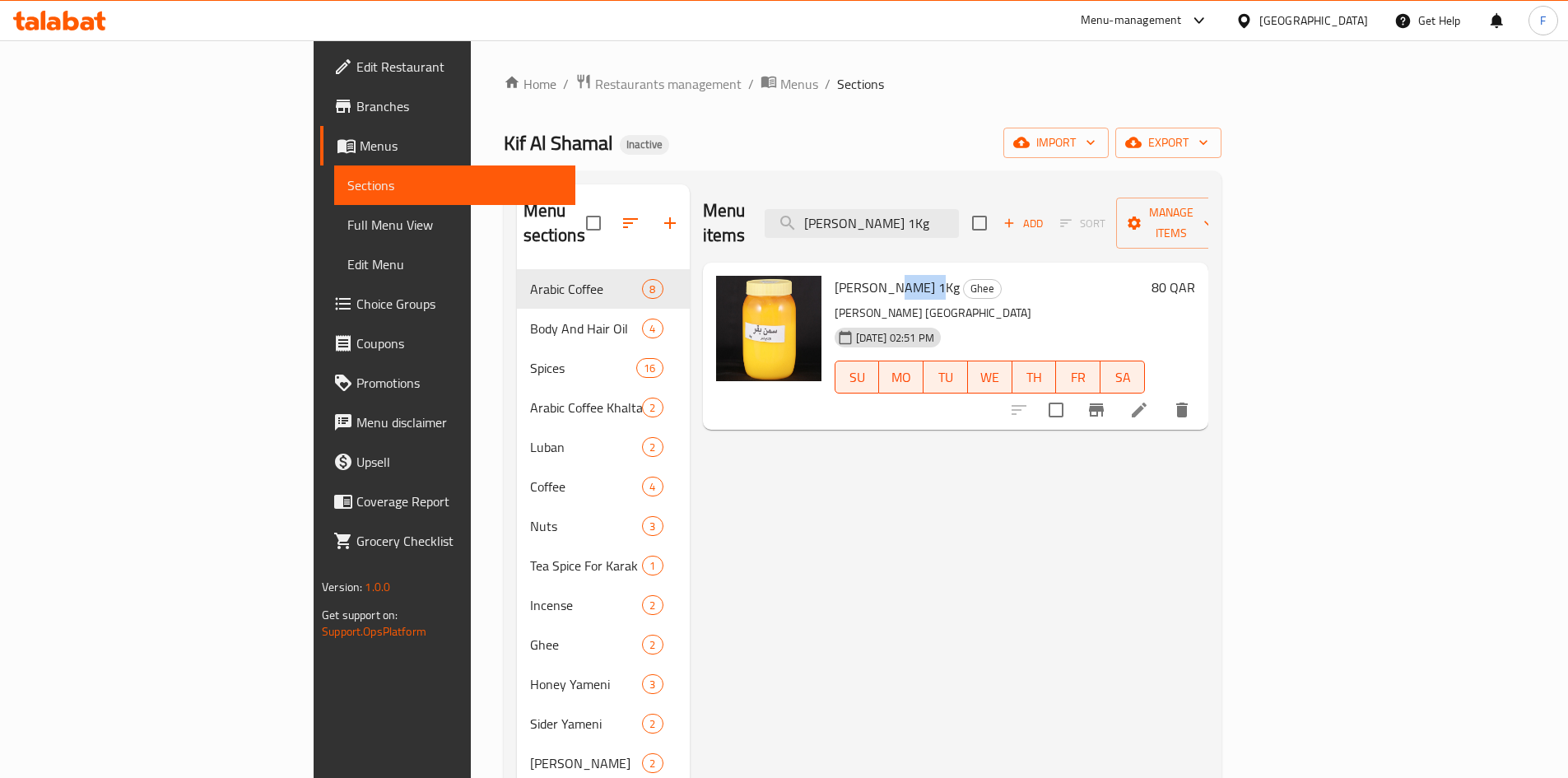
click at [835, 275] on span "[PERSON_NAME] 1Kg" at bounding box center [897, 286] width 125 height 24
click at [834, 275] on span "[PERSON_NAME] 1Kg" at bounding box center [897, 286] width 125 height 24
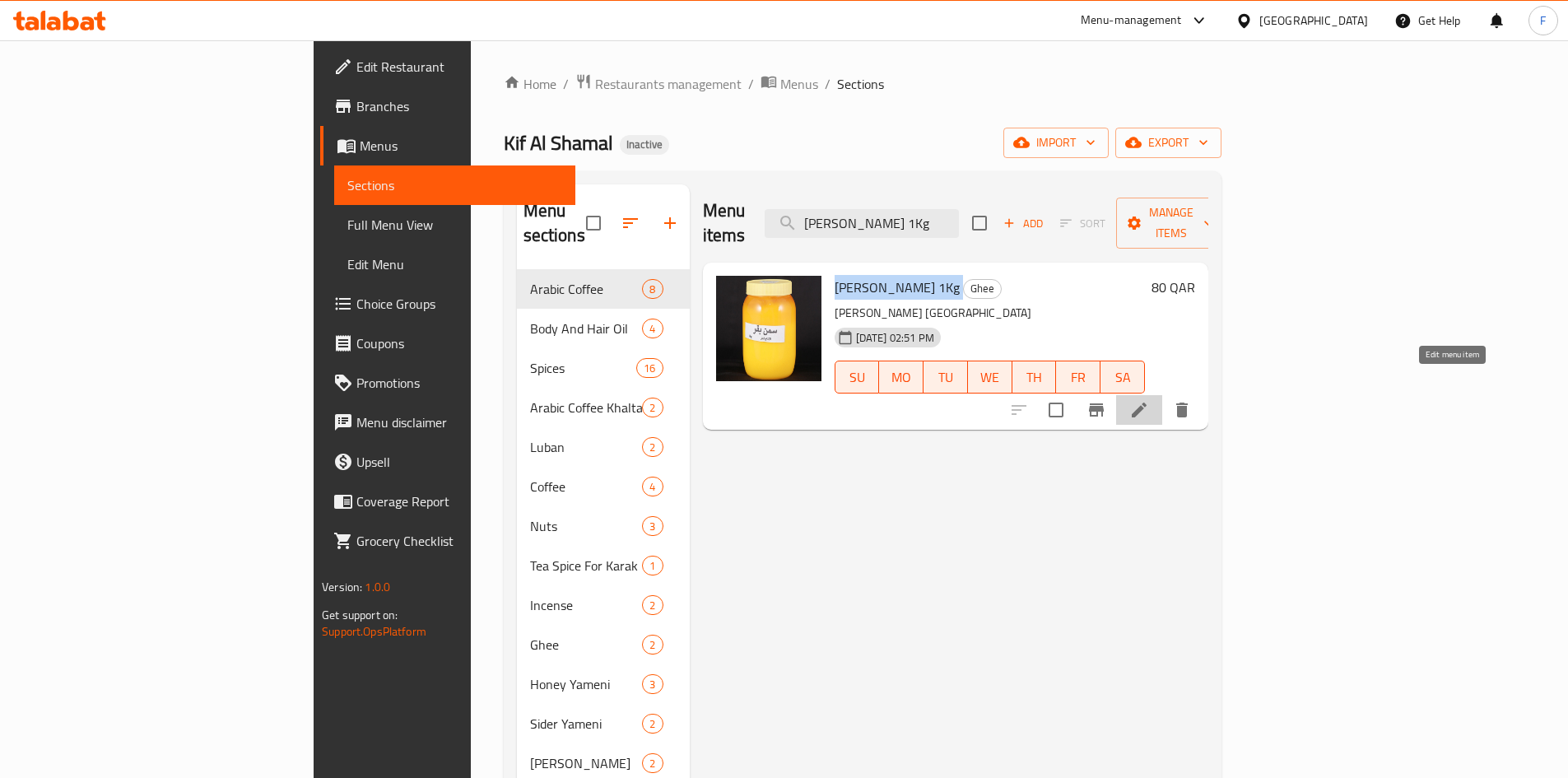
click at [1147, 402] on icon at bounding box center [1139, 410] width 15 height 15
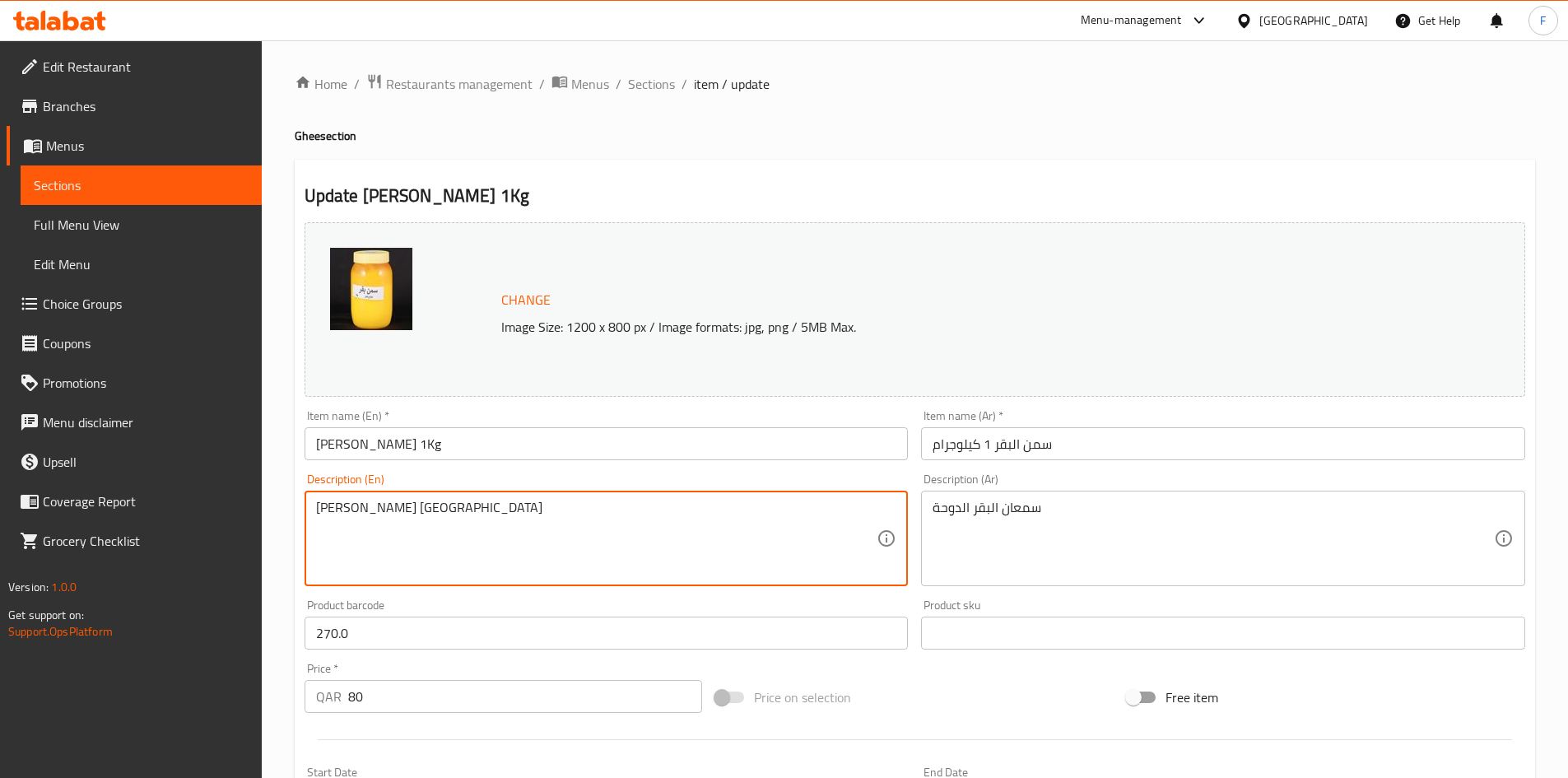
click at [455, 513] on textarea "[PERSON_NAME] [GEOGRAPHIC_DATA]" at bounding box center [597, 539] width 561 height 78
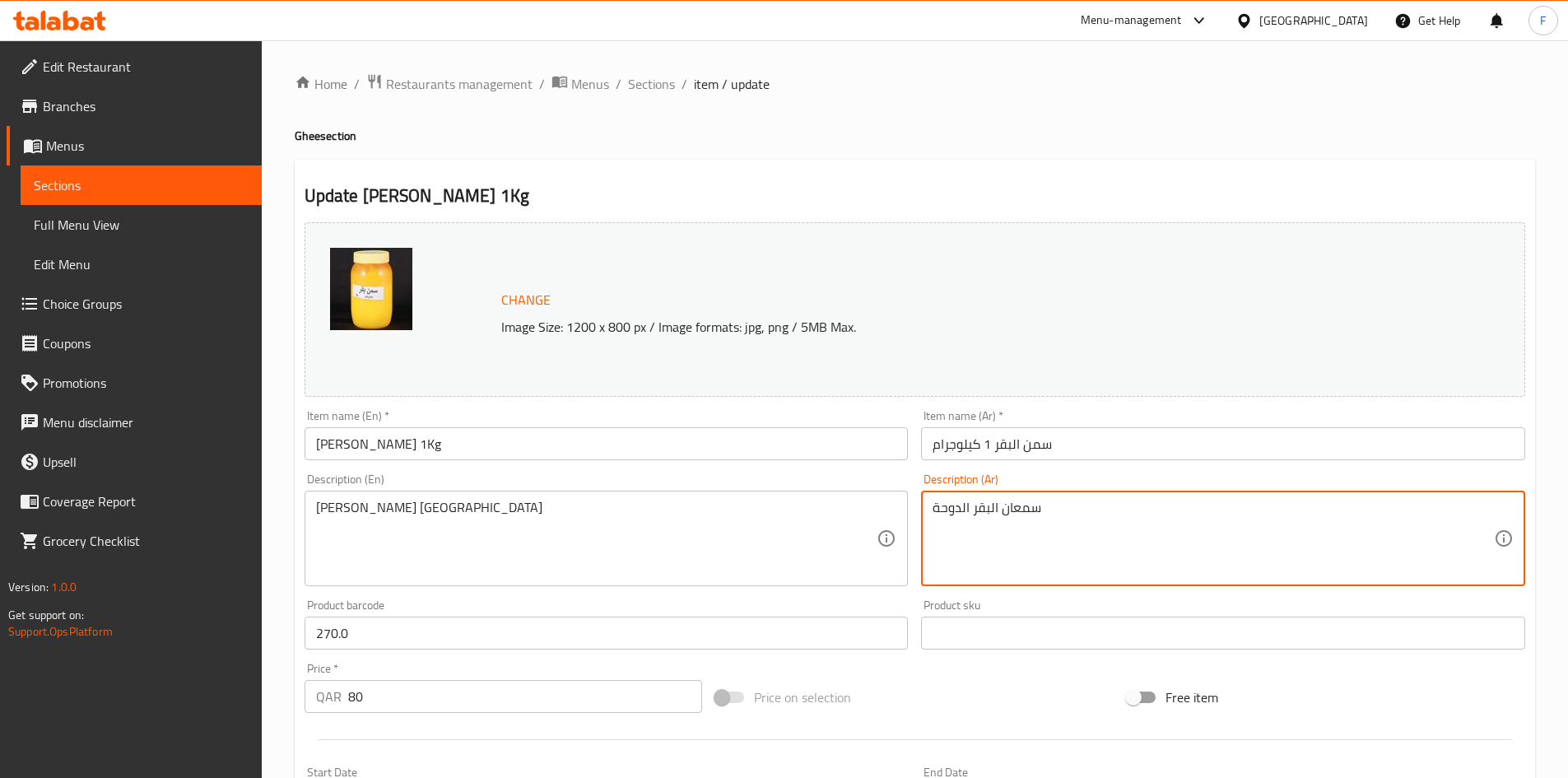
click at [1017, 514] on textarea "سمعان البقر الدوحة" at bounding box center [1213, 539] width 561 height 78
paste textarea "[PERSON_NAME] 1Kg"
click at [1123, 528] on textarea "سمعان البقر الدوحة" at bounding box center [1213, 539] width 561 height 78
click at [1020, 514] on textarea "سمعان البقر الدوحة" at bounding box center [1213, 539] width 561 height 78
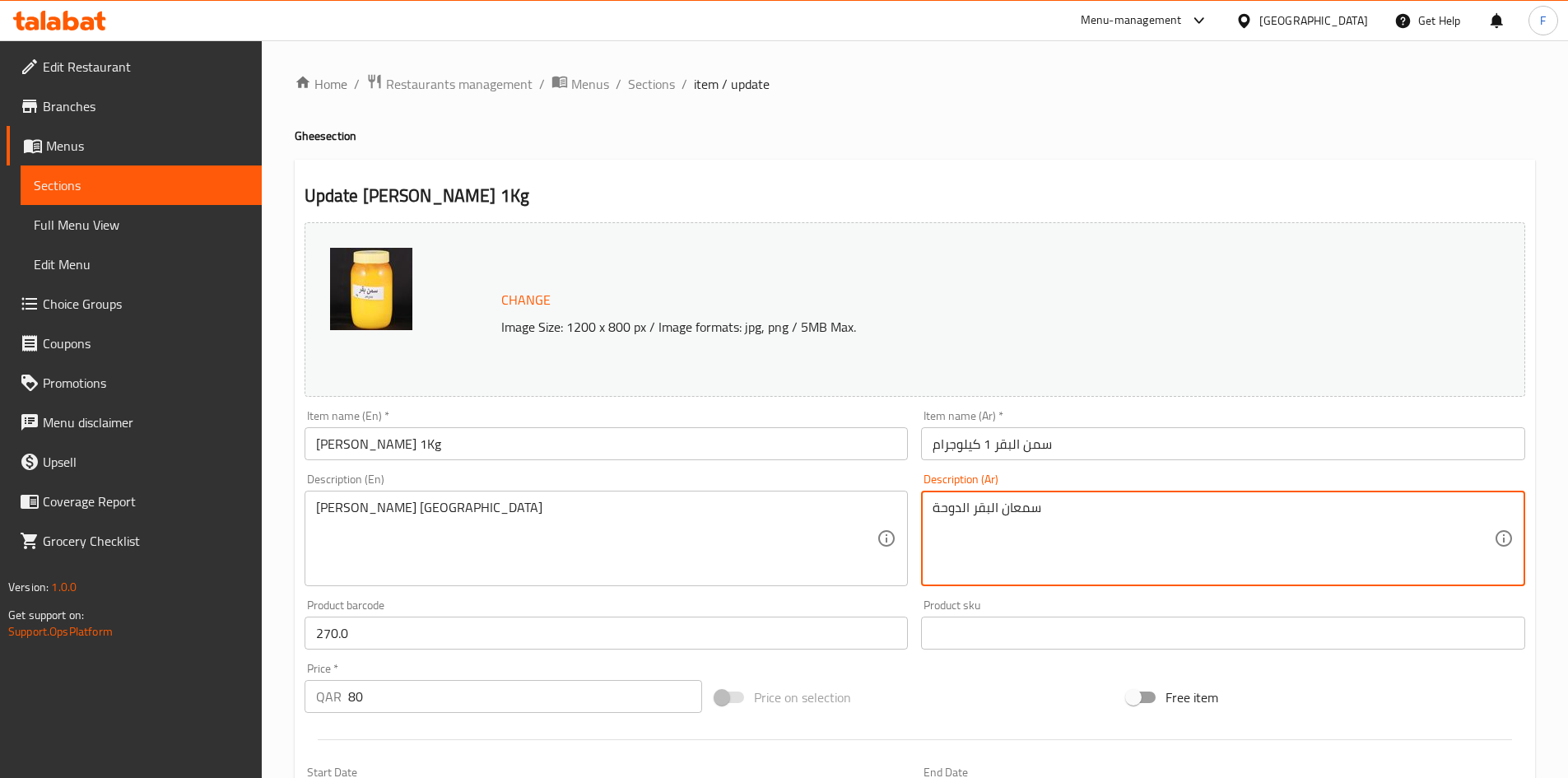
click at [1020, 514] on textarea "سمعان البقر الدوحة" at bounding box center [1213, 539] width 561 height 78
click at [1039, 447] on input "سمن البقر 1 كيلوجرام" at bounding box center [1223, 443] width 604 height 33
click at [963, 509] on textarea "سمعان البقر الدوحة" at bounding box center [1213, 539] width 561 height 78
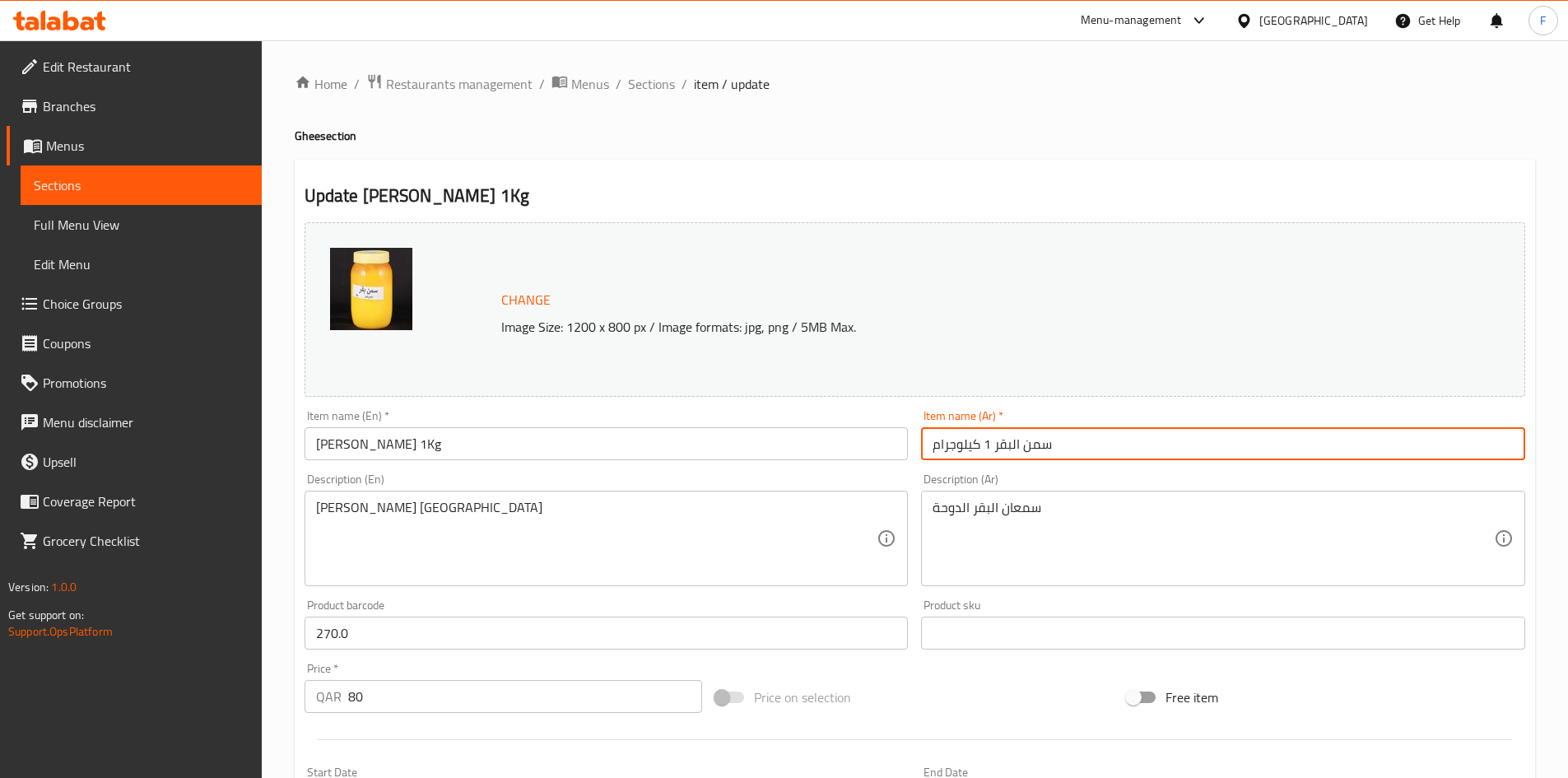
click at [1038, 444] on input "سمن البقر 1 كيلوجرام" at bounding box center [1223, 443] width 604 height 33
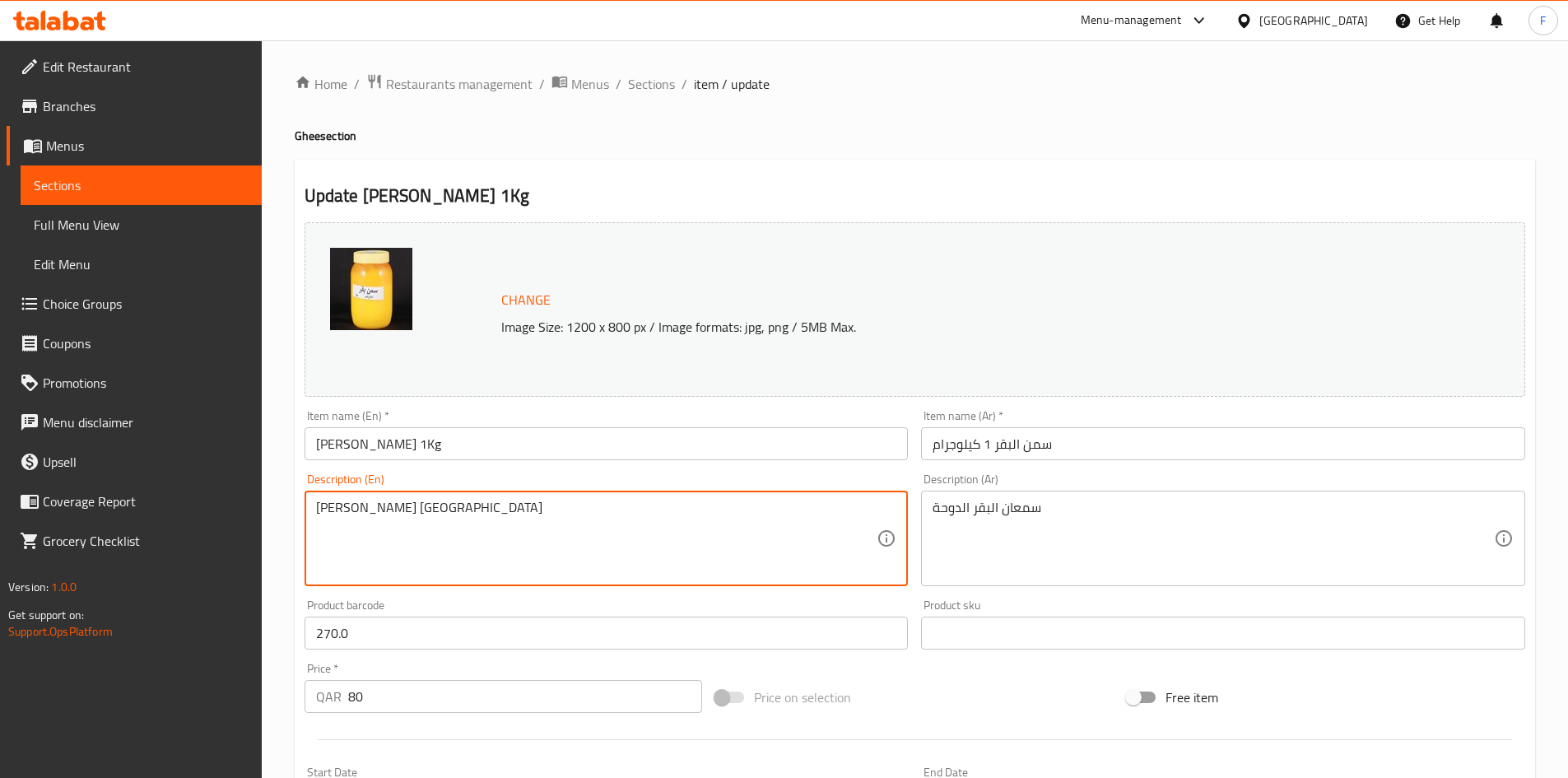
click at [393, 506] on textarea "[PERSON_NAME] [GEOGRAPHIC_DATA]" at bounding box center [597, 539] width 561 height 78
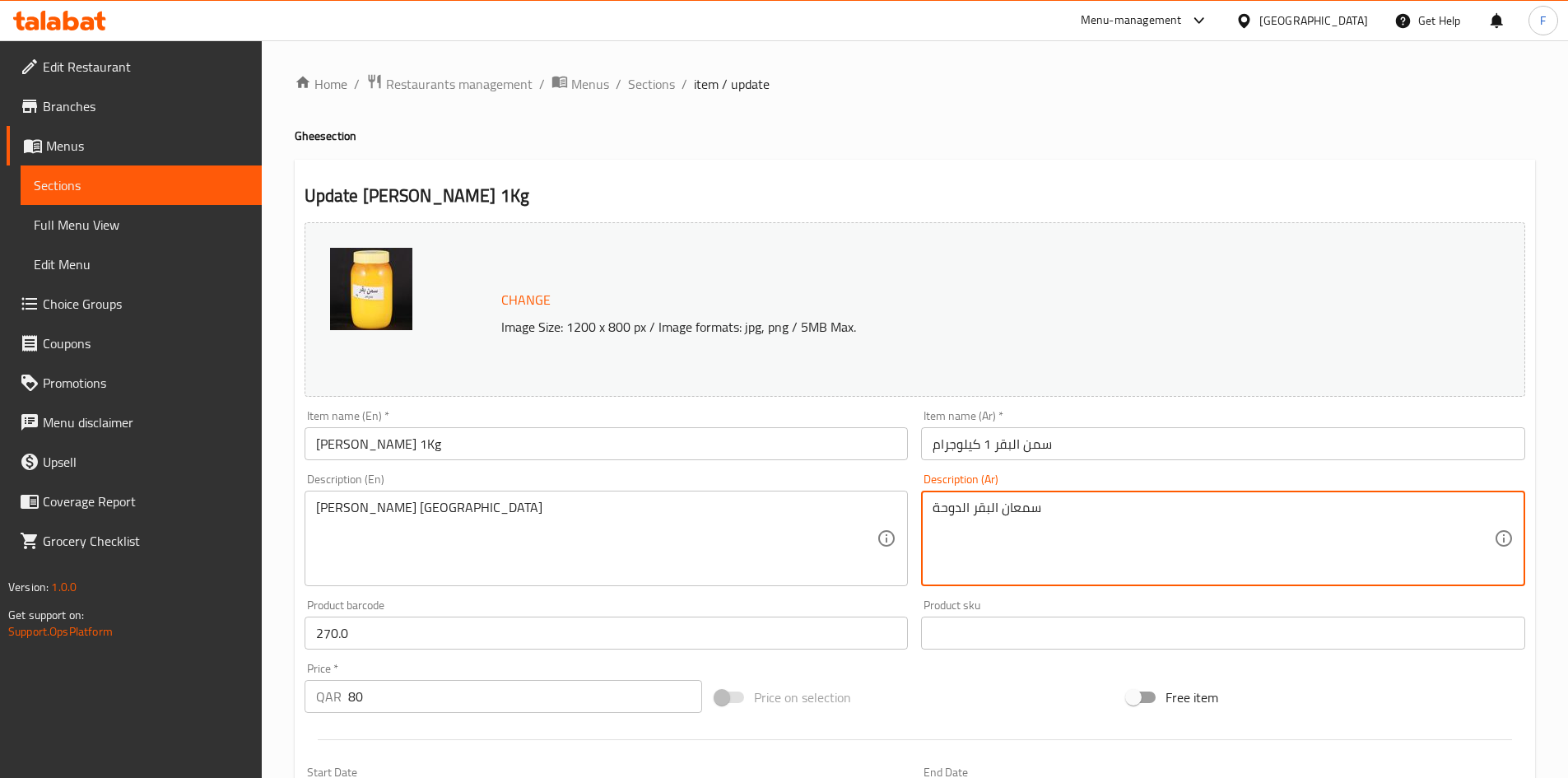
click at [1022, 504] on textarea "سمعان البقر الدوحة" at bounding box center [1213, 539] width 561 height 78
paste textarea
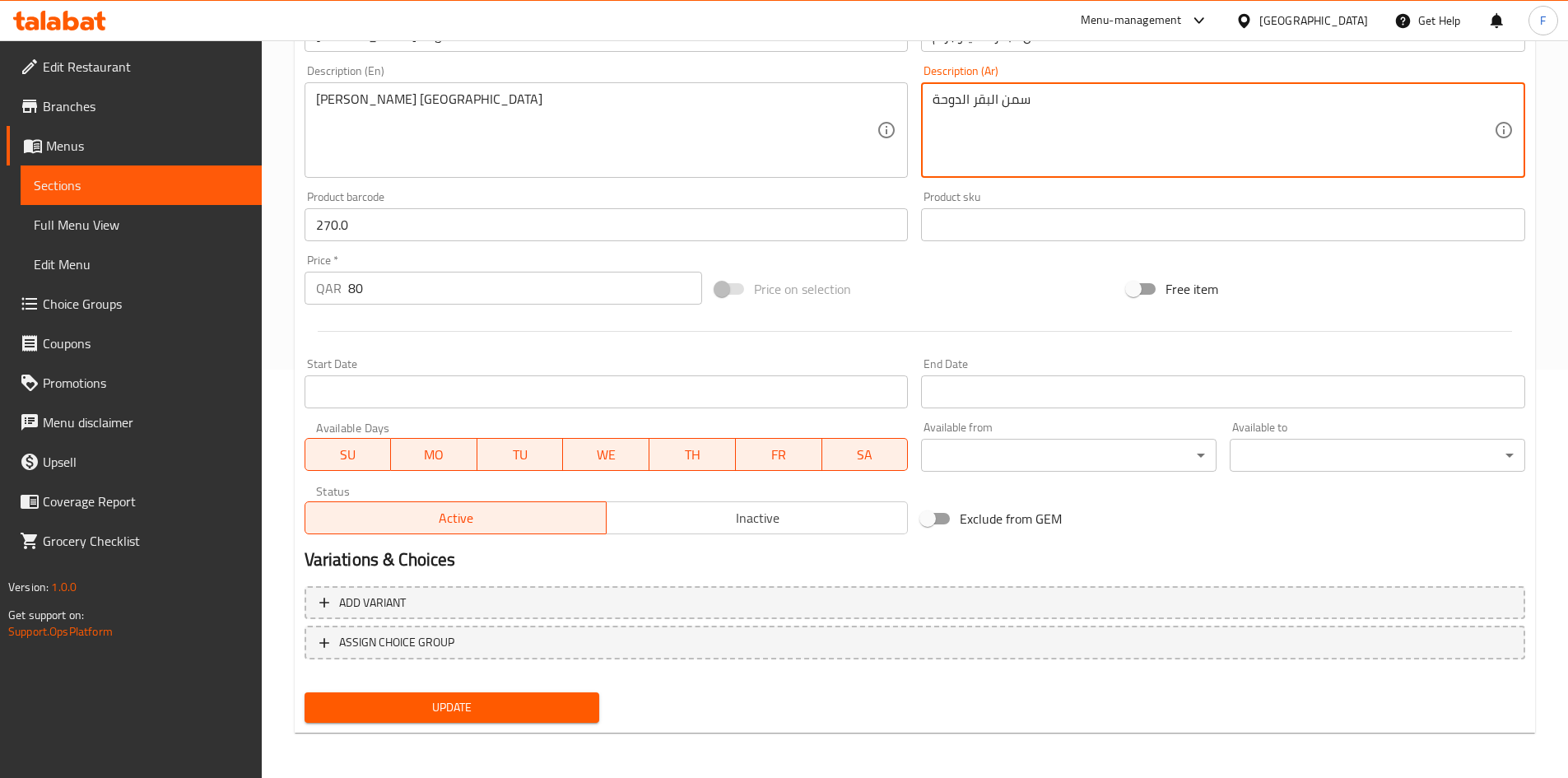
scroll to position [409, 0]
type textarea "سمن البقر الدوحة"
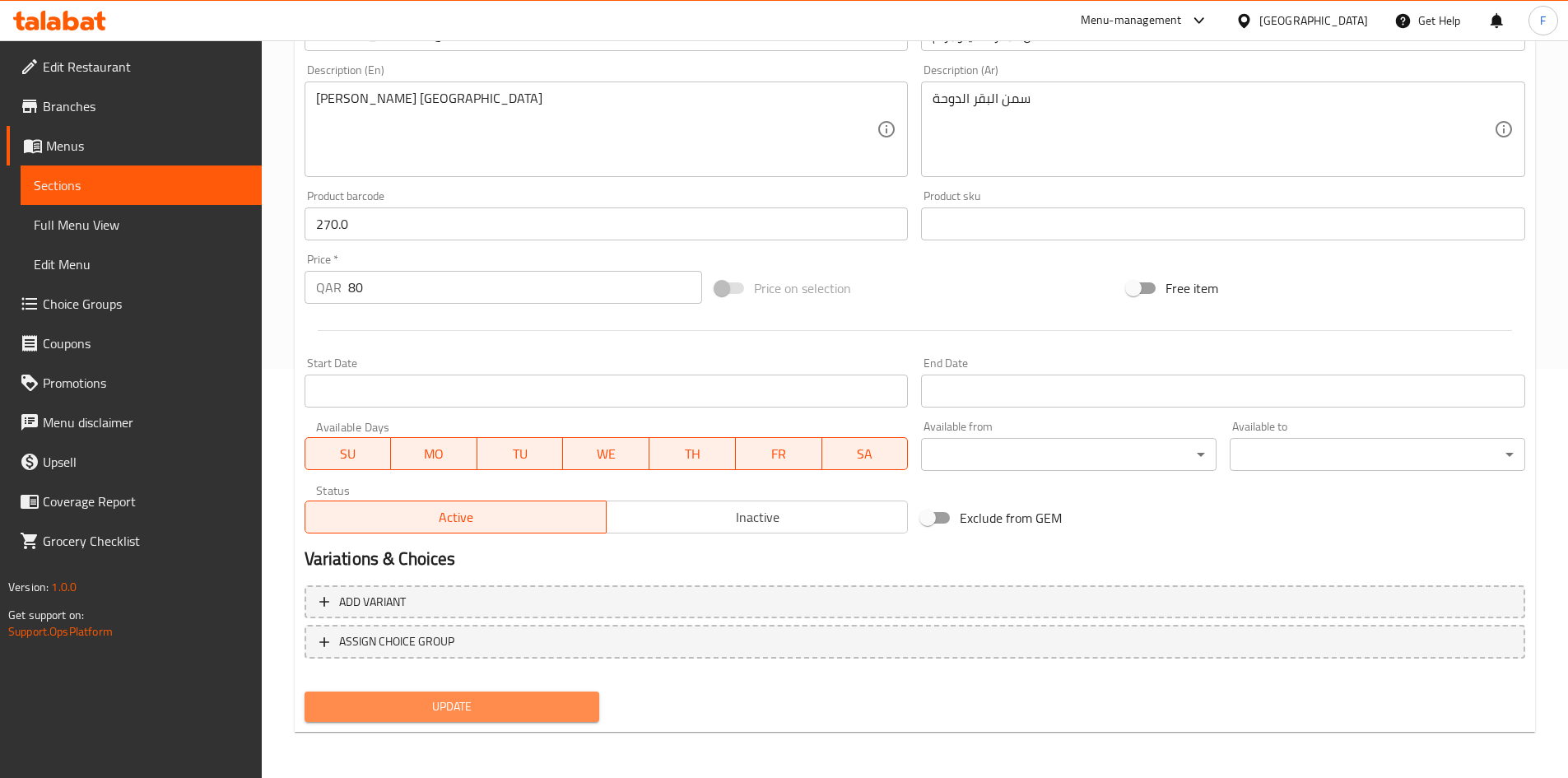
click at [535, 712] on span "Update" at bounding box center [452, 707] width 269 height 20
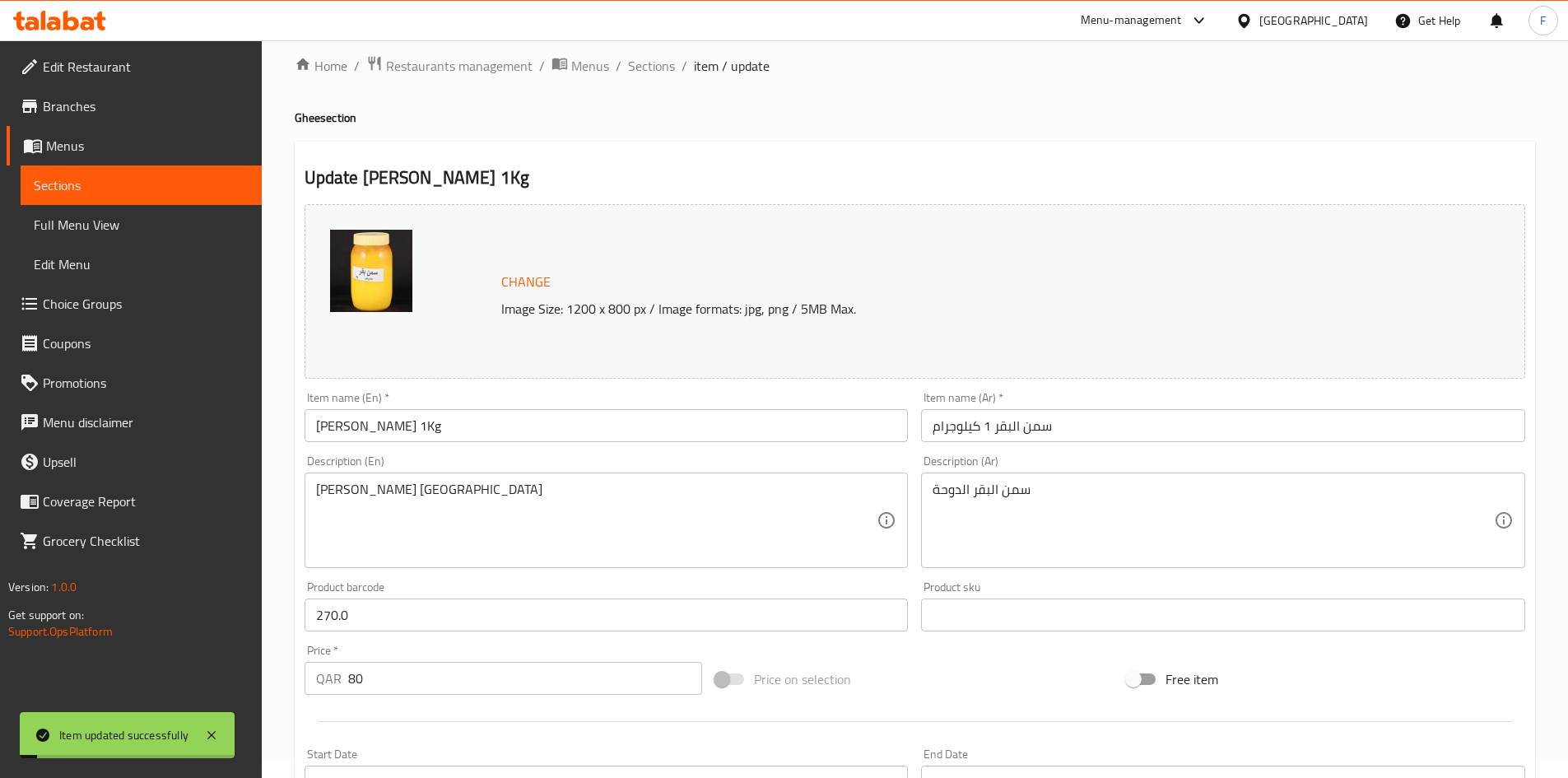
scroll to position [0, 0]
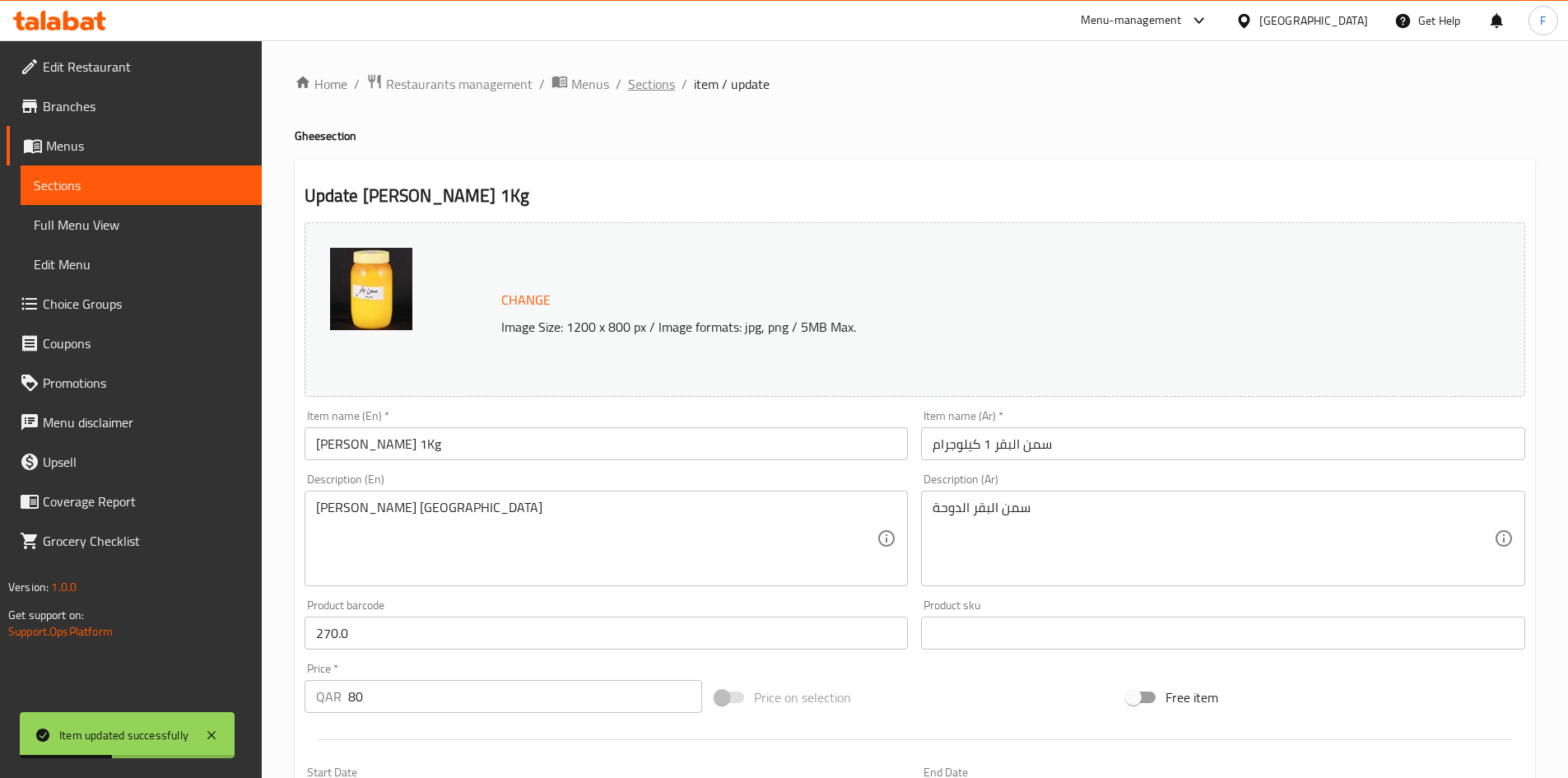
click at [650, 87] on span "Sections" at bounding box center [651, 84] width 47 height 20
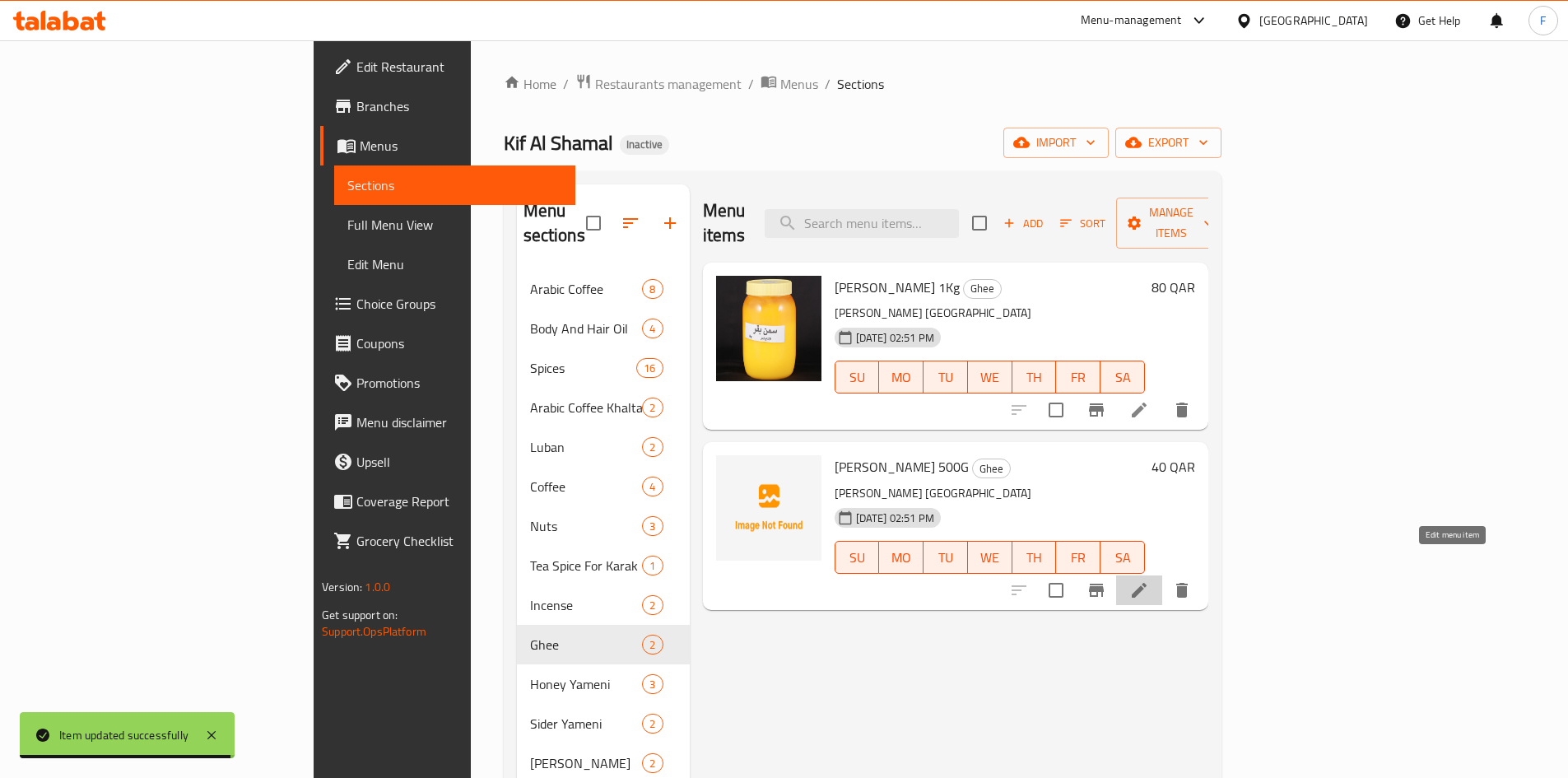
click at [1150, 581] on icon at bounding box center [1139, 591] width 20 height 20
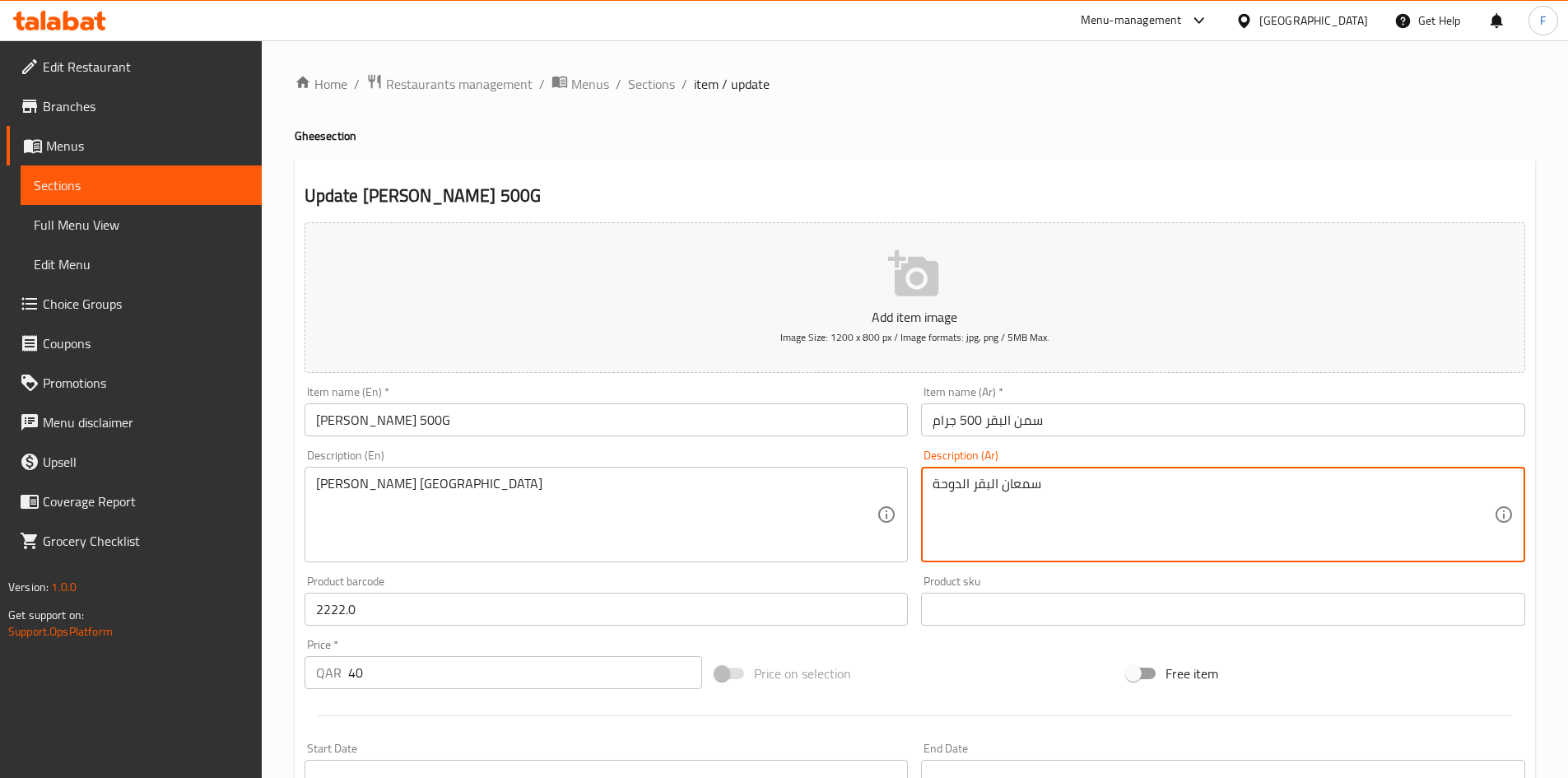
click at [1013, 484] on textarea "سمعان البقر الدوحة" at bounding box center [1213, 514] width 561 height 78
paste textarea
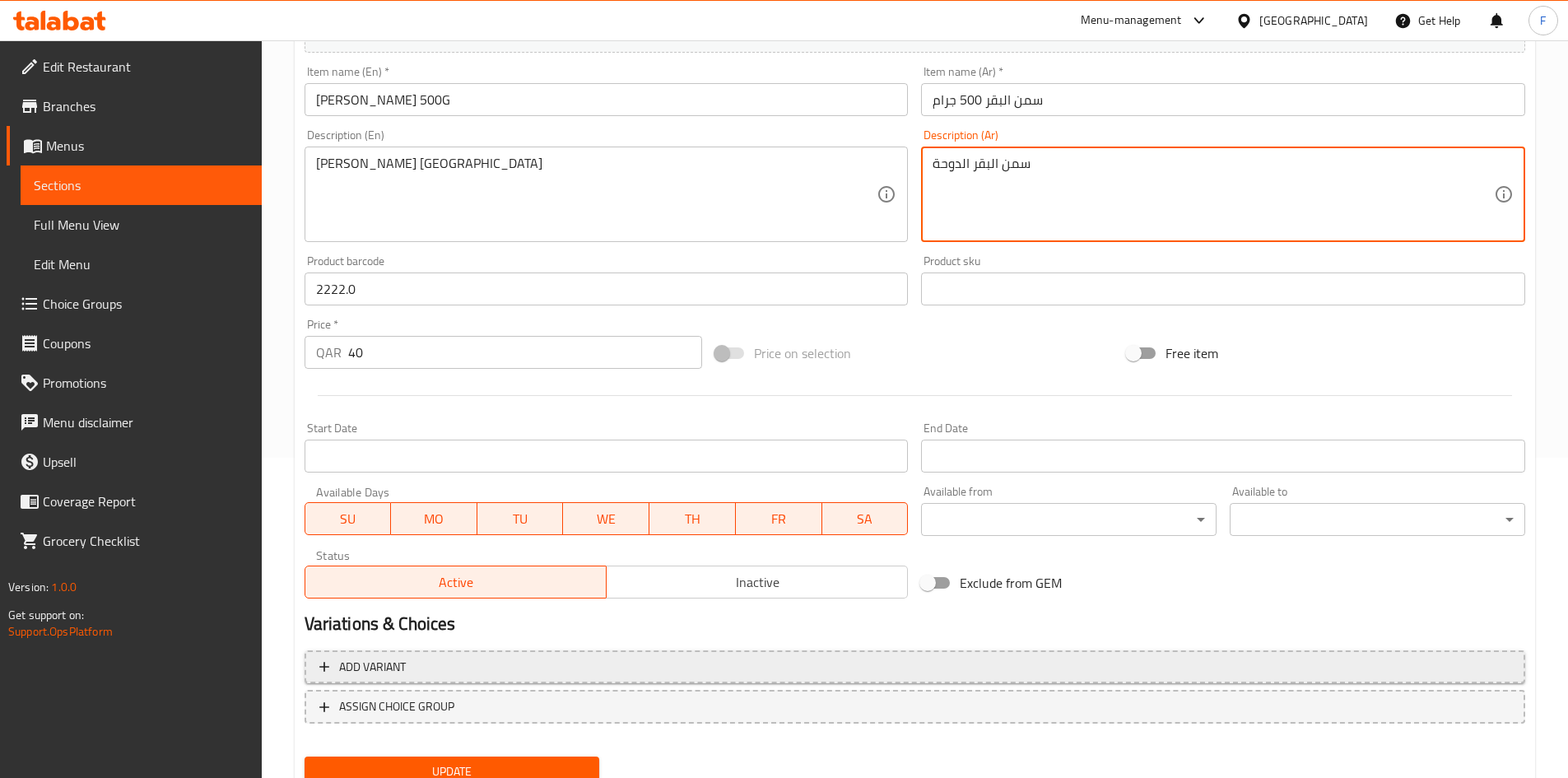
scroll to position [385, 0]
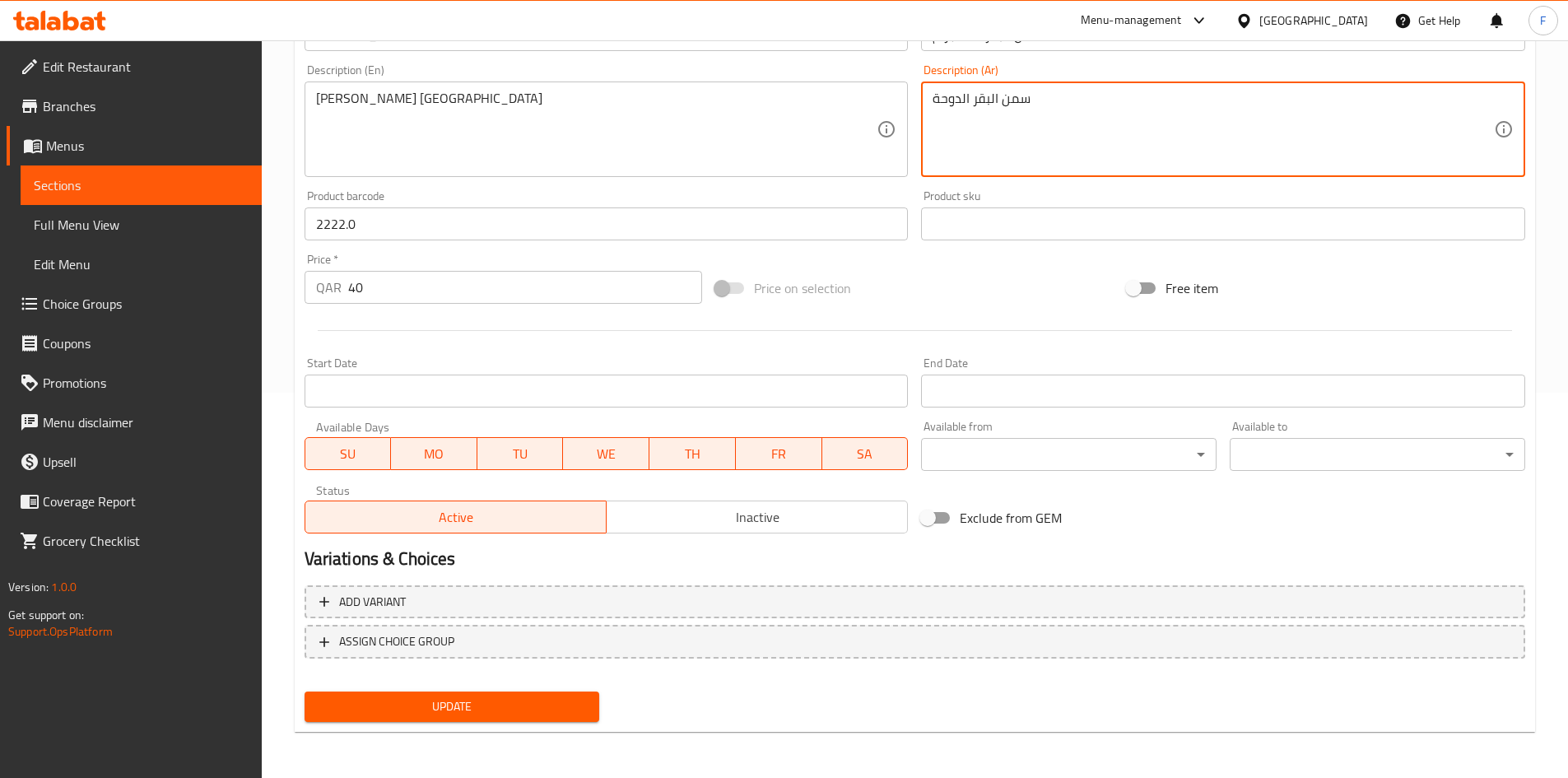
type textarea "سمن البقر الدوحة"
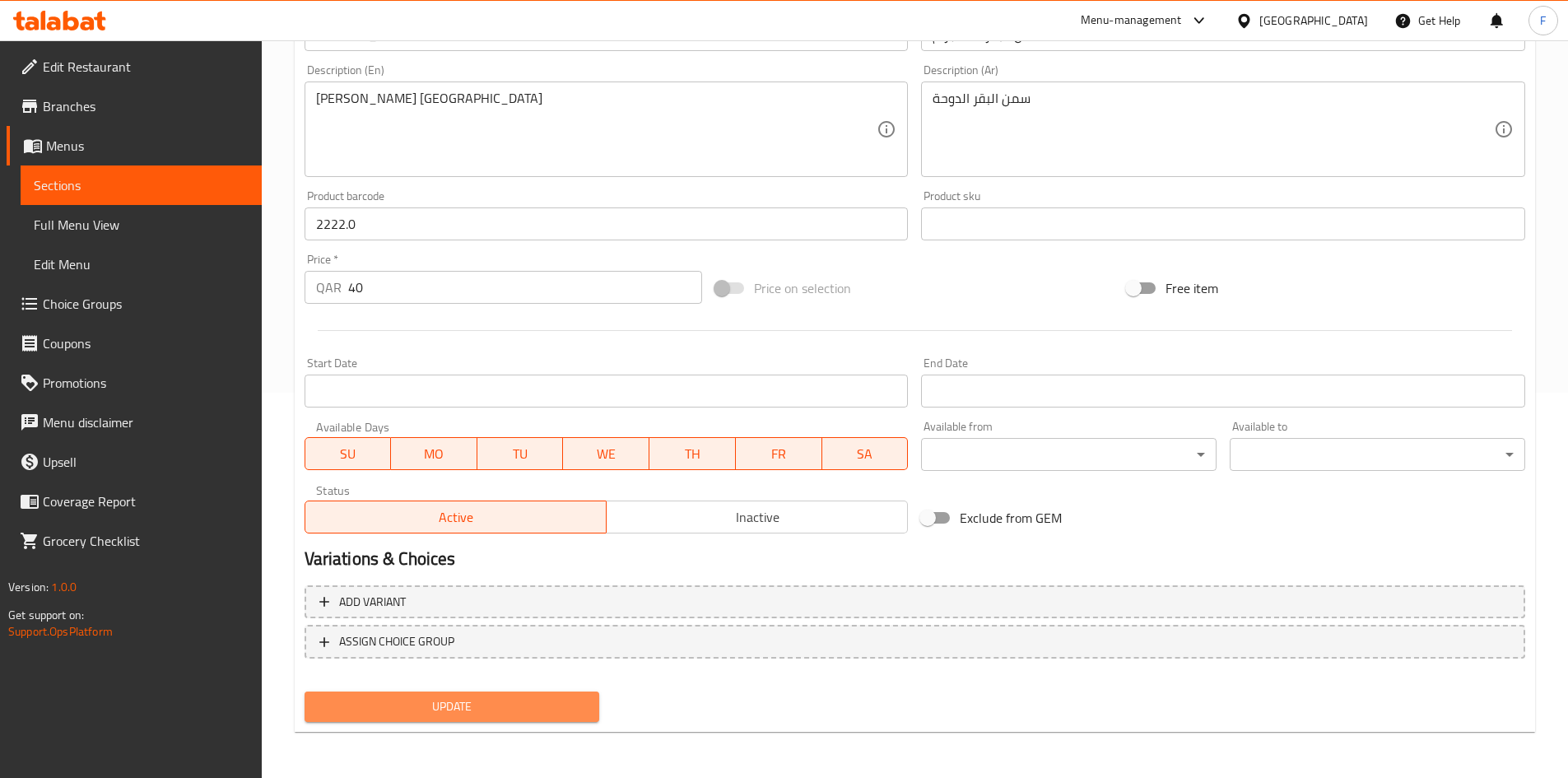
click at [524, 702] on span "Update" at bounding box center [452, 707] width 269 height 20
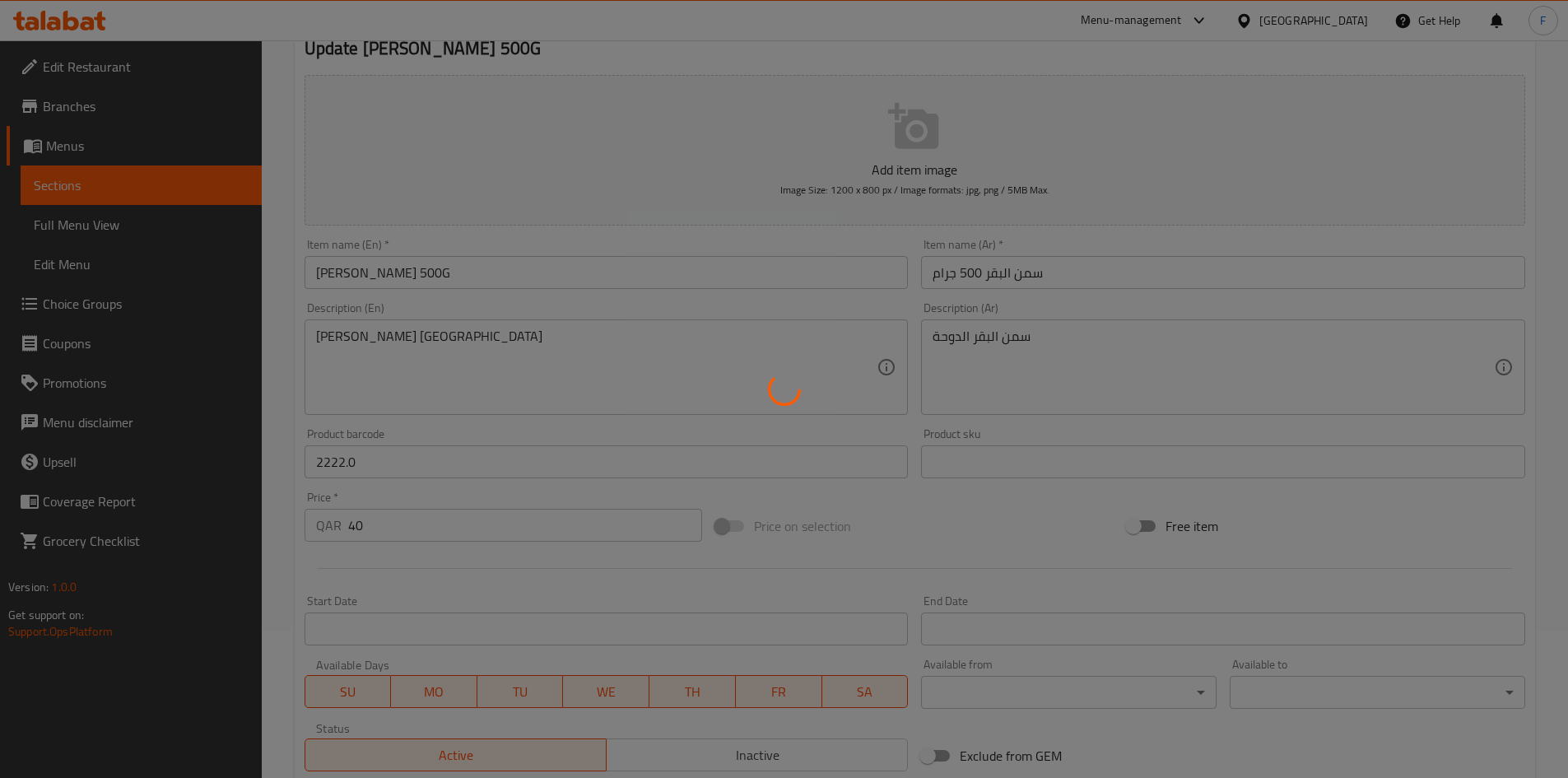
scroll to position [139, 0]
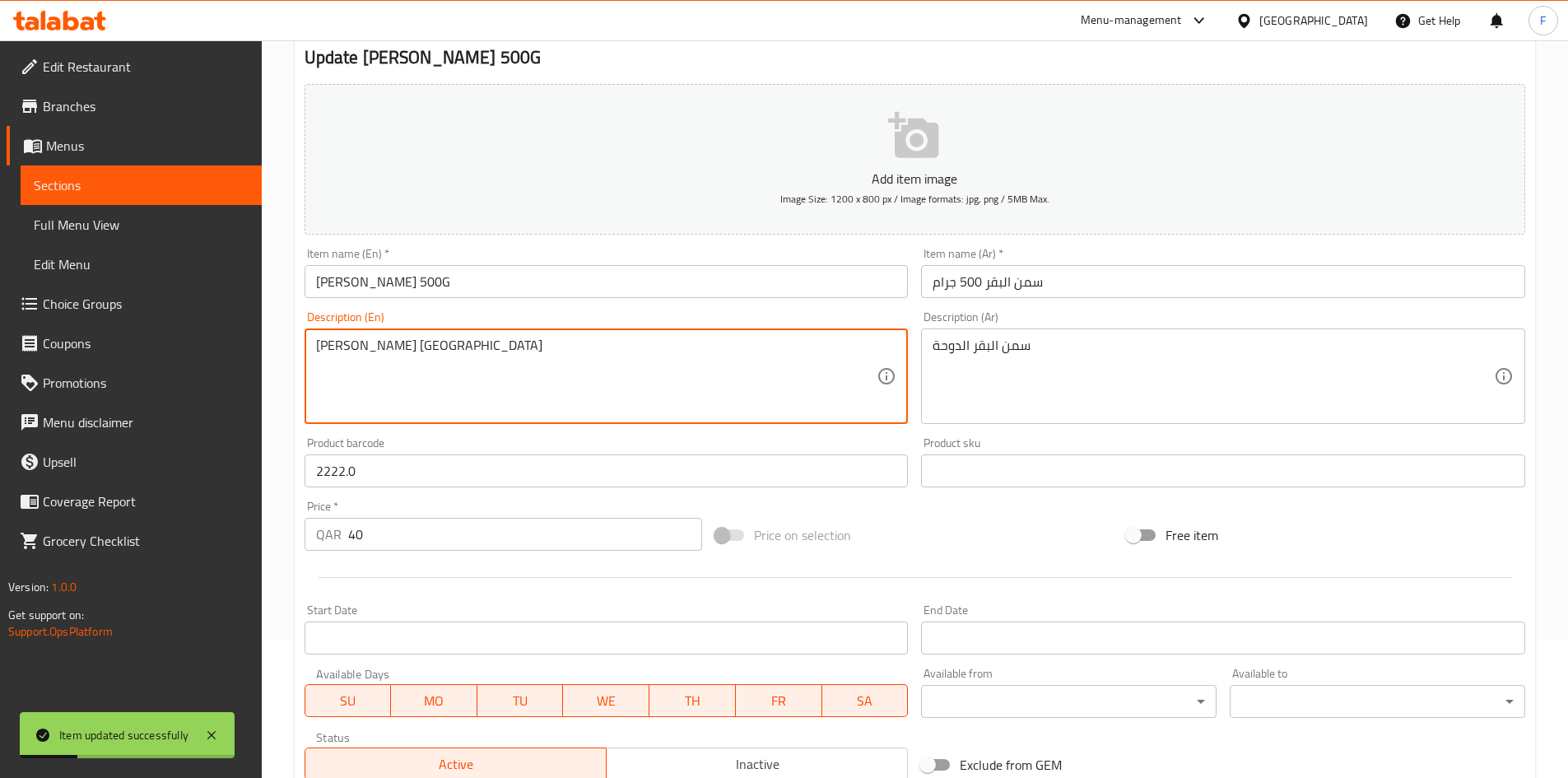
click at [400, 347] on textarea "[PERSON_NAME] [GEOGRAPHIC_DATA]" at bounding box center [597, 376] width 561 height 78
click at [523, 362] on textarea "[PERSON_NAME] [GEOGRAPHIC_DATA]" at bounding box center [597, 376] width 561 height 78
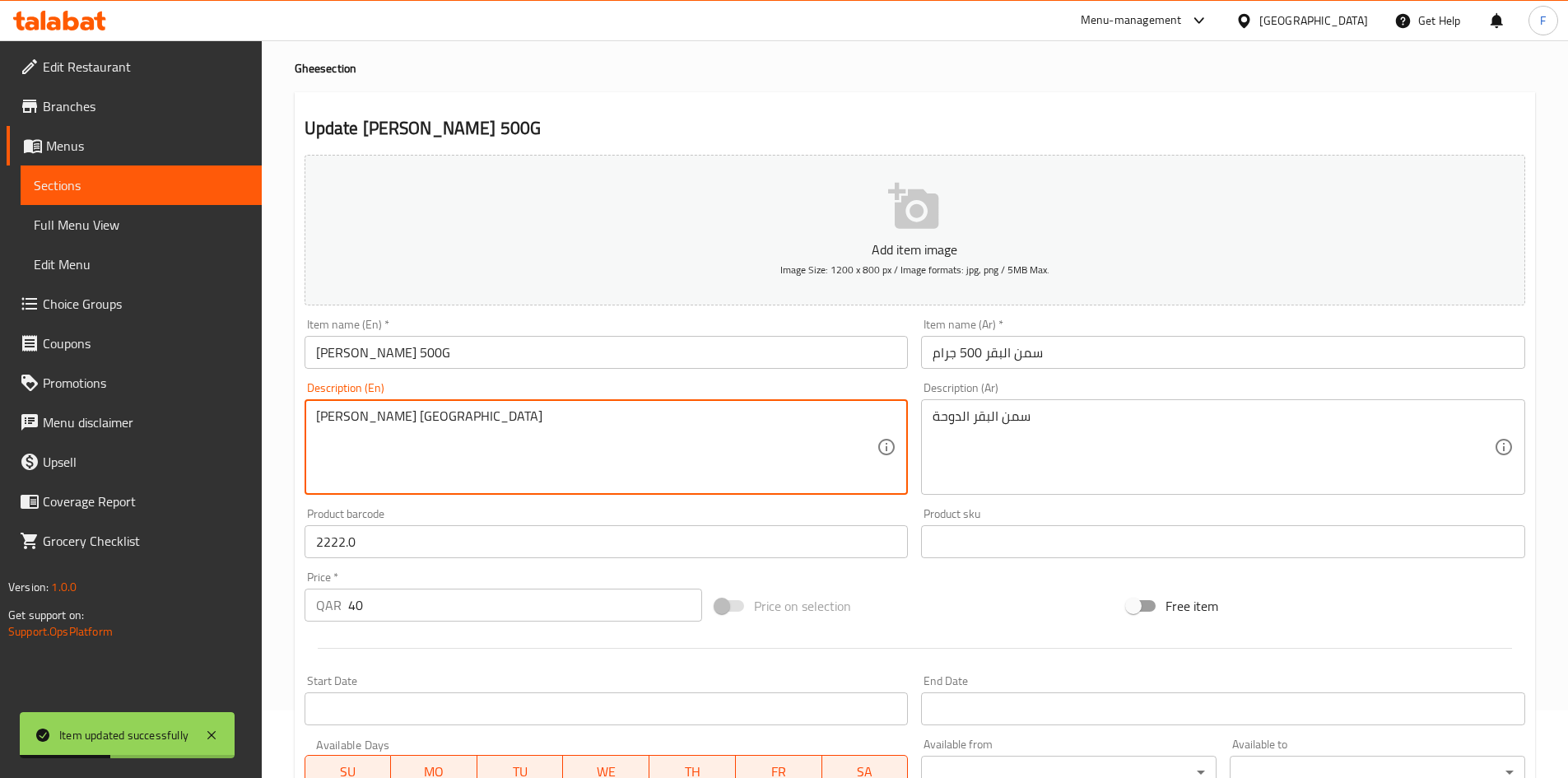
scroll to position [0, 0]
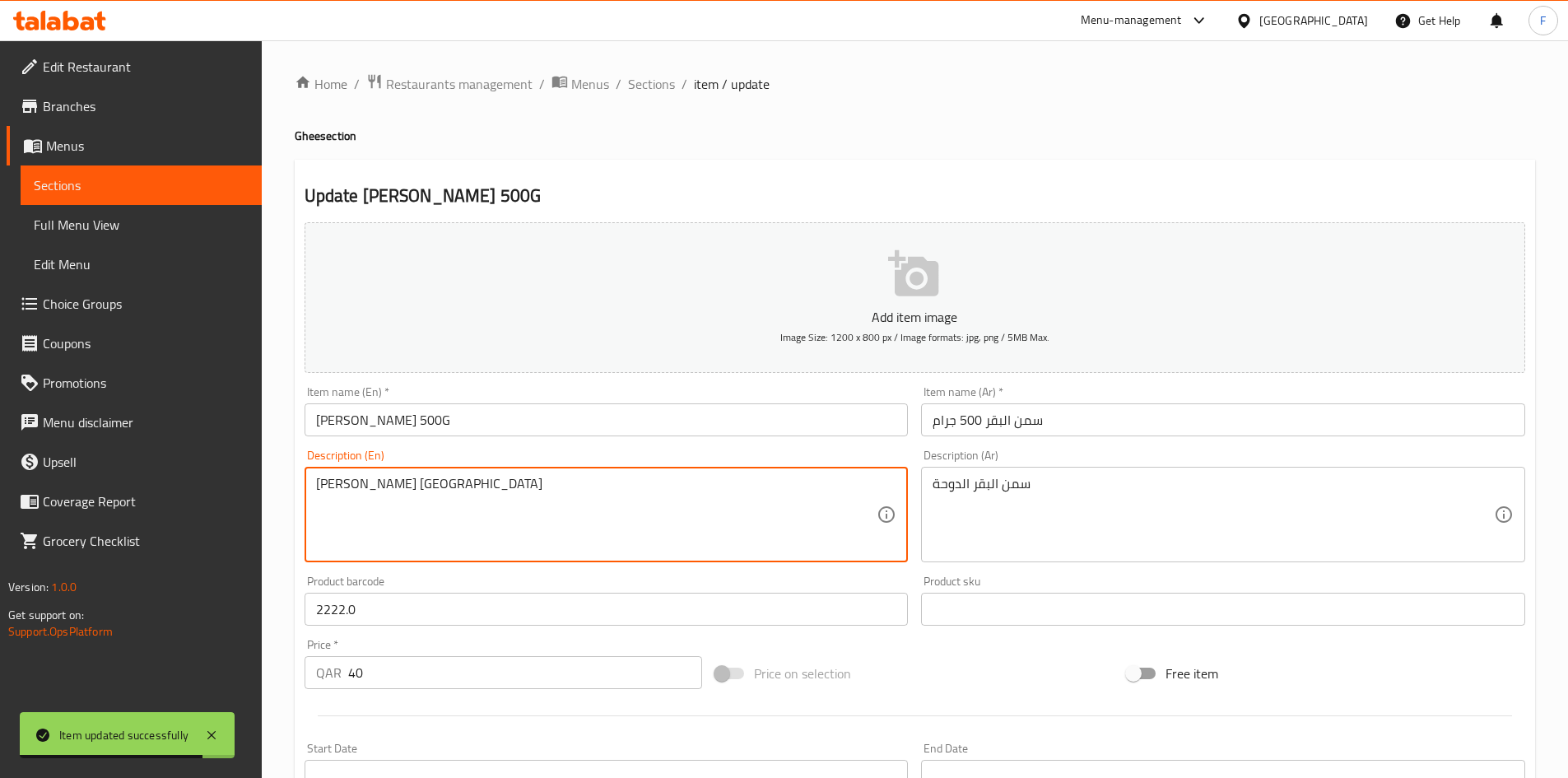
drag, startPoint x: 634, startPoint y: 84, endPoint x: 656, endPoint y: 109, distance: 33.3
click at [634, 84] on span "Sections" at bounding box center [651, 84] width 47 height 20
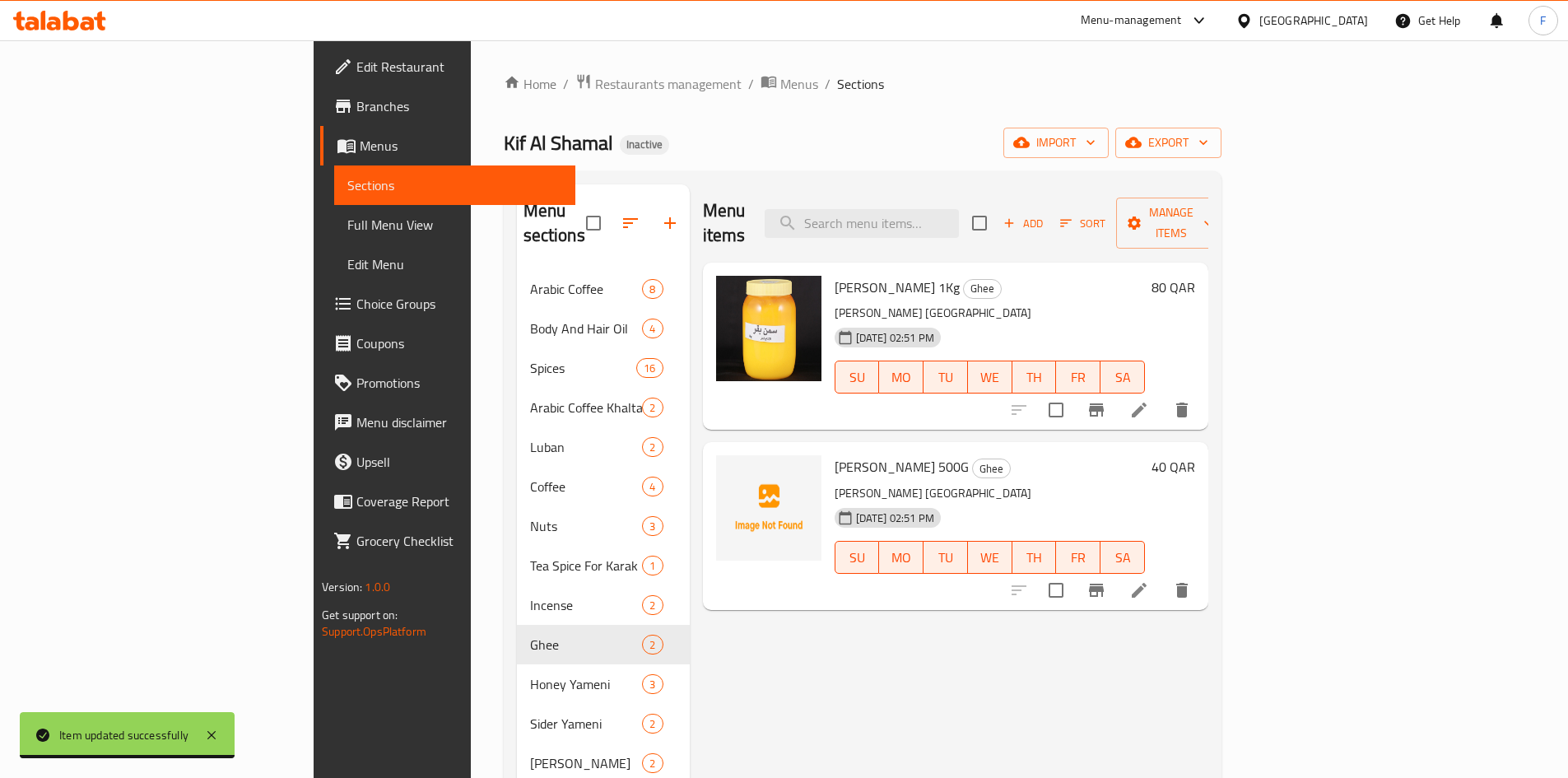
click at [834, 302] on p "[PERSON_NAME] [GEOGRAPHIC_DATA]" at bounding box center [989, 313] width 310 height 20
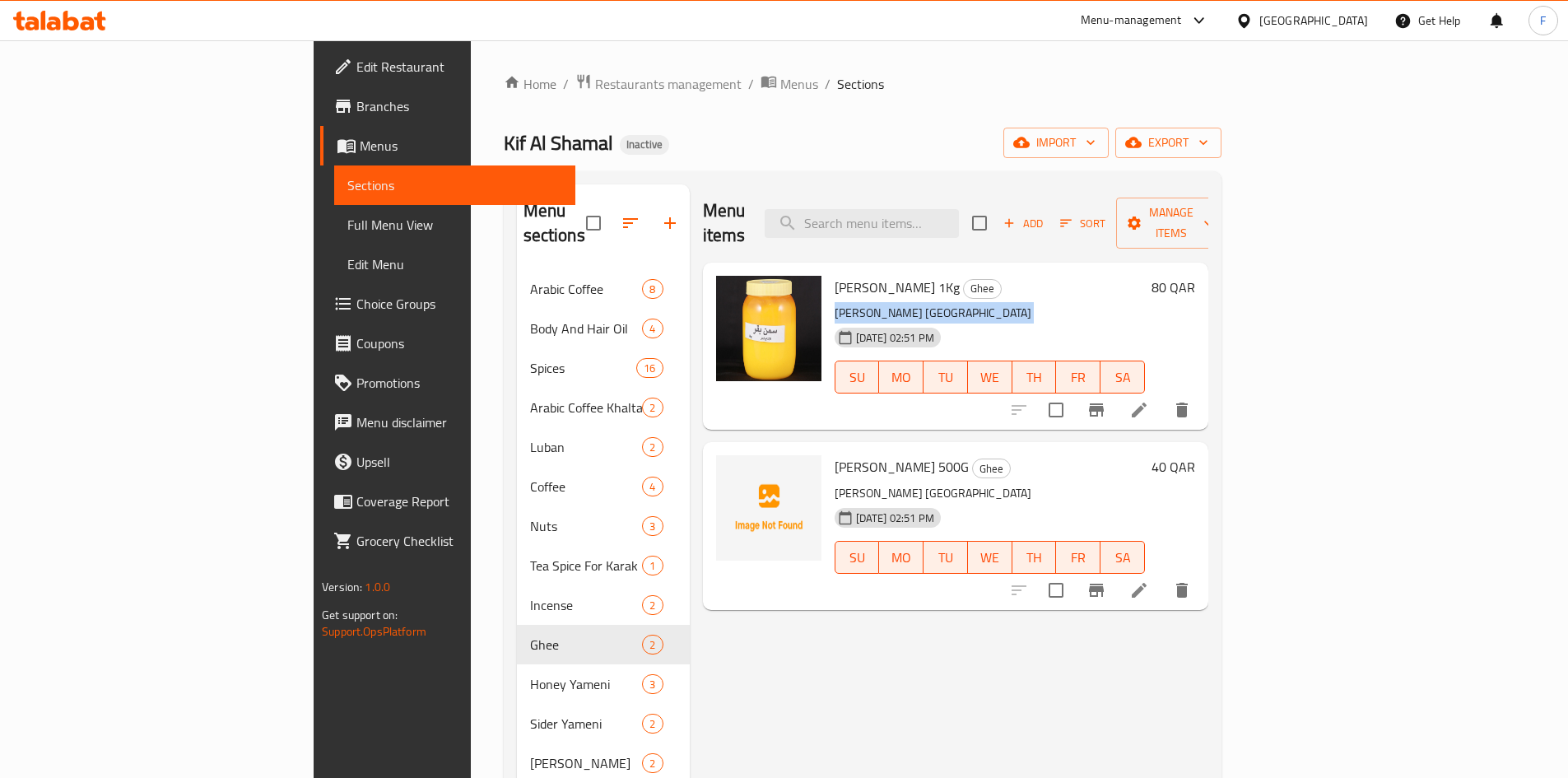
click at [834, 302] on p "[PERSON_NAME] [GEOGRAPHIC_DATA]" at bounding box center [989, 313] width 310 height 20
click at [834, 275] on span "[PERSON_NAME] 1Kg" at bounding box center [897, 286] width 125 height 24
click at [951, 211] on input "search" at bounding box center [861, 223] width 194 height 29
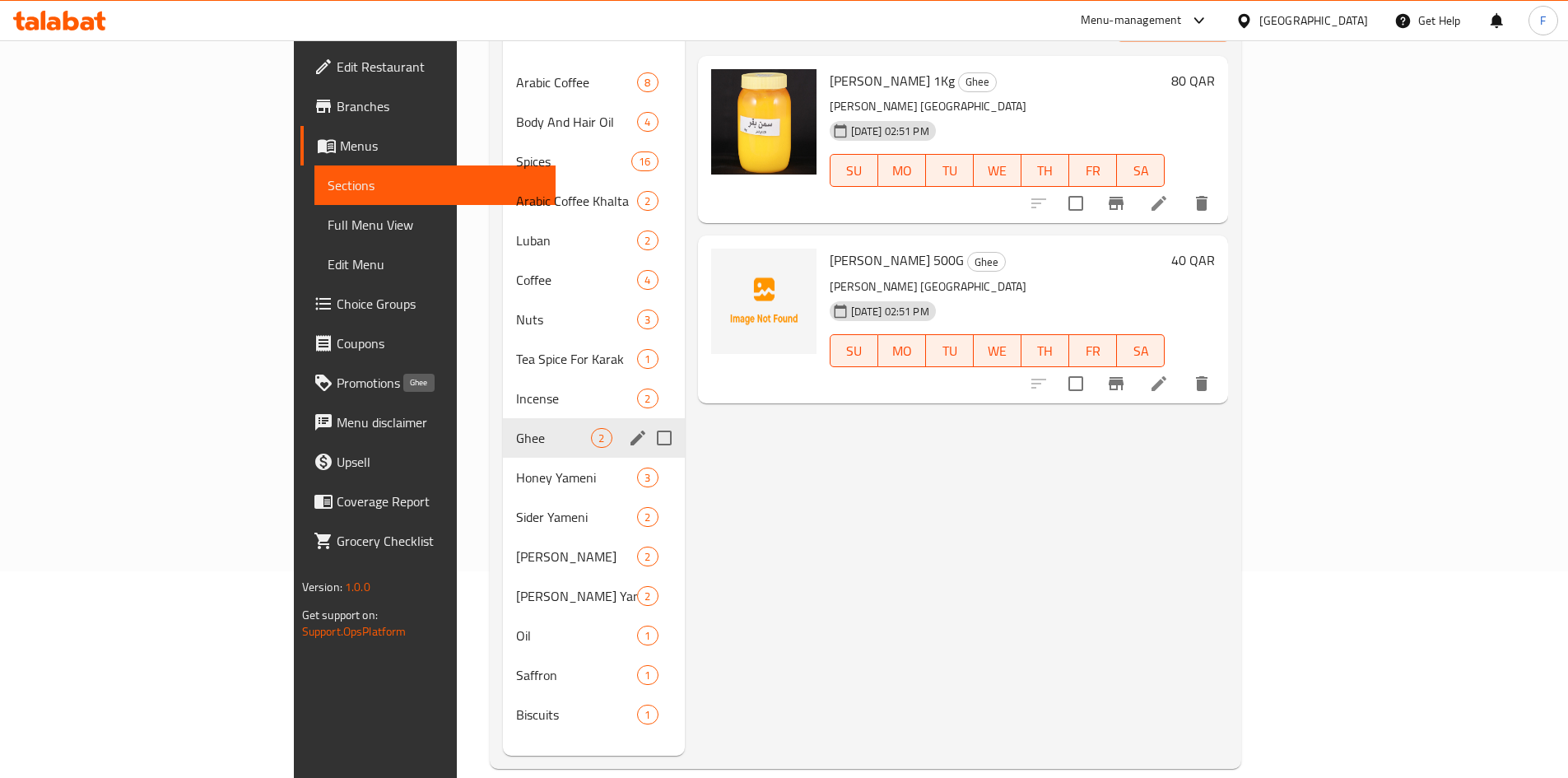
scroll to position [230, 0]
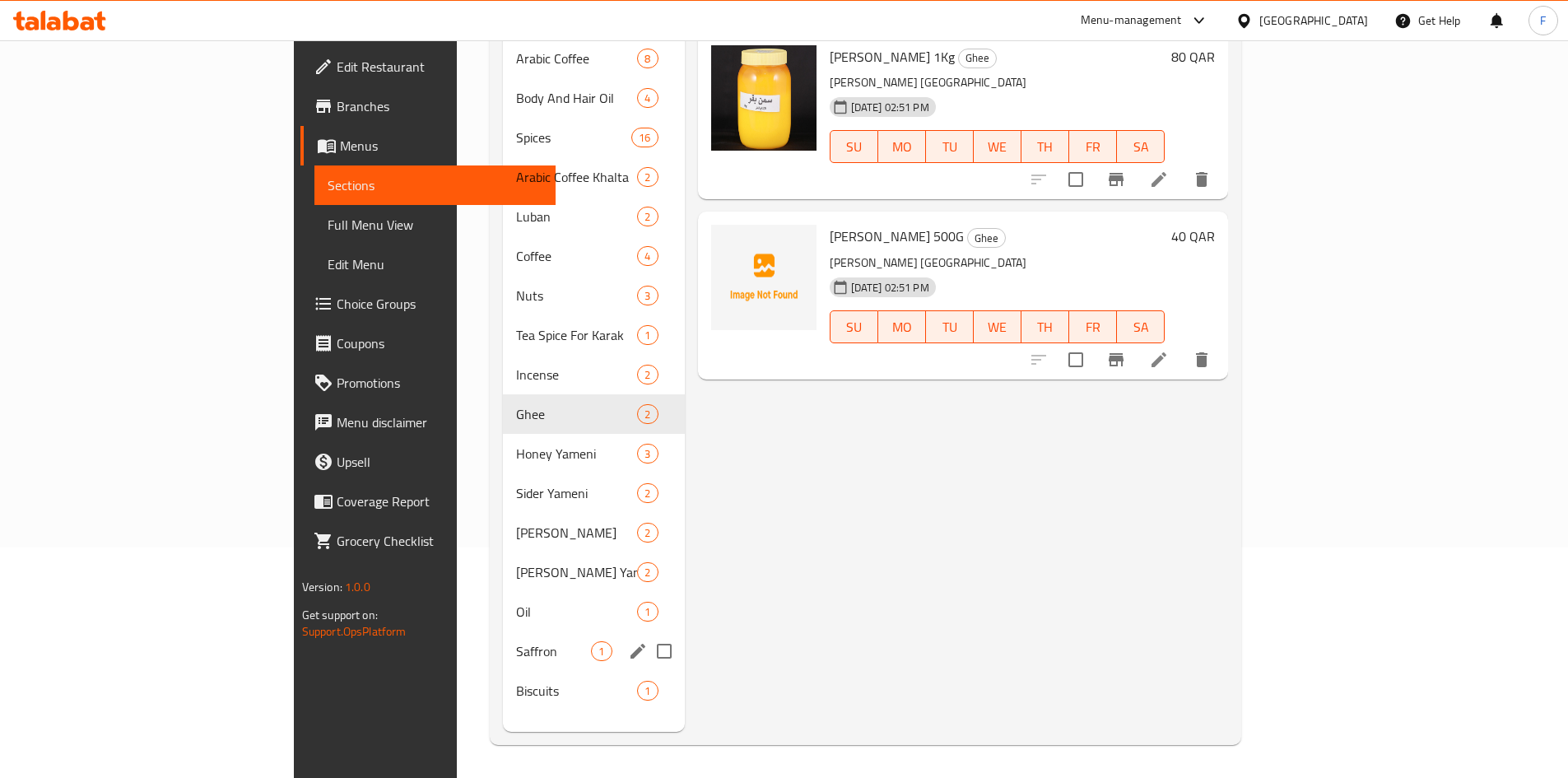
click at [503, 631] on div "Saffron 1" at bounding box center [594, 650] width 182 height 39
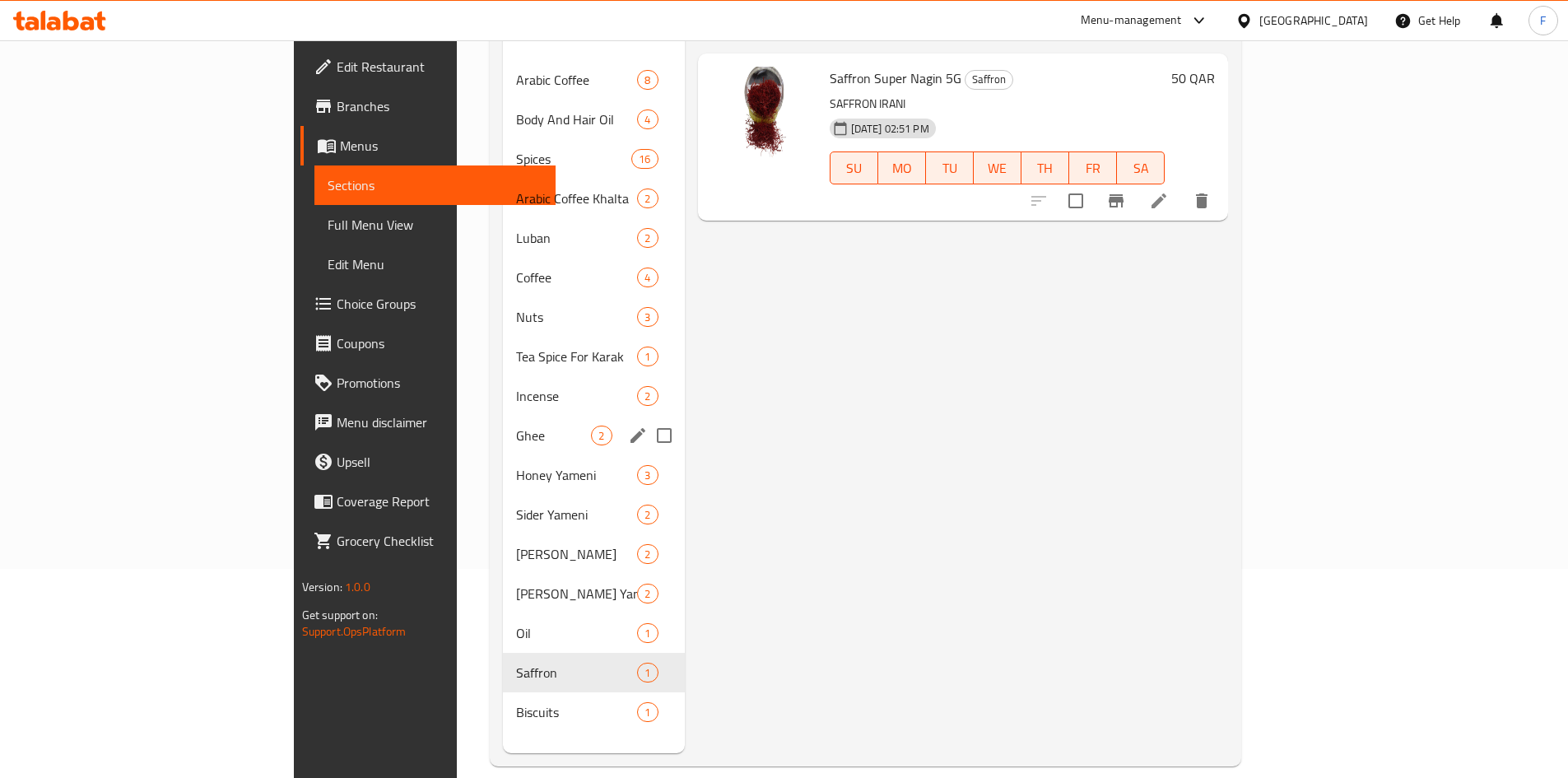
scroll to position [230, 0]
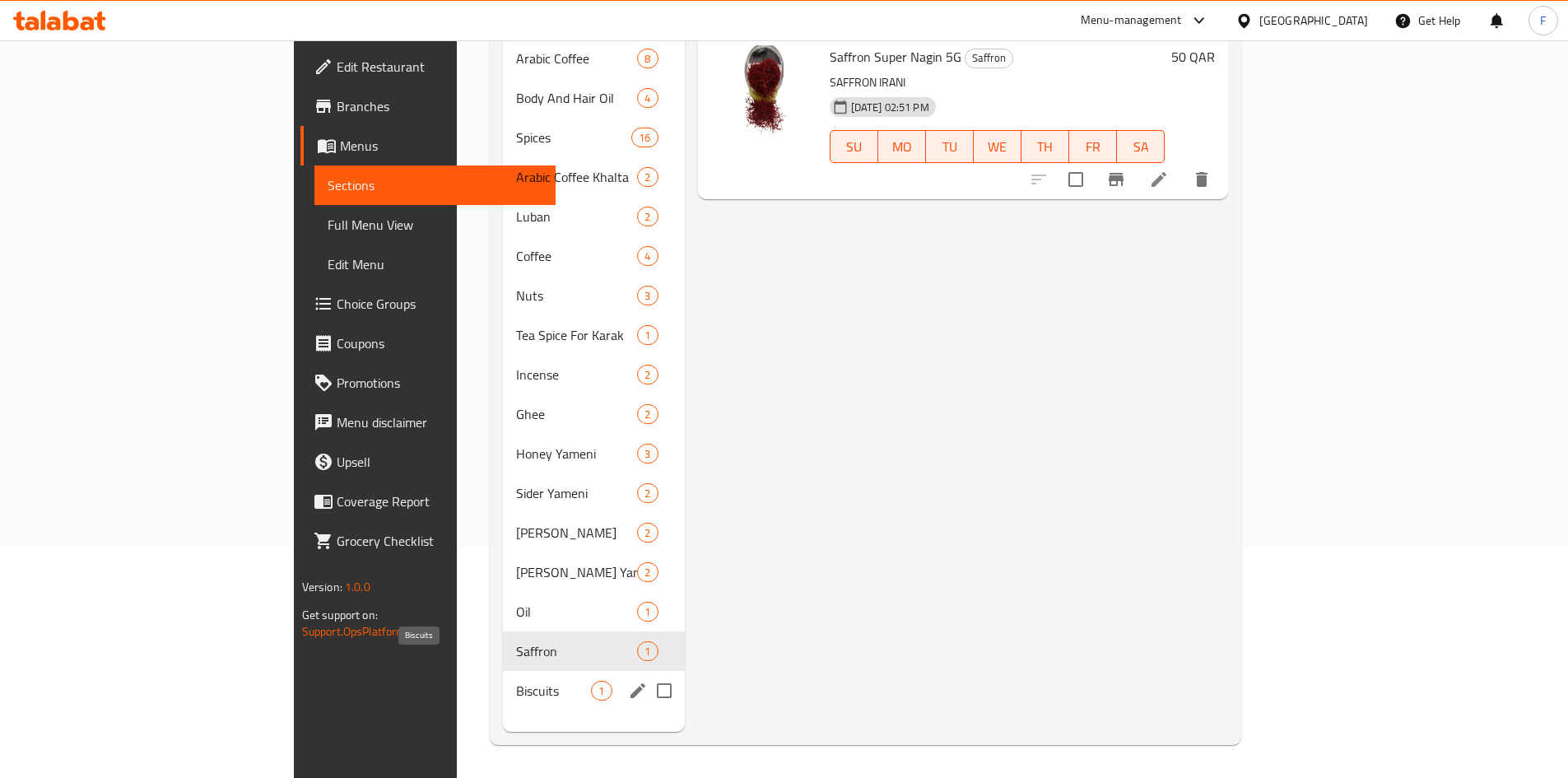
click at [516, 681] on span "Biscuits" at bounding box center [553, 691] width 75 height 20
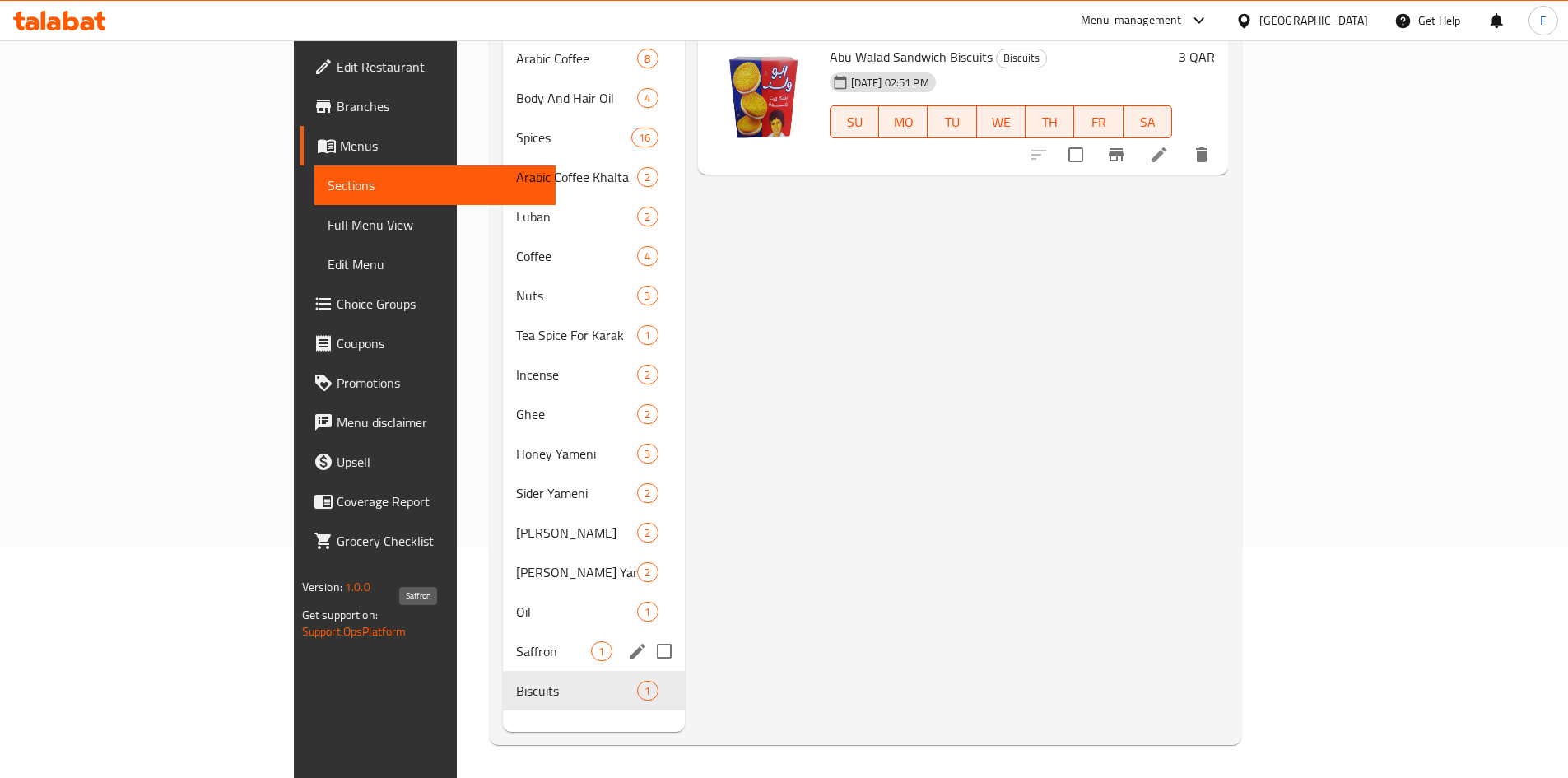
click at [516, 641] on span "Saffron" at bounding box center [553, 651] width 75 height 20
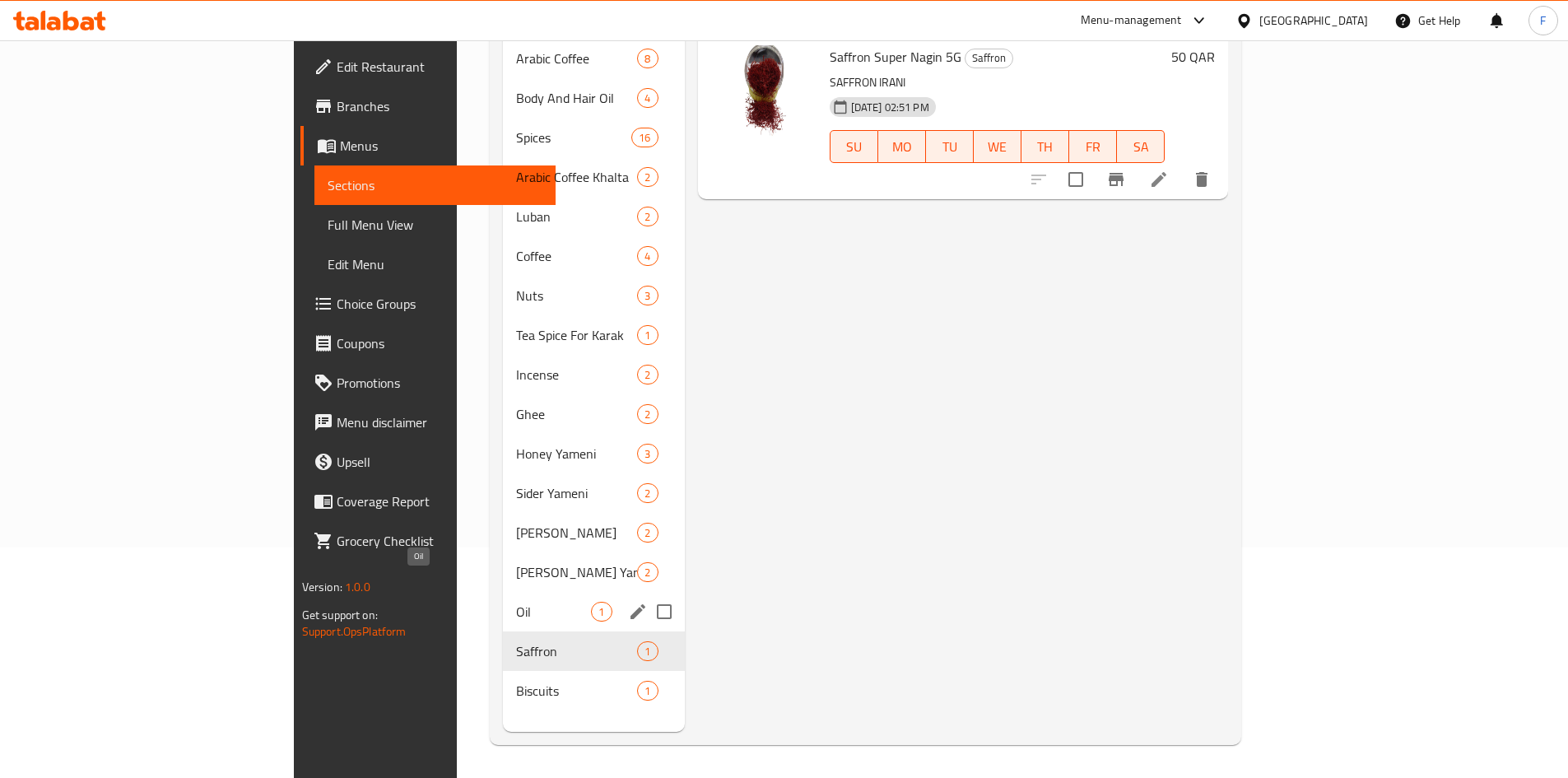
click at [516, 602] on span "Oil" at bounding box center [553, 612] width 75 height 20
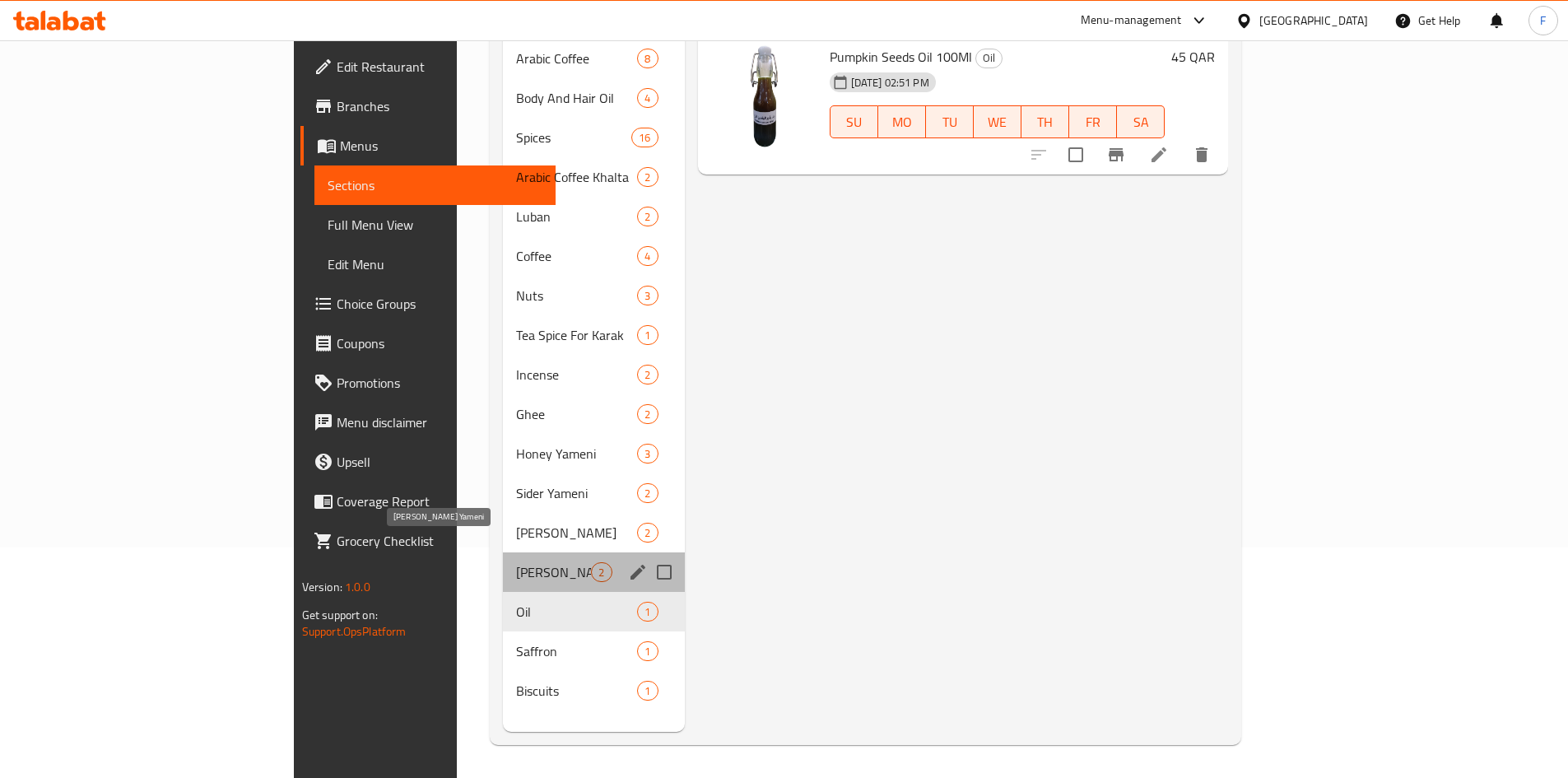
click at [516, 562] on span "[PERSON_NAME] Yameni" at bounding box center [553, 572] width 75 height 20
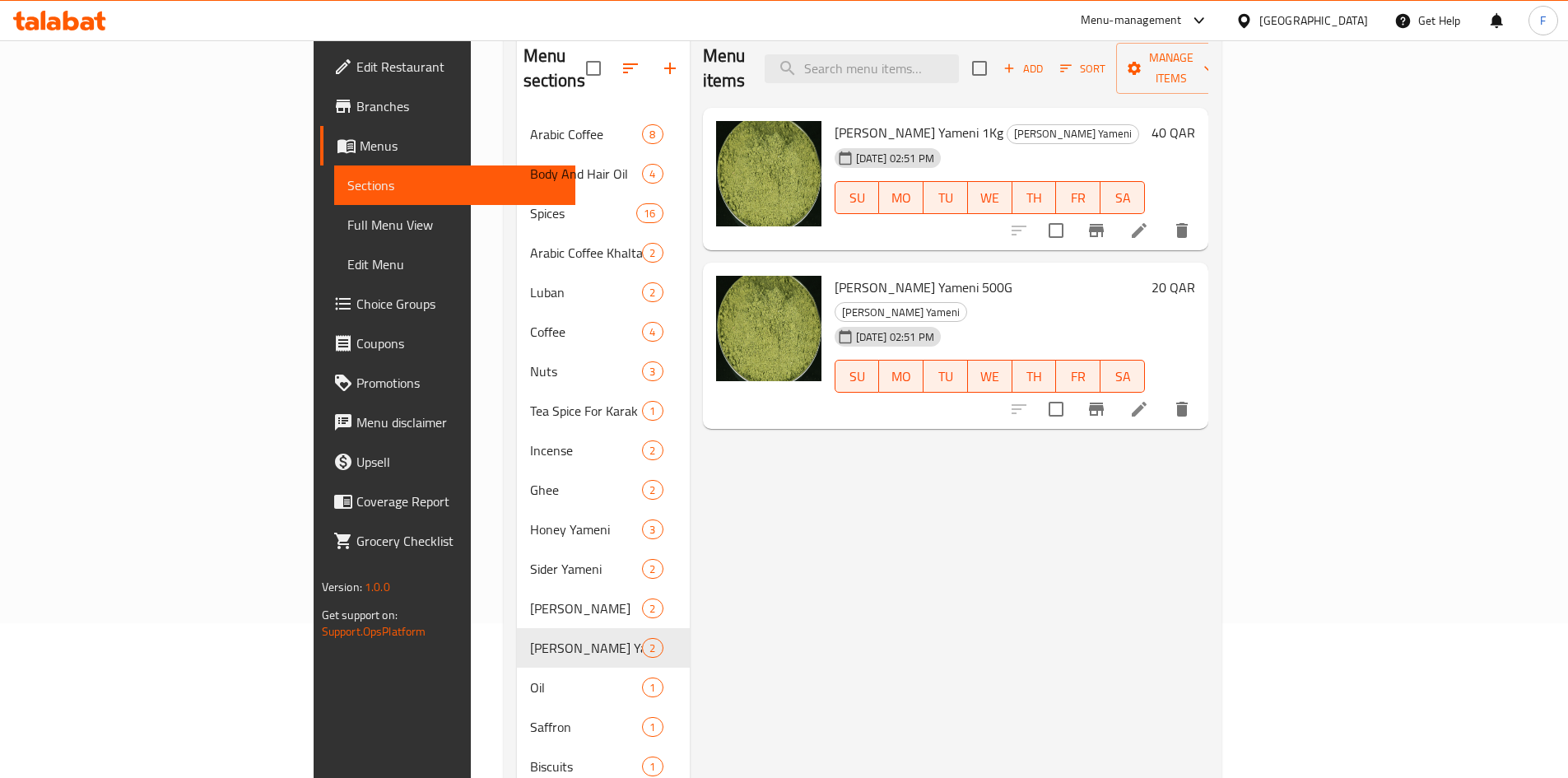
scroll to position [66, 0]
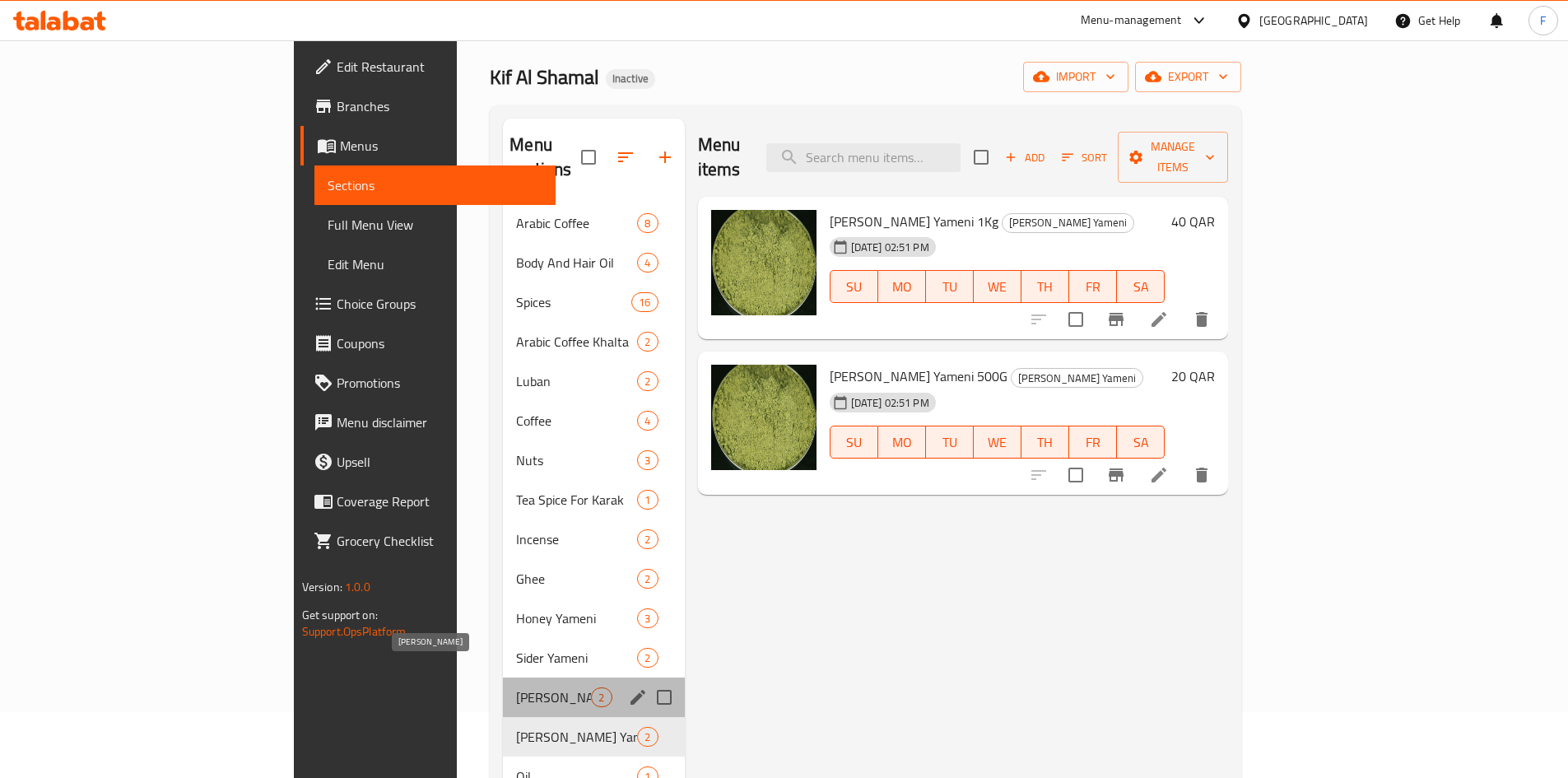
click at [516, 687] on span "[PERSON_NAME]" at bounding box center [553, 697] width 75 height 20
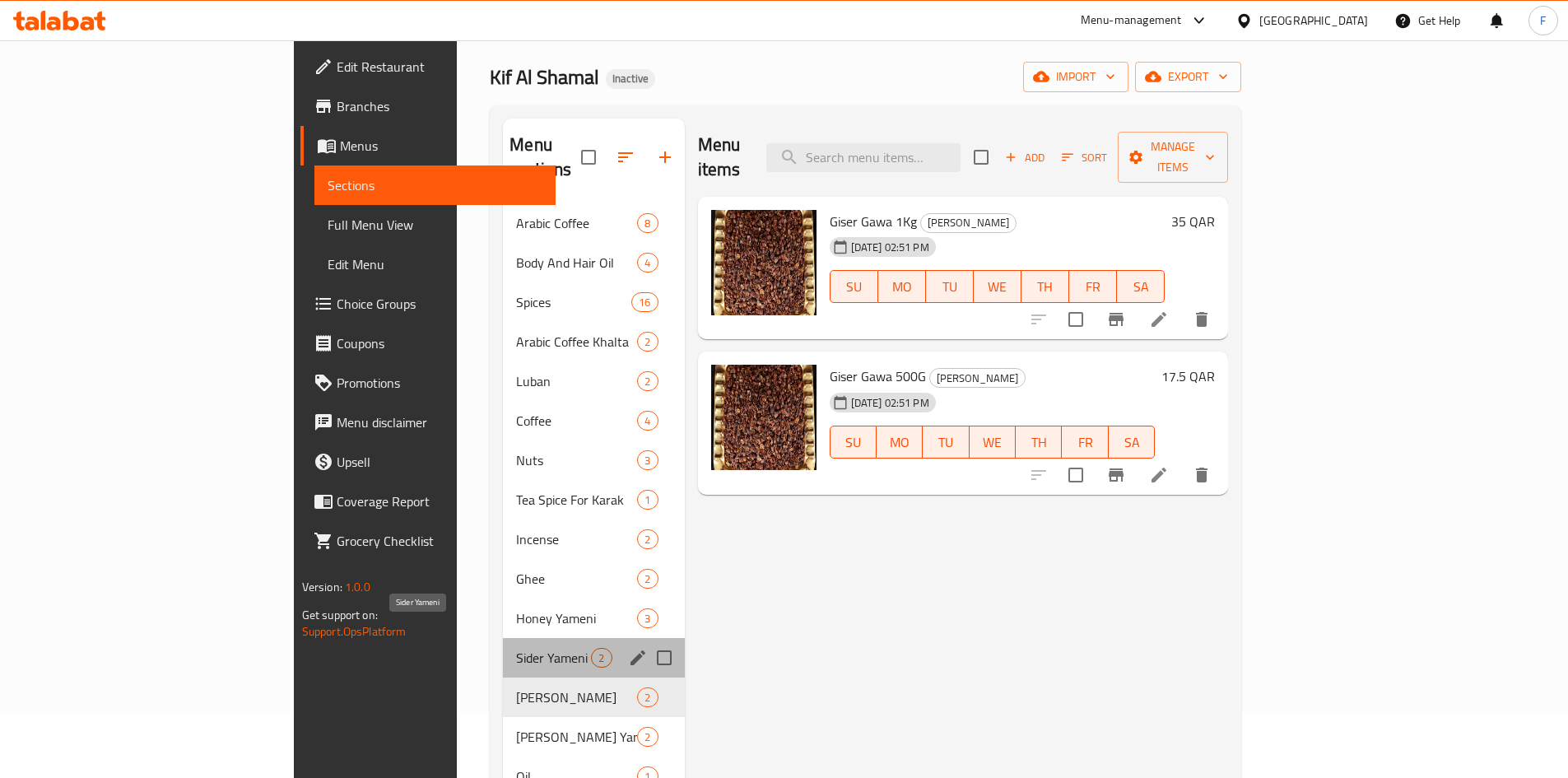
click at [516, 648] on span "Sider Yameni" at bounding box center [553, 658] width 75 height 20
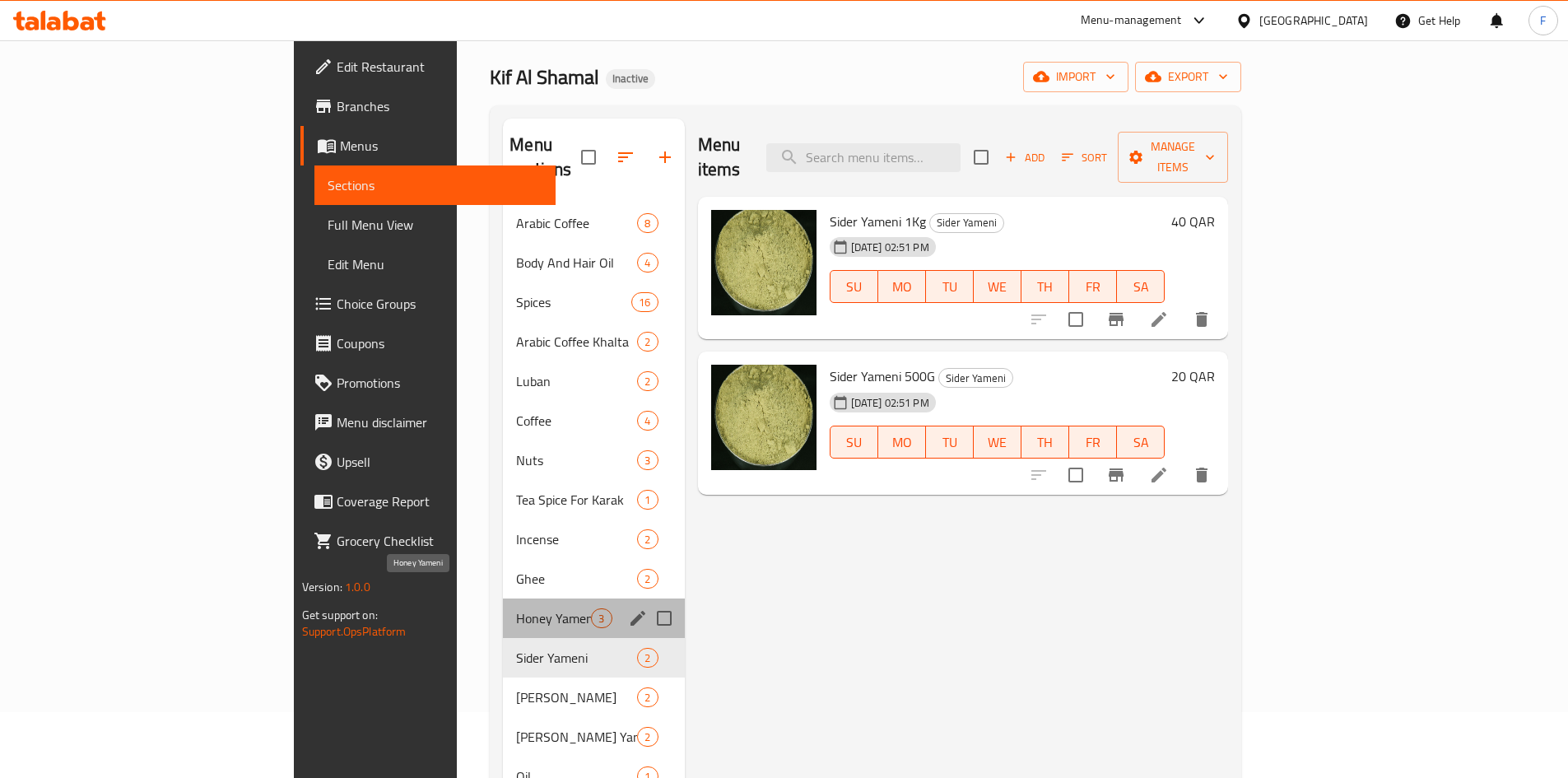
click at [516, 608] on span "Honey Yameni" at bounding box center [553, 618] width 75 height 20
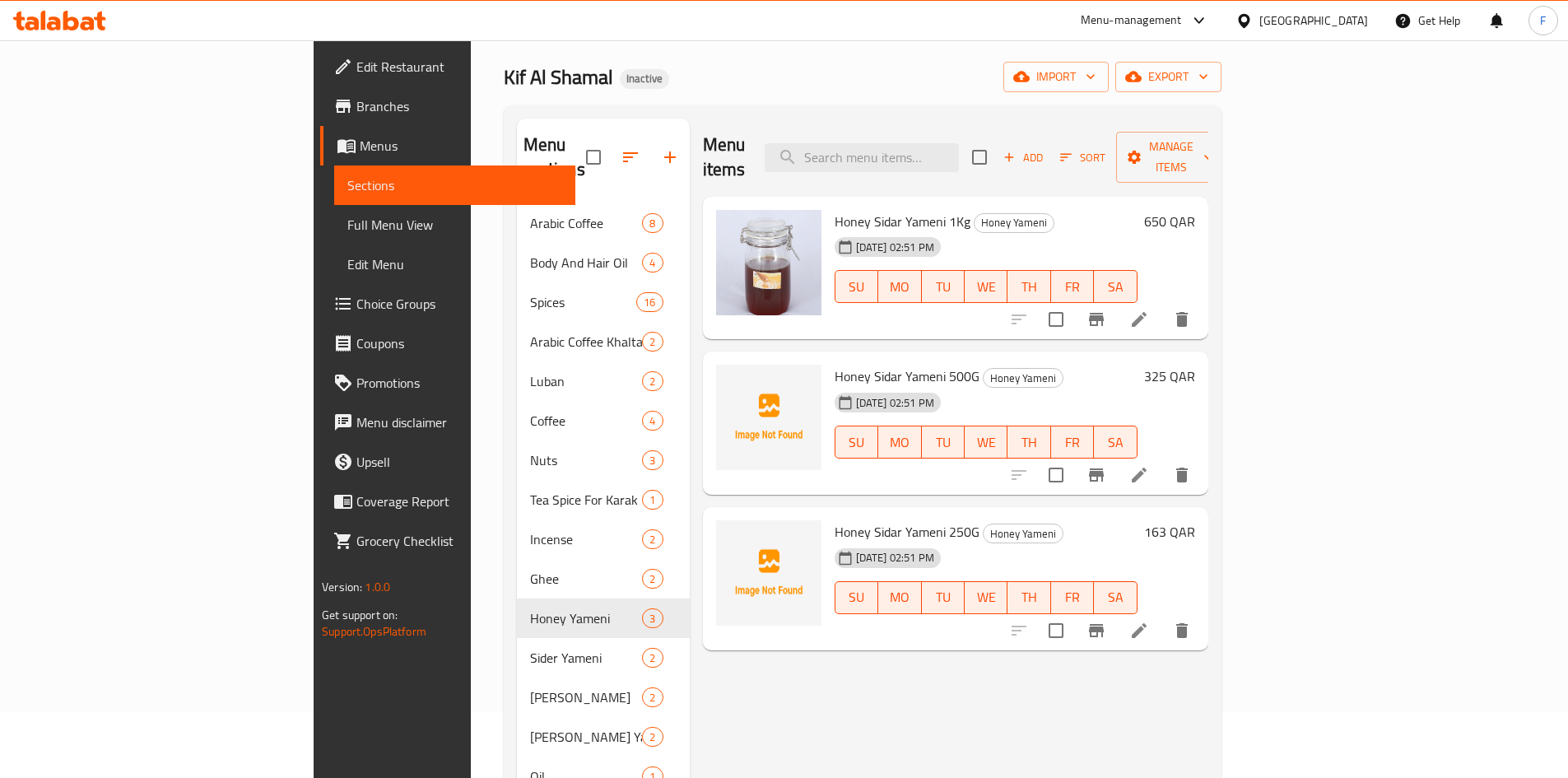
click at [828, 358] on div "Honey Sidar Yameni 500G Honey Yameni [DATE] 02:51 PM SU MO TU WE TH FR SA" at bounding box center [986, 423] width 316 height 130
click at [716, 390] on img at bounding box center [768, 417] width 105 height 105
click at [716, 566] on img at bounding box center [768, 572] width 105 height 105
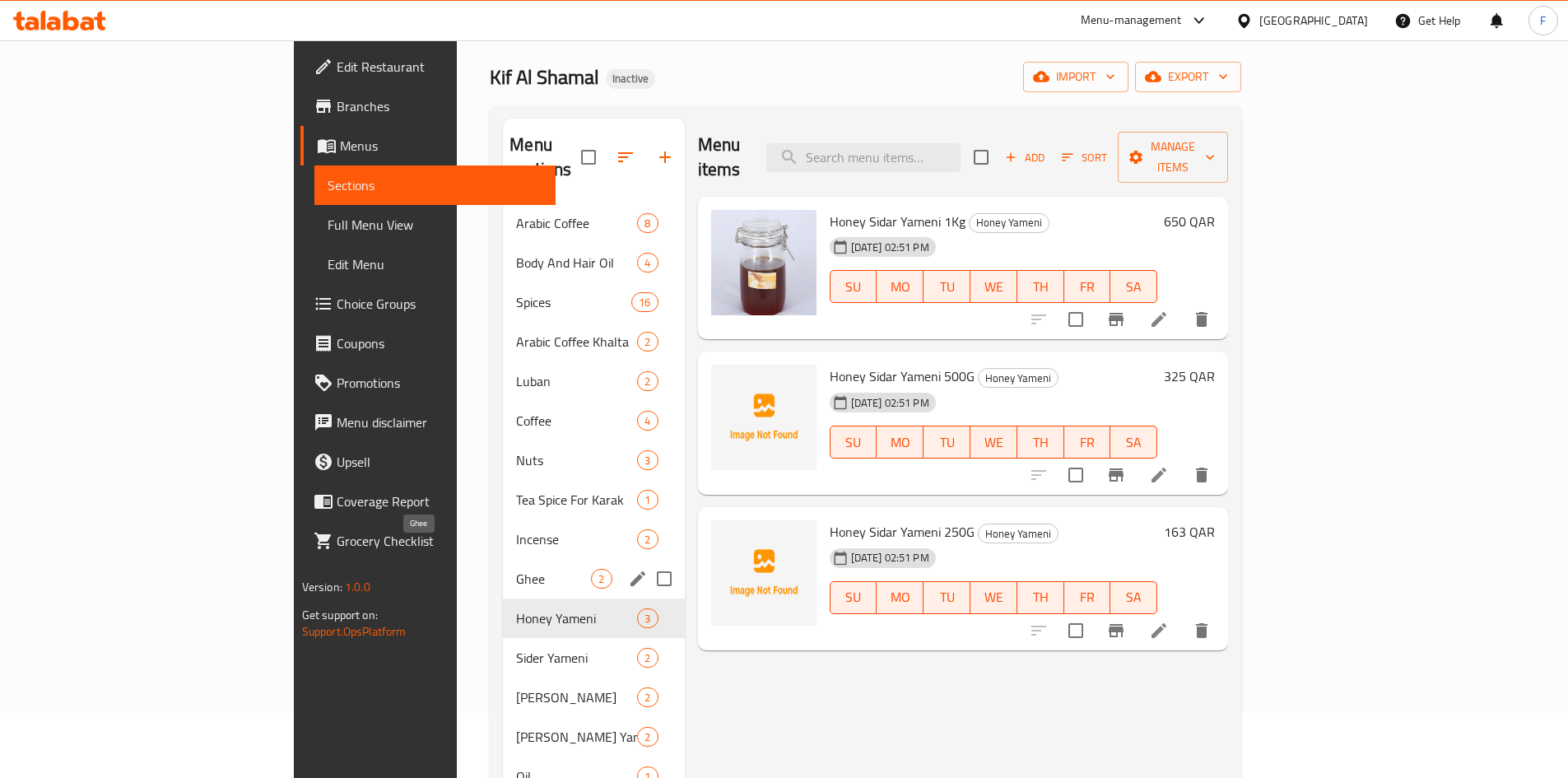
click at [516, 569] on span "Ghee" at bounding box center [553, 579] width 75 height 20
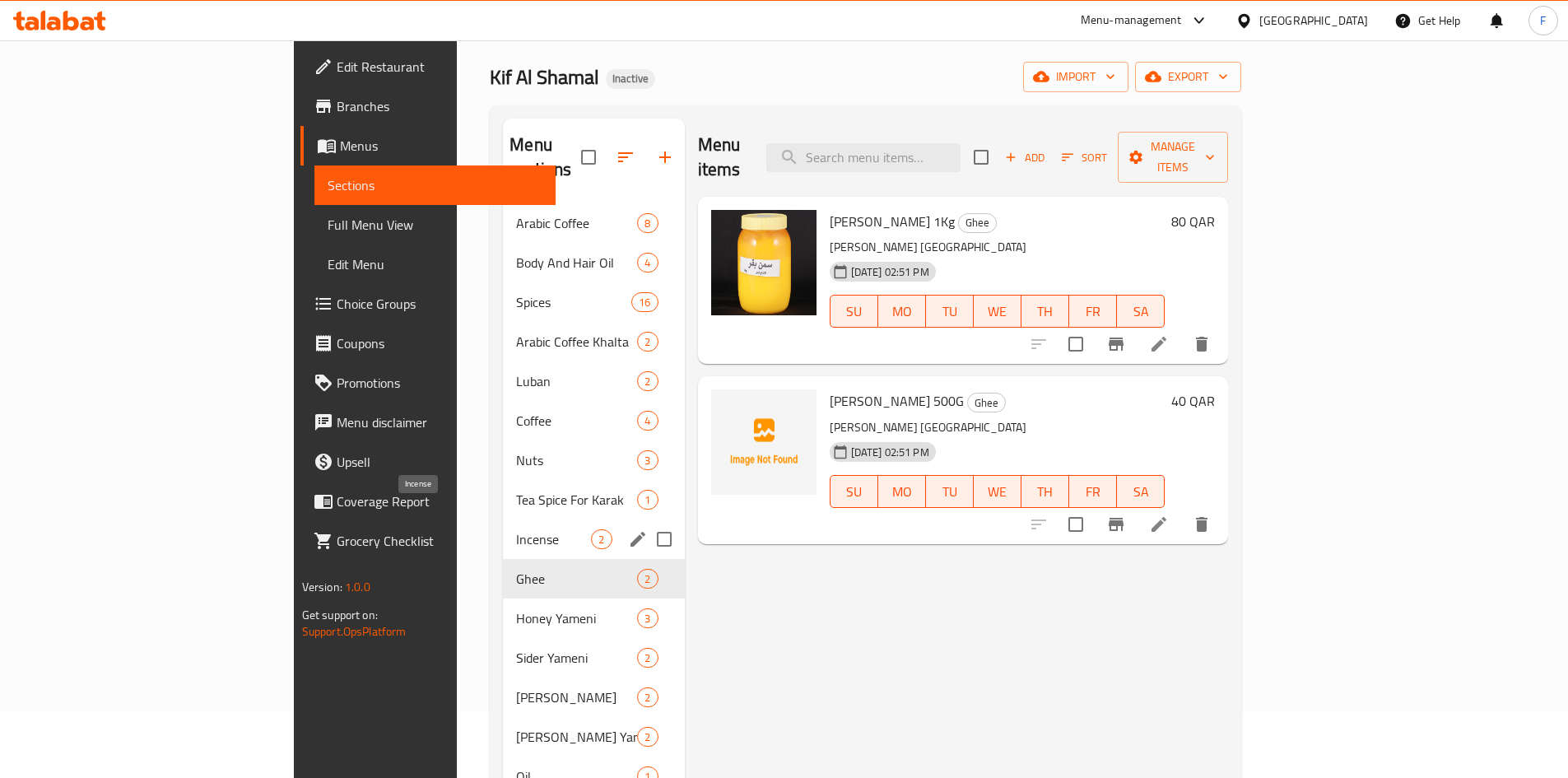
click at [516, 529] on span "Incense" at bounding box center [553, 539] width 75 height 20
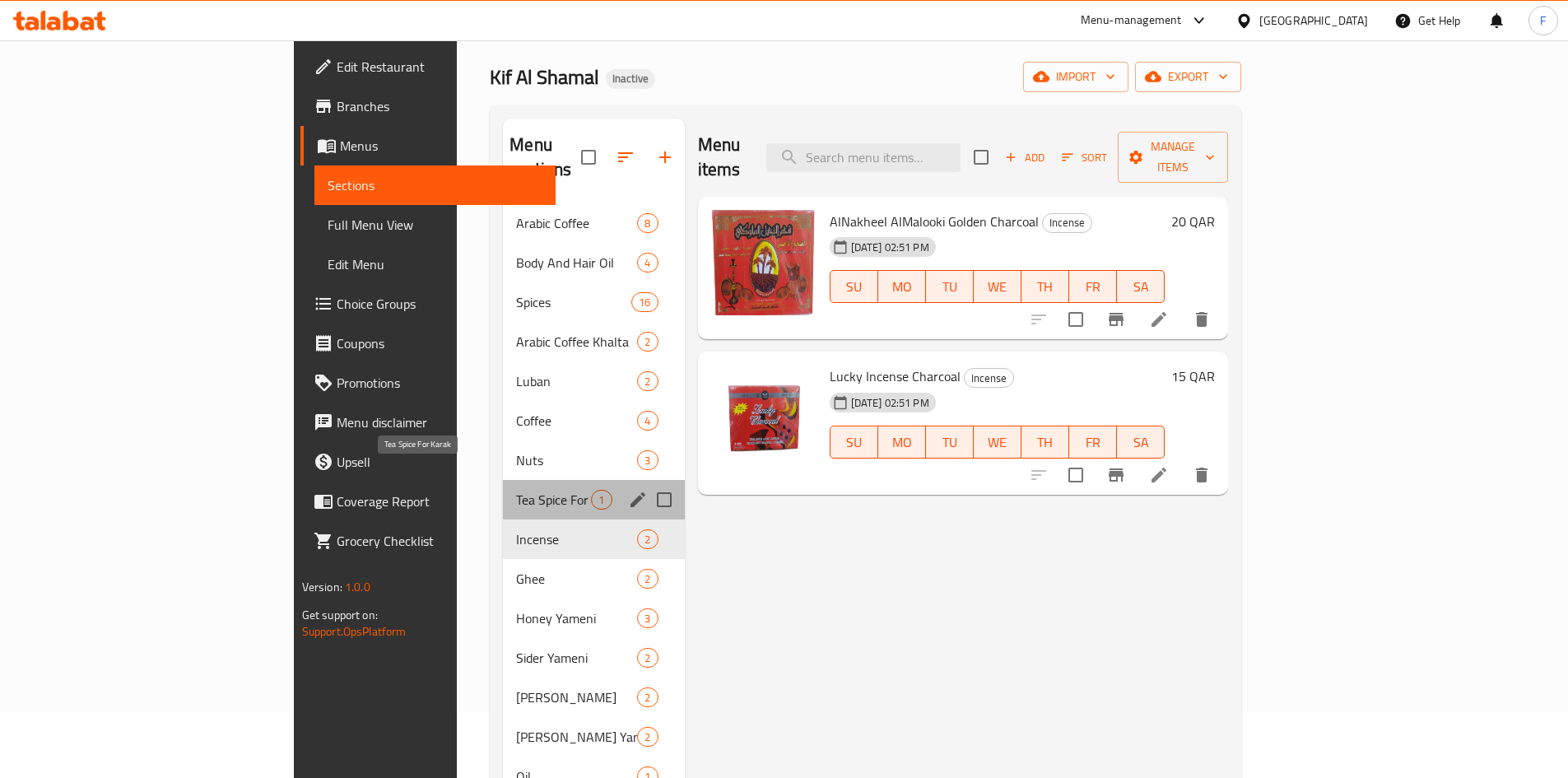
click at [516, 490] on span "Tea Spice For Karak" at bounding box center [553, 500] width 75 height 20
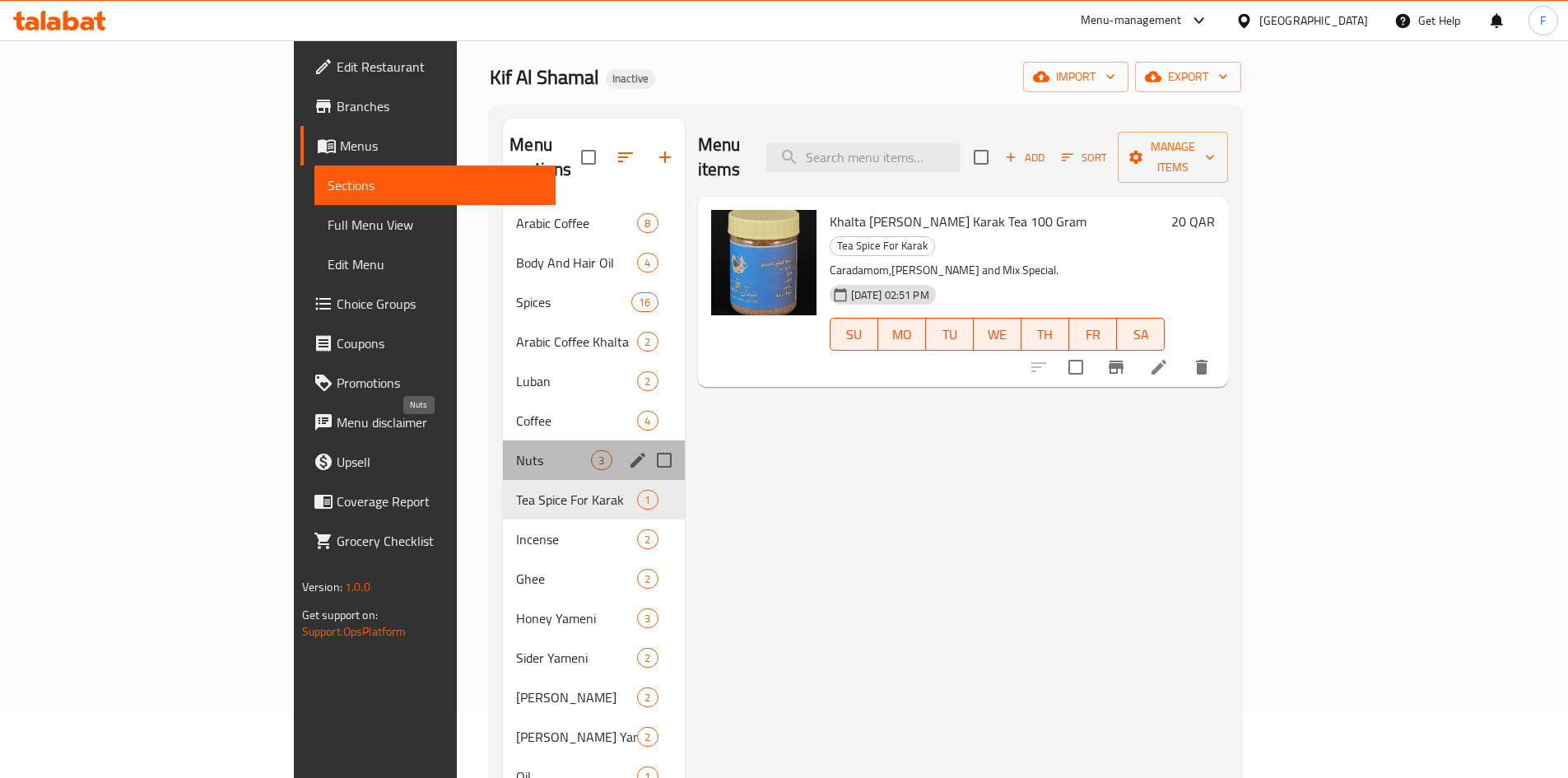
click at [516, 450] on span "Nuts" at bounding box center [553, 460] width 75 height 20
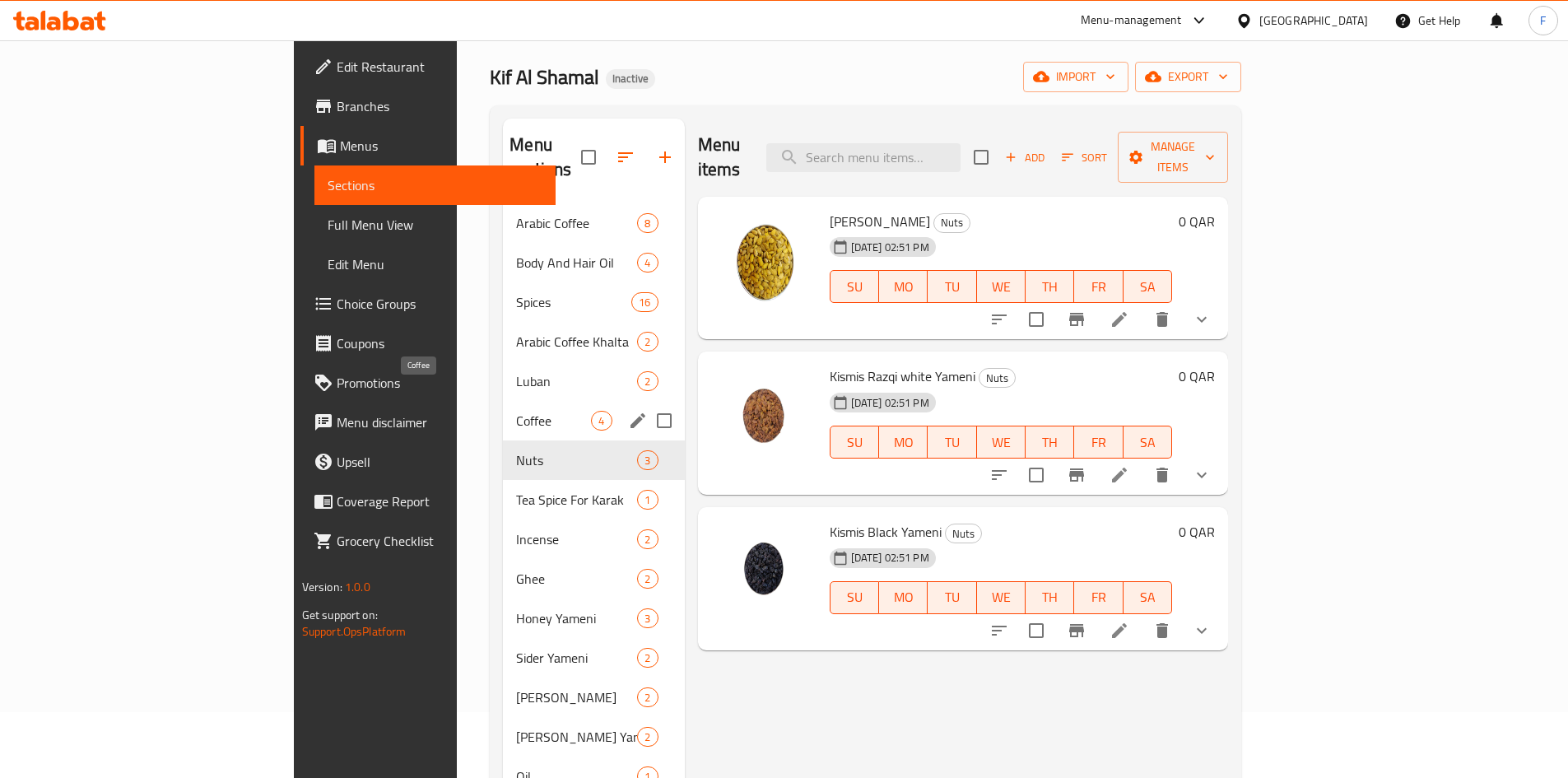
click at [516, 411] on span "Coffee" at bounding box center [553, 421] width 75 height 20
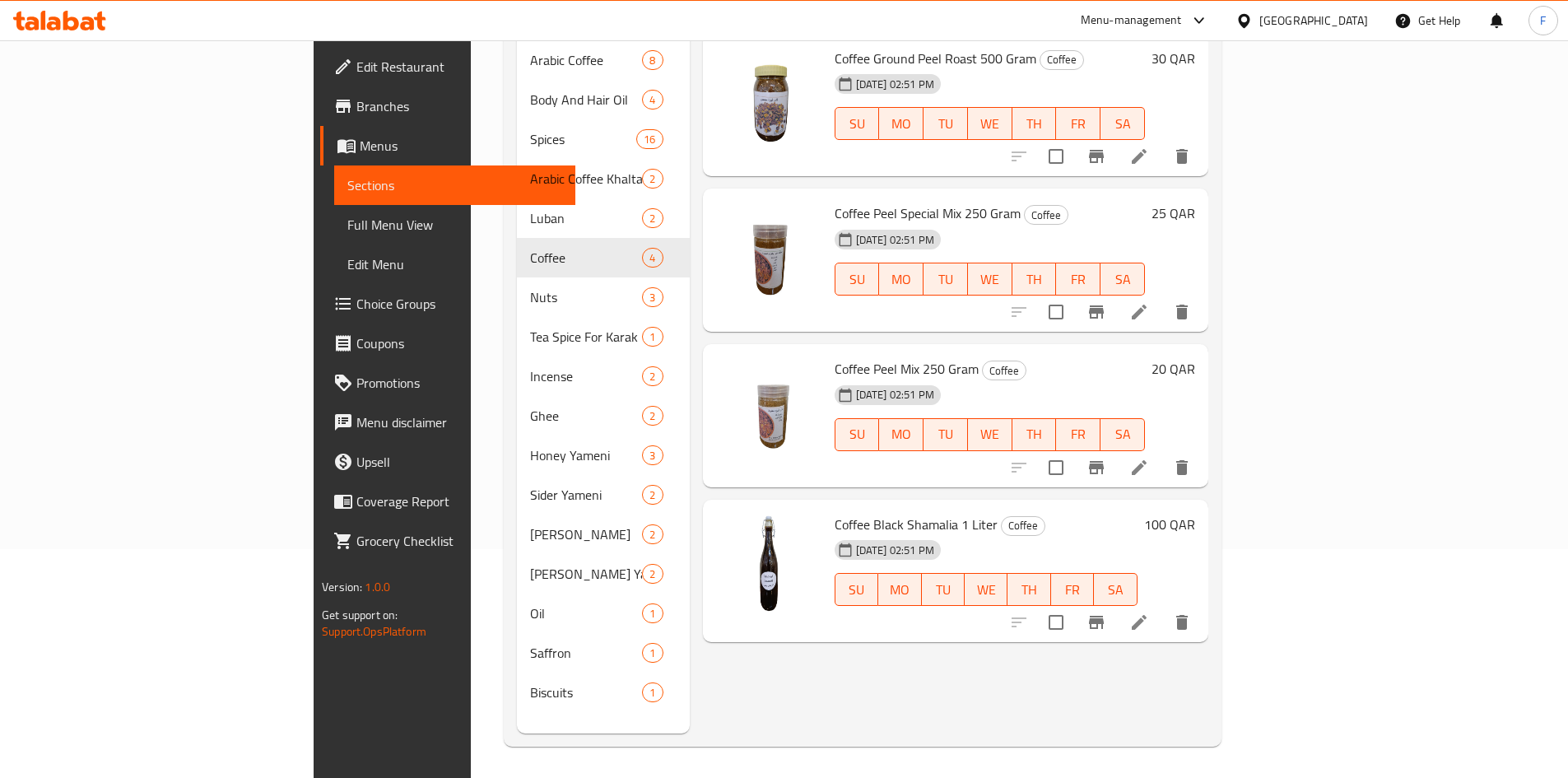
scroll to position [230, 0]
click at [834, 510] on span "Coffee Black Shamalia 1 Liter" at bounding box center [916, 522] width 163 height 24
click at [841, 355] on span "Coffee Peel Mix 250 Gram" at bounding box center [906, 366] width 144 height 24
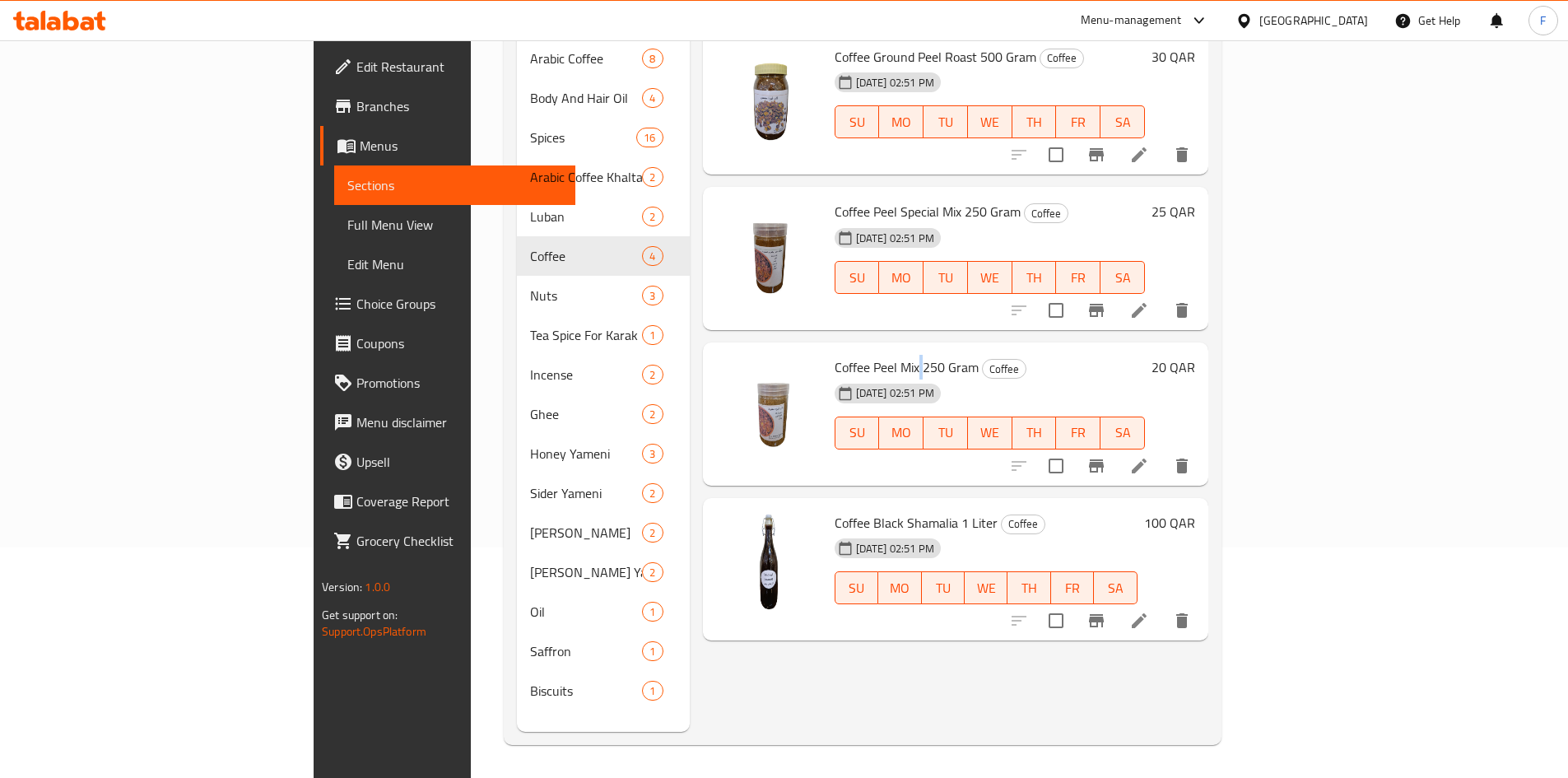
click at [841, 355] on span "Coffee Peel Mix 250 Gram" at bounding box center [906, 366] width 144 height 24
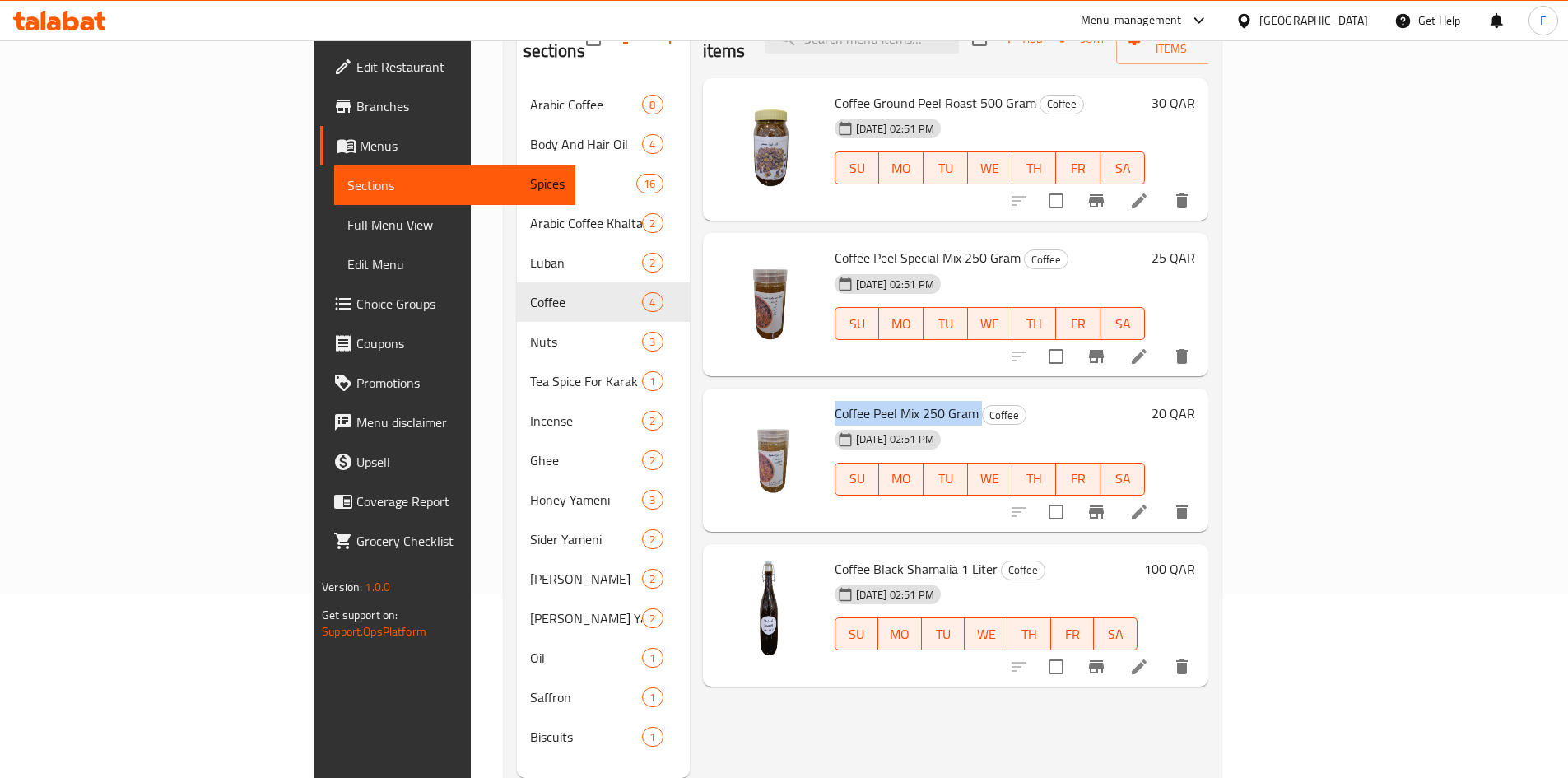
scroll to position [148, 0]
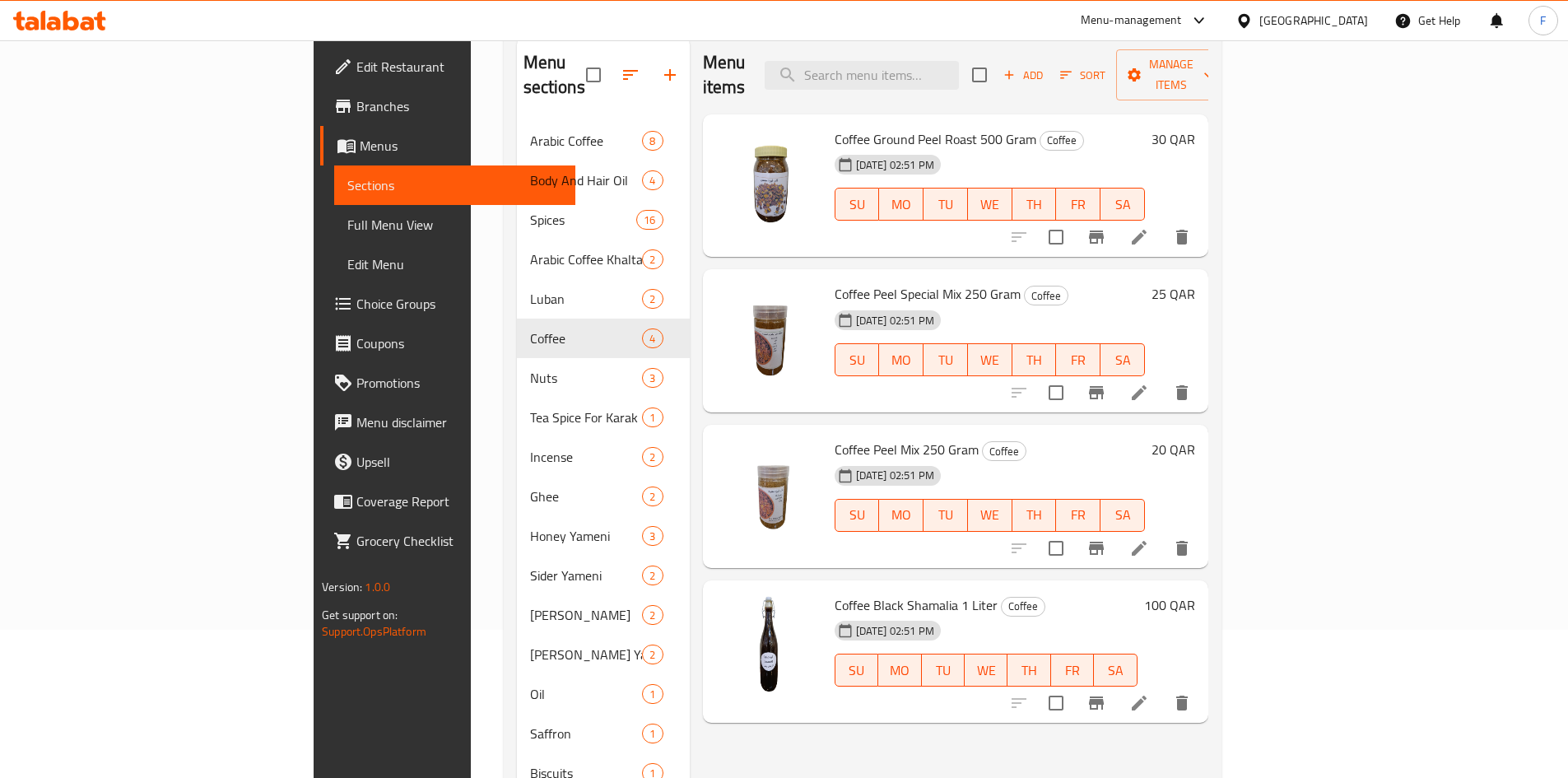
click at [834, 281] on span "Coffee Peel Special Mix 250 Gram" at bounding box center [927, 293] width 186 height 24
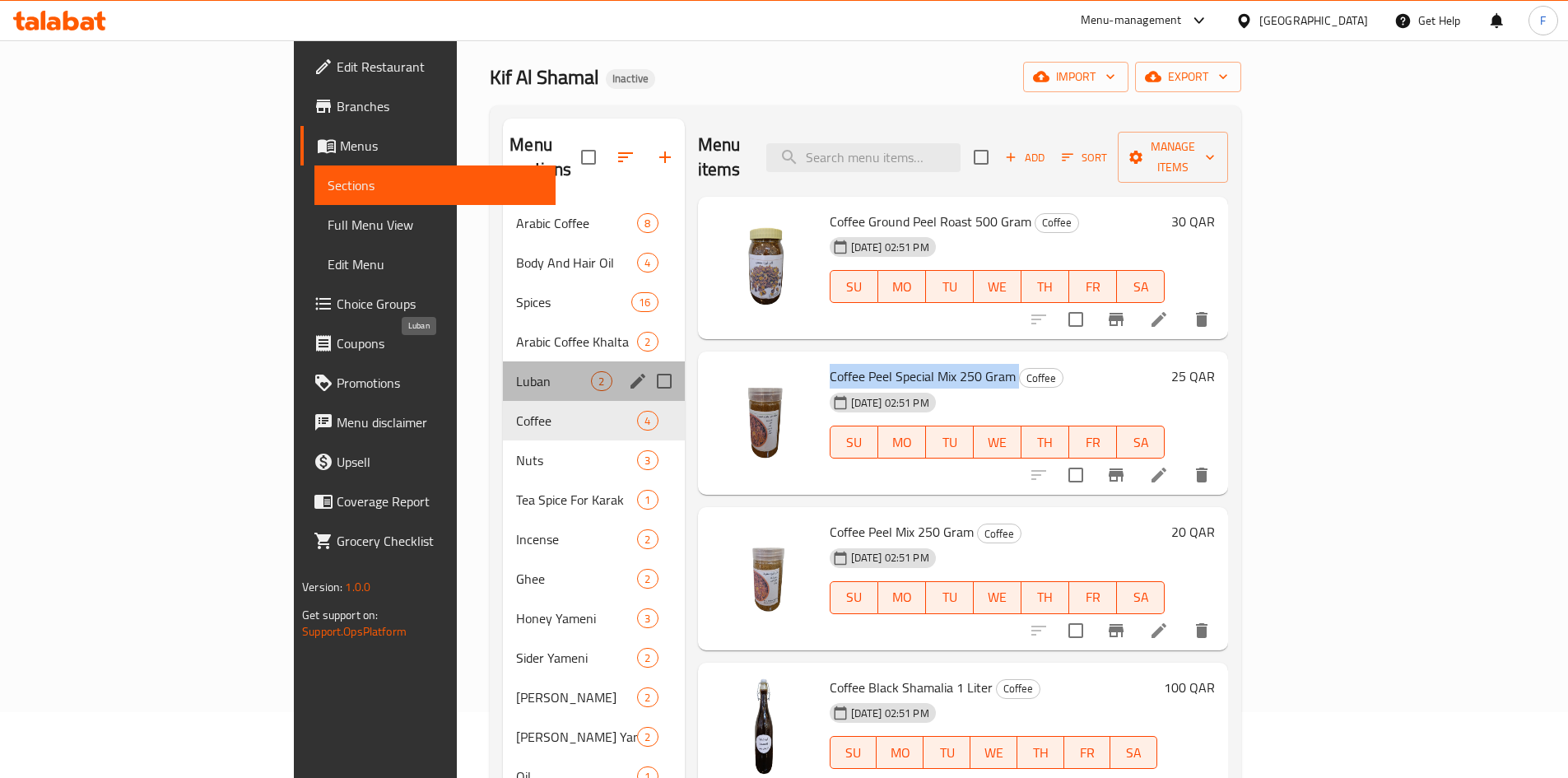
click at [516, 371] on span "Luban" at bounding box center [553, 381] width 75 height 20
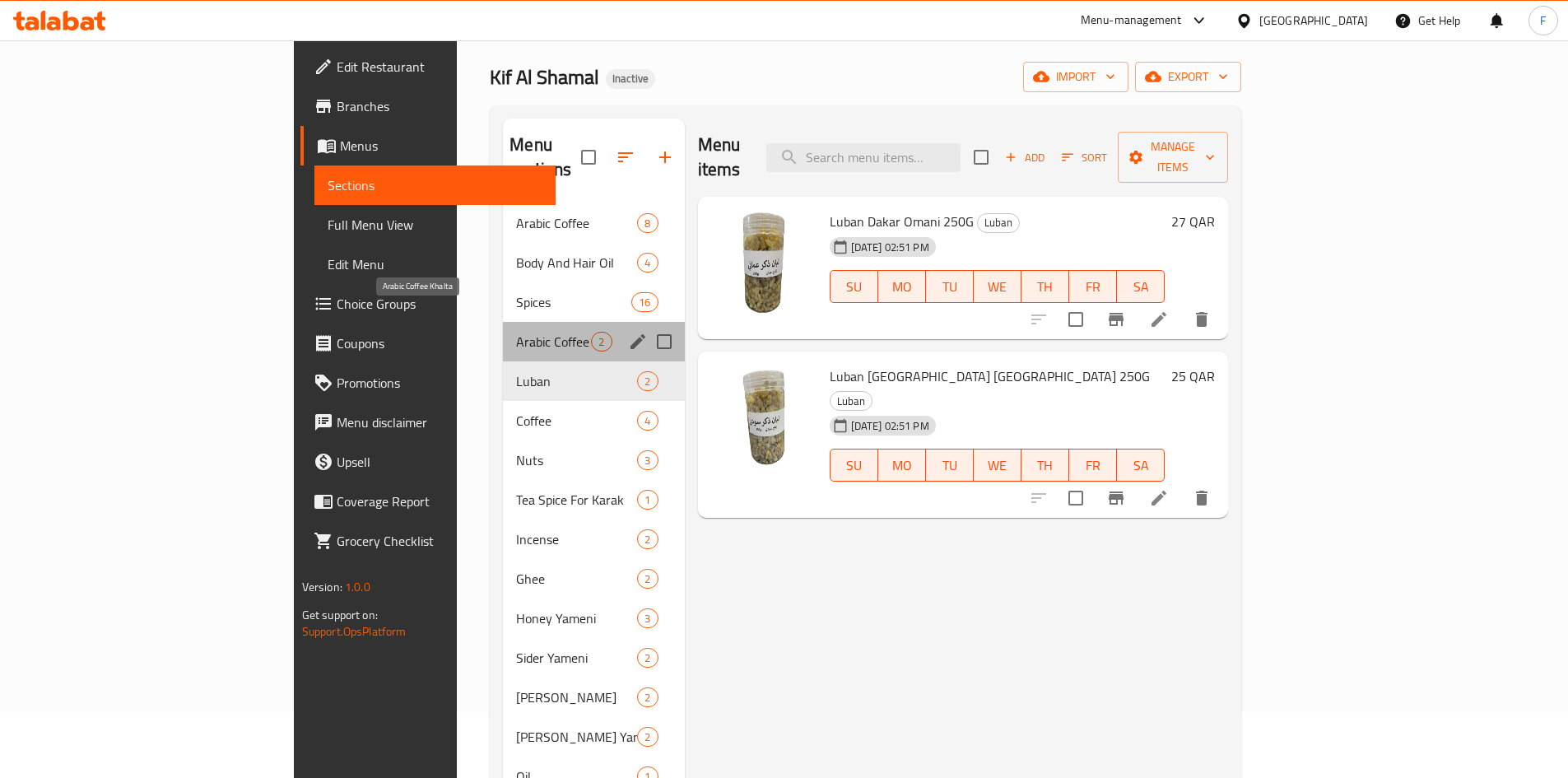
click at [516, 332] on span "Arabic Coffee Khalta" at bounding box center [553, 342] width 75 height 20
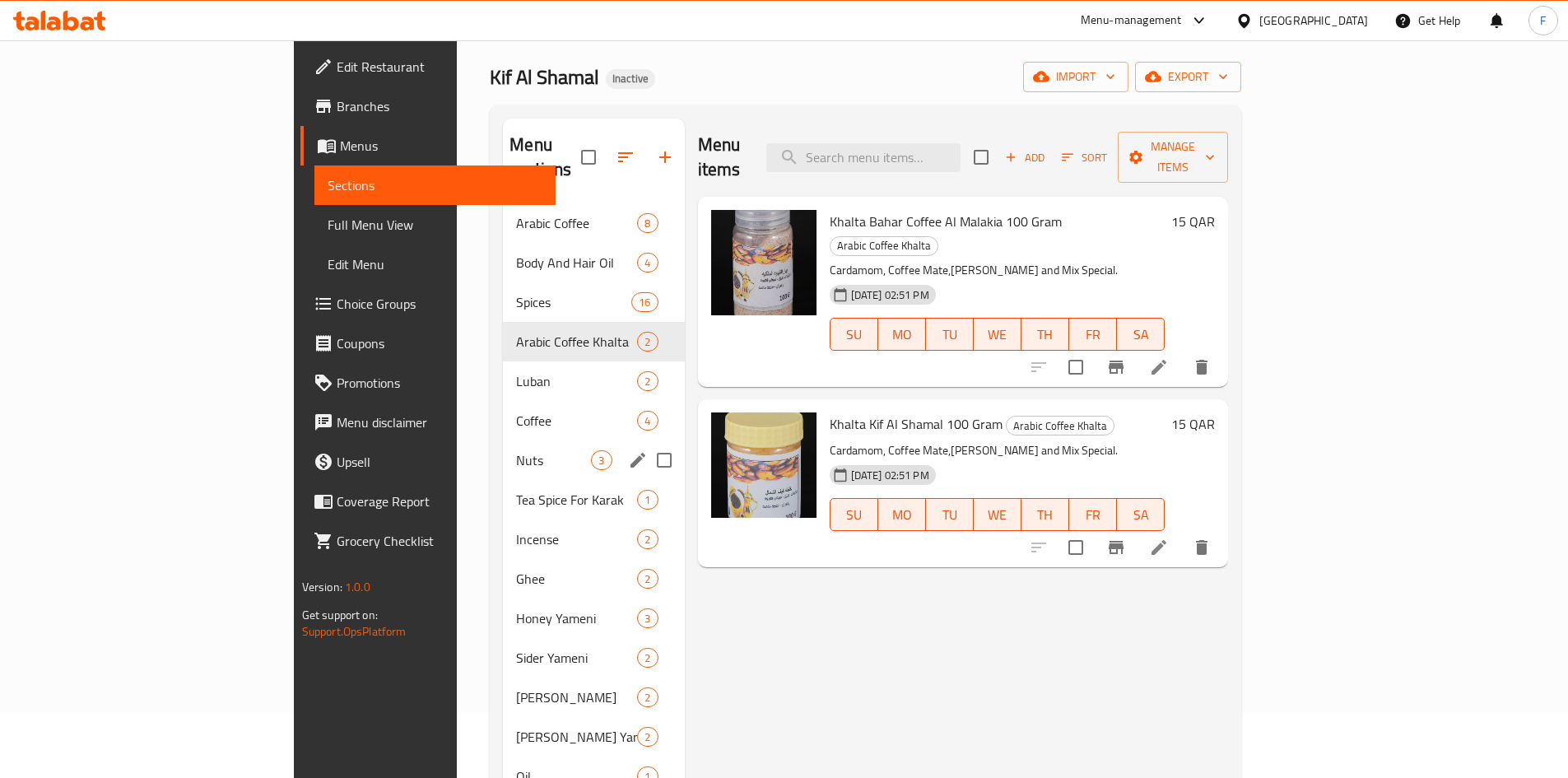
click at [503, 445] on div "Nuts 3" at bounding box center [594, 460] width 182 height 39
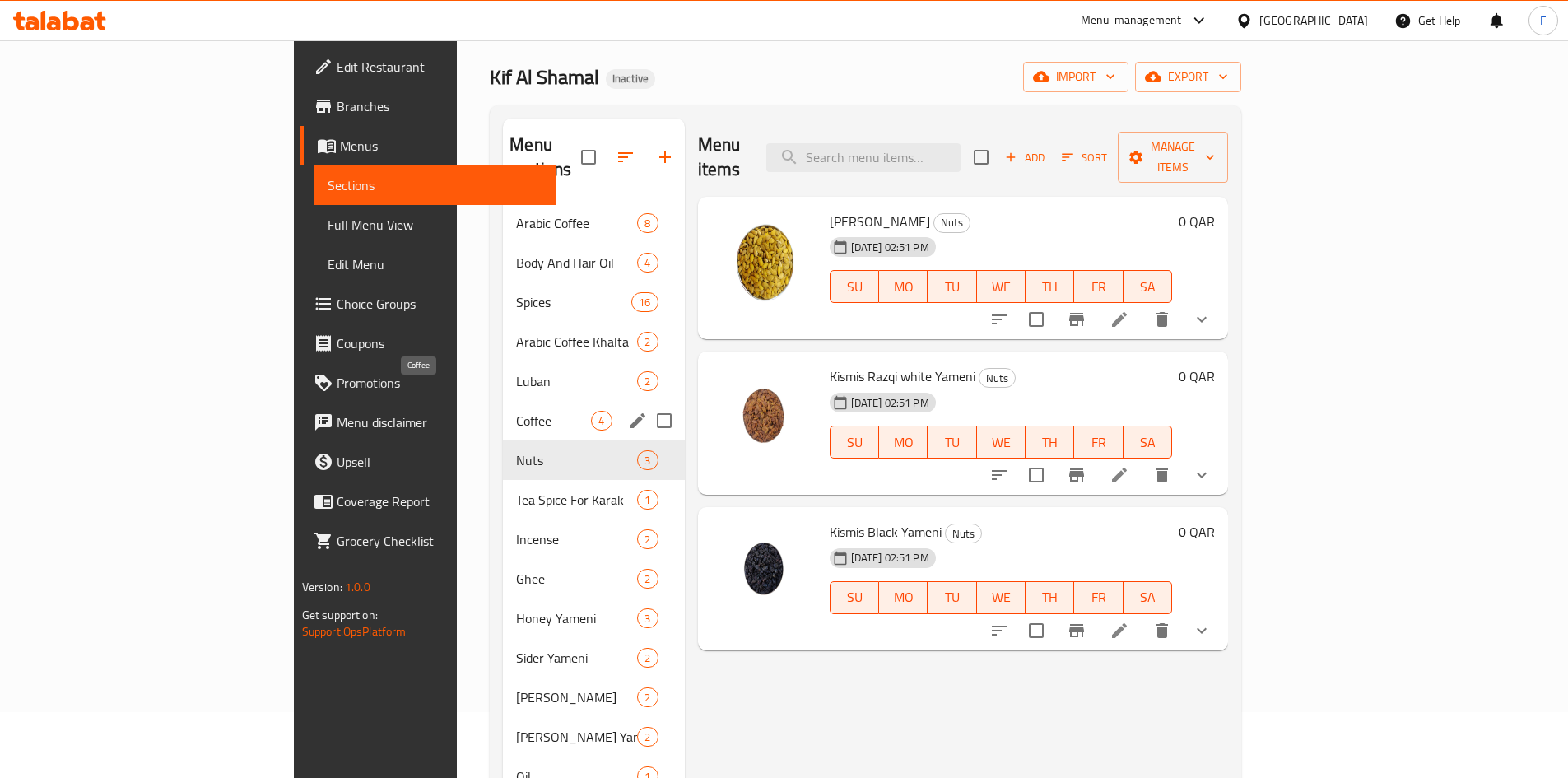
click at [516, 411] on span "Coffee" at bounding box center [553, 421] width 75 height 20
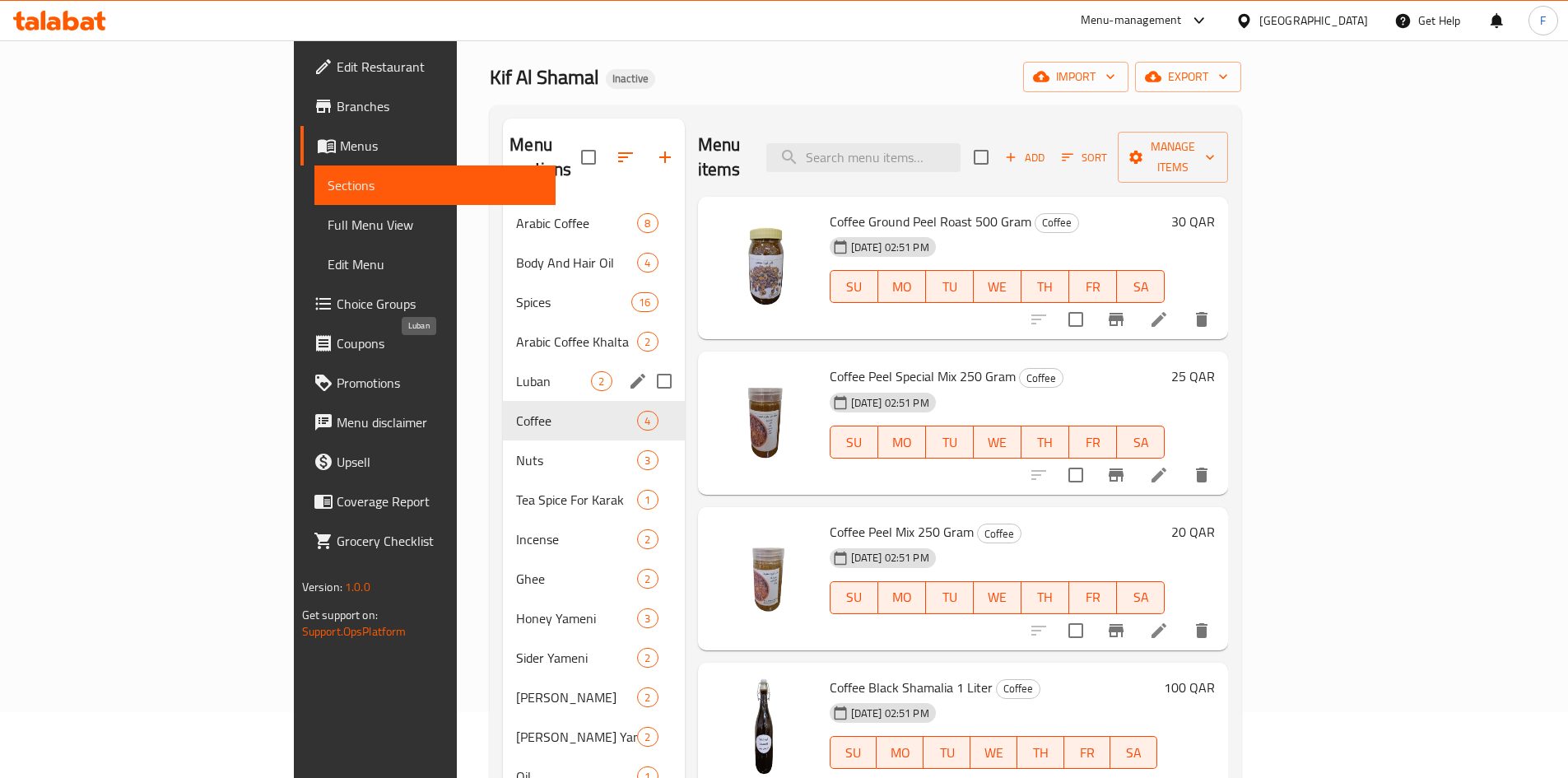
click at [516, 371] on span "Luban" at bounding box center [553, 381] width 75 height 20
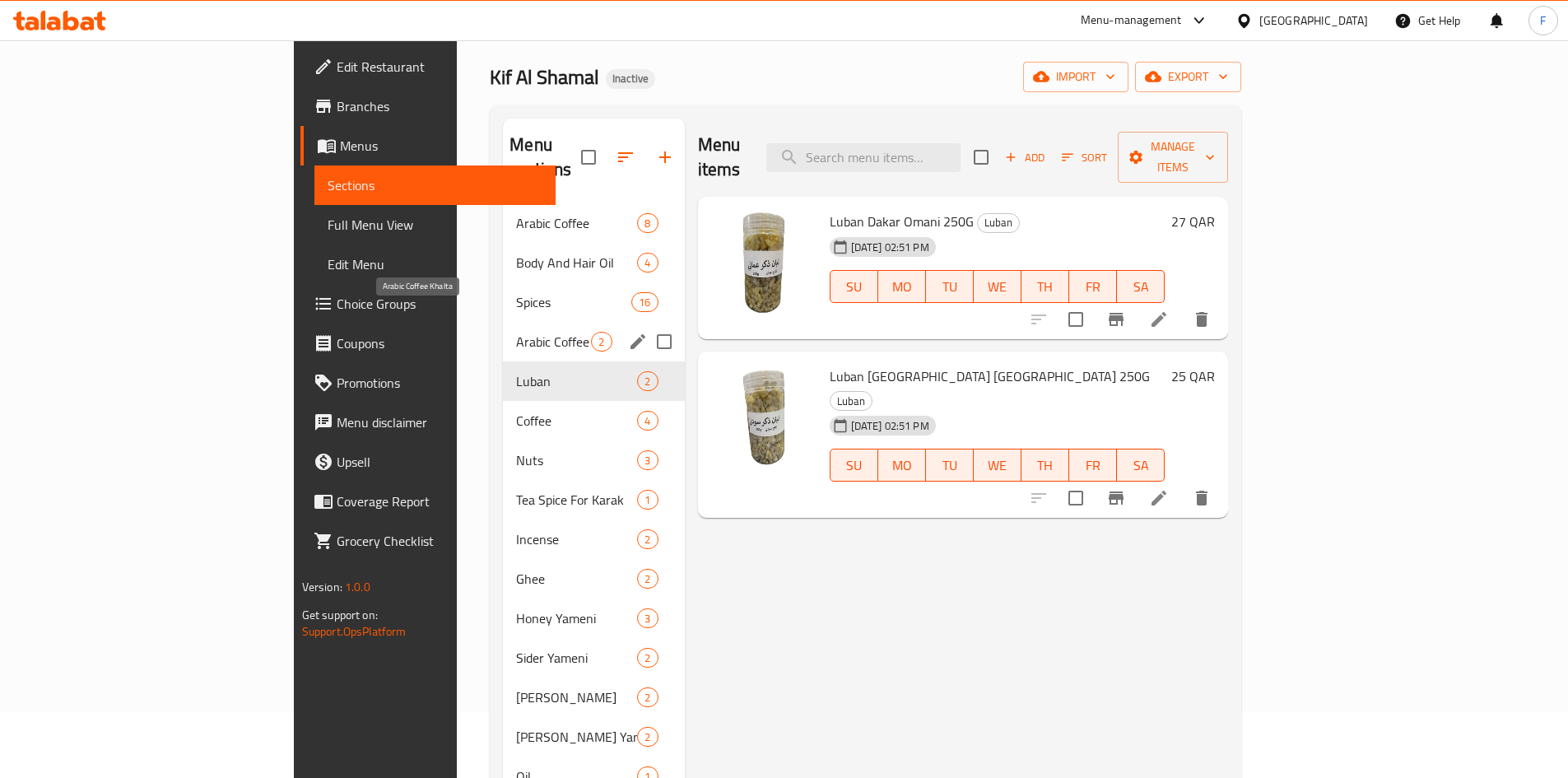
click at [516, 332] on span "Arabic Coffee Khalta" at bounding box center [553, 342] width 75 height 20
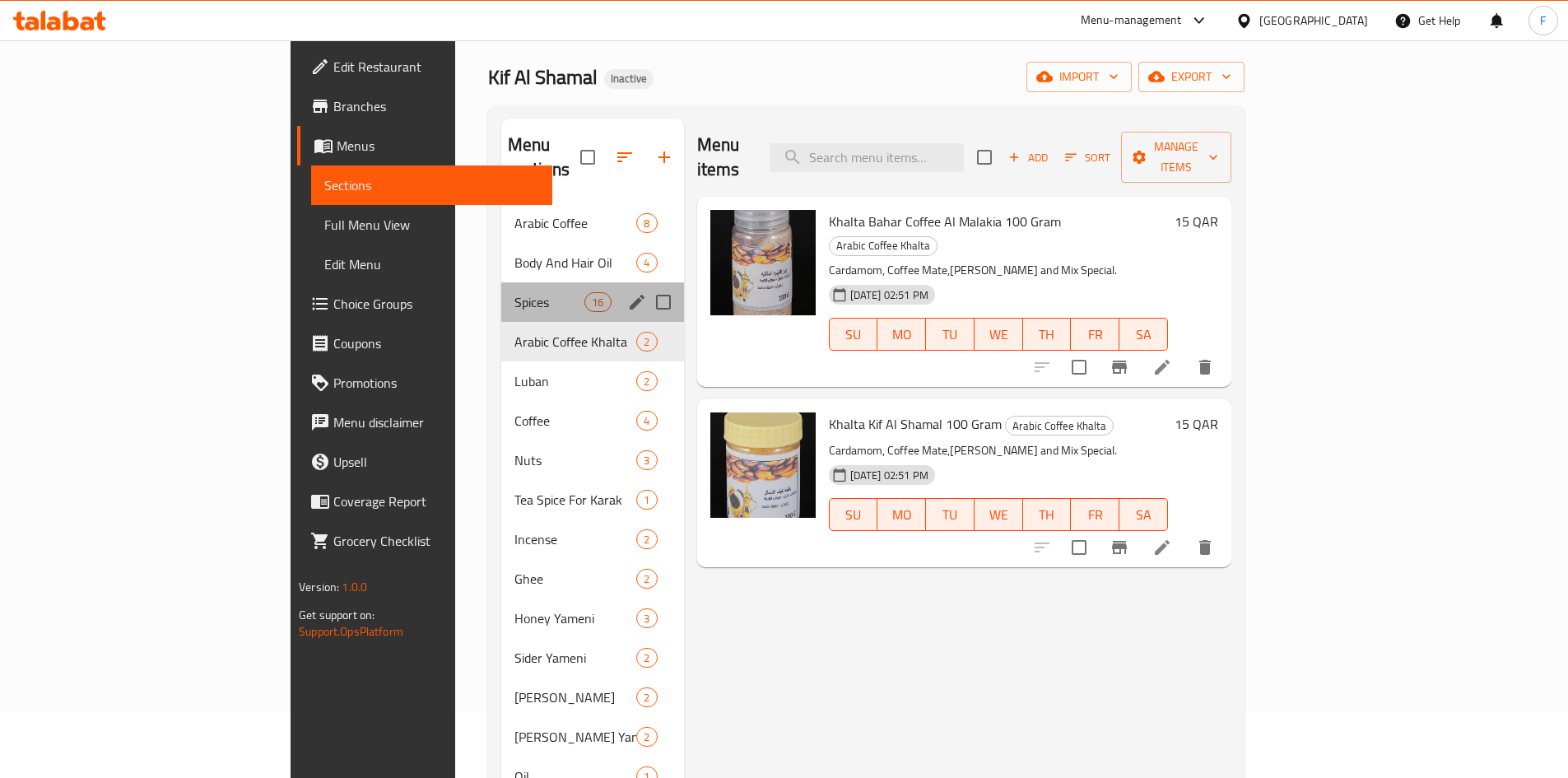
click at [502, 288] on div "Spices 16" at bounding box center [592, 302] width 182 height 39
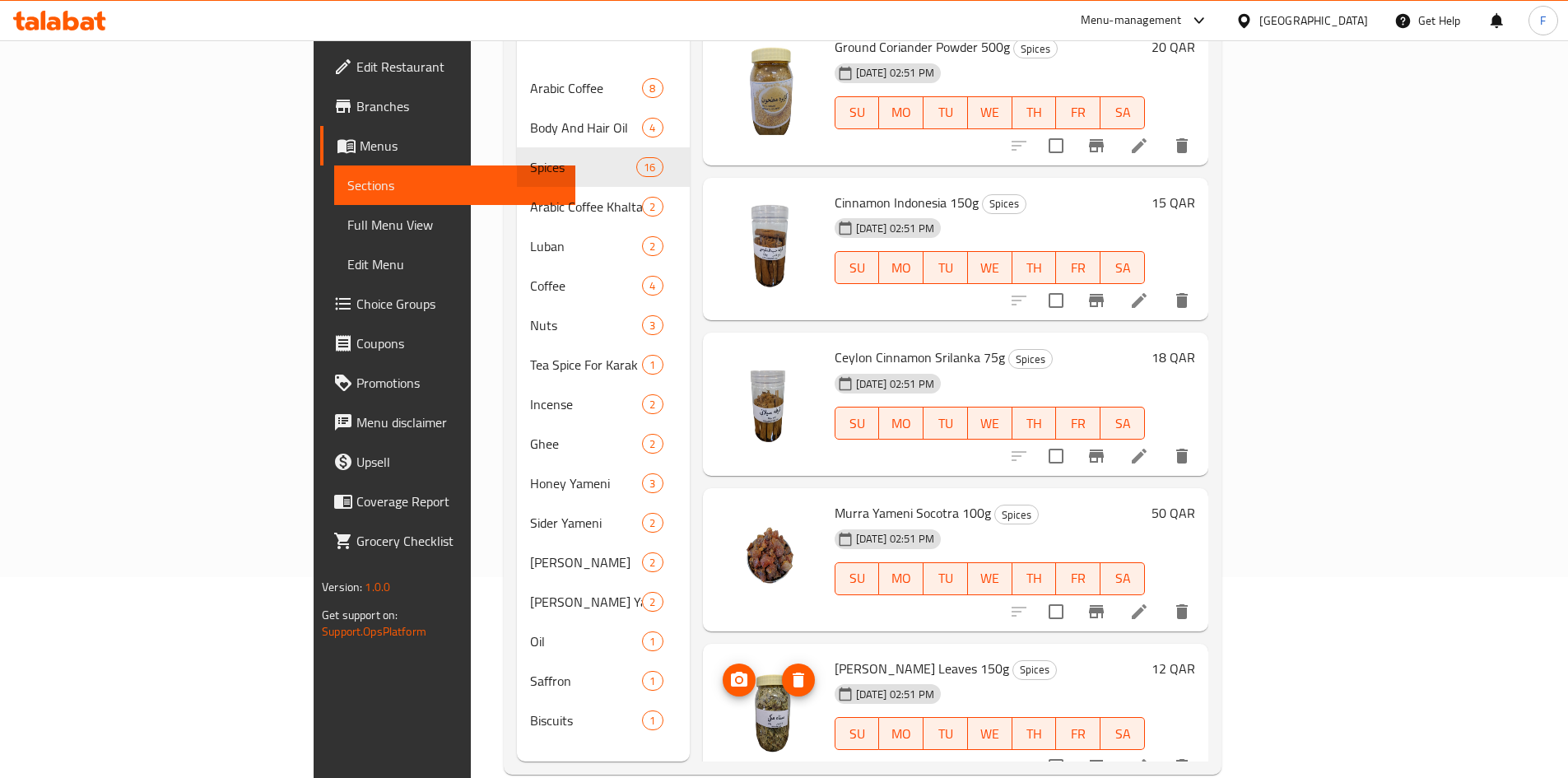
scroll to position [230, 0]
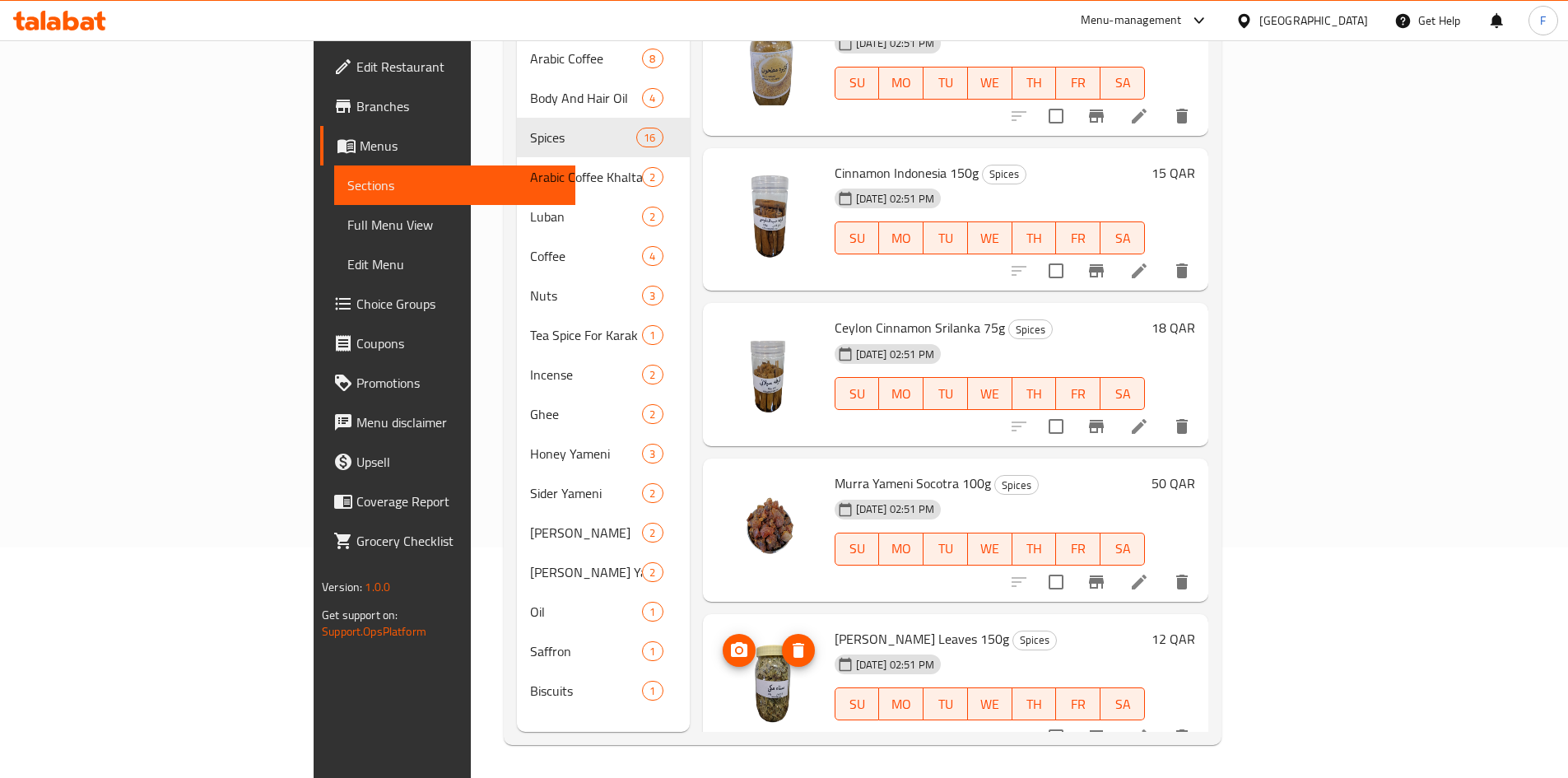
click at [716, 665] on img at bounding box center [768, 679] width 105 height 105
click at [849, 626] on span "[PERSON_NAME] Leaves 150g" at bounding box center [922, 638] width 175 height 24
click at [834, 470] on span "Murra Yameni Socotra 100g" at bounding box center [913, 482] width 156 height 24
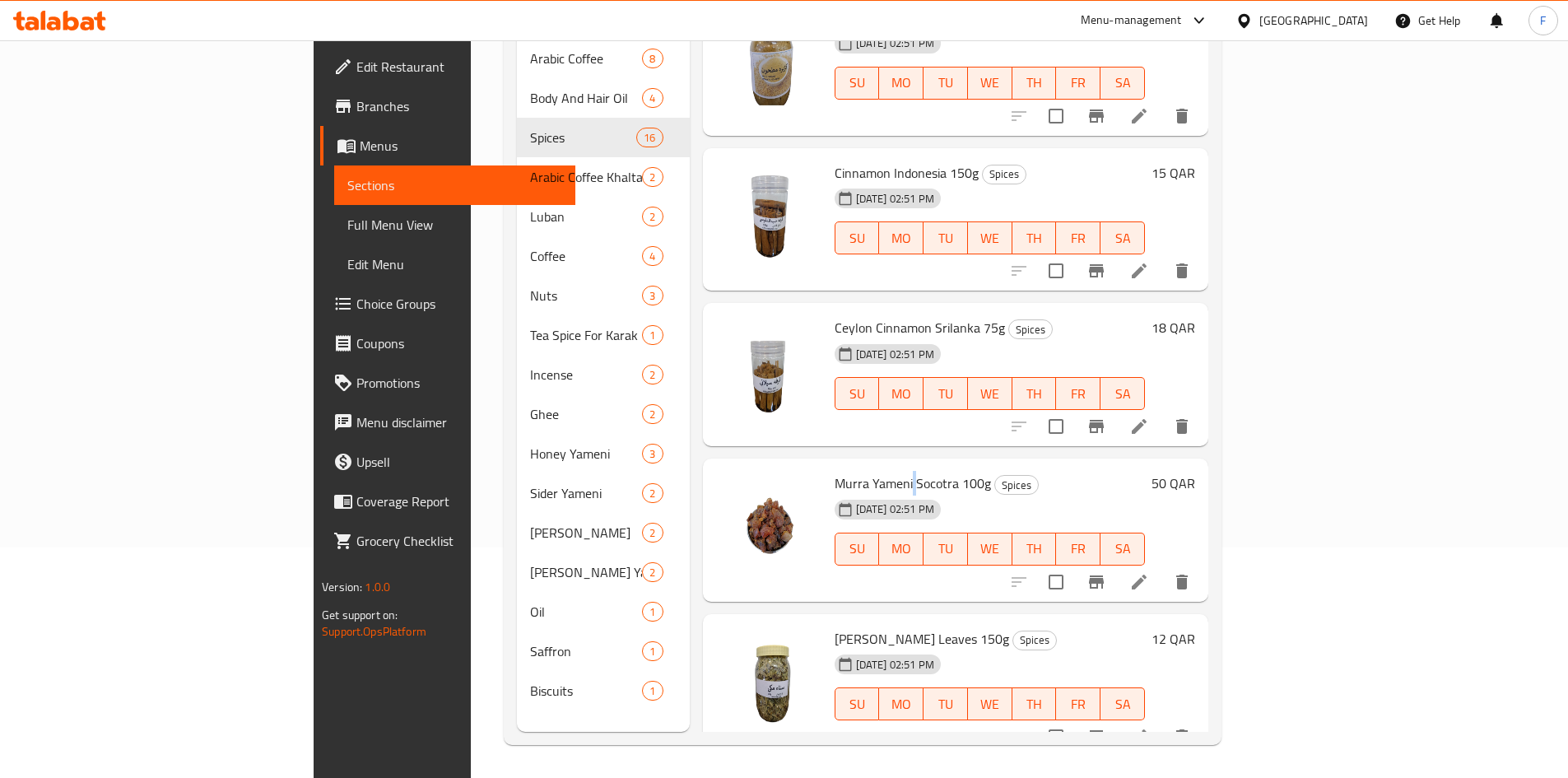
click at [834, 470] on span "Murra Yameni Socotra 100g" at bounding box center [913, 482] width 156 height 24
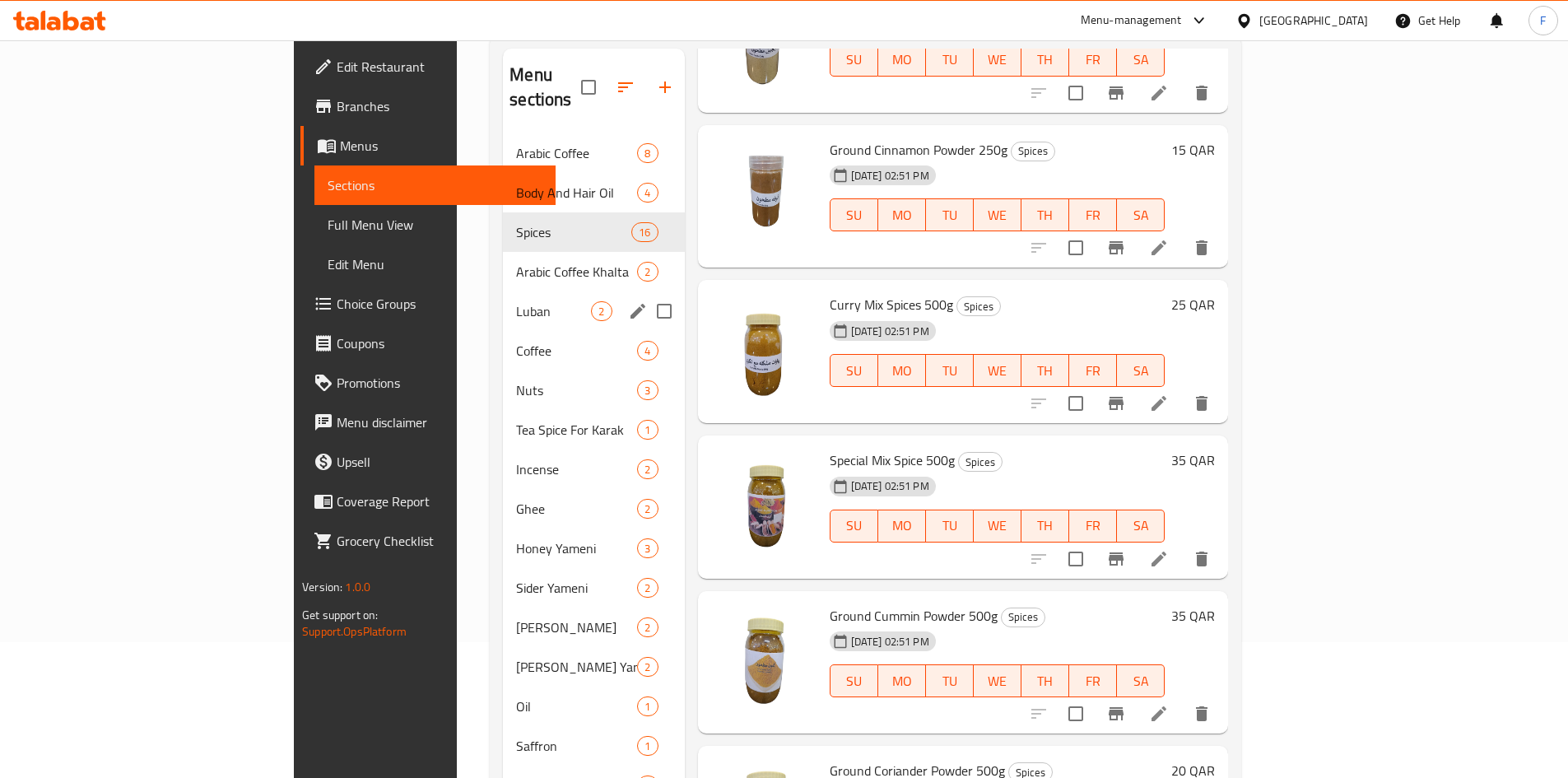
scroll to position [0, 0]
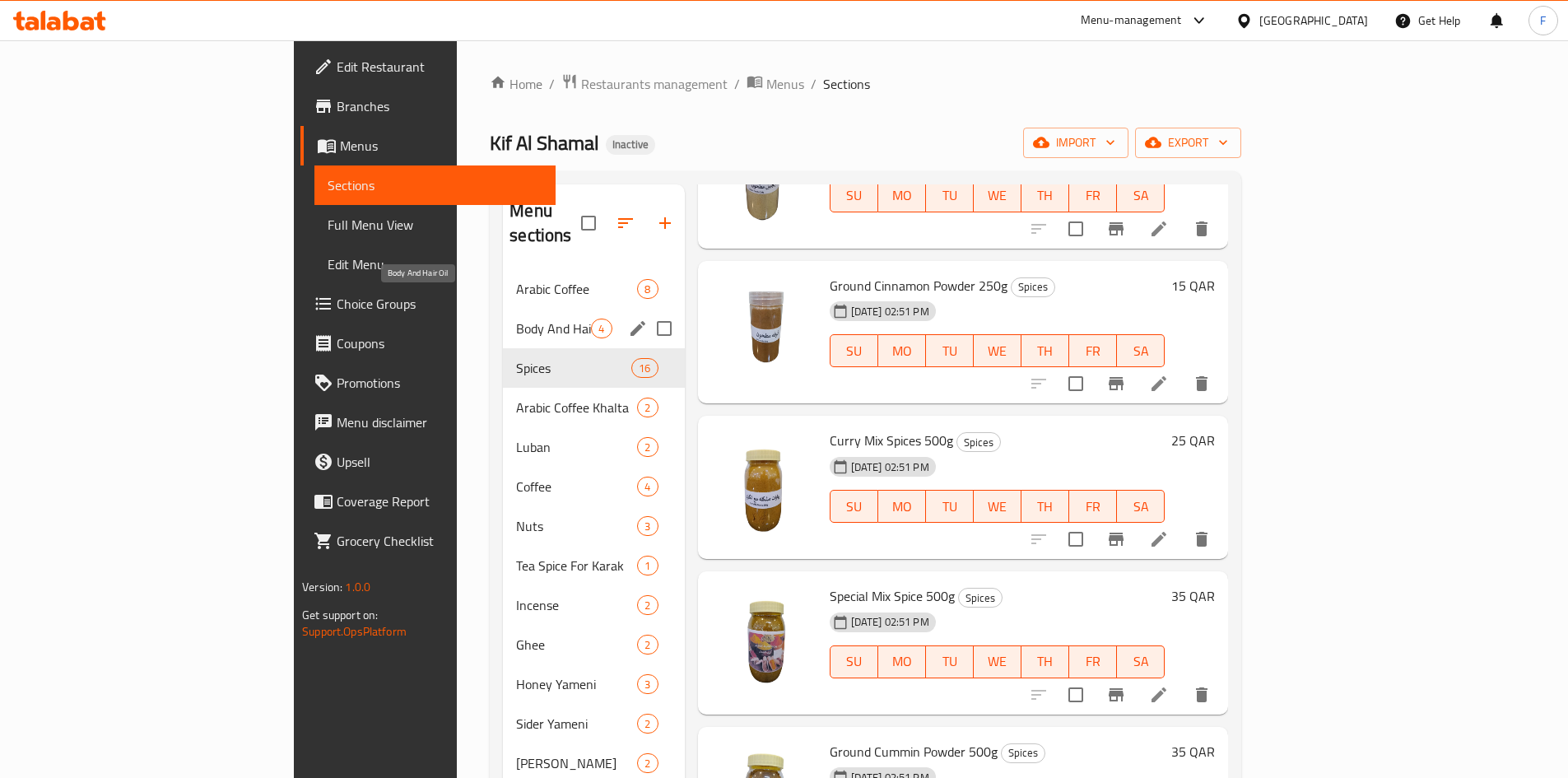
click at [516, 318] on span "Body And Hair Oil" at bounding box center [553, 329] width 75 height 20
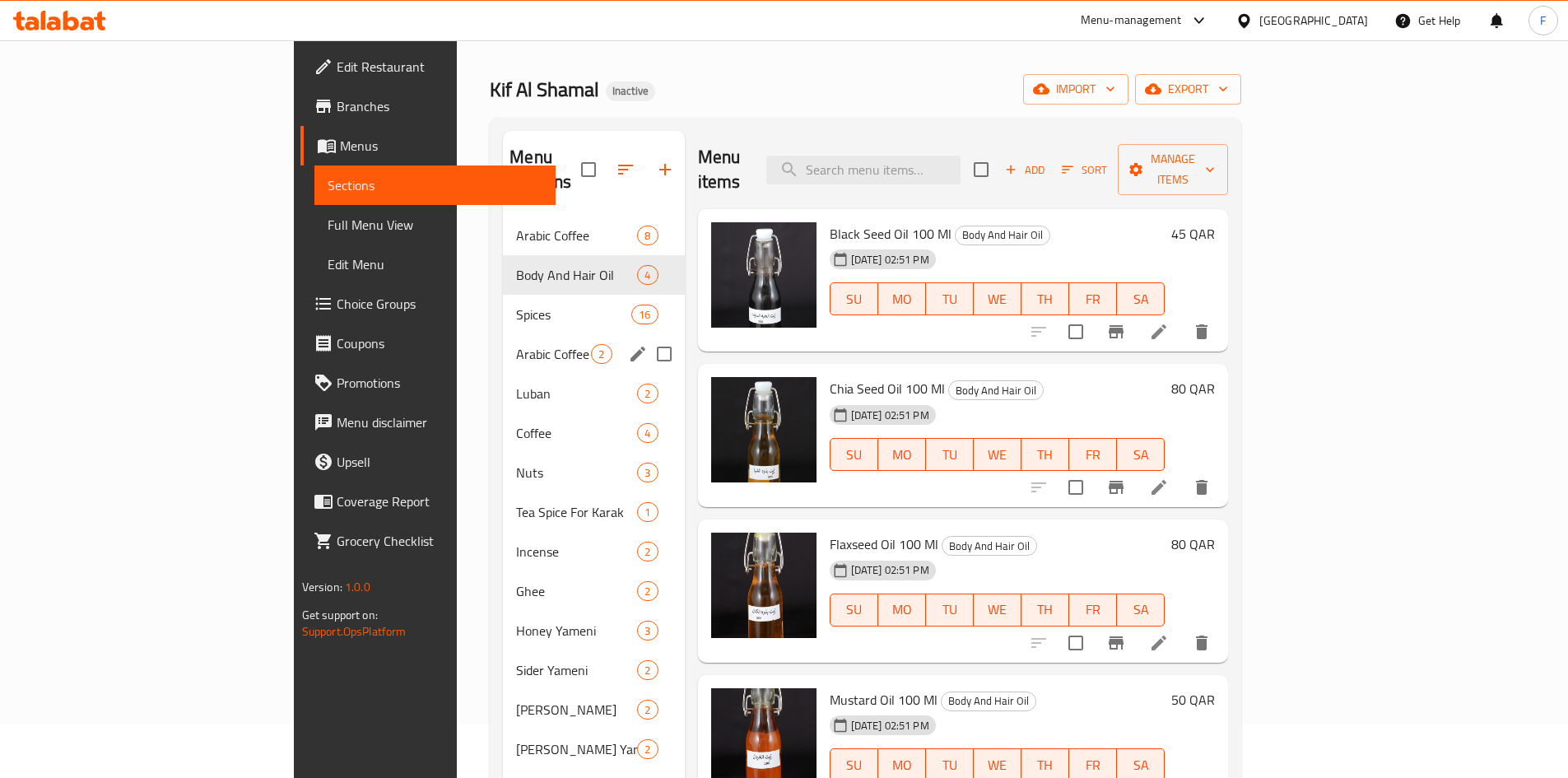
scroll to position [82, 0]
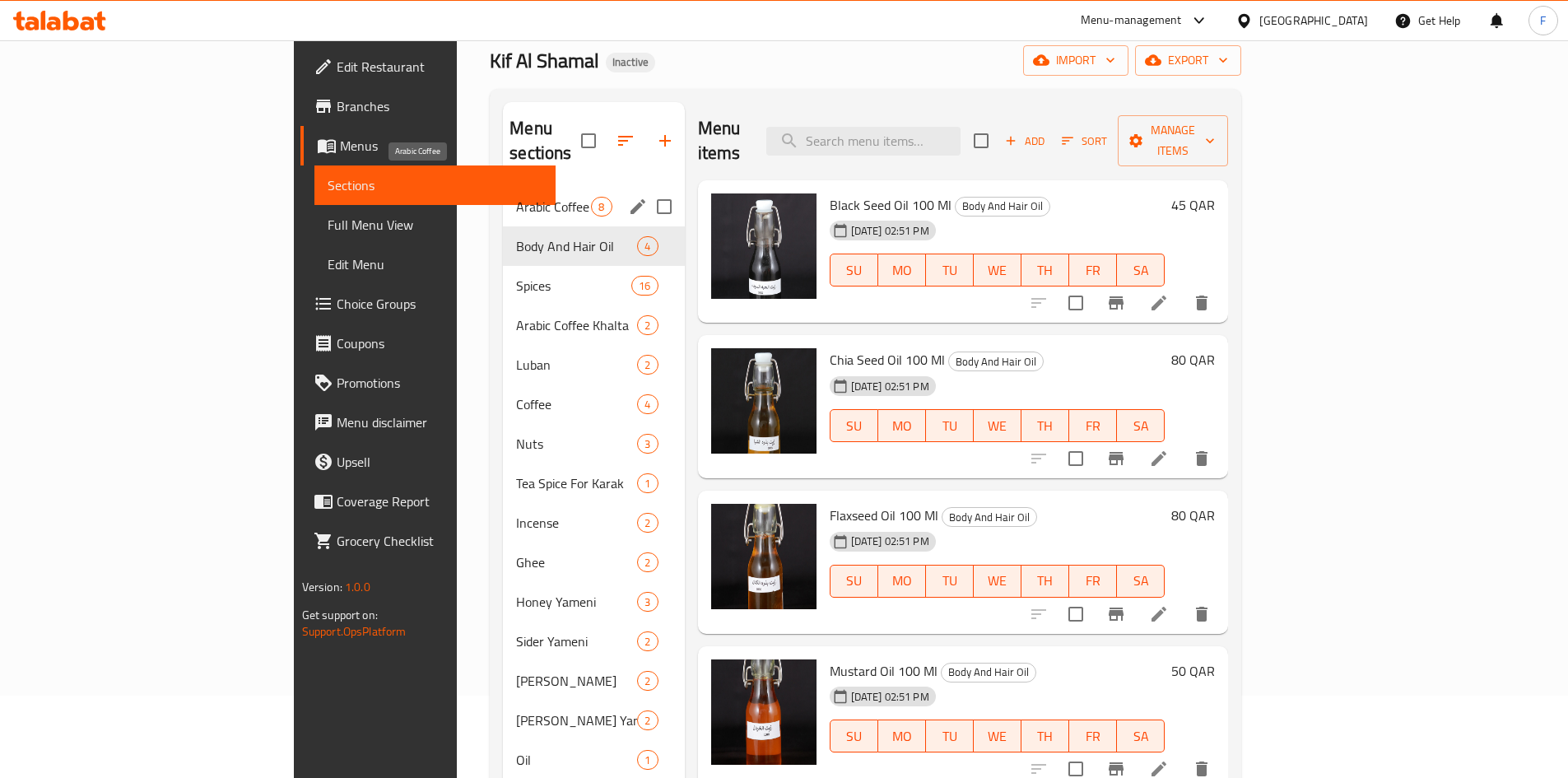
click at [516, 197] on span "Arabic Coffee" at bounding box center [553, 207] width 75 height 20
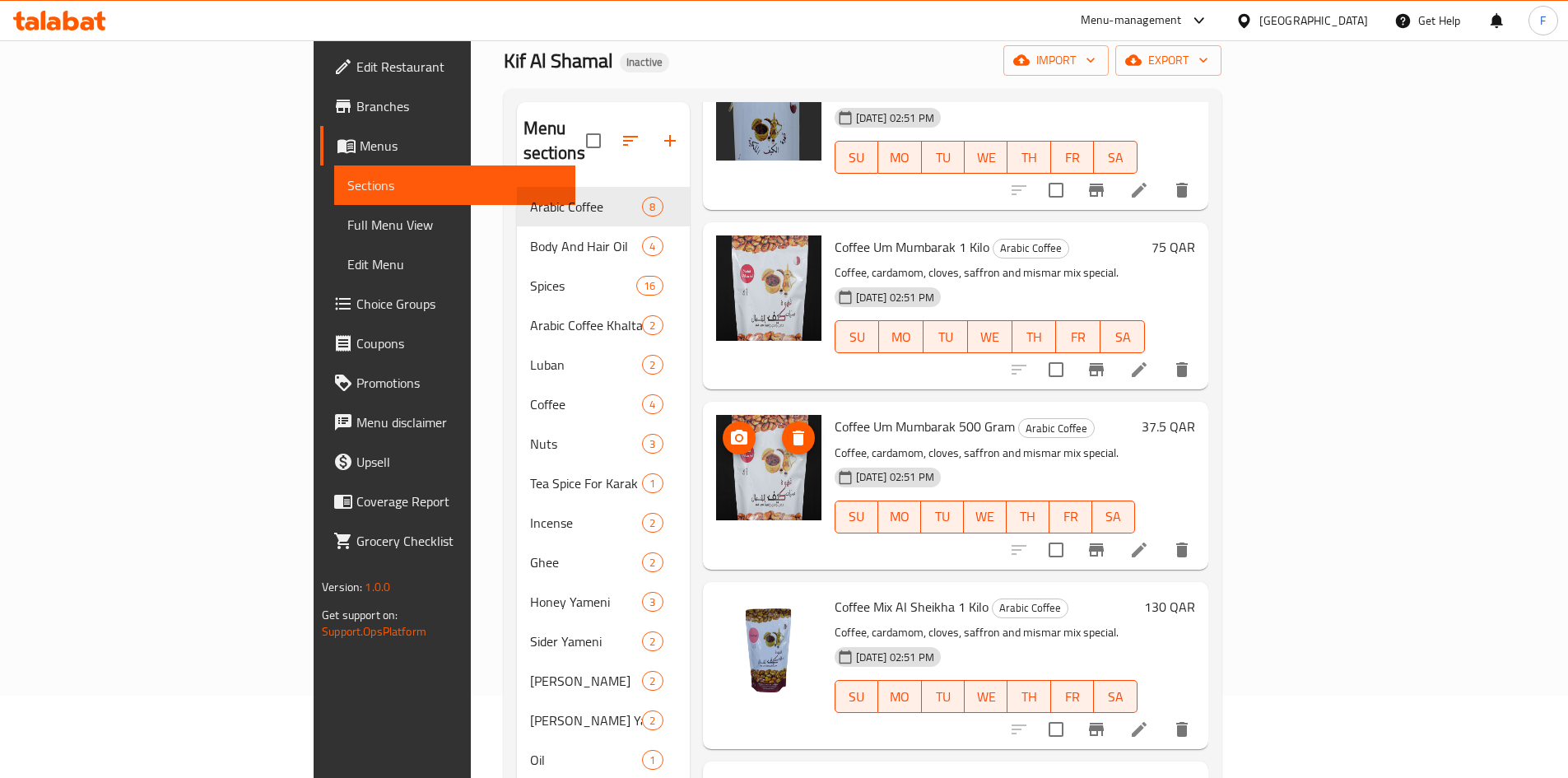
scroll to position [329, 0]
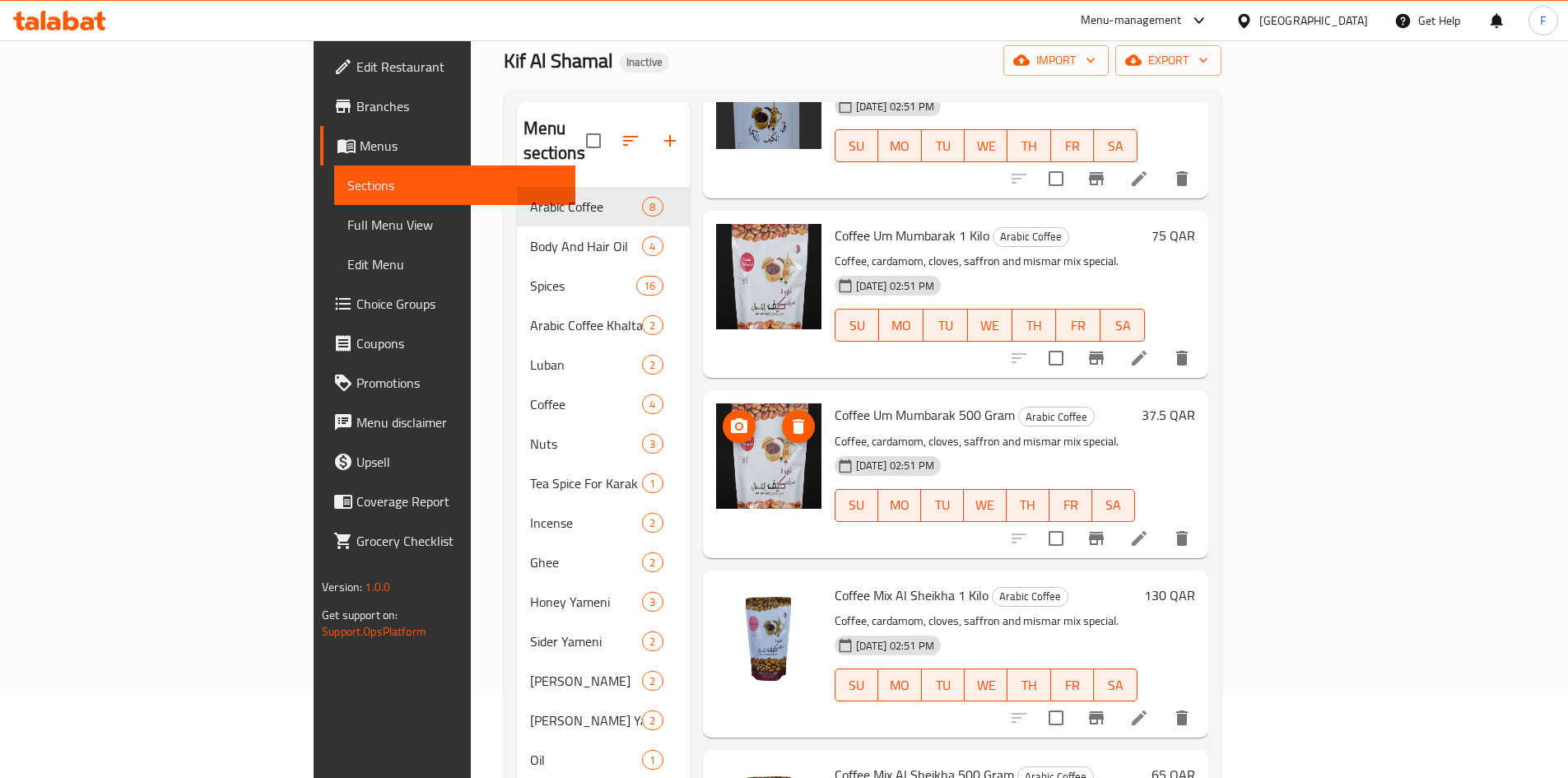
click at [716, 454] on img at bounding box center [768, 455] width 105 height 105
drag, startPoint x: 793, startPoint y: 389, endPoint x: 878, endPoint y: 390, distance: 85.0
click at [878, 402] on span "Coffee Um Mumbarak 500 Gram" at bounding box center [924, 414] width 181 height 24
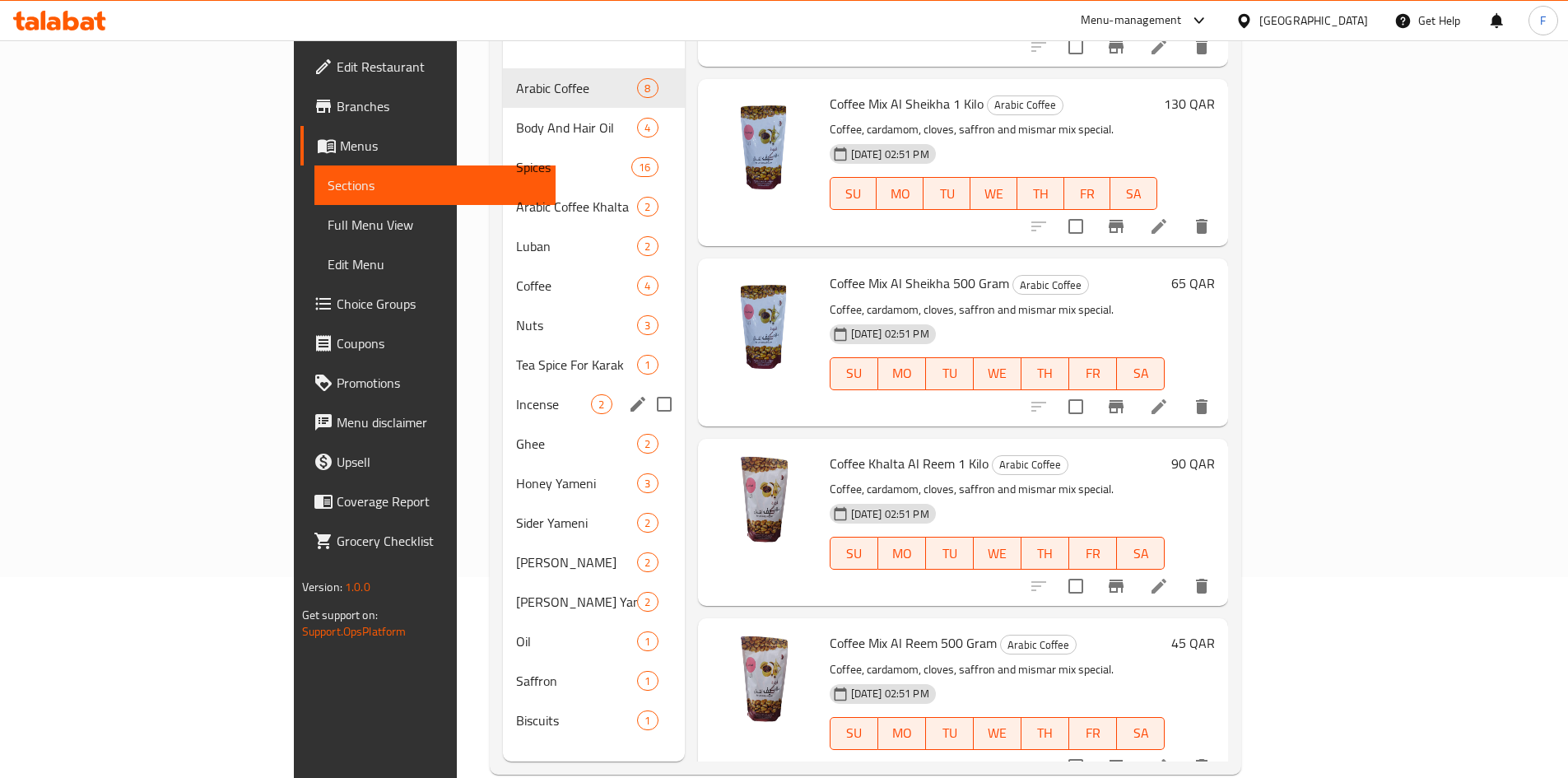
scroll to position [230, 0]
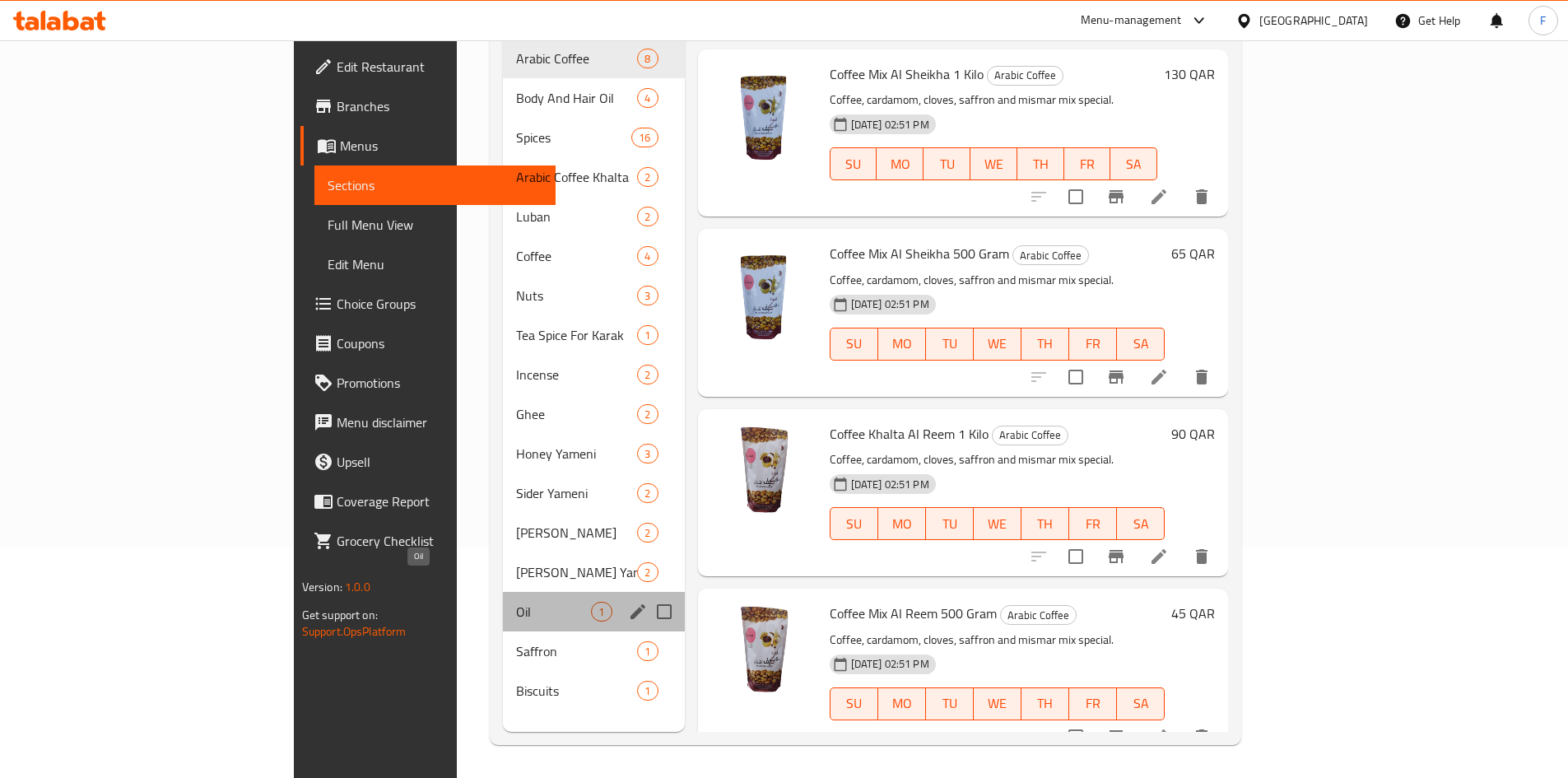
click at [516, 602] on span "Oil" at bounding box center [553, 612] width 75 height 20
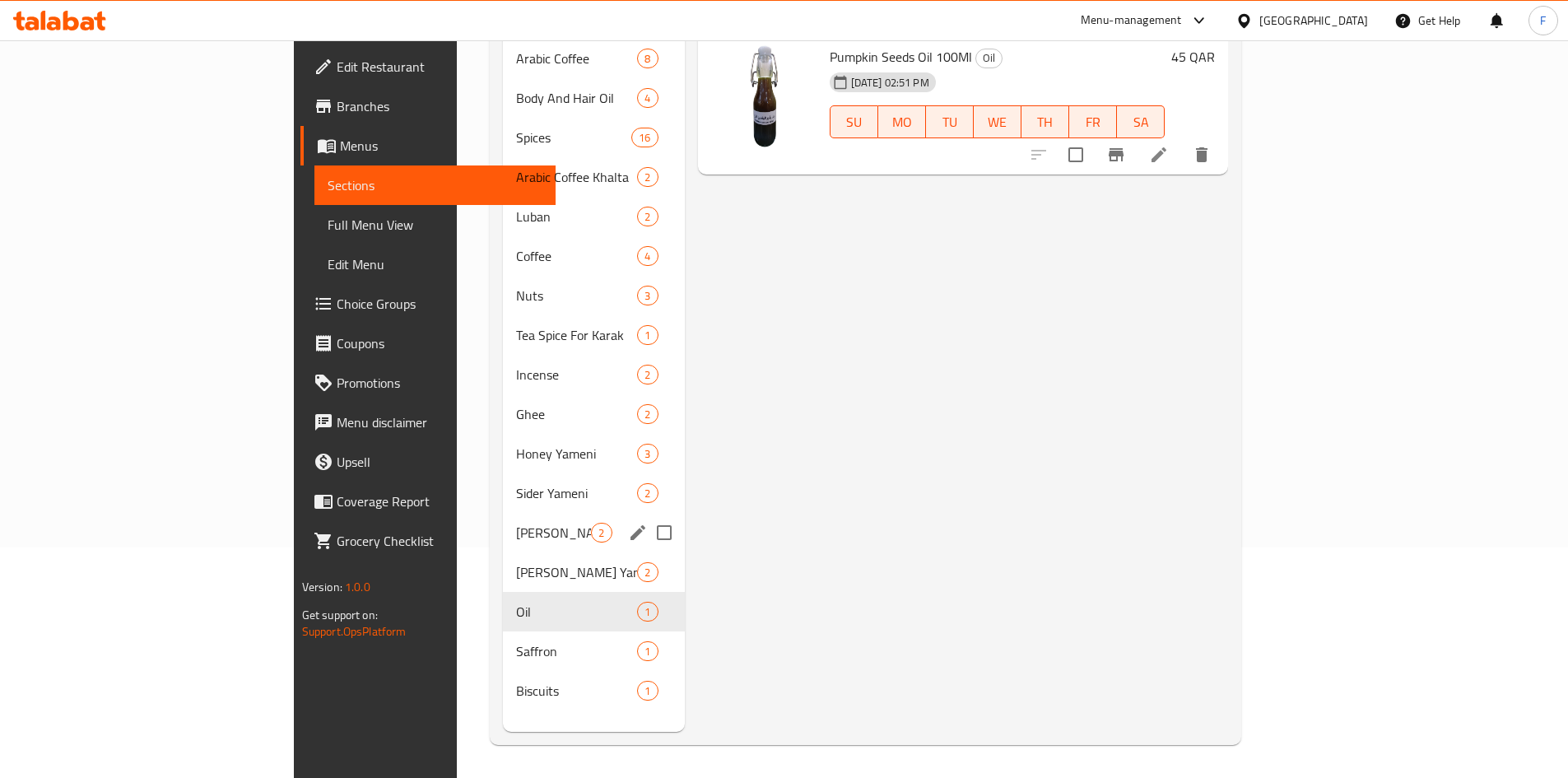
click at [503, 523] on div "Giser Gawa 2" at bounding box center [594, 532] width 182 height 39
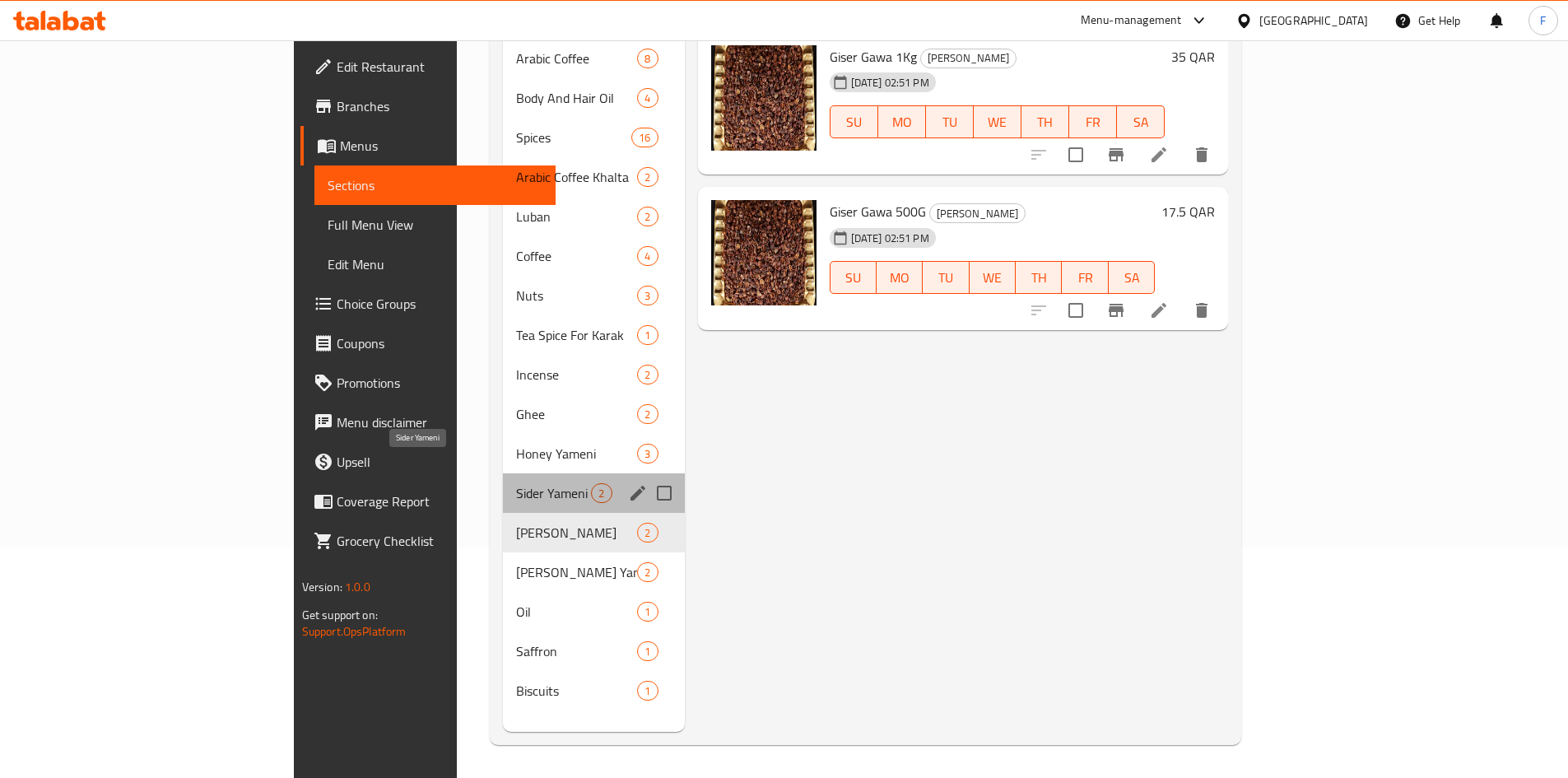
click at [516, 483] on span "Sider Yameni" at bounding box center [553, 493] width 75 height 20
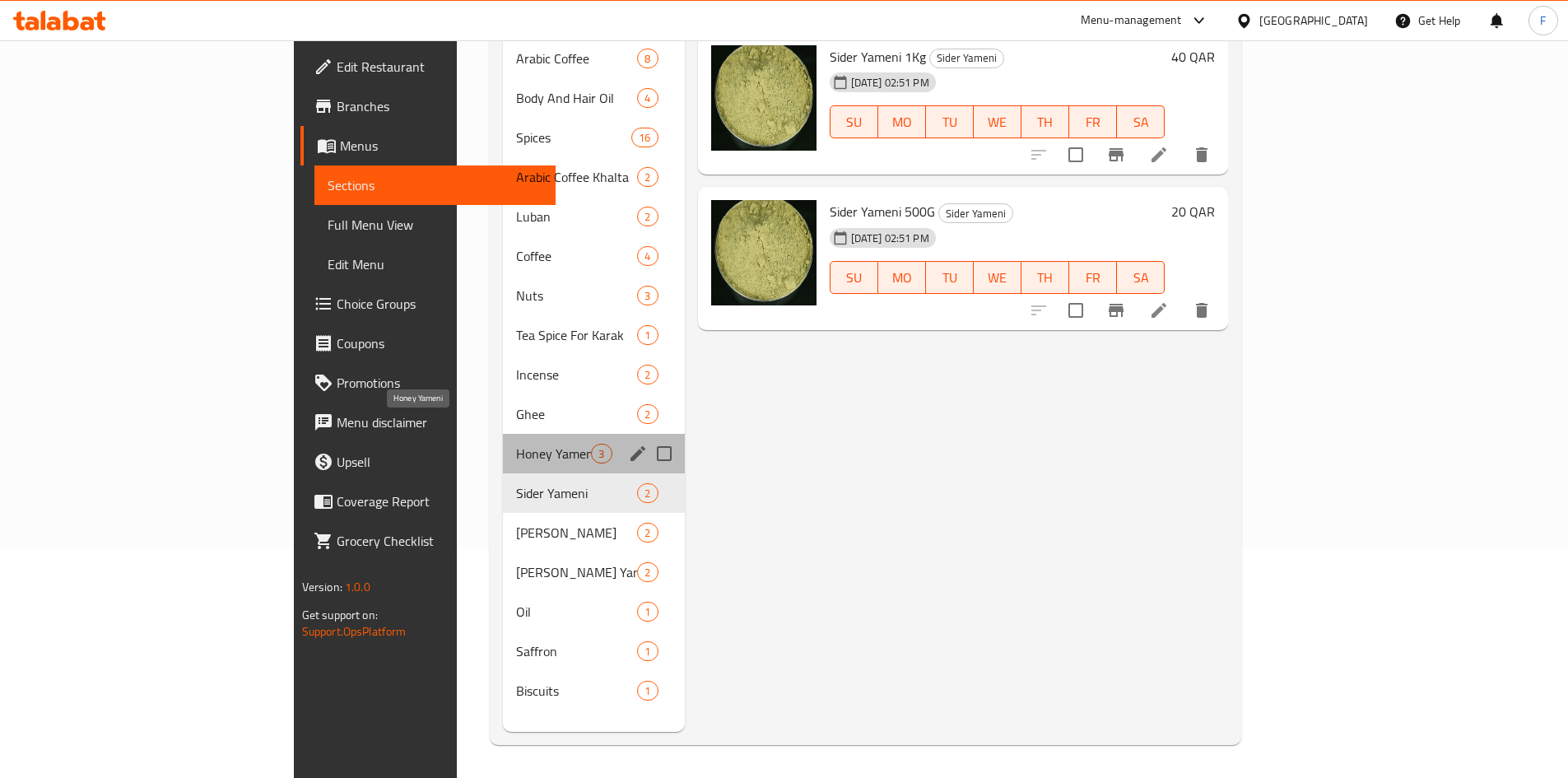
click at [516, 444] on span "Honey Yameni" at bounding box center [553, 454] width 75 height 20
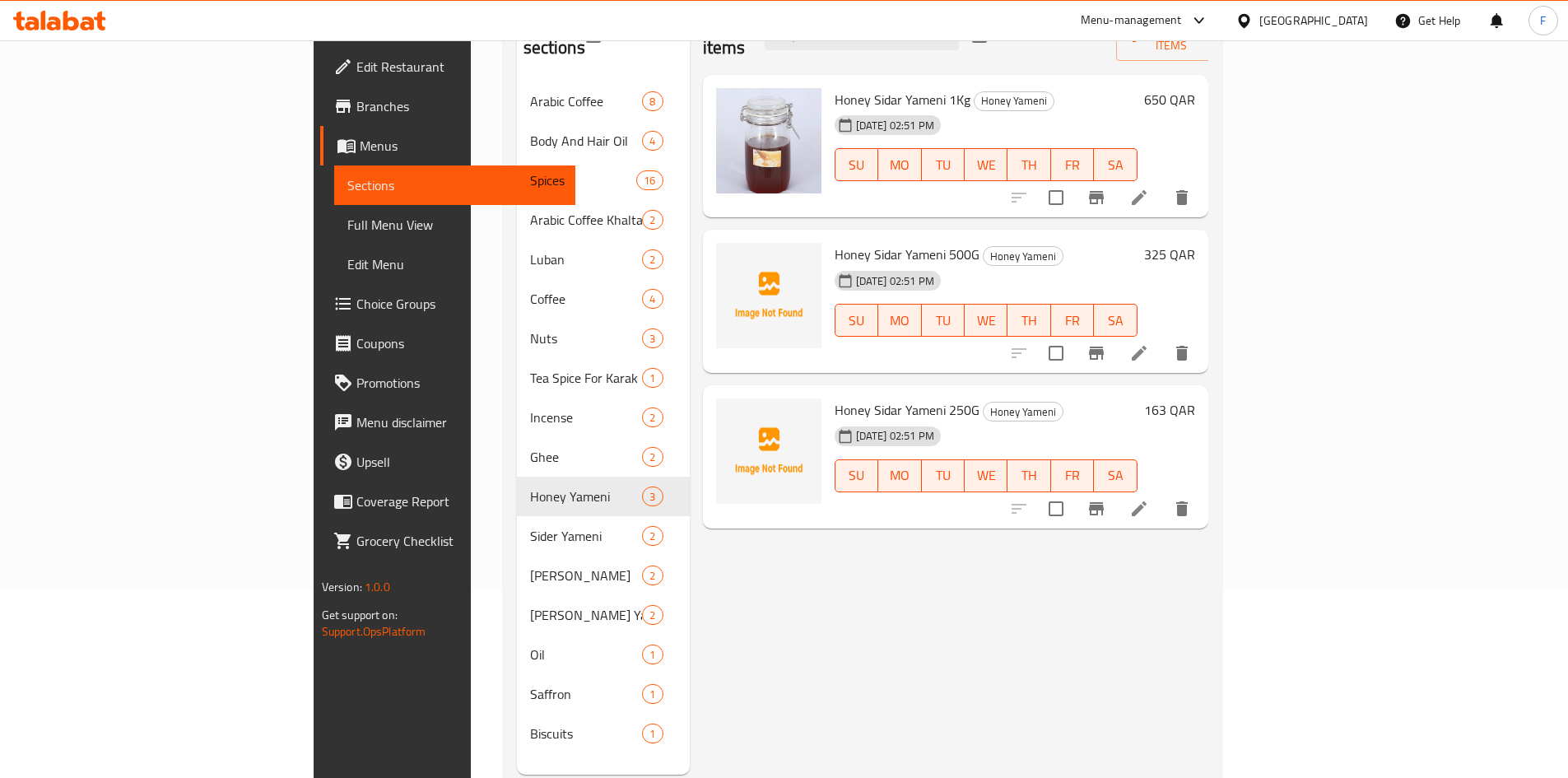
scroll to position [148, 0]
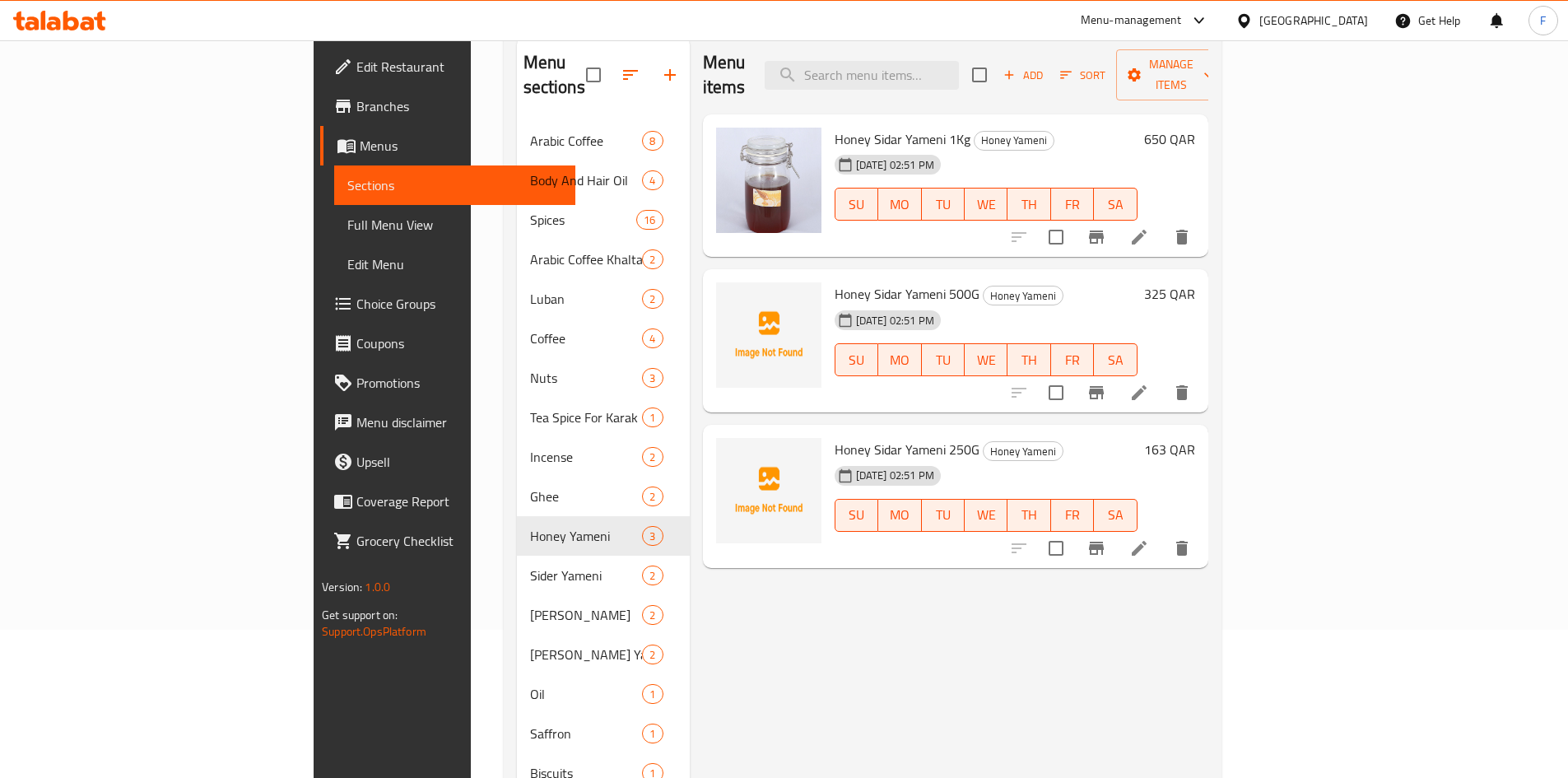
click at [828, 121] on div "Honey Sidar Yameni 1Kg Honey Yameni [DATE] 02:51 PM SU MO TU WE TH FR SA" at bounding box center [986, 186] width 316 height 130
drag, startPoint x: 753, startPoint y: 115, endPoint x: 864, endPoint y: 107, distance: 111.3
click at [864, 121] on div "Honey Sidar Yameni 1Kg Honey Yameni [DATE] 02:51 PM SU MO TU WE TH FR SA" at bounding box center [986, 186] width 316 height 130
copy span "Honey [PERSON_NAME]"
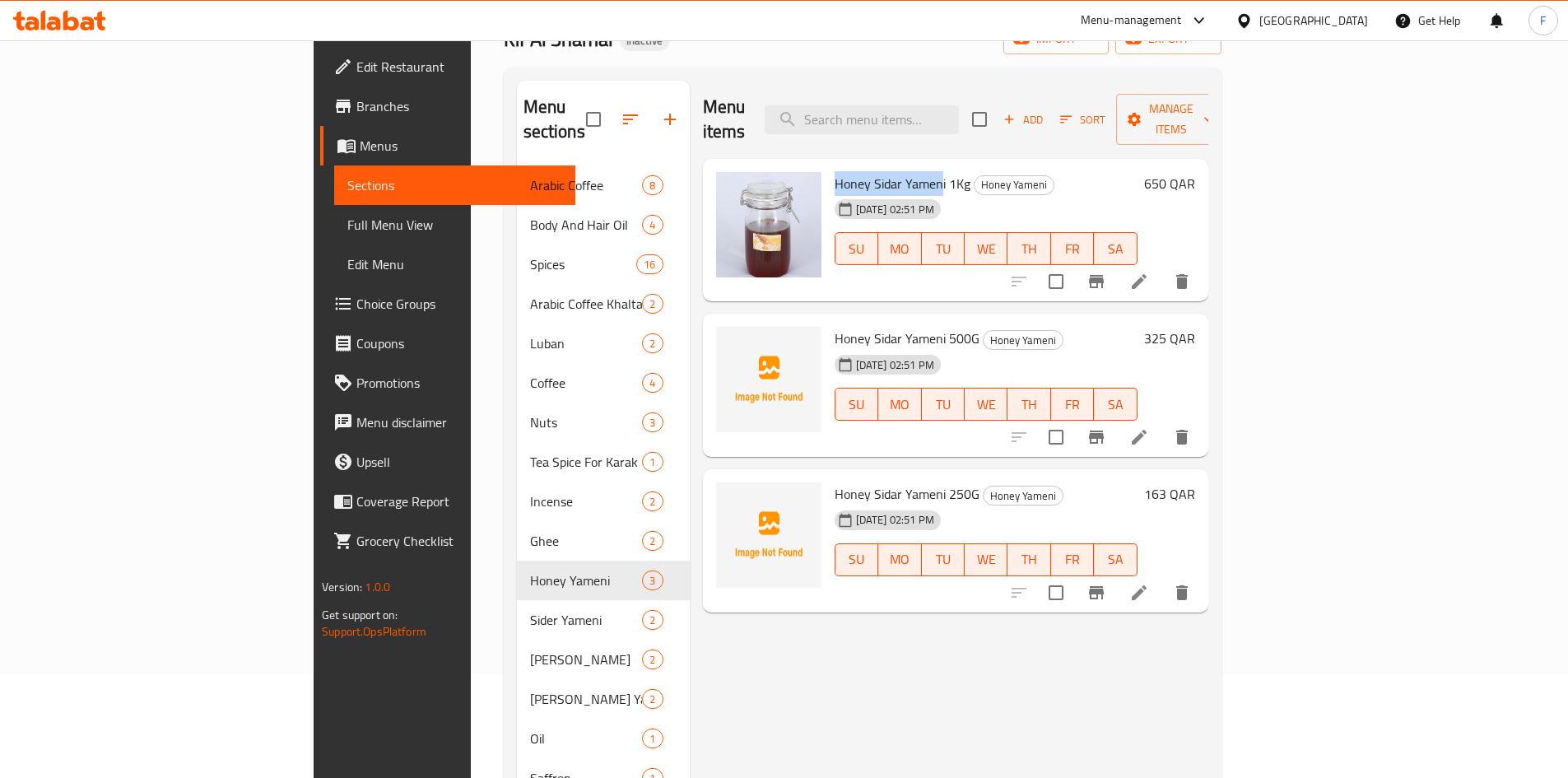
scroll to position [0, 0]
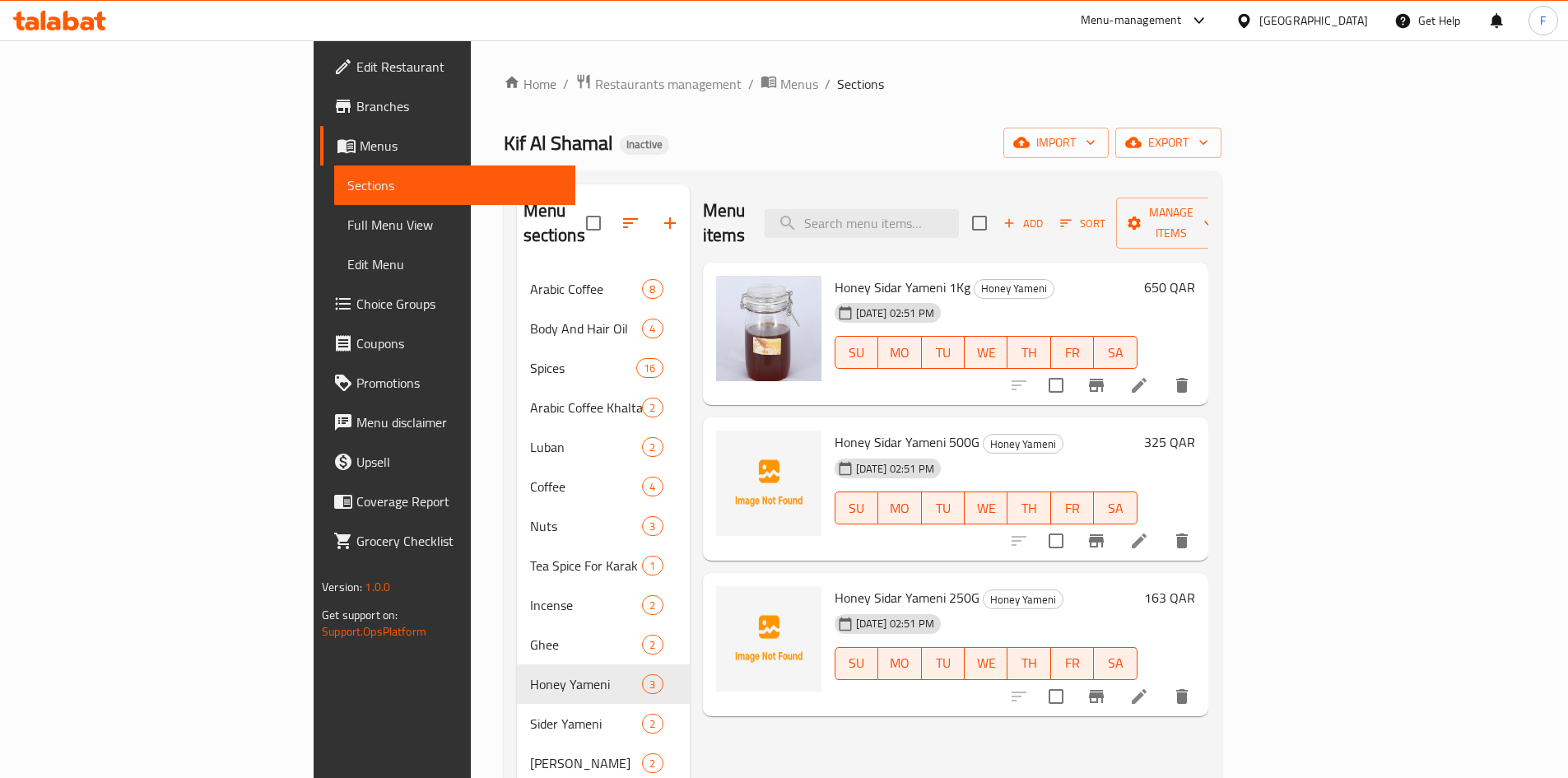
click at [834, 429] on span "Honey Sidar Yameni 500G" at bounding box center [907, 441] width 145 height 24
copy h6 "Honey Sidar Yameni 500G"
click at [834, 429] on span "Honey Sidar Yameni 500G" at bounding box center [907, 441] width 145 height 24
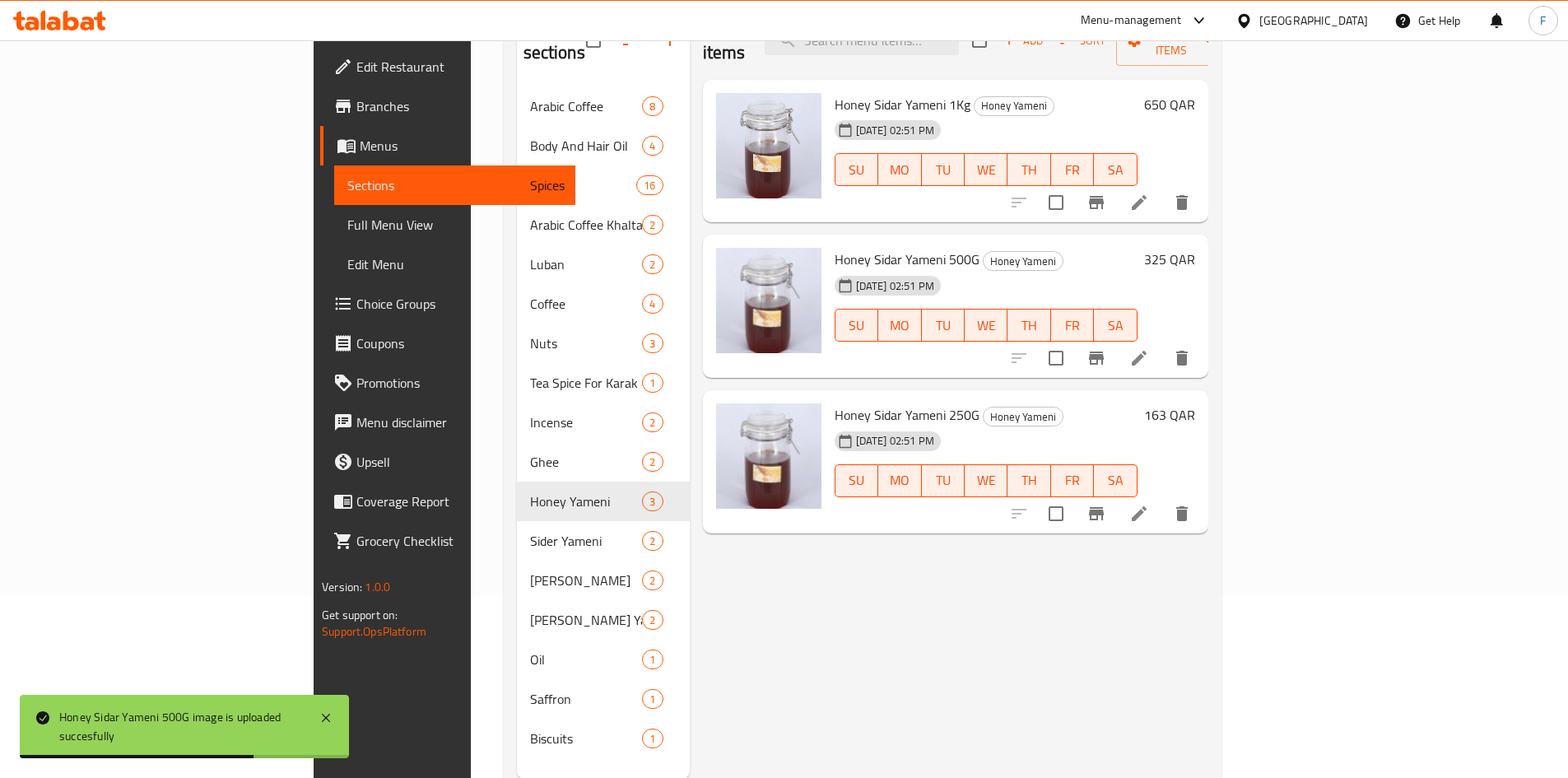
scroll to position [230, 0]
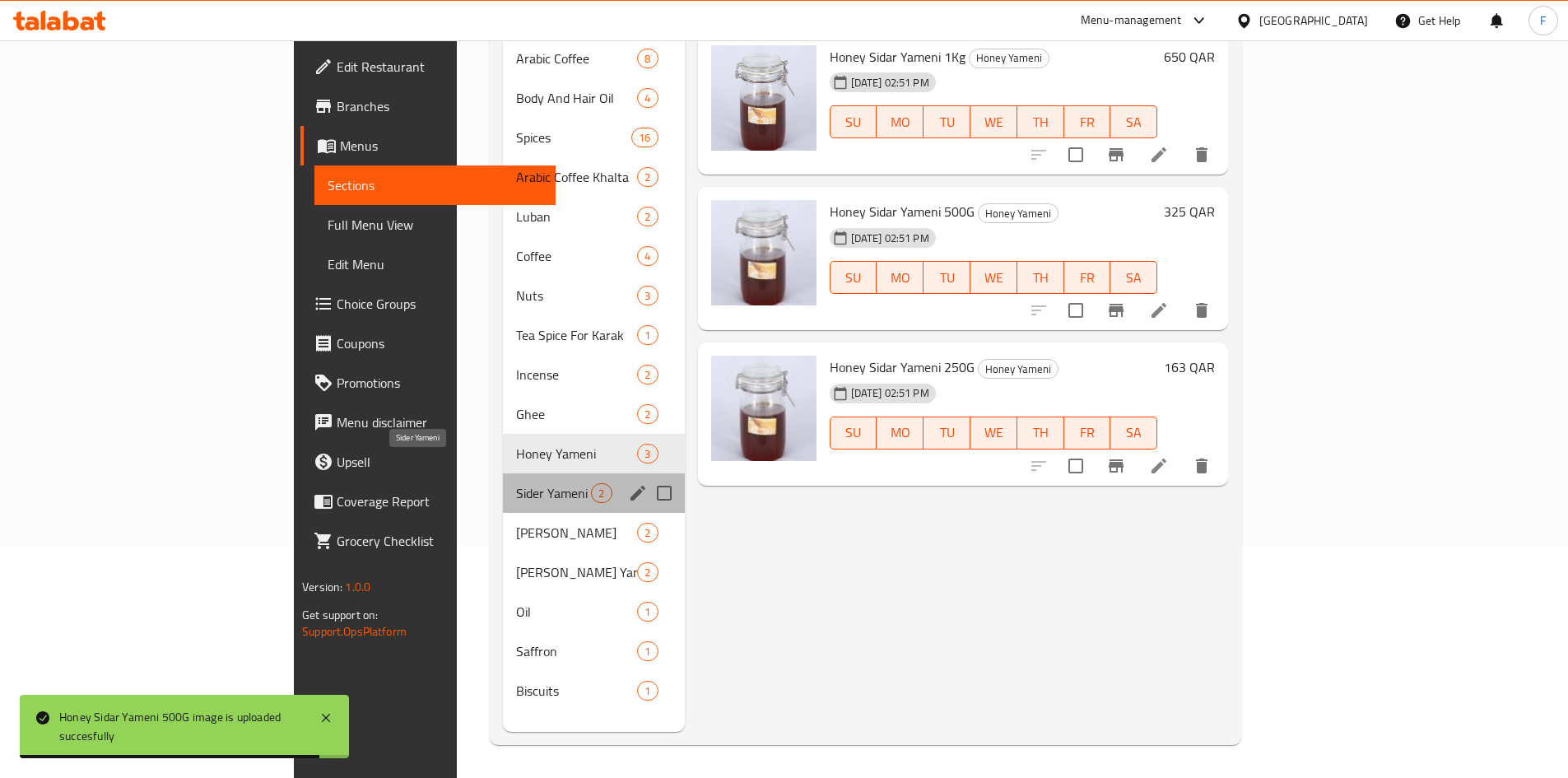
click at [516, 483] on span "Sider Yameni" at bounding box center [553, 493] width 75 height 20
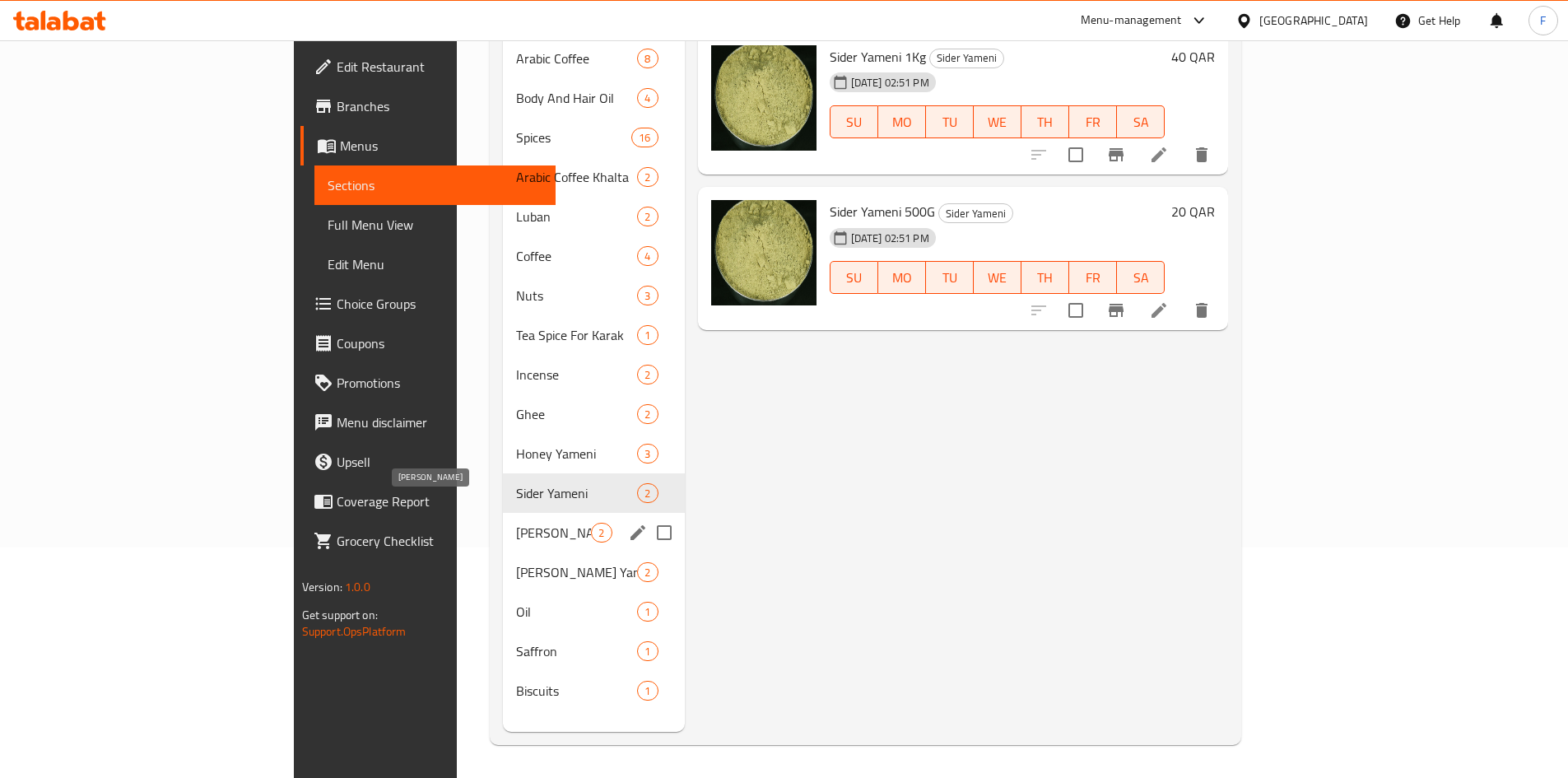
click at [516, 523] on span "[PERSON_NAME]" at bounding box center [553, 533] width 75 height 20
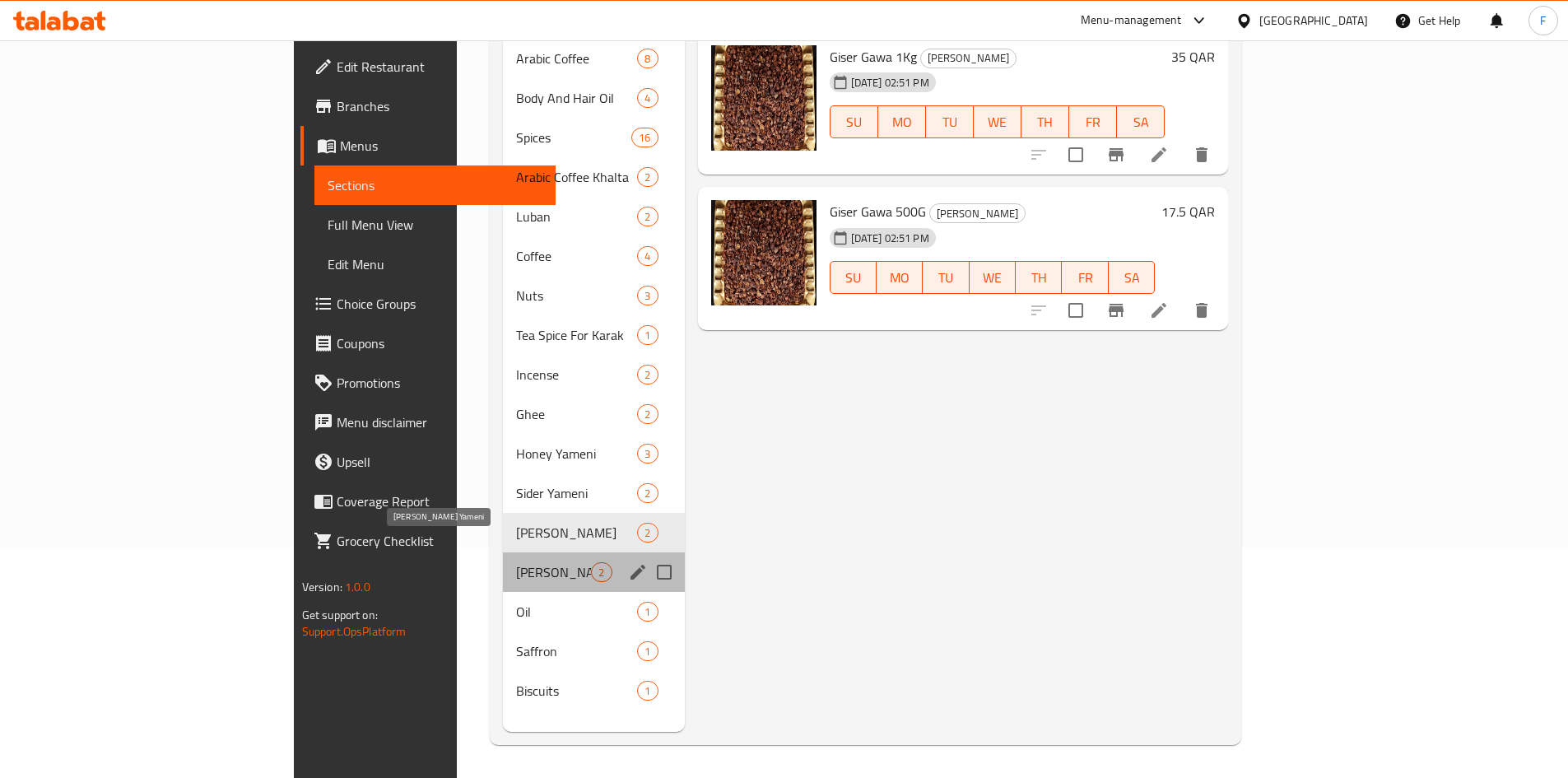
click at [516, 562] on span "[PERSON_NAME] Yameni" at bounding box center [553, 572] width 75 height 20
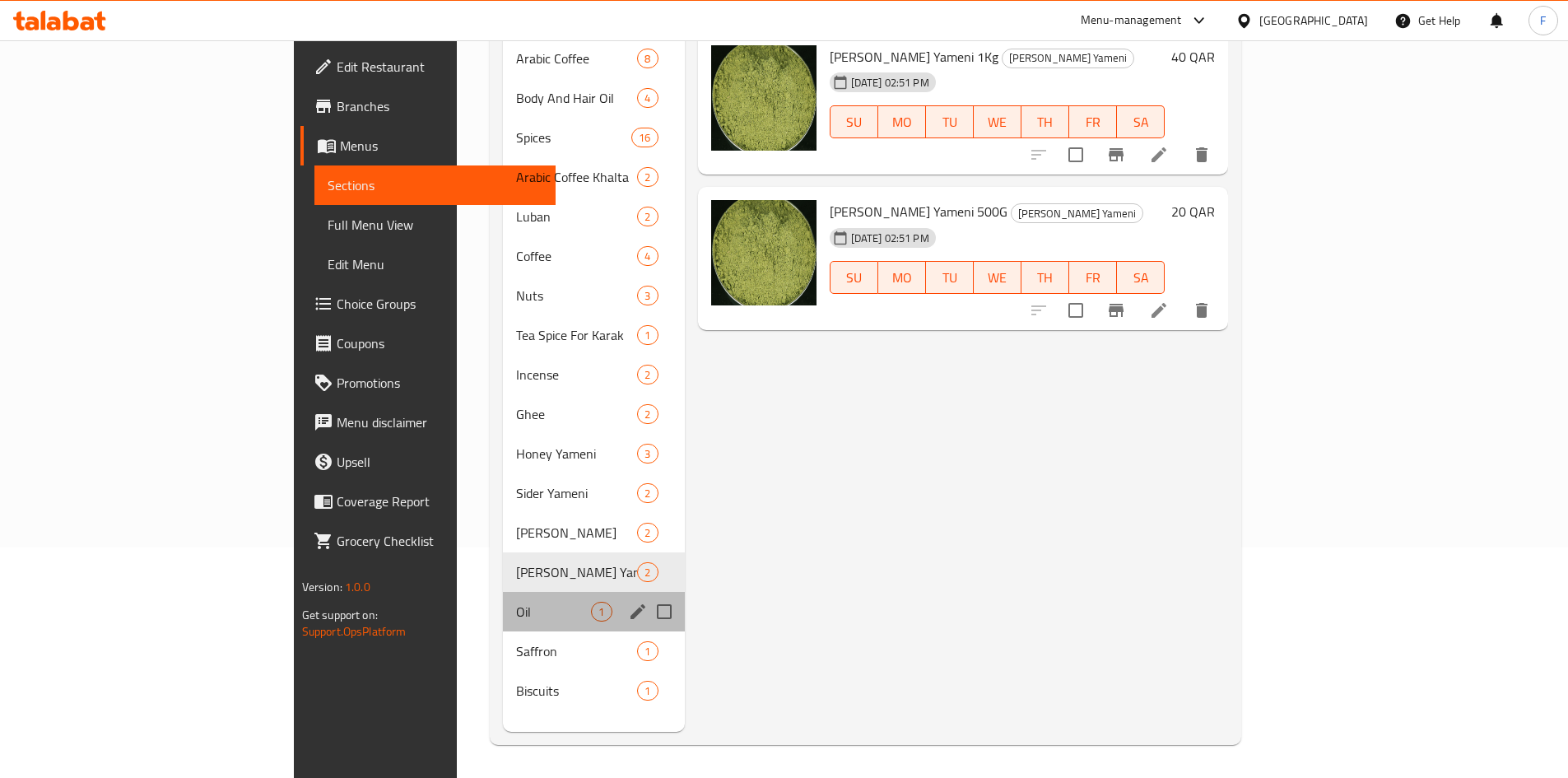
click at [503, 591] on div "Oil 1" at bounding box center [594, 611] width 182 height 39
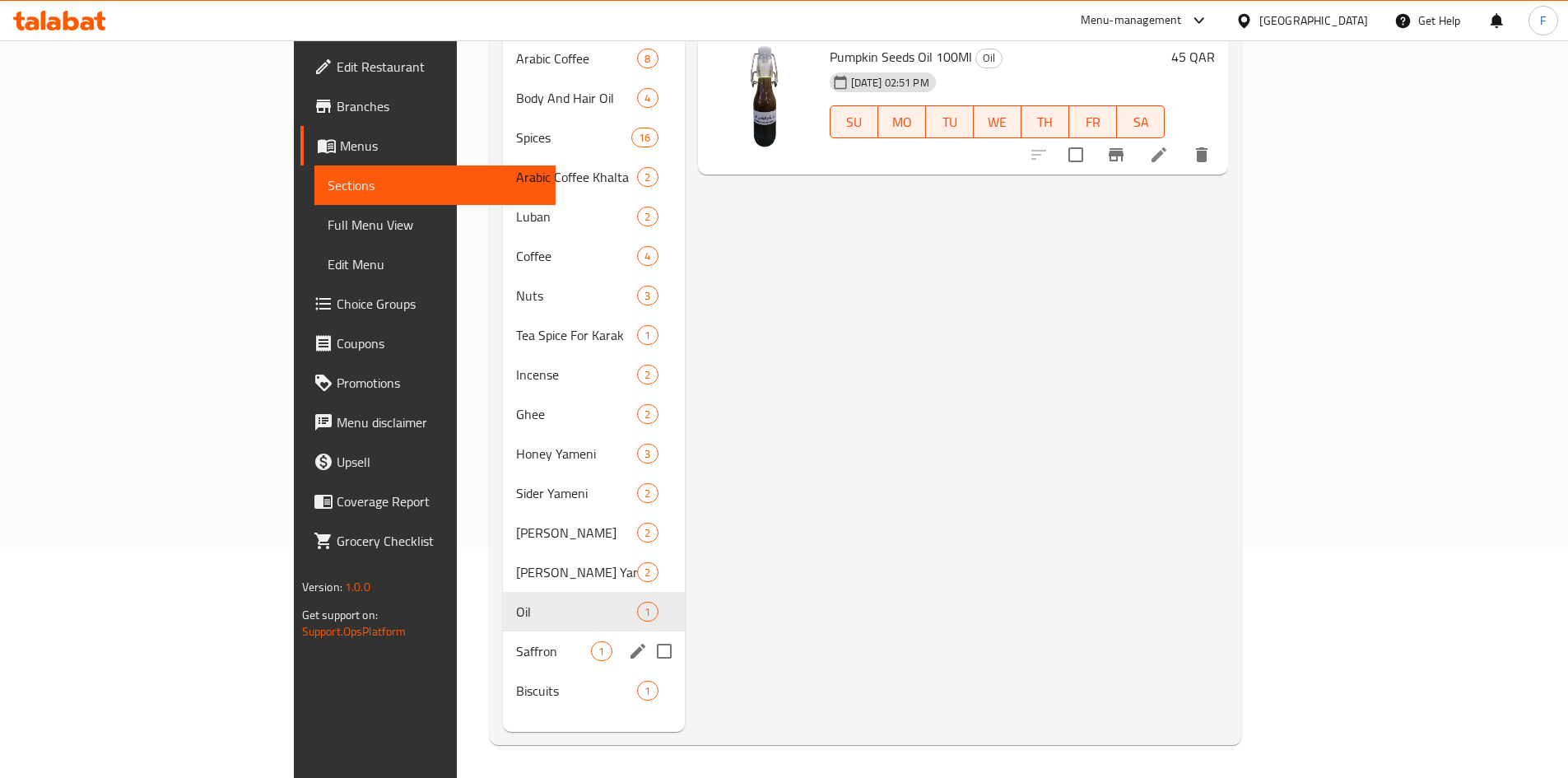
click at [503, 631] on div "Saffron 1" at bounding box center [594, 650] width 182 height 39
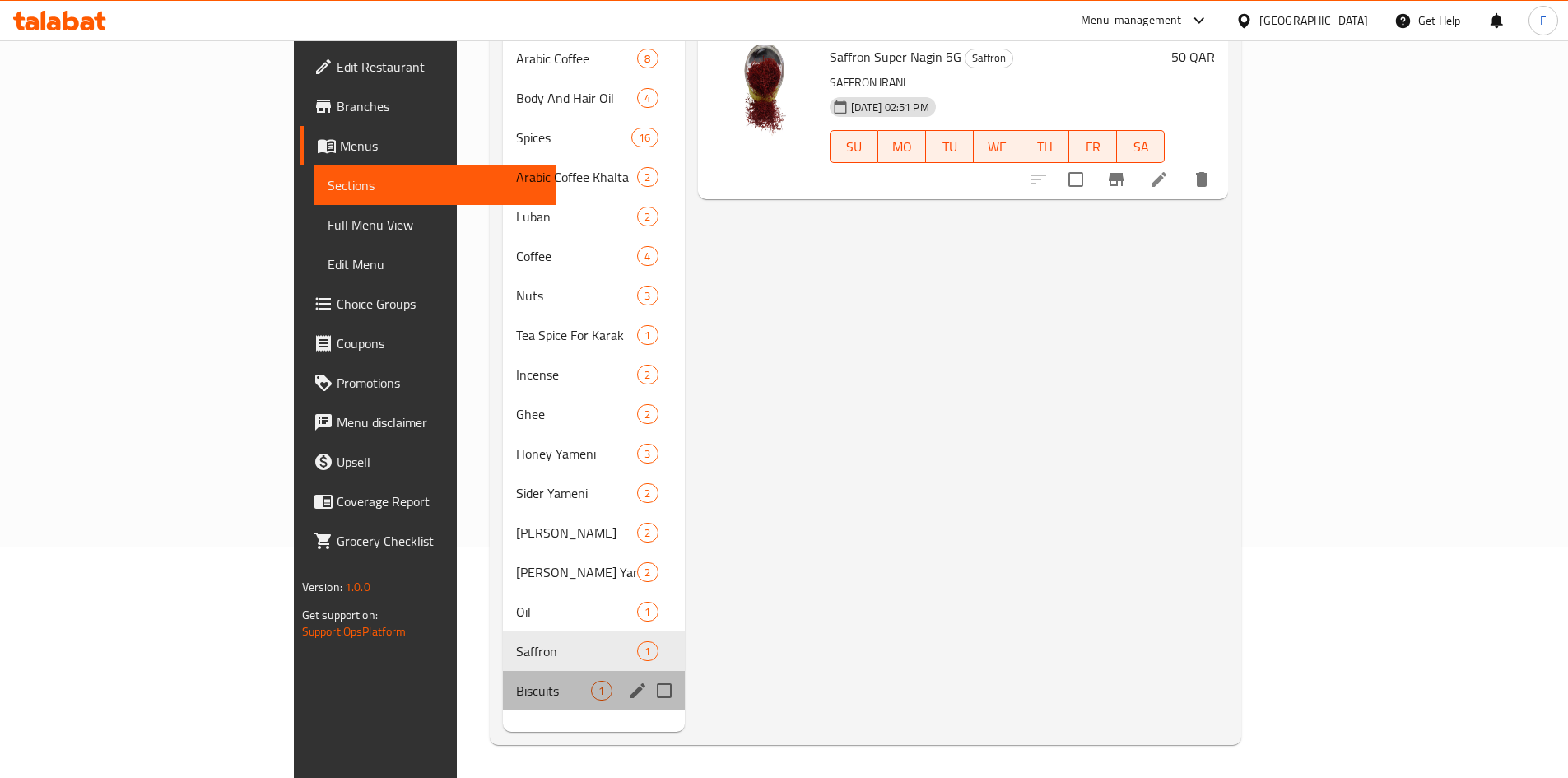
click at [503, 670] on div "Biscuits 1" at bounding box center [594, 690] width 182 height 39
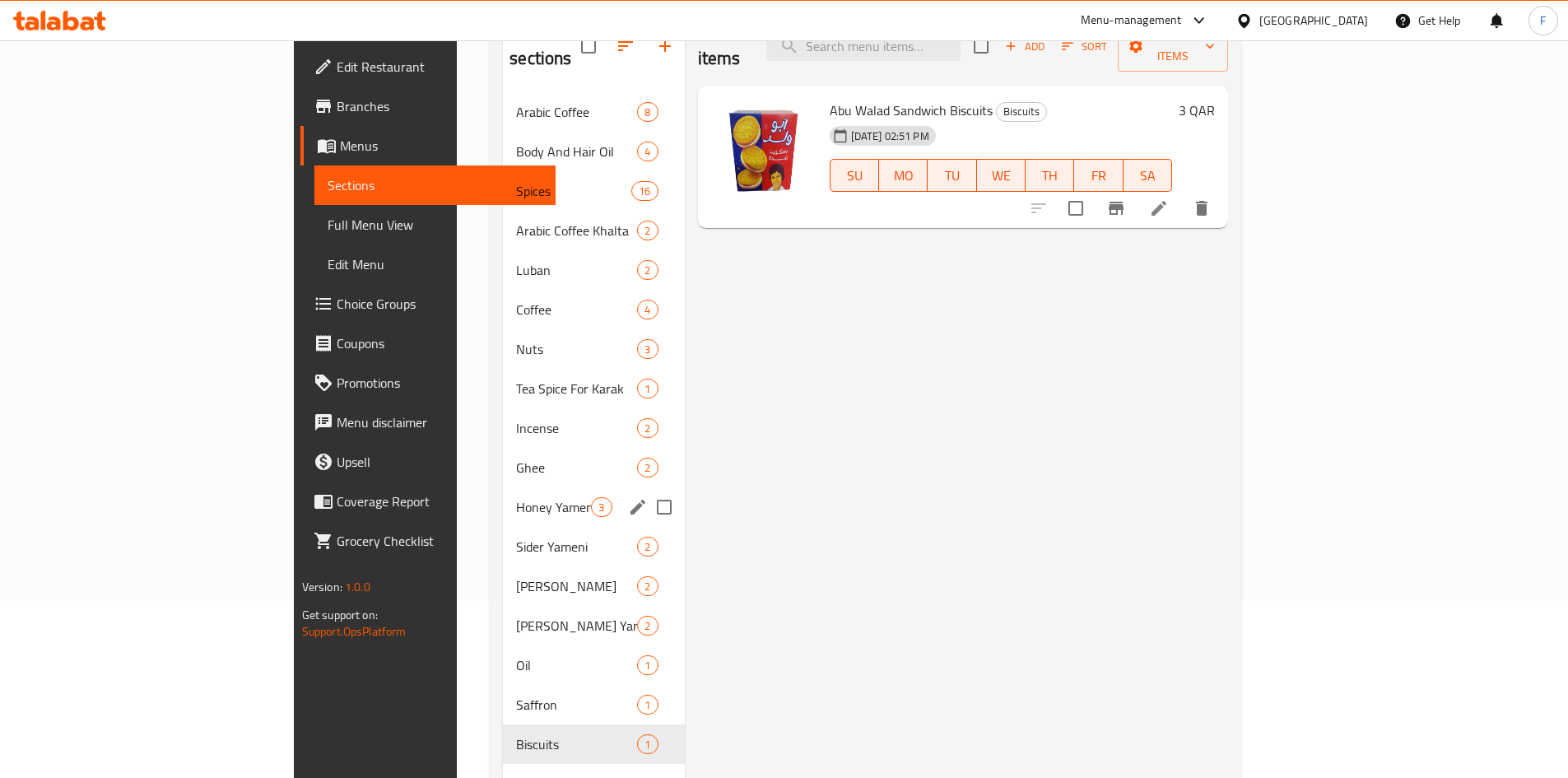
scroll to position [148, 0]
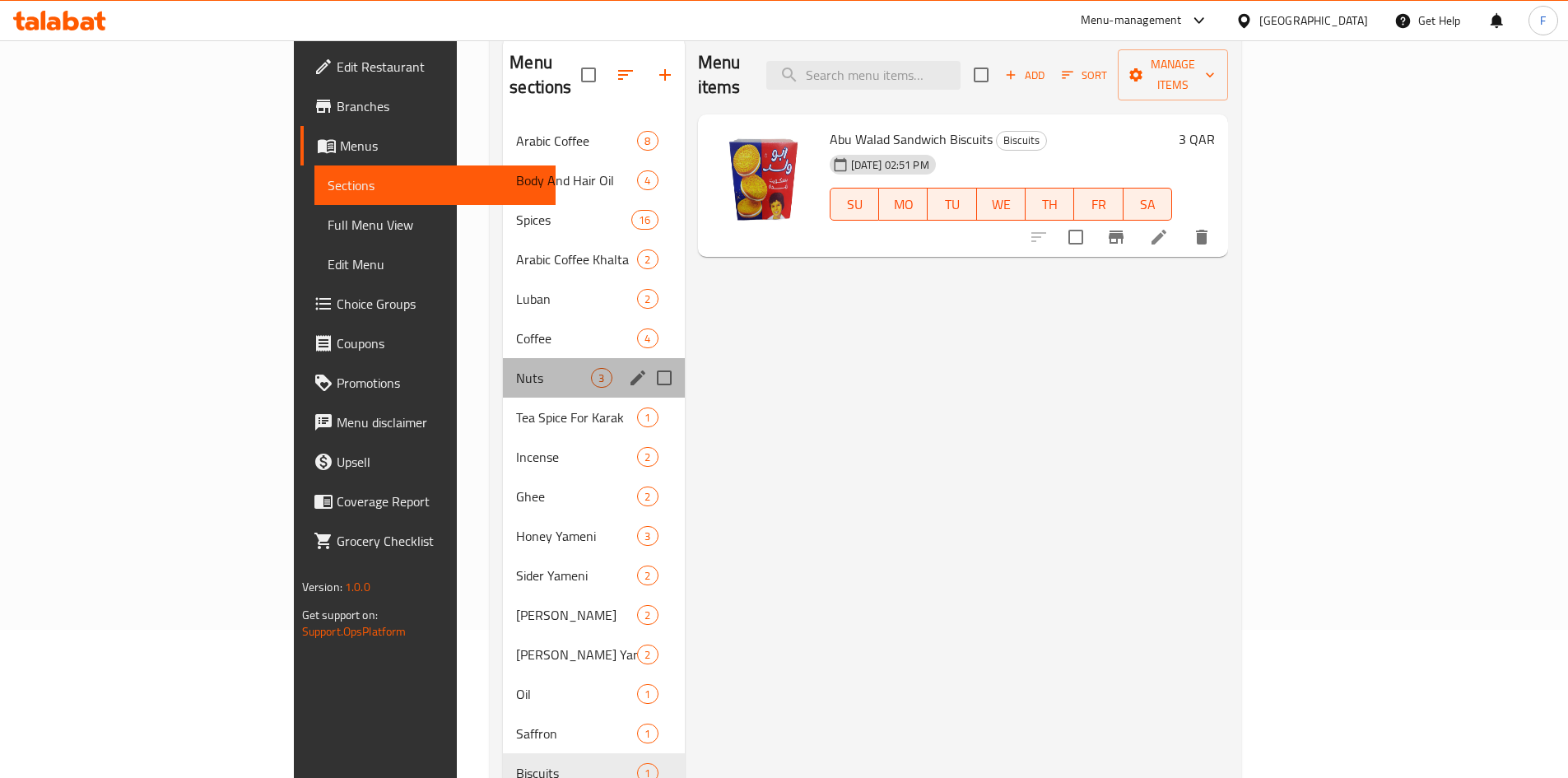
click at [503, 358] on div "Nuts 3" at bounding box center [594, 377] width 182 height 39
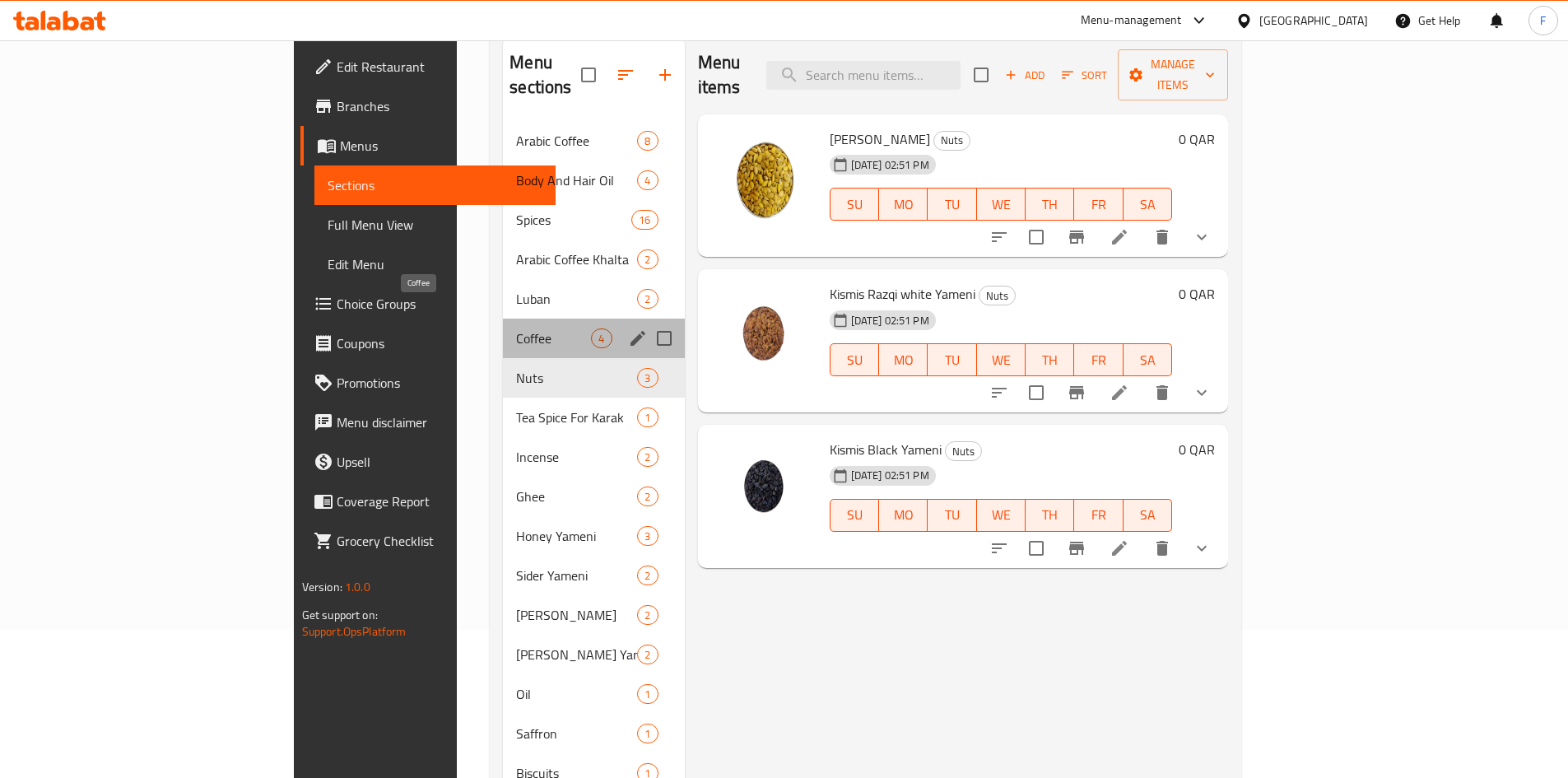
click at [516, 329] on span "Coffee" at bounding box center [553, 339] width 75 height 20
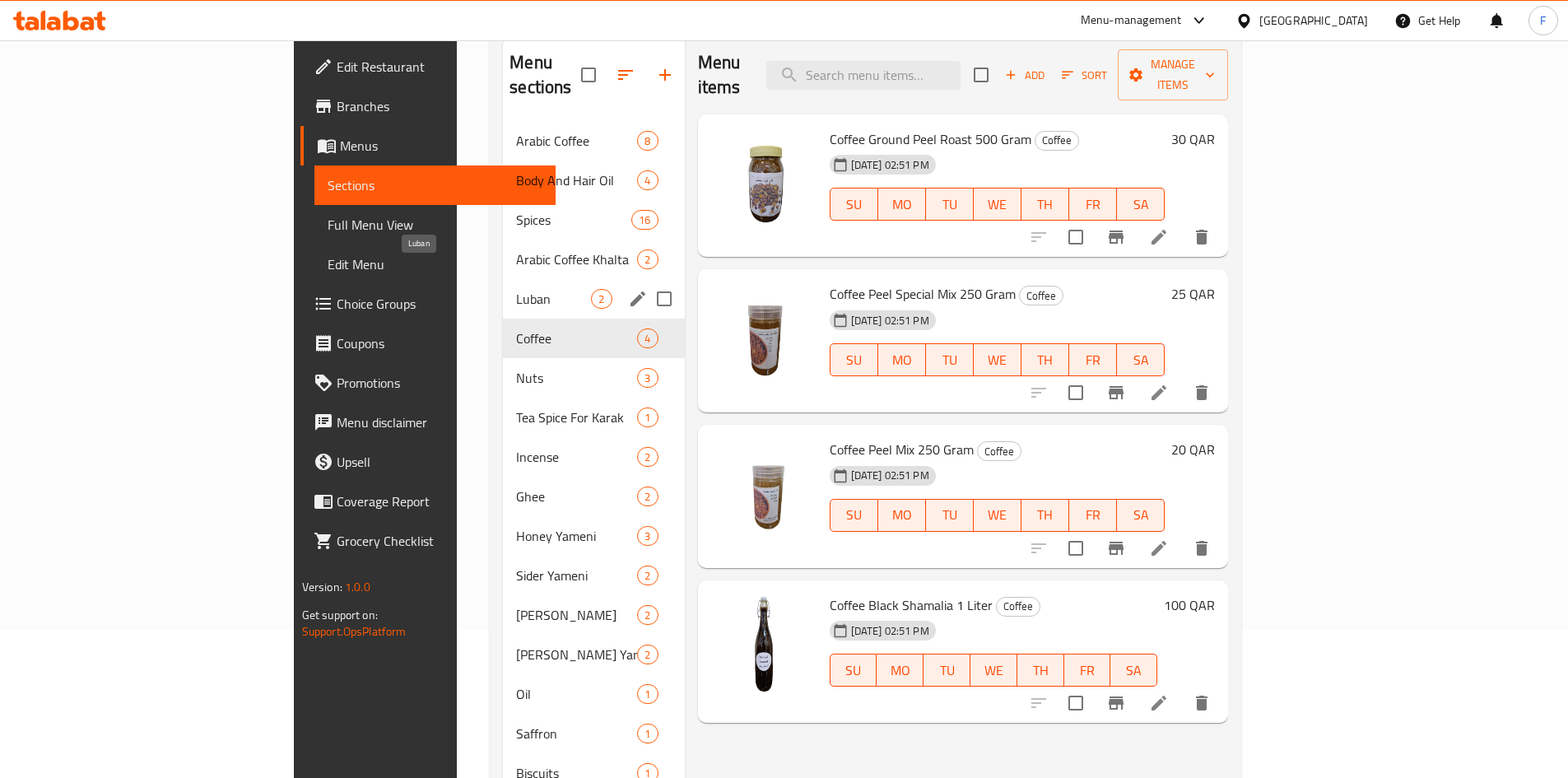
click at [516, 289] on span "Luban" at bounding box center [553, 299] width 75 height 20
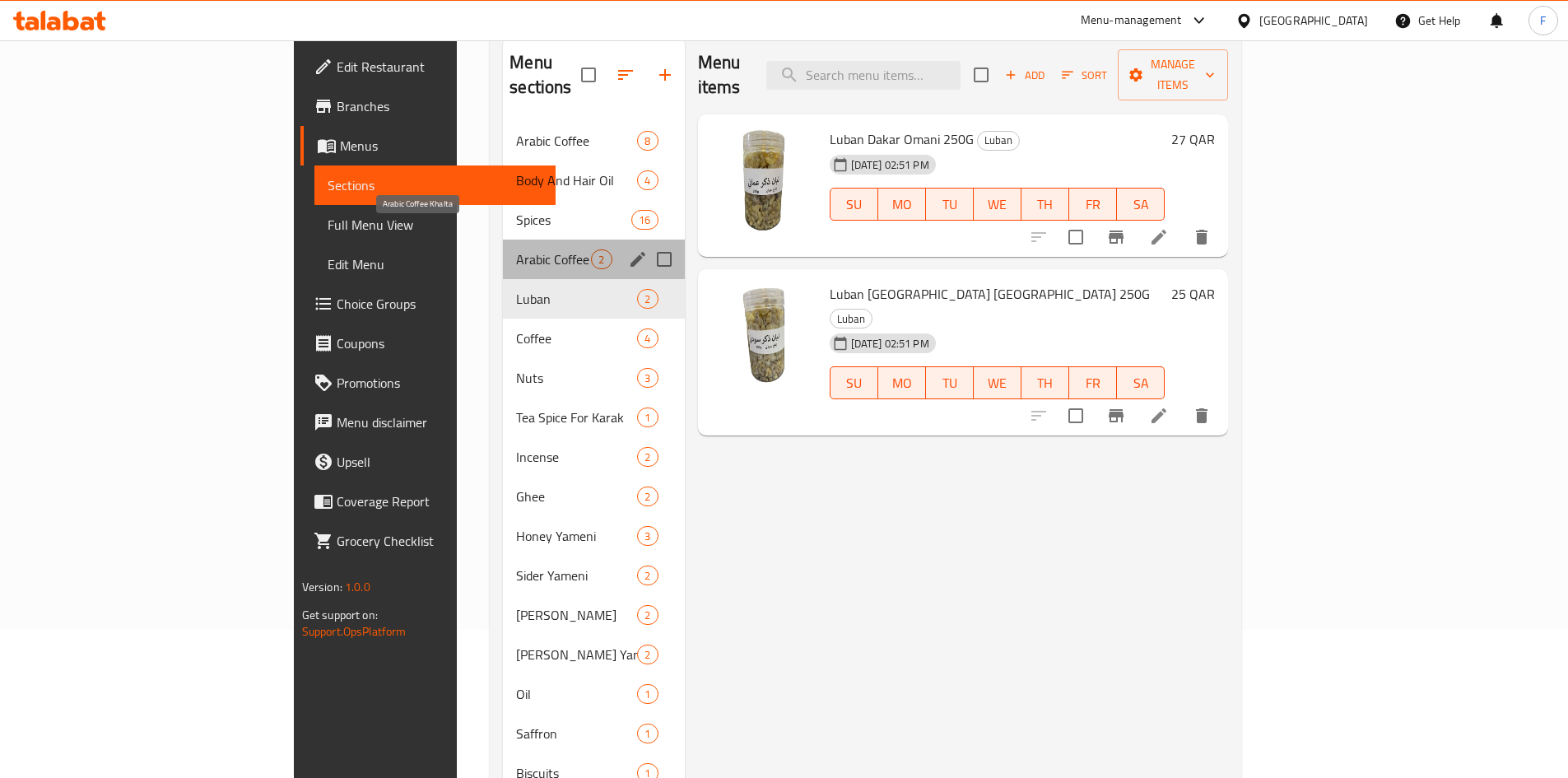
click at [516, 250] on span "Arabic Coffee Khalta" at bounding box center [553, 260] width 75 height 20
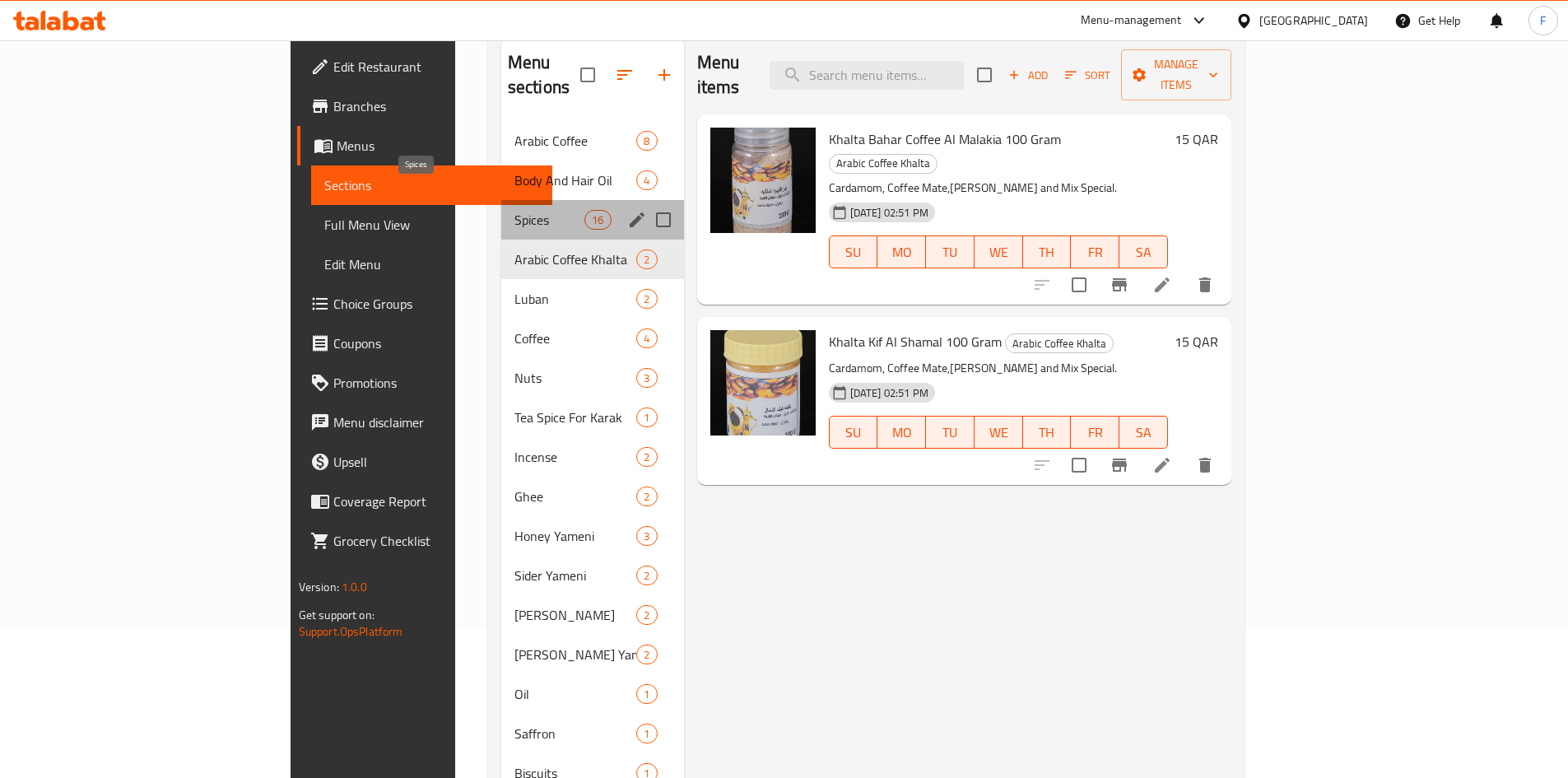
click at [514, 210] on span "Spices" at bounding box center [549, 220] width 70 height 20
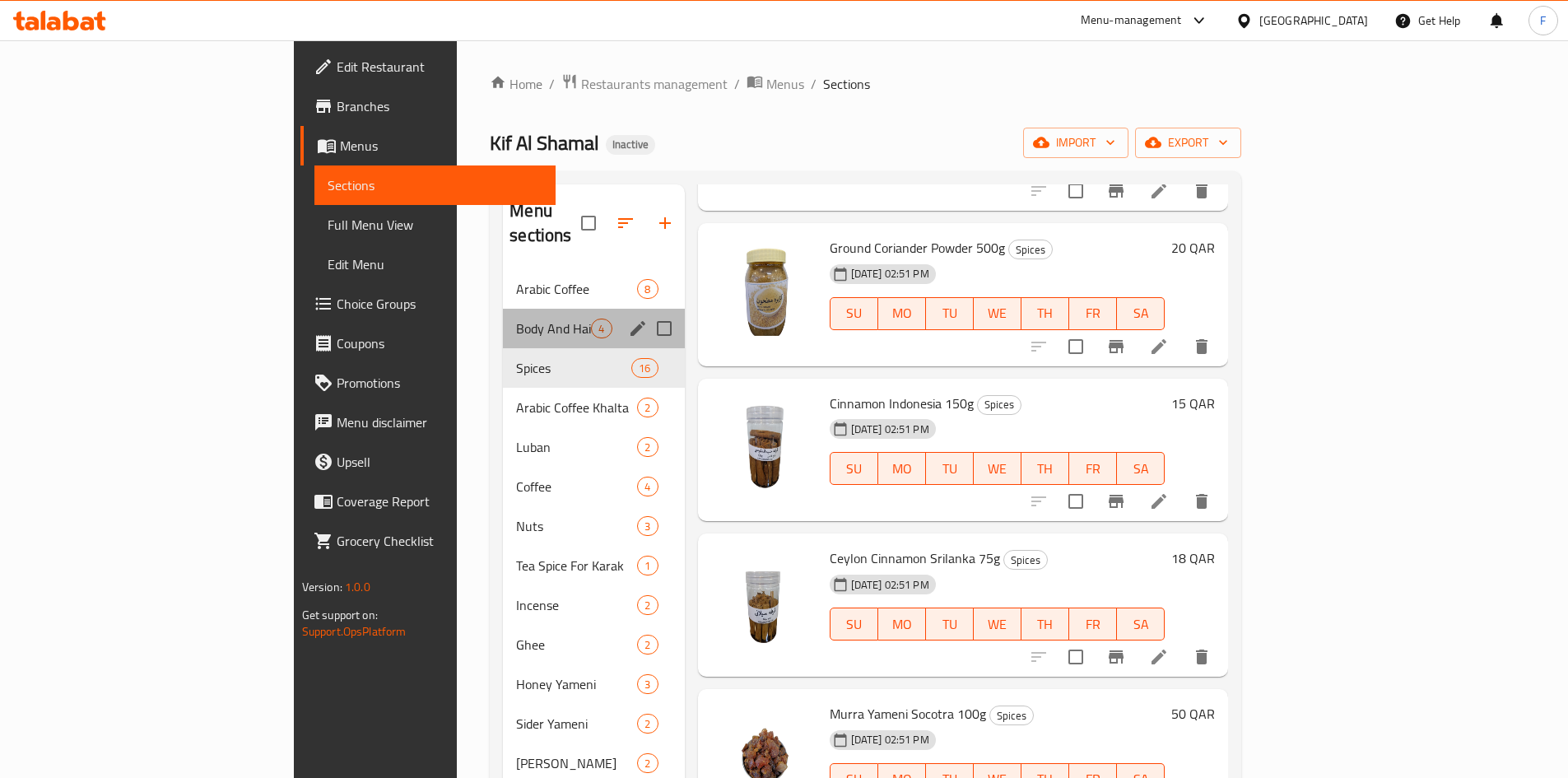
click at [503, 308] on div "Body And Hair Oil 4" at bounding box center [594, 328] width 182 height 39
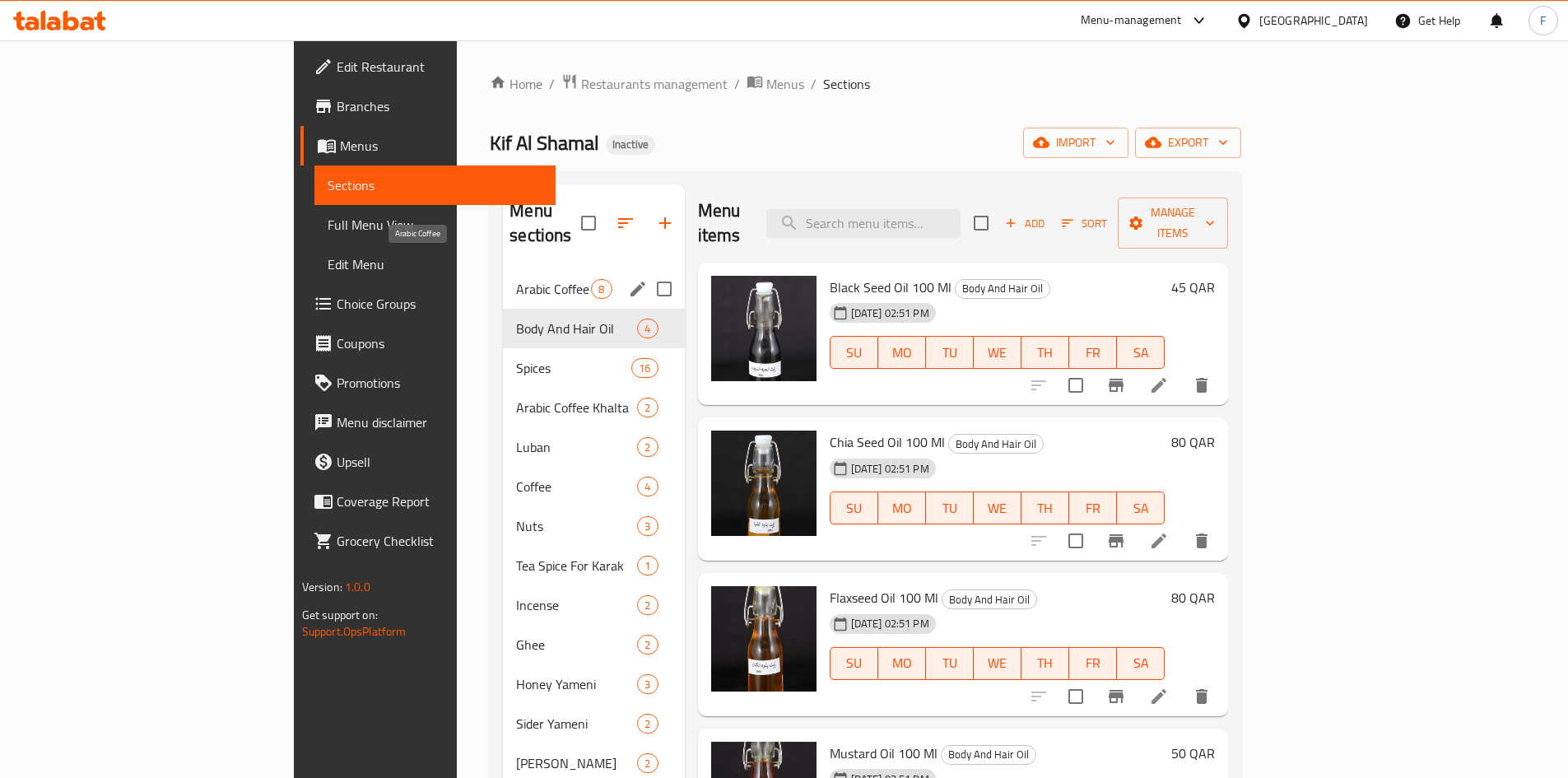
click at [516, 279] on span "Arabic Coffee" at bounding box center [553, 289] width 75 height 20
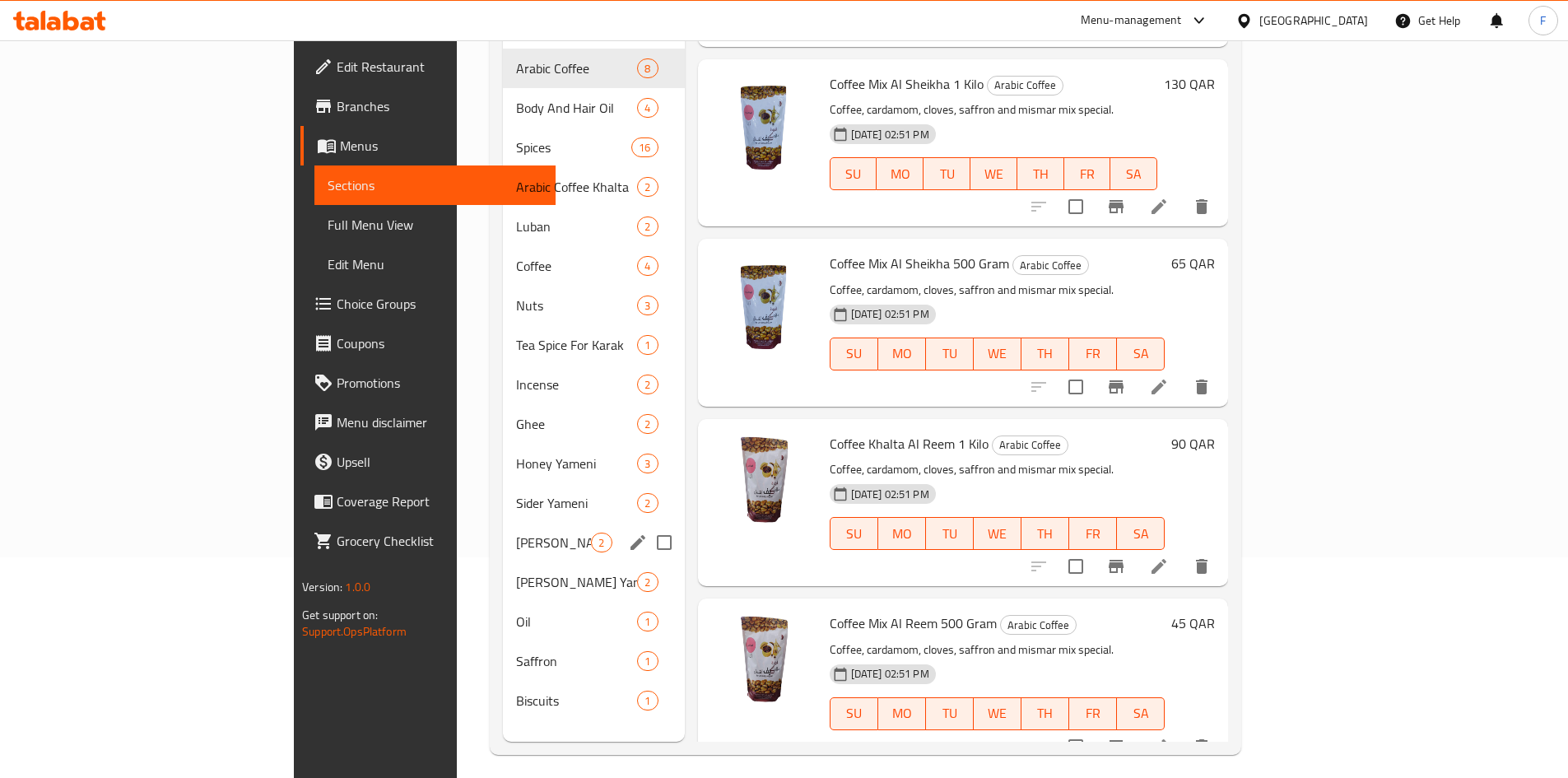
scroll to position [230, 0]
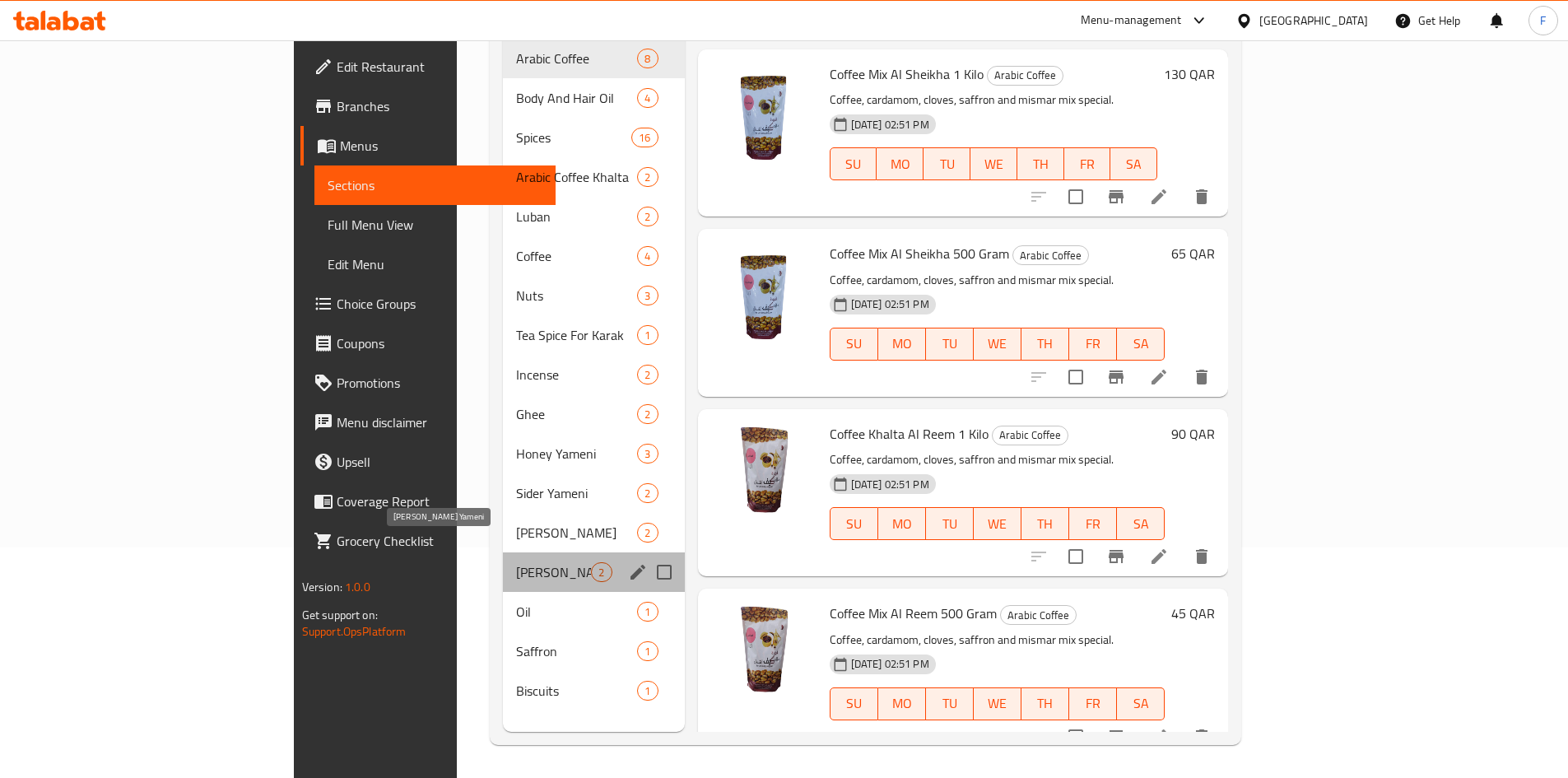
click at [516, 562] on span "[PERSON_NAME] Yameni" at bounding box center [553, 572] width 75 height 20
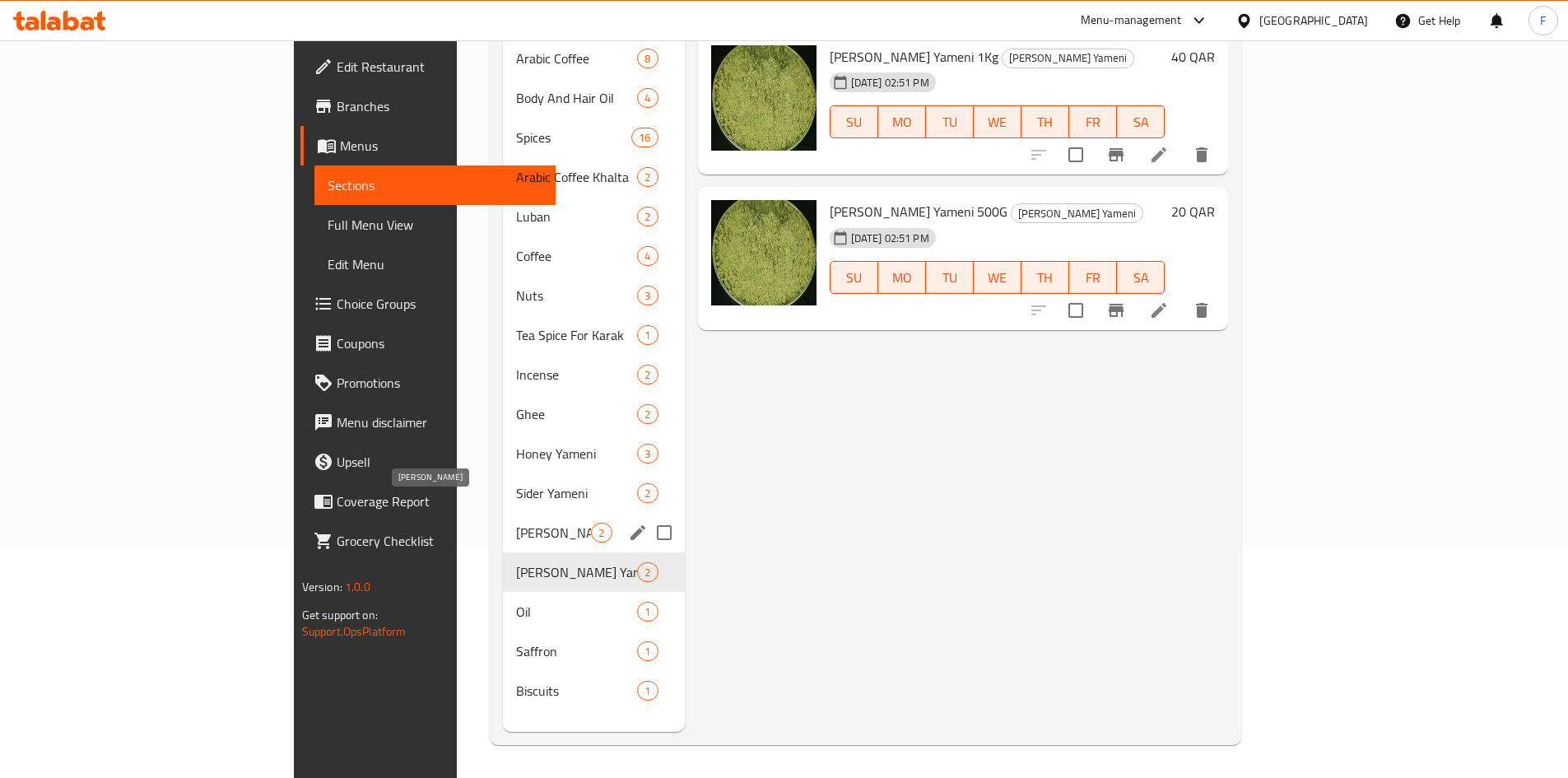
click at [516, 523] on span "[PERSON_NAME]" at bounding box center [553, 533] width 75 height 20
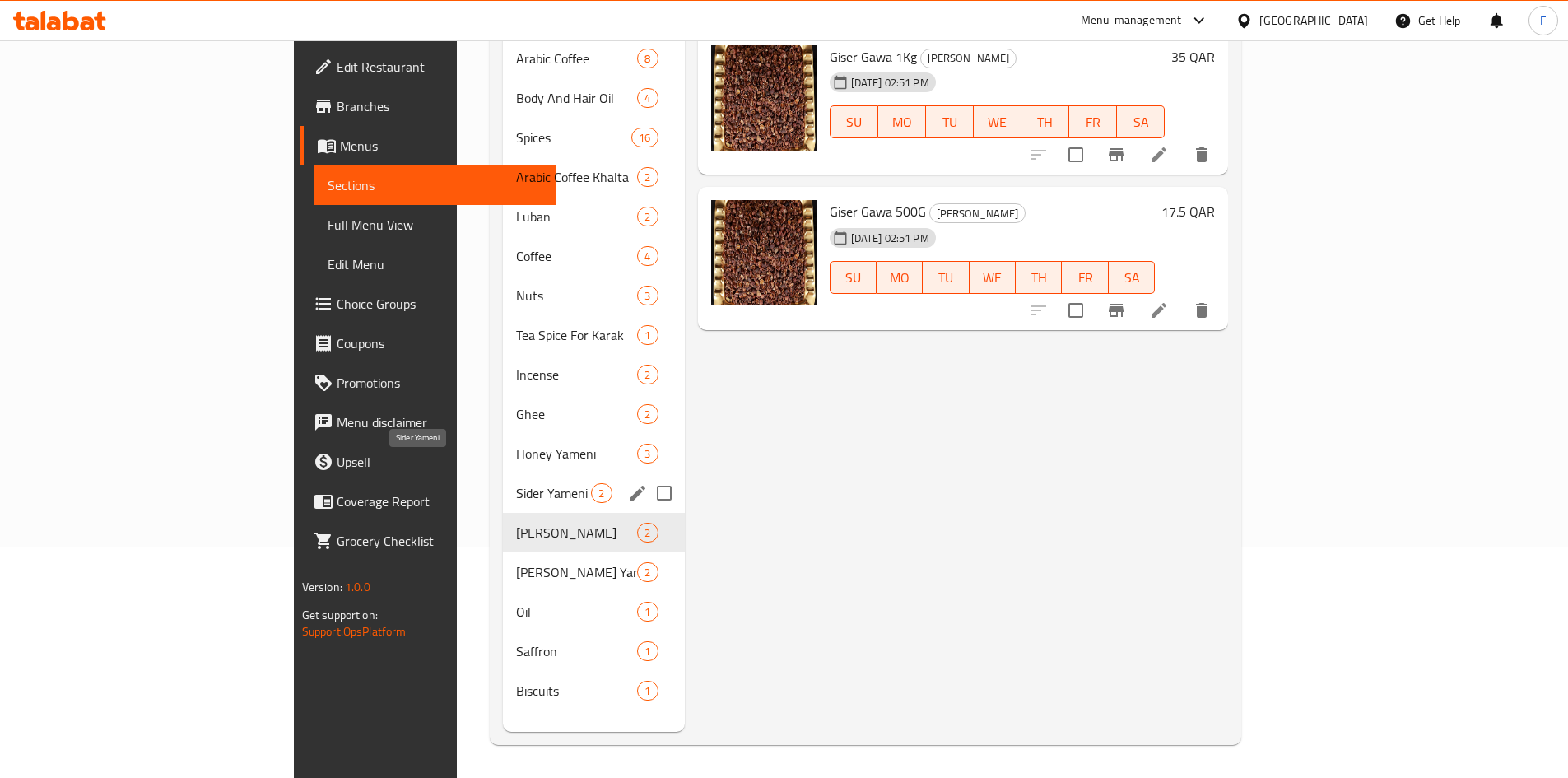
click at [516, 483] on span "Sider Yameni" at bounding box center [553, 493] width 75 height 20
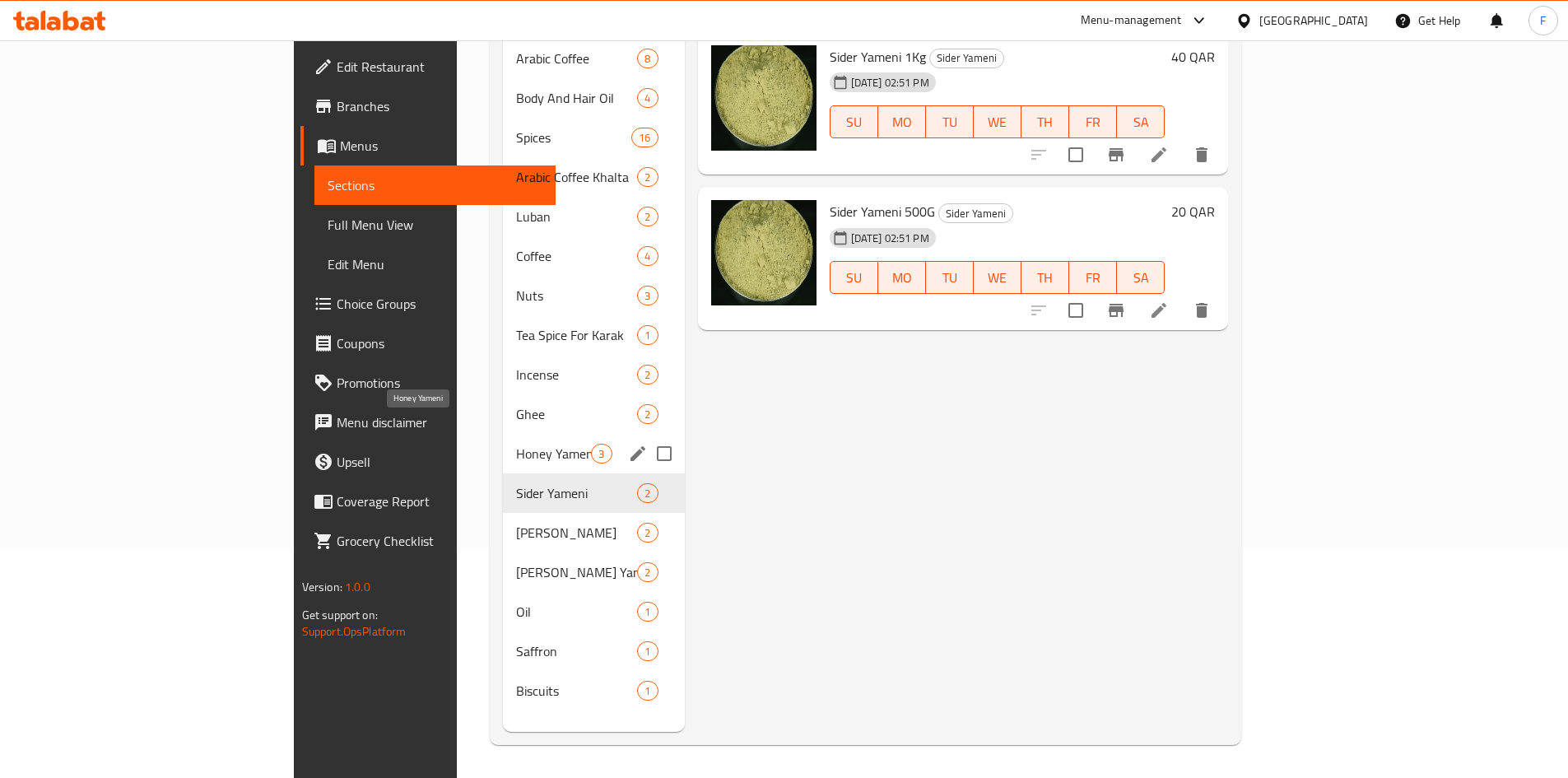
click at [516, 444] on span "Honey Yameni" at bounding box center [553, 454] width 75 height 20
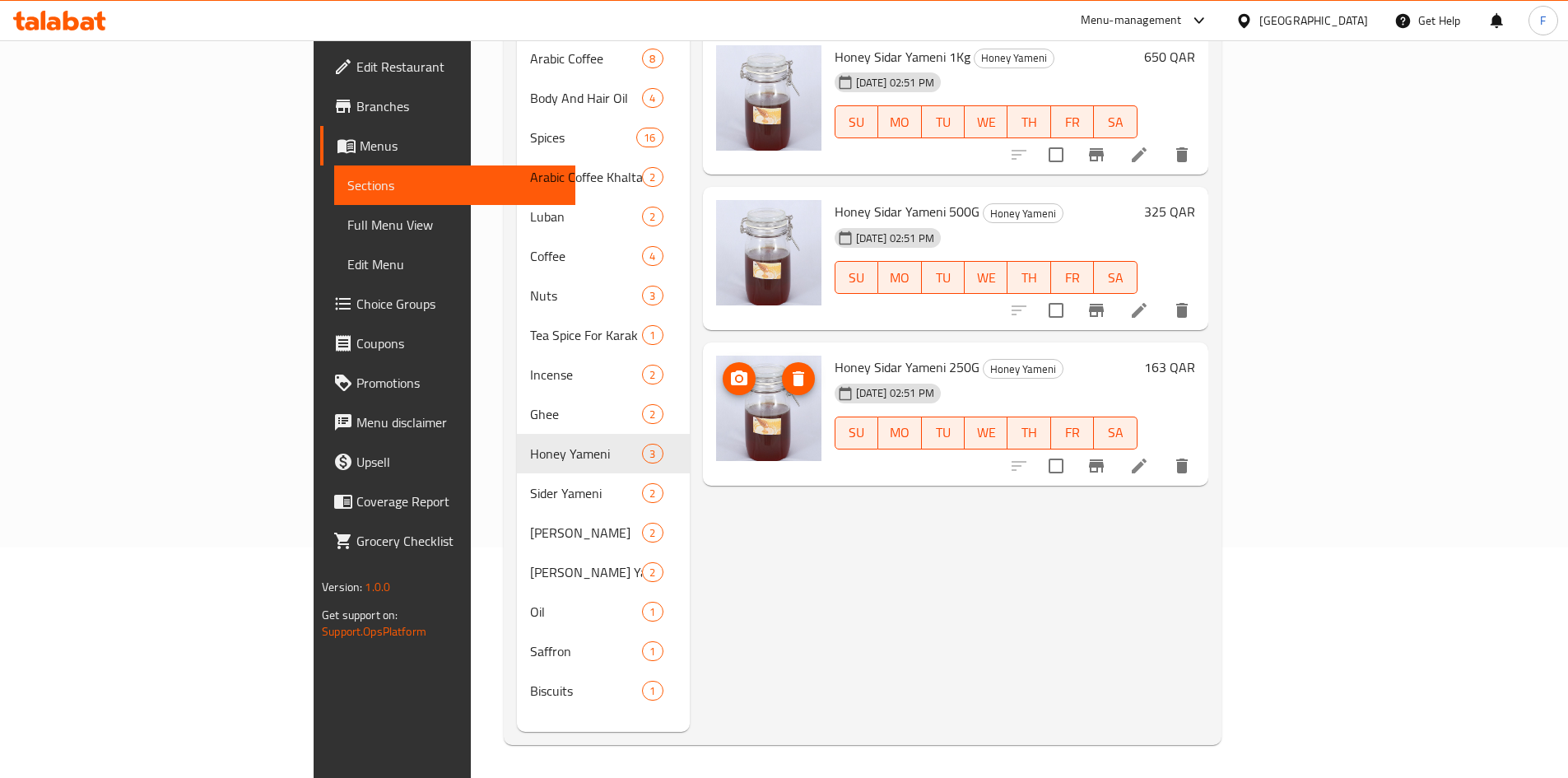
scroll to position [148, 0]
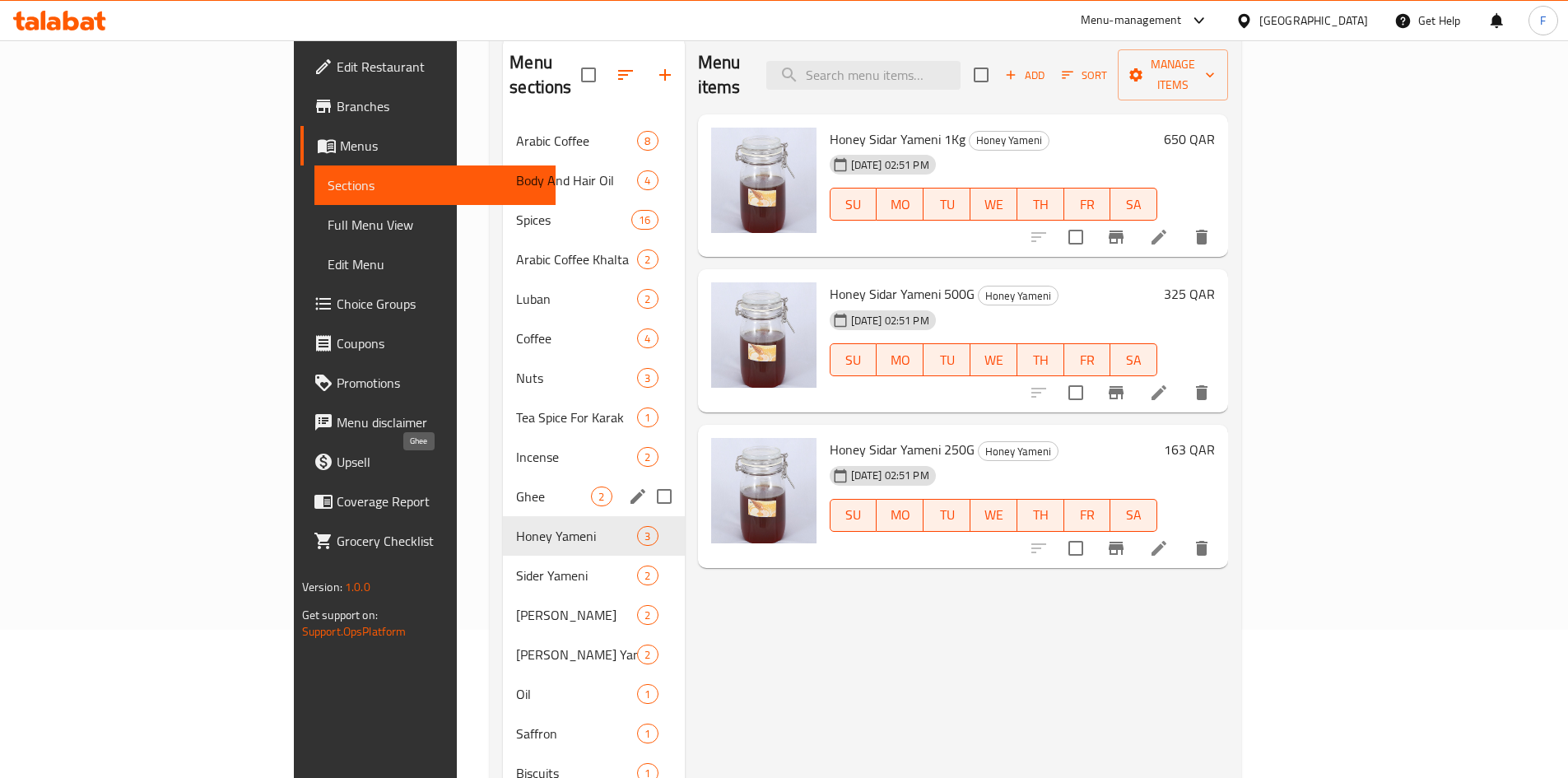
click at [516, 486] on span "Ghee" at bounding box center [553, 497] width 75 height 20
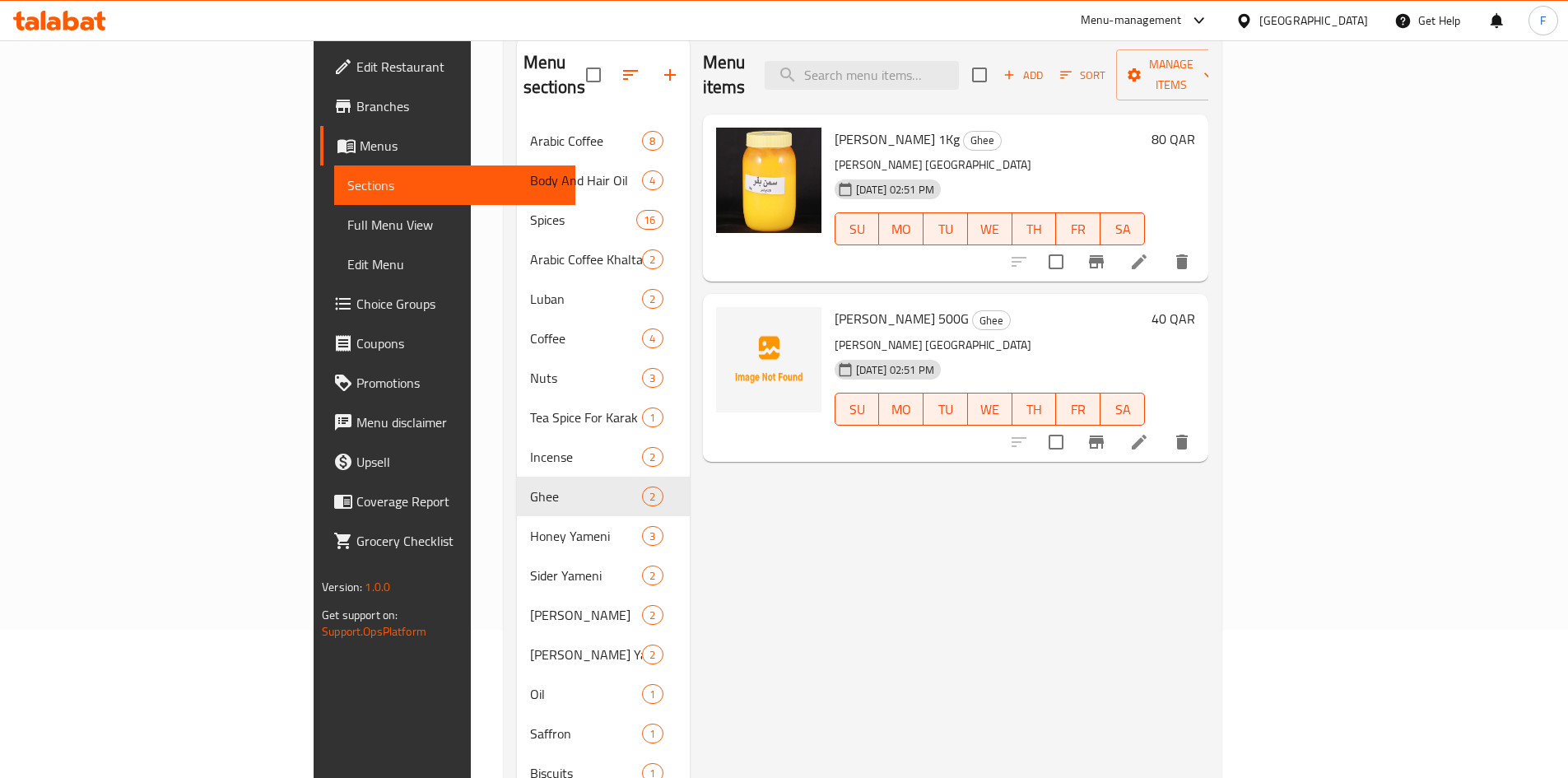
click at [834, 306] on span "[PERSON_NAME] 500G" at bounding box center [902, 318] width 134 height 24
copy span "Saman"
click at [705, 497] on div "Menu items Add Sort Manage items [PERSON_NAME] 1Kg [PERSON_NAME] [PERSON_NAME] …" at bounding box center [949, 425] width 518 height 778
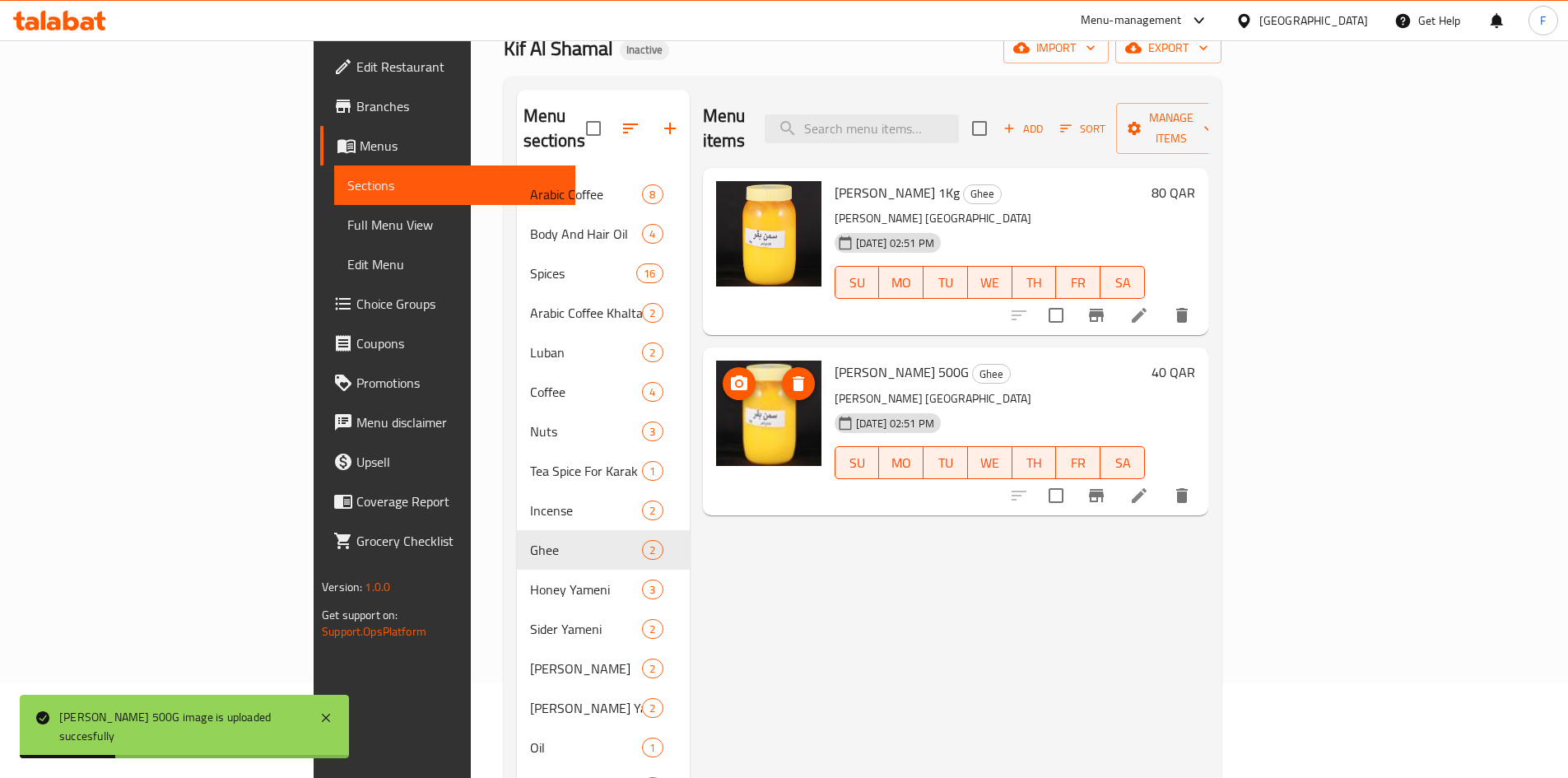
scroll to position [66, 0]
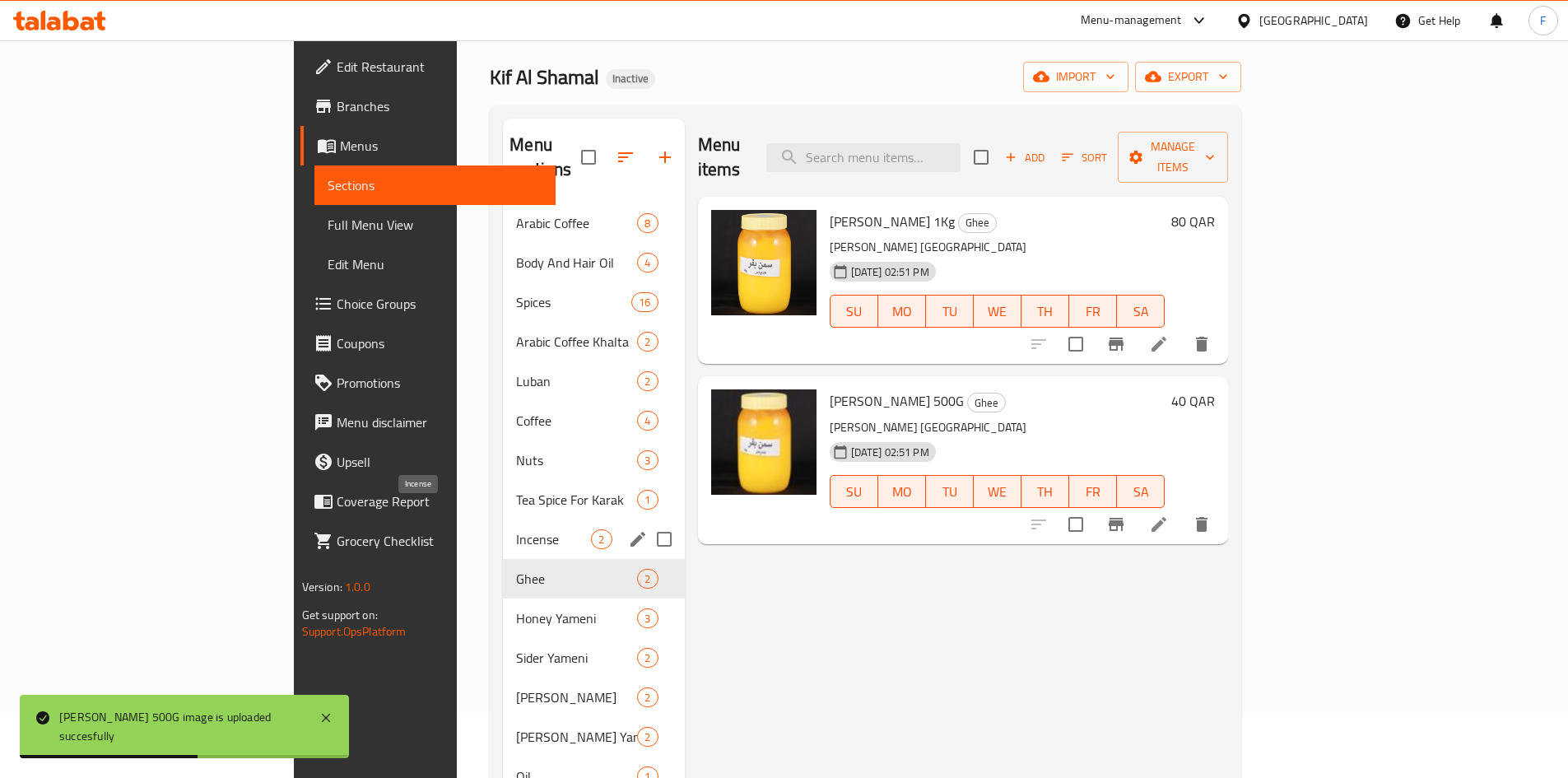
click at [516, 529] on span "Incense" at bounding box center [553, 539] width 75 height 20
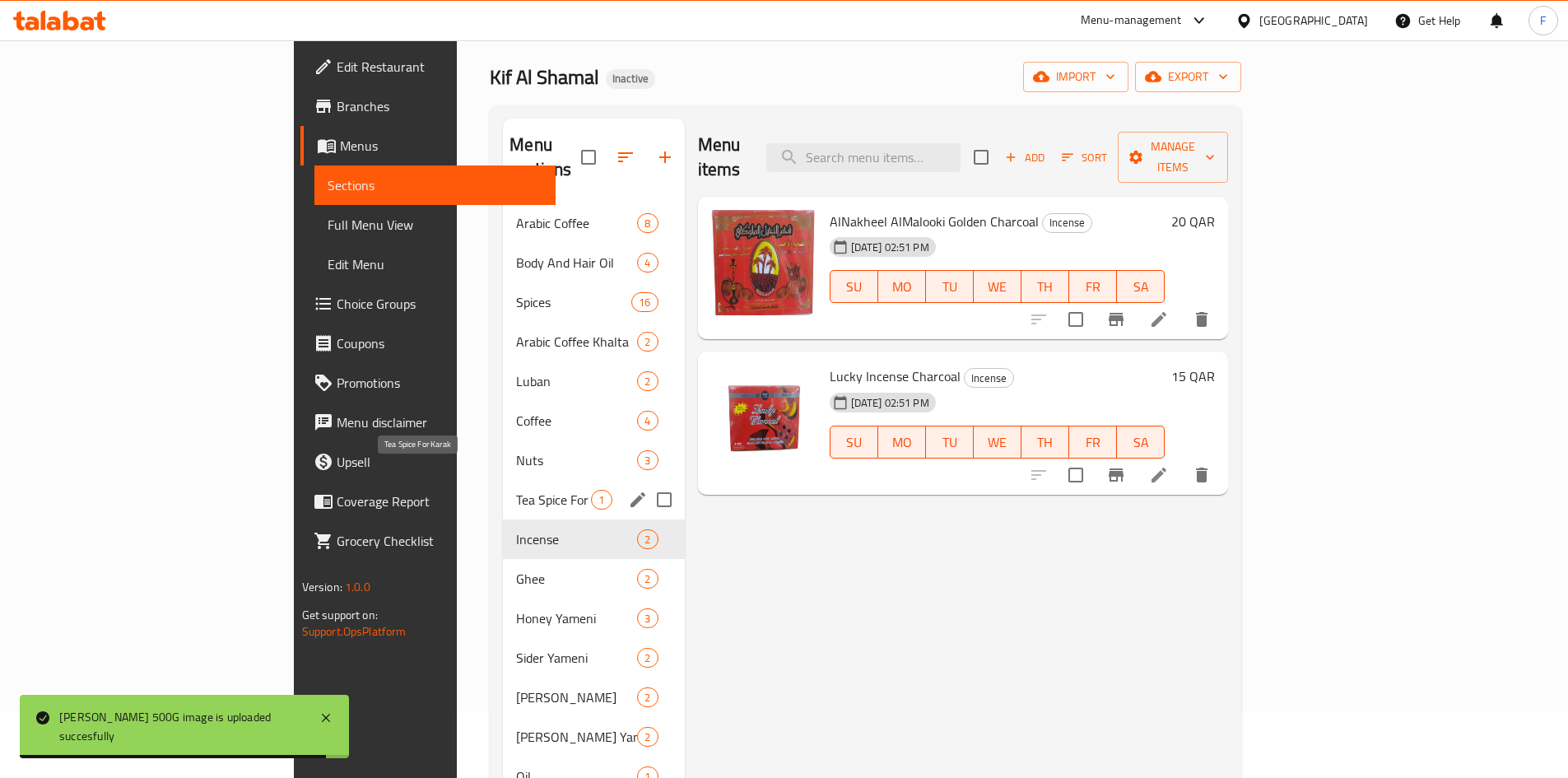
click at [516, 490] on span "Tea Spice For Karak" at bounding box center [553, 500] width 75 height 20
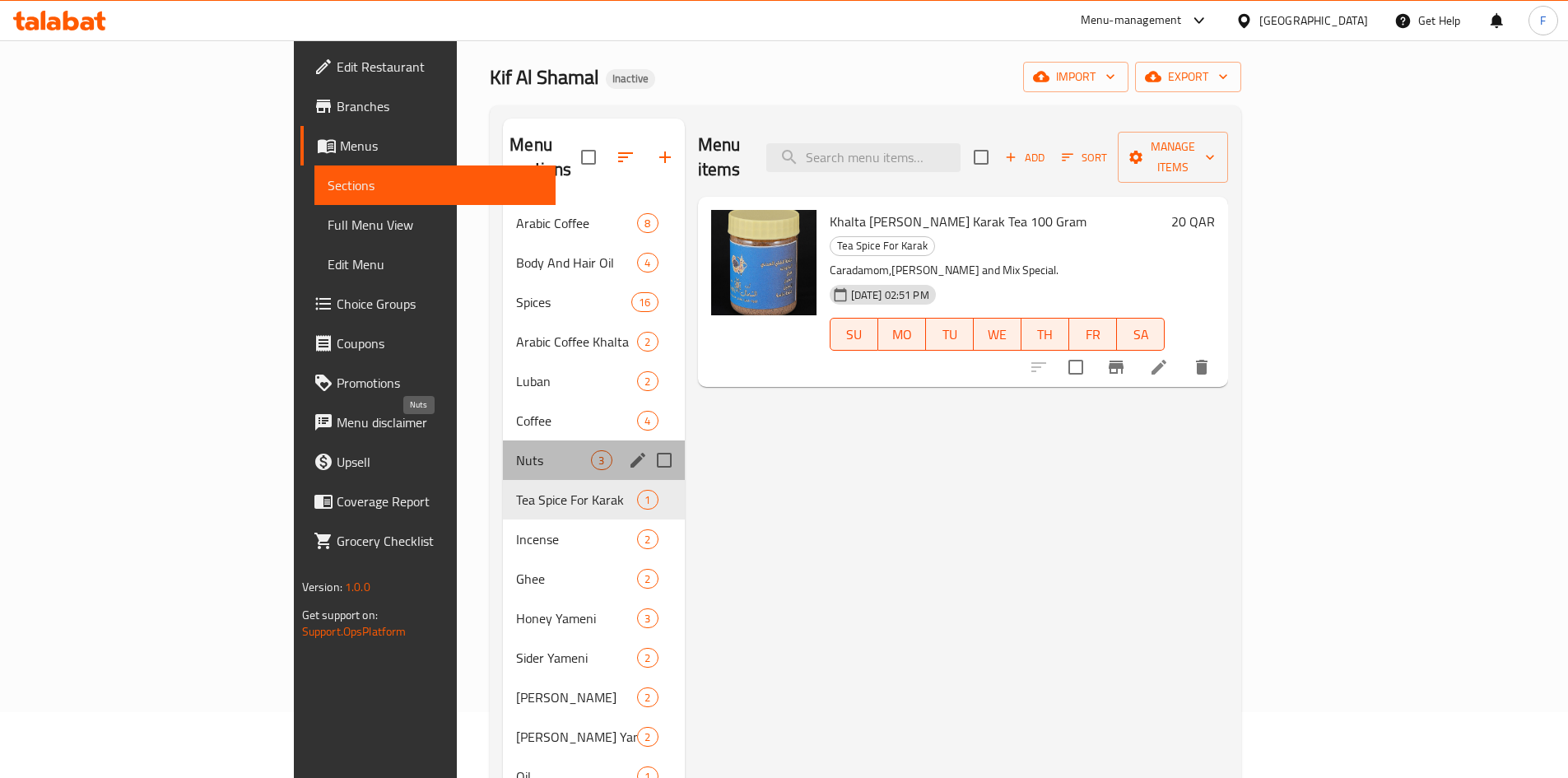
click at [516, 450] on span "Nuts" at bounding box center [553, 460] width 75 height 20
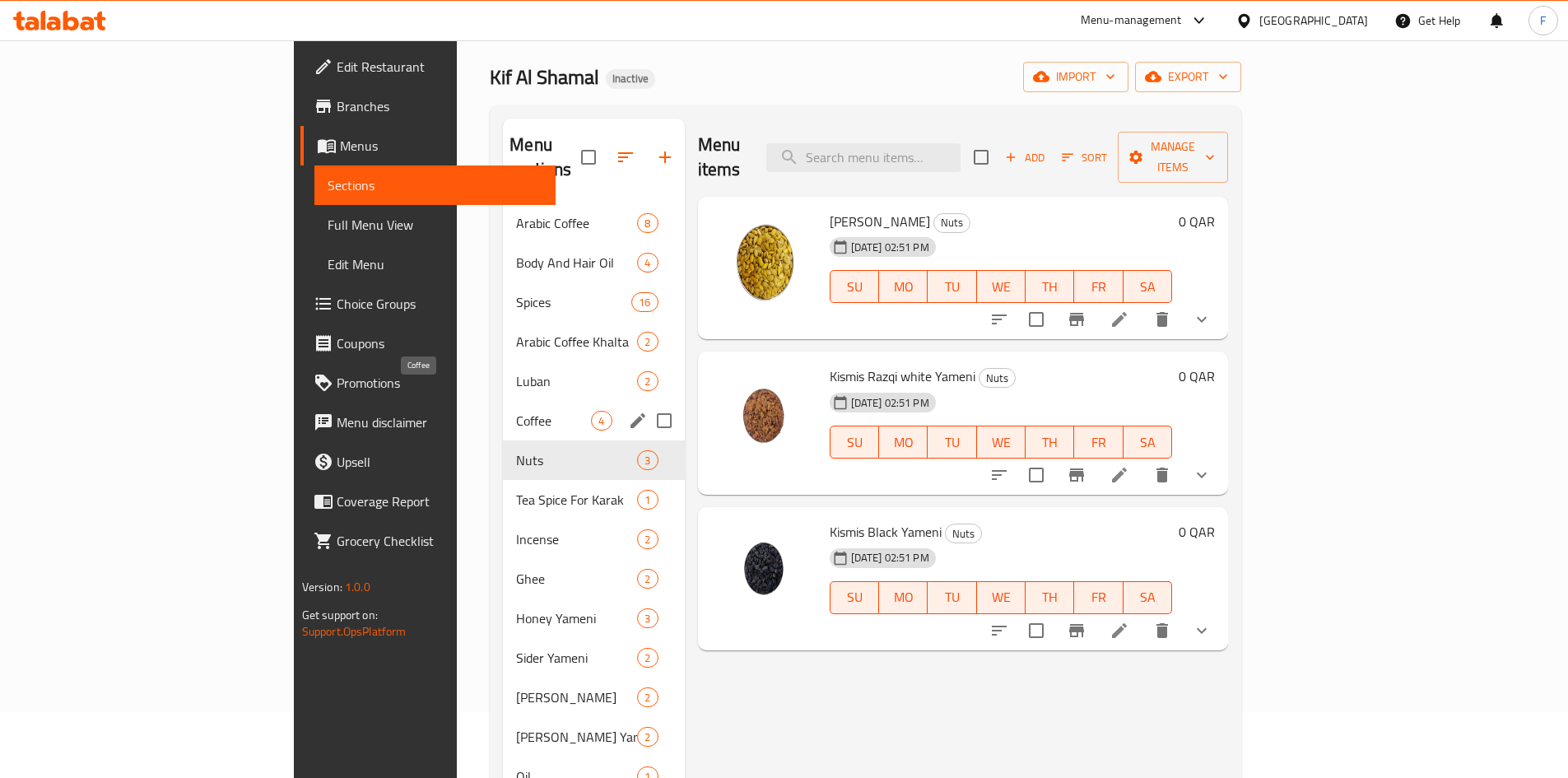
click at [516, 411] on span "Coffee" at bounding box center [553, 421] width 75 height 20
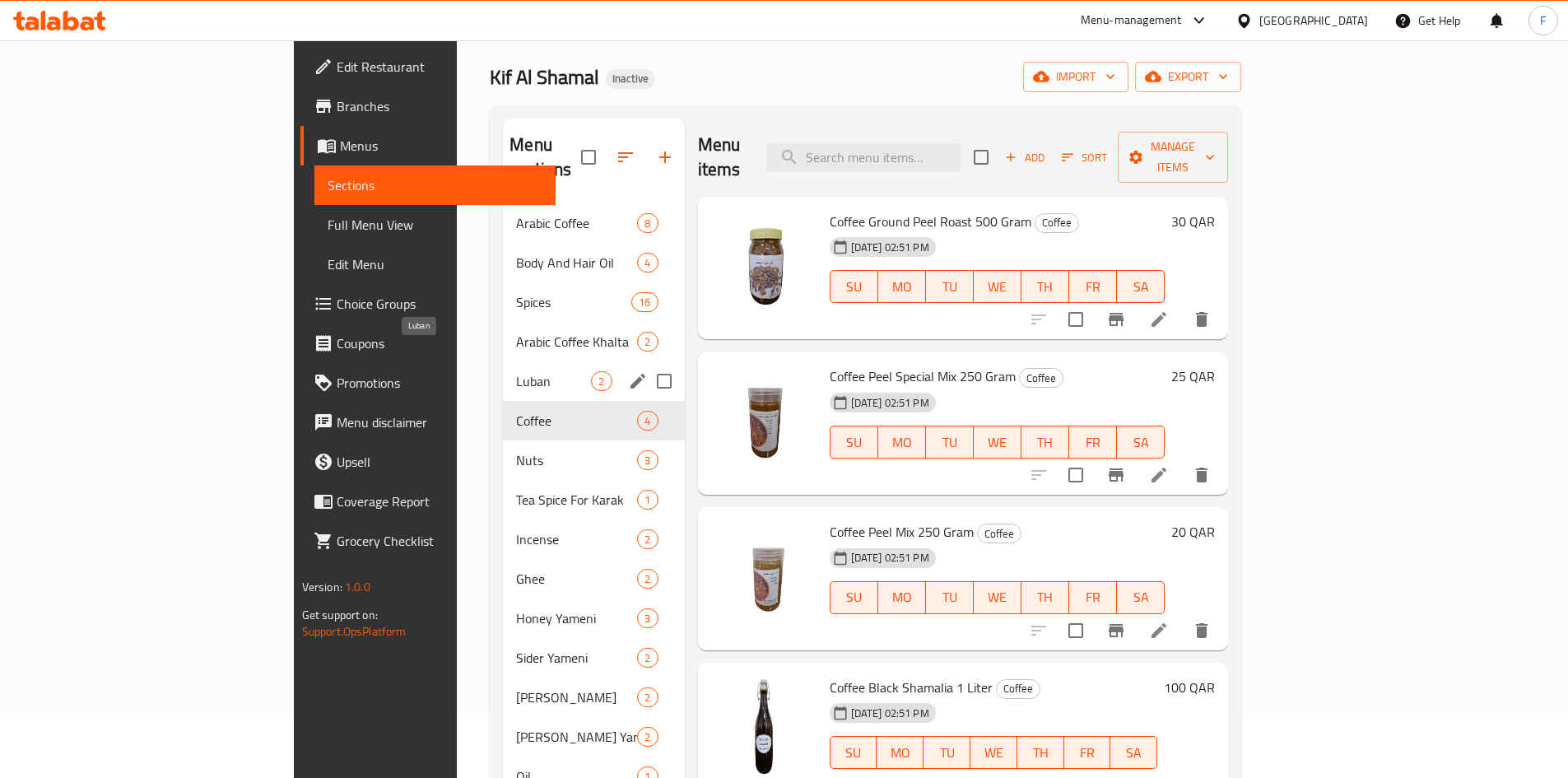
click at [516, 371] on span "Luban" at bounding box center [553, 381] width 75 height 20
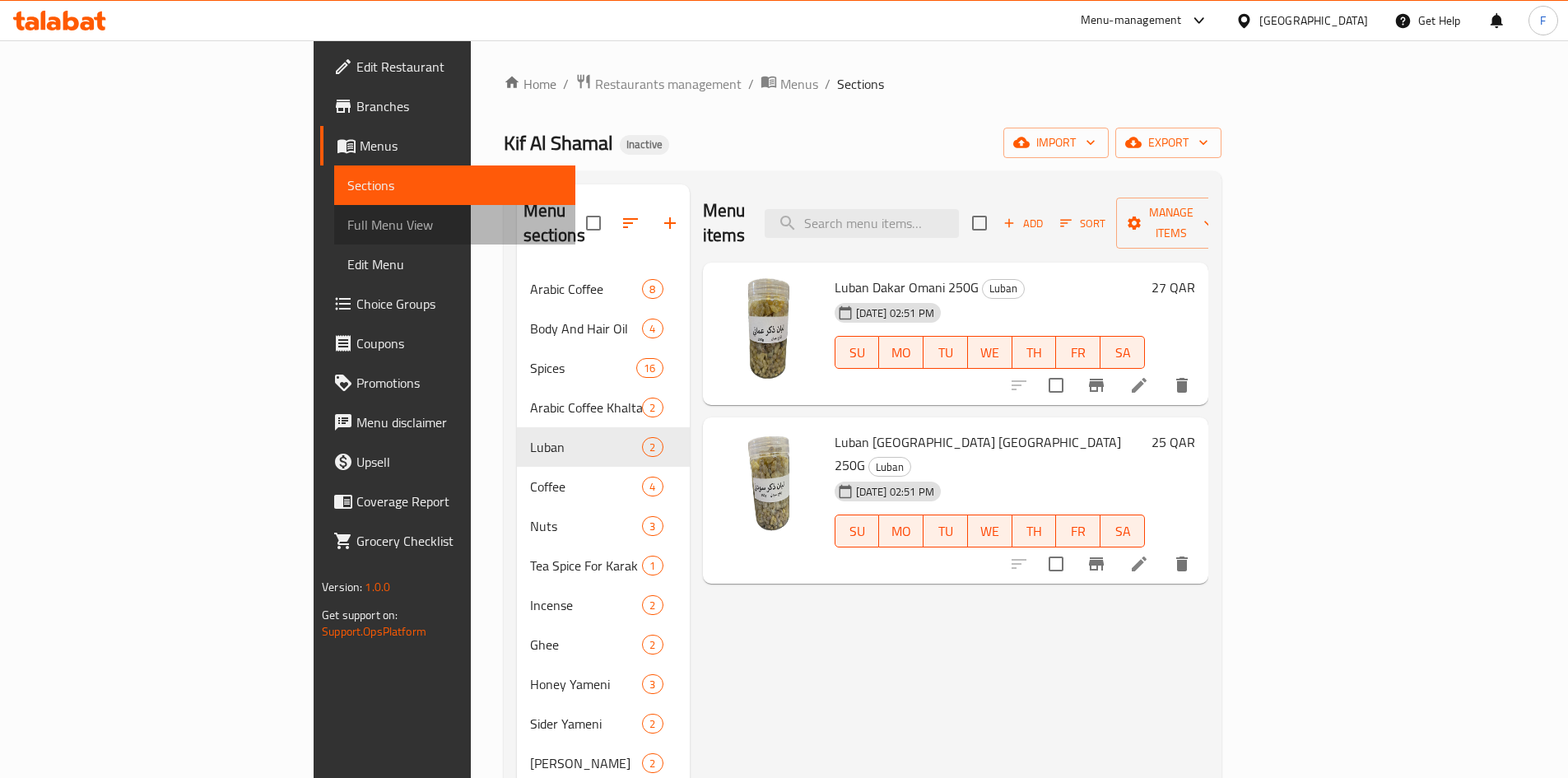
click at [347, 218] on span "Full Menu View" at bounding box center [455, 225] width 215 height 20
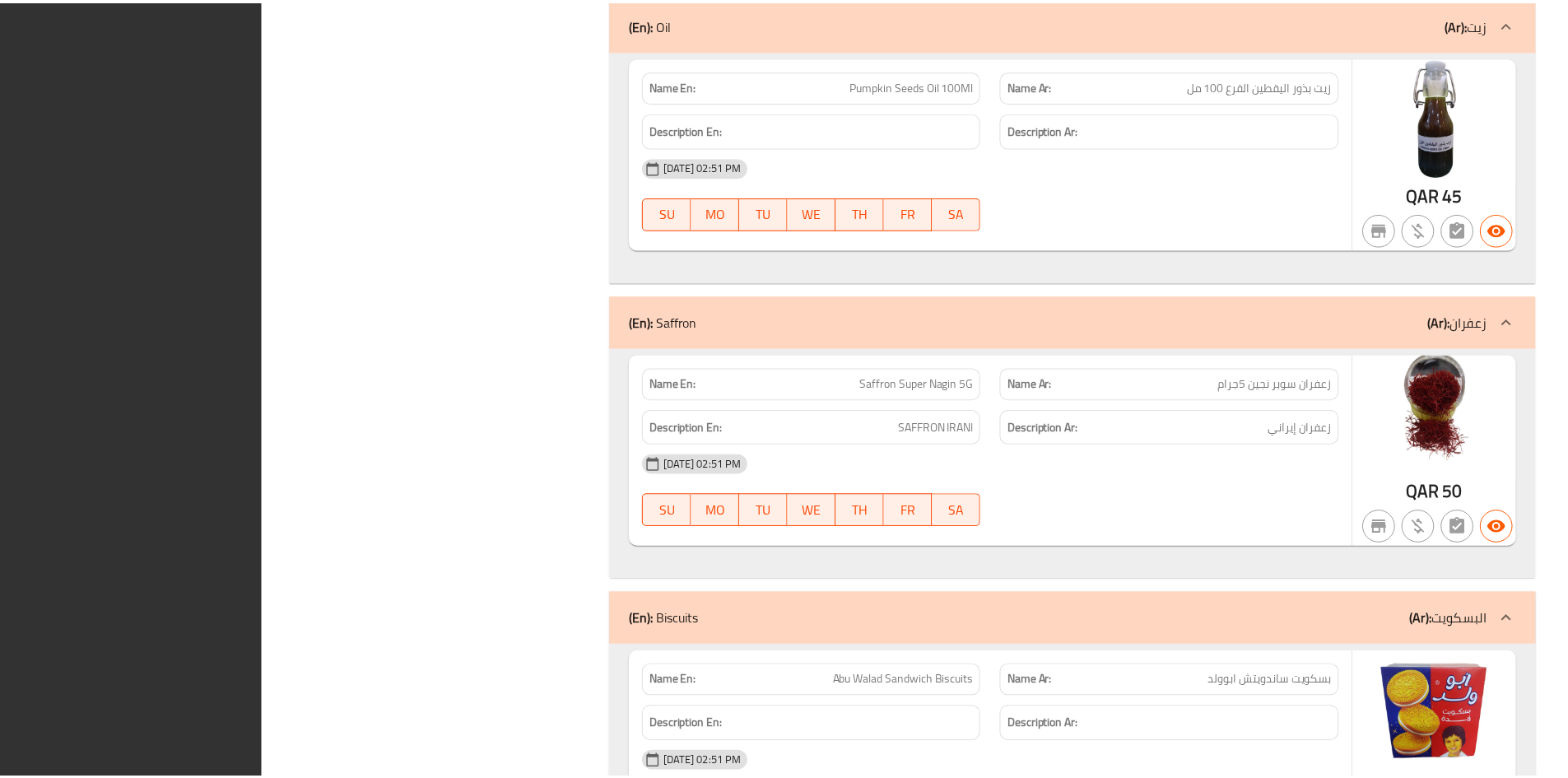
scroll to position [12951, 0]
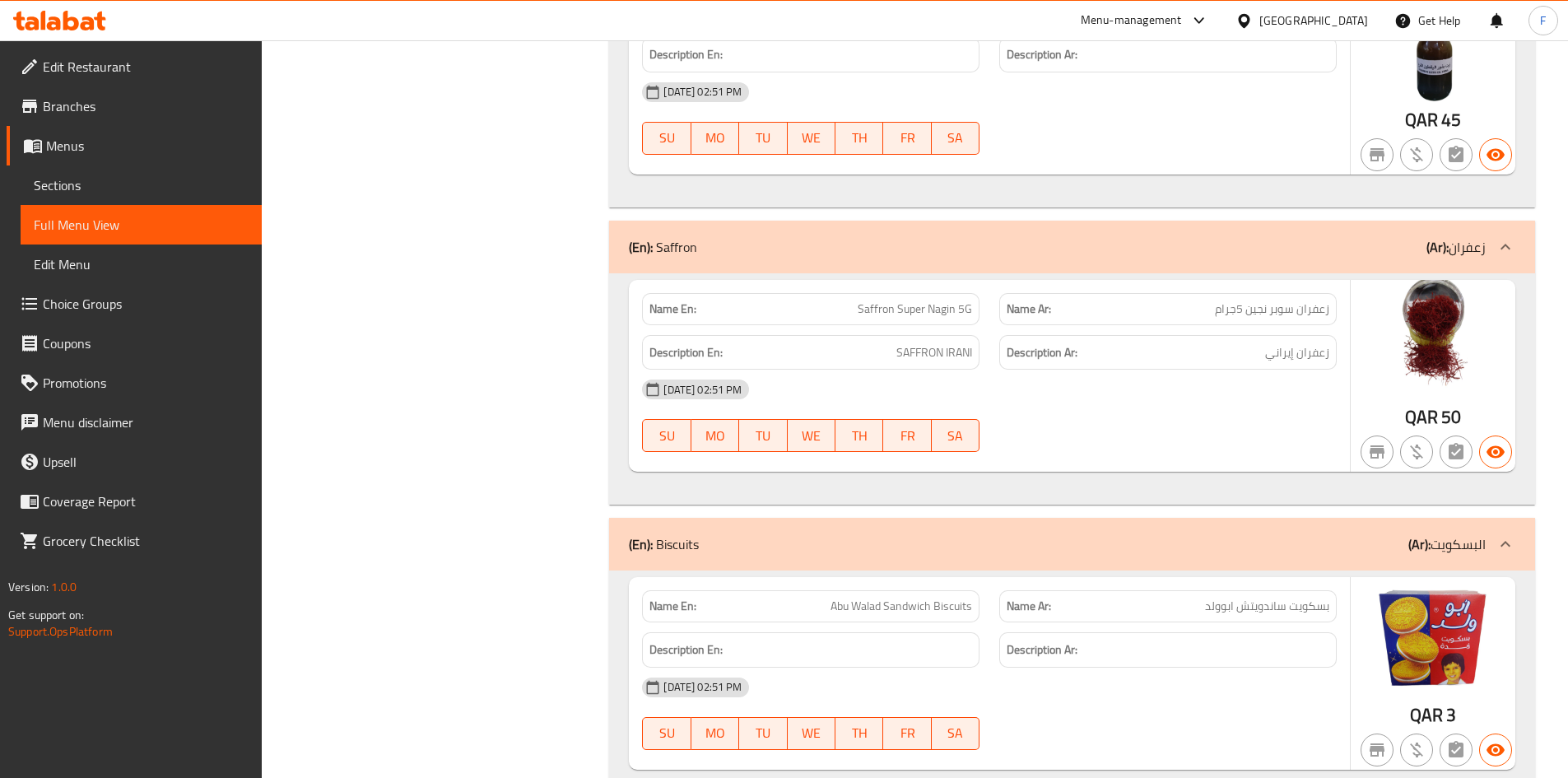
click at [87, 60] on span "Edit Restaurant" at bounding box center [145, 67] width 206 height 20
